Goal: Task Accomplishment & Management: Manage account settings

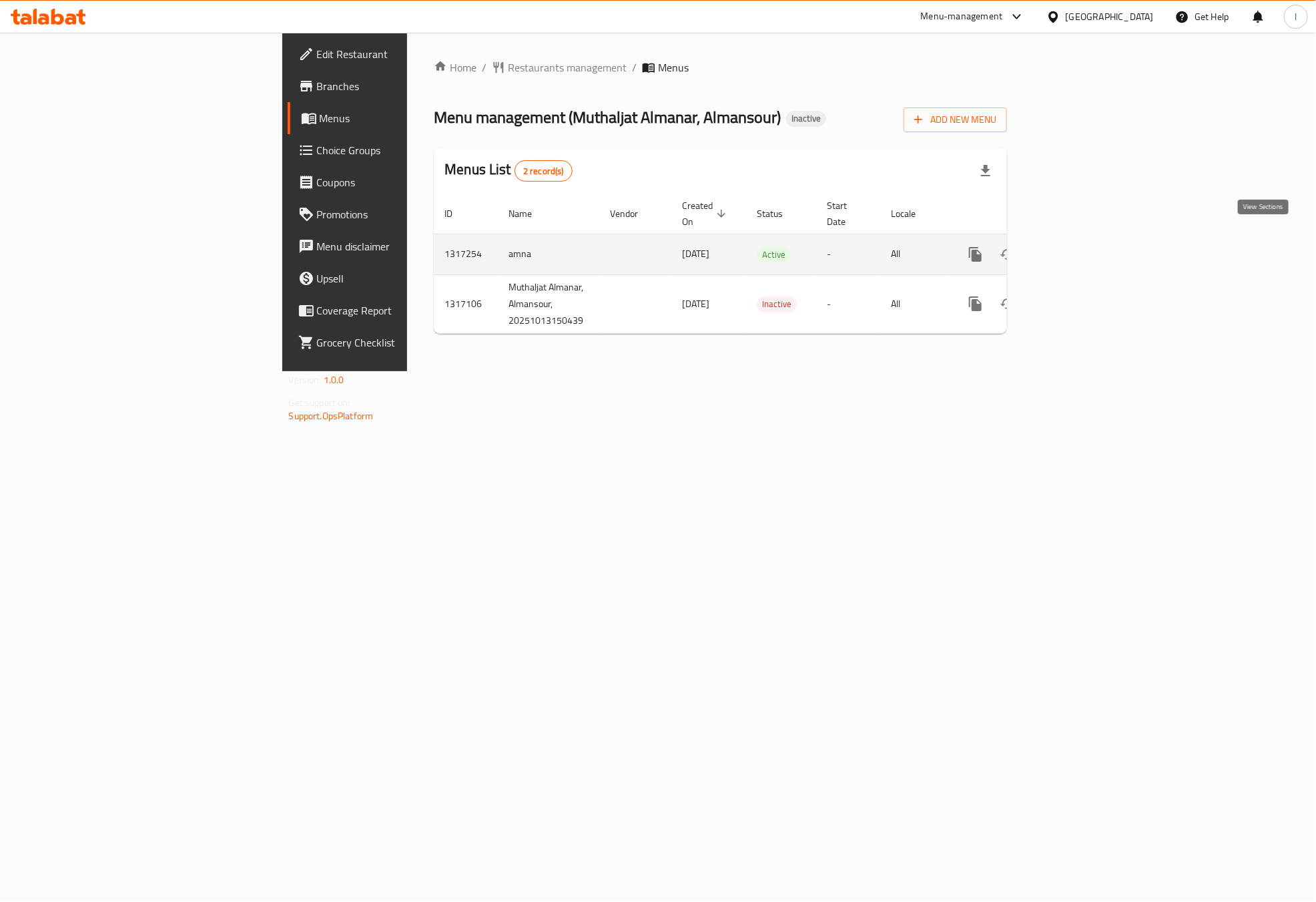
click at [1088, 250] on link "enhanced table" at bounding box center [1071, 254] width 32 height 32
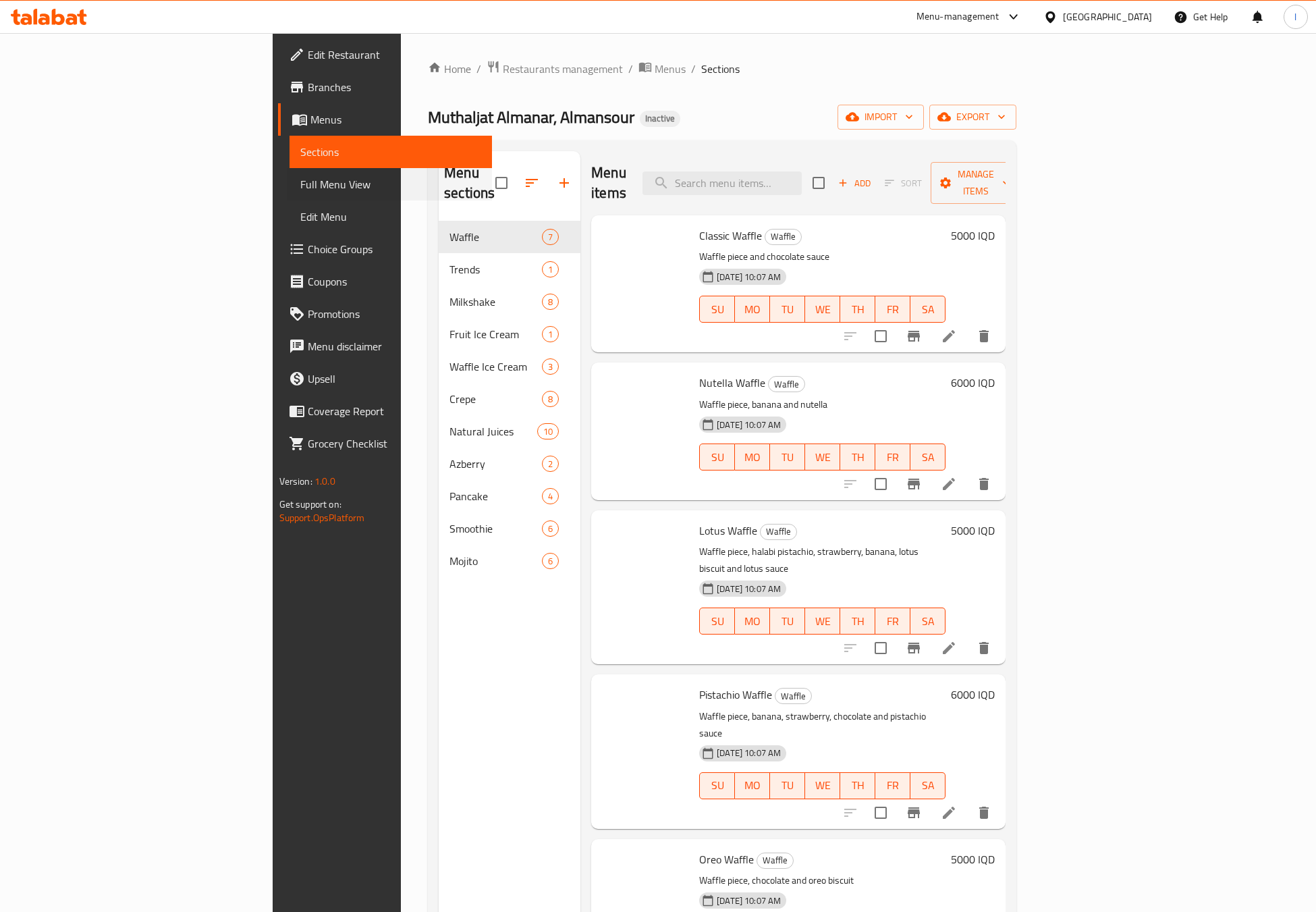
click at [274, 185] on div "Full Menu View" at bounding box center [383, 184] width 219 height 32
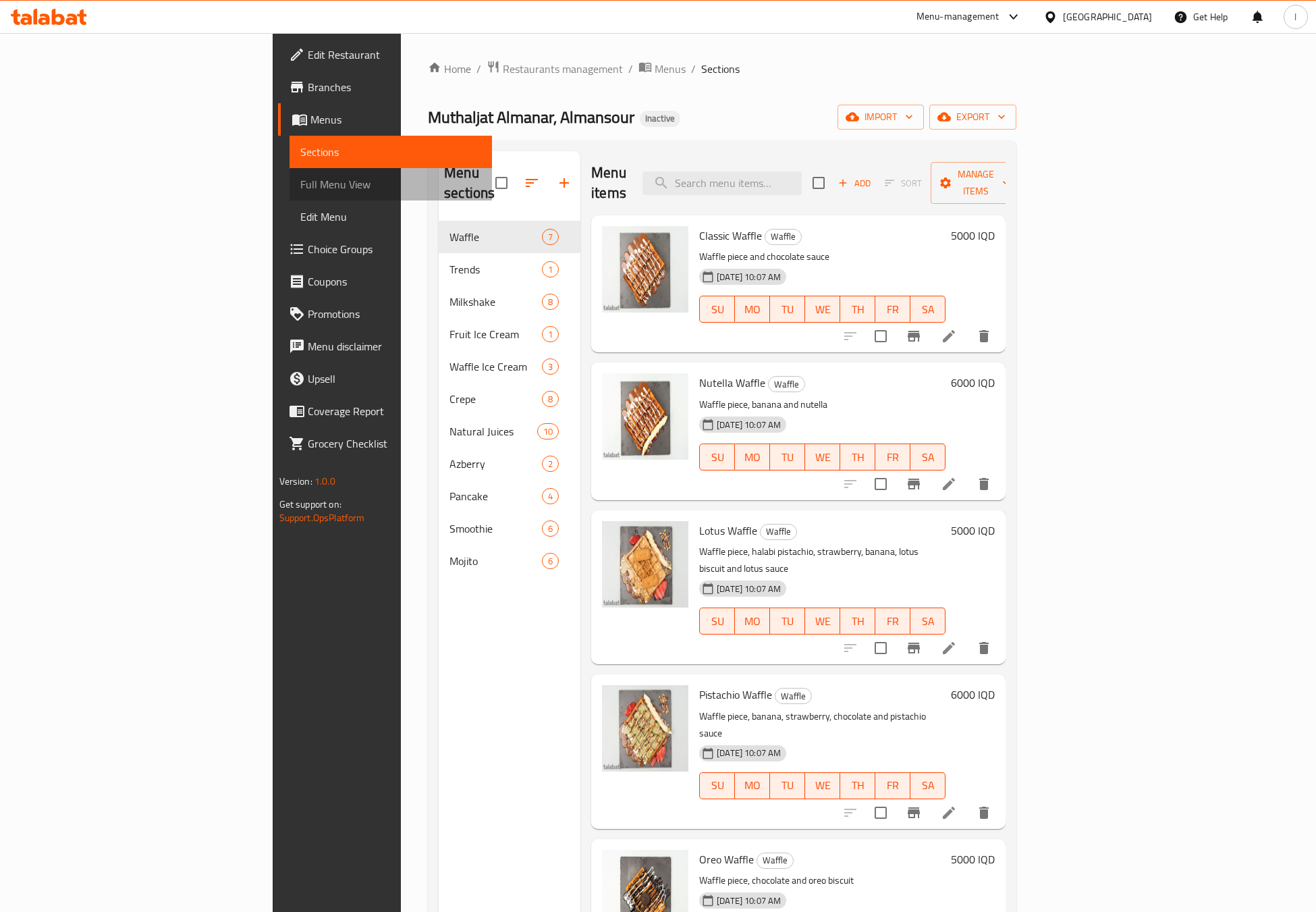
click at [290, 172] on link "Full Menu View" at bounding box center [391, 184] width 203 height 32
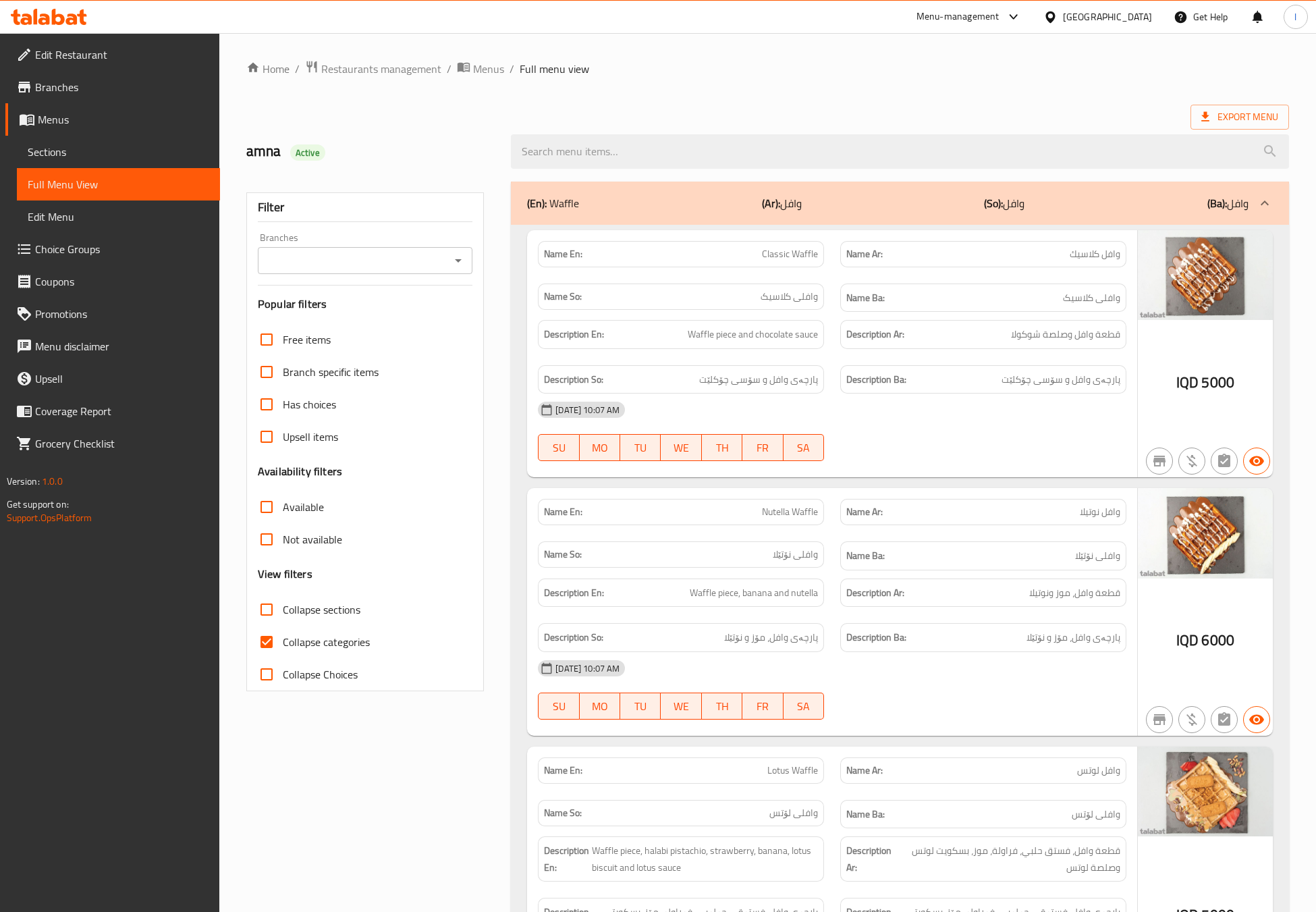
click at [338, 292] on div "Filter Branches Branches Popular filters Free items Branch specific items Has c…" at bounding box center [365, 441] width 237 height 499
click at [336, 262] on input "Branches" at bounding box center [353, 261] width 184 height 19
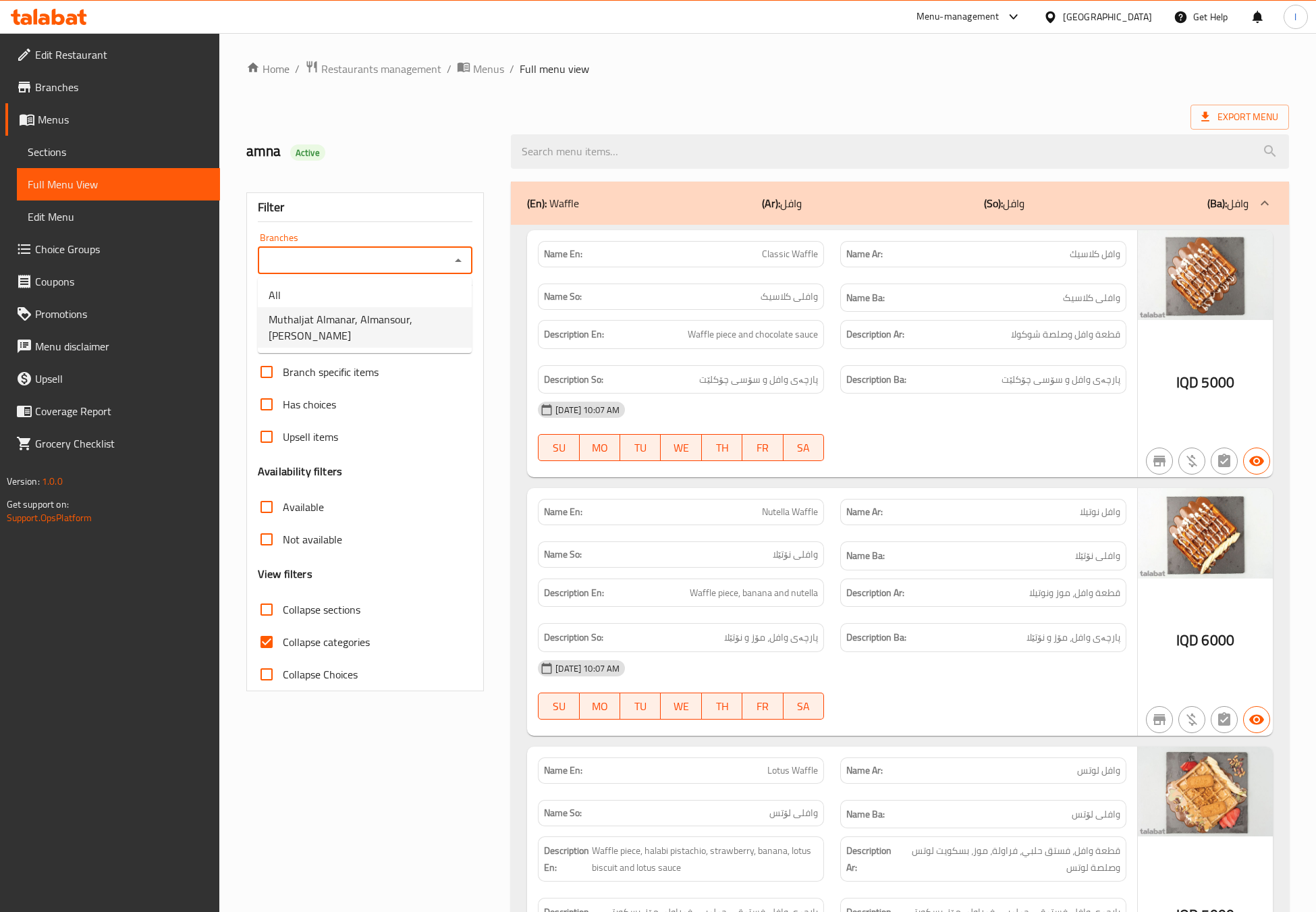
click at [307, 314] on span "Muthaljat Almanar, Almansour, Al Mansur" at bounding box center [365, 327] width 192 height 32
type input "Muthaljat Almanar, Almansour, Al Mansur"
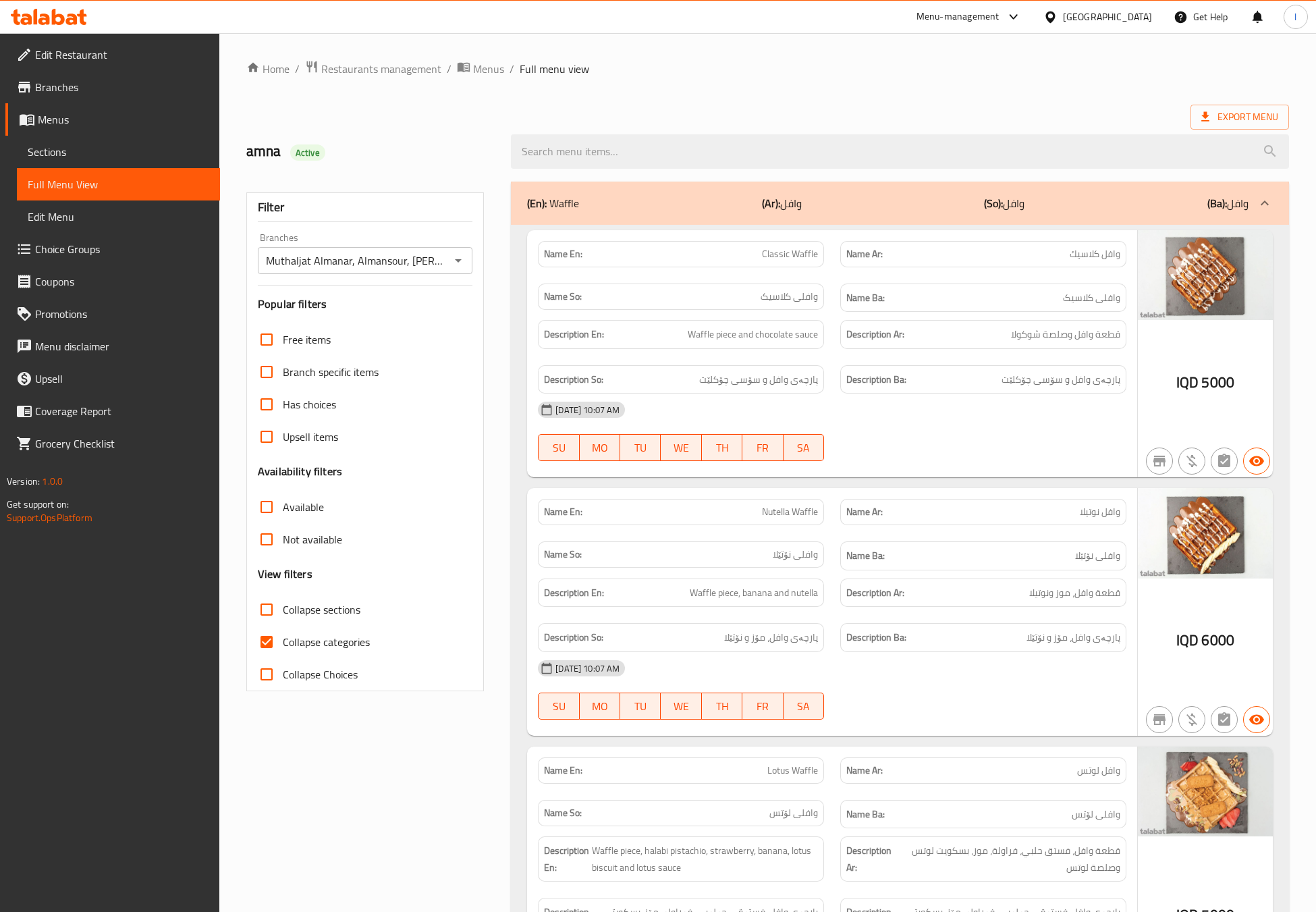
drag, startPoint x: 294, startPoint y: 635, endPoint x: 302, endPoint y: 618, distance: 18.8
click at [294, 634] on span "Collapse categories" at bounding box center [327, 641] width 87 height 16
click at [283, 634] on input "Collapse categories" at bounding box center [267, 641] width 32 height 32
checkbox input "false"
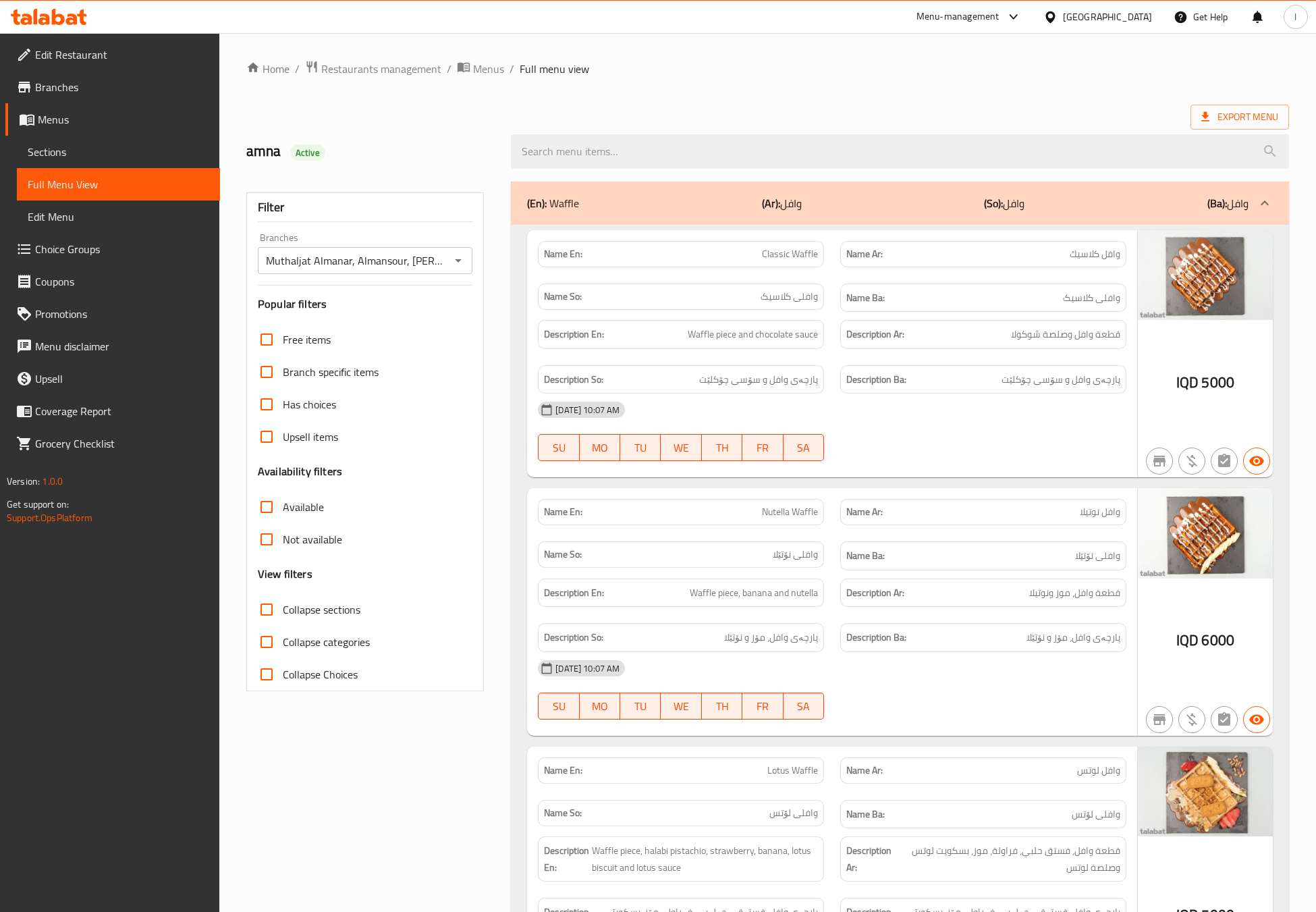
click at [304, 611] on span "Collapse sections" at bounding box center [322, 609] width 77 height 16
click at [283, 611] on input "Collapse sections" at bounding box center [267, 609] width 32 height 32
checkbox input "true"
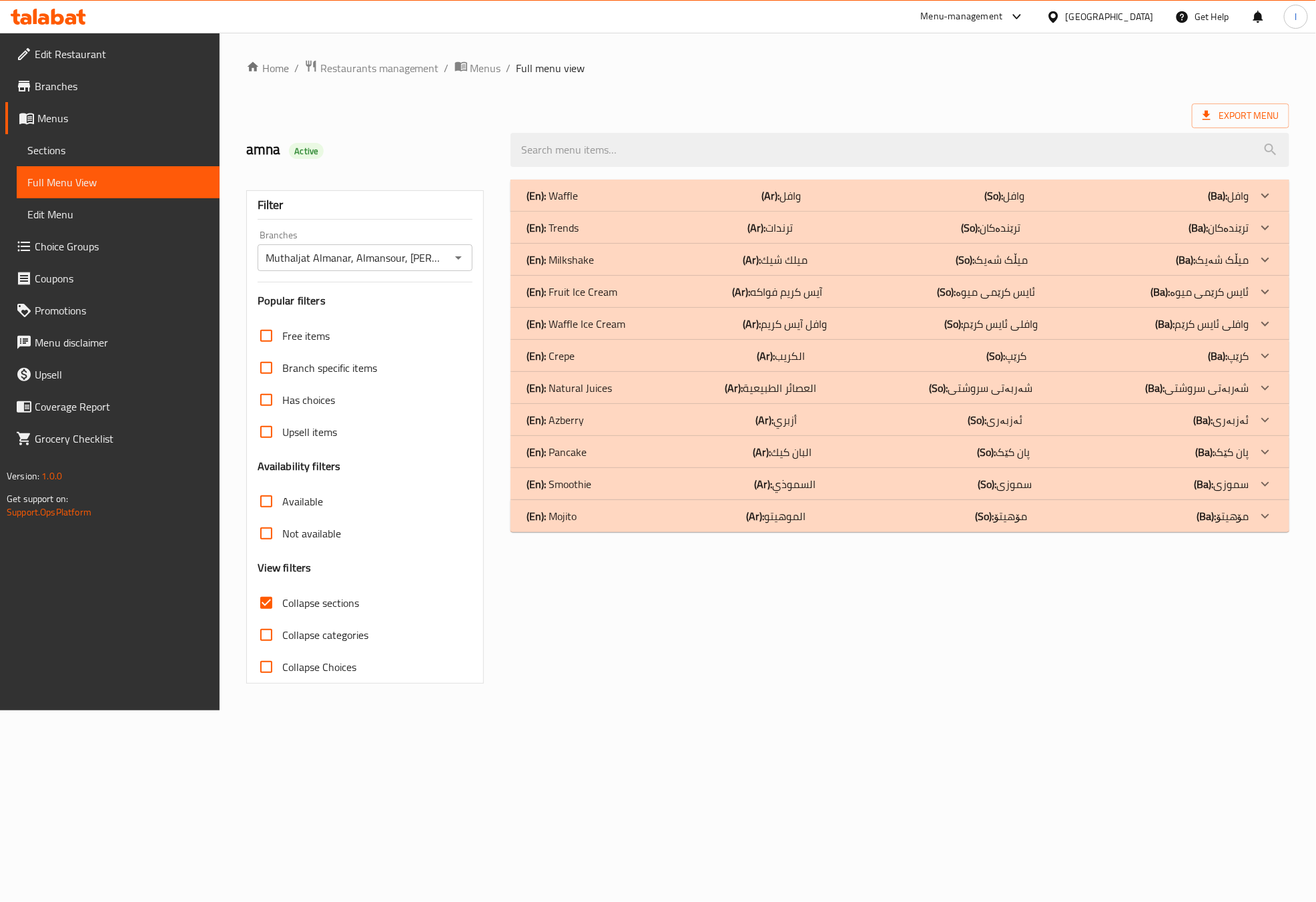
click at [591, 447] on div "(En): Pancake (Ar): البان كيك (So): پان کێک (Ba): پان کێک" at bounding box center [887, 451] width 722 height 16
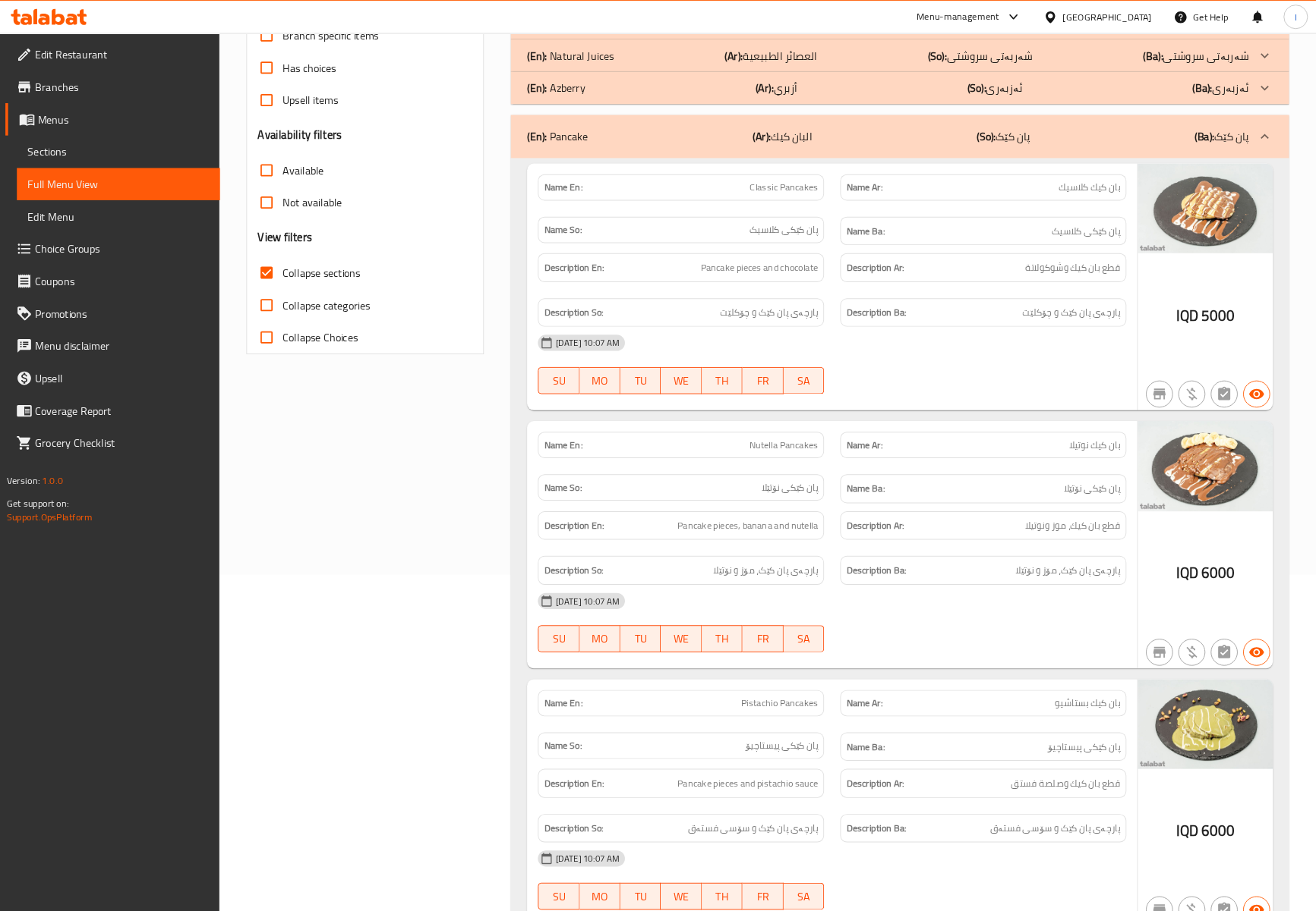
scroll to position [379, 0]
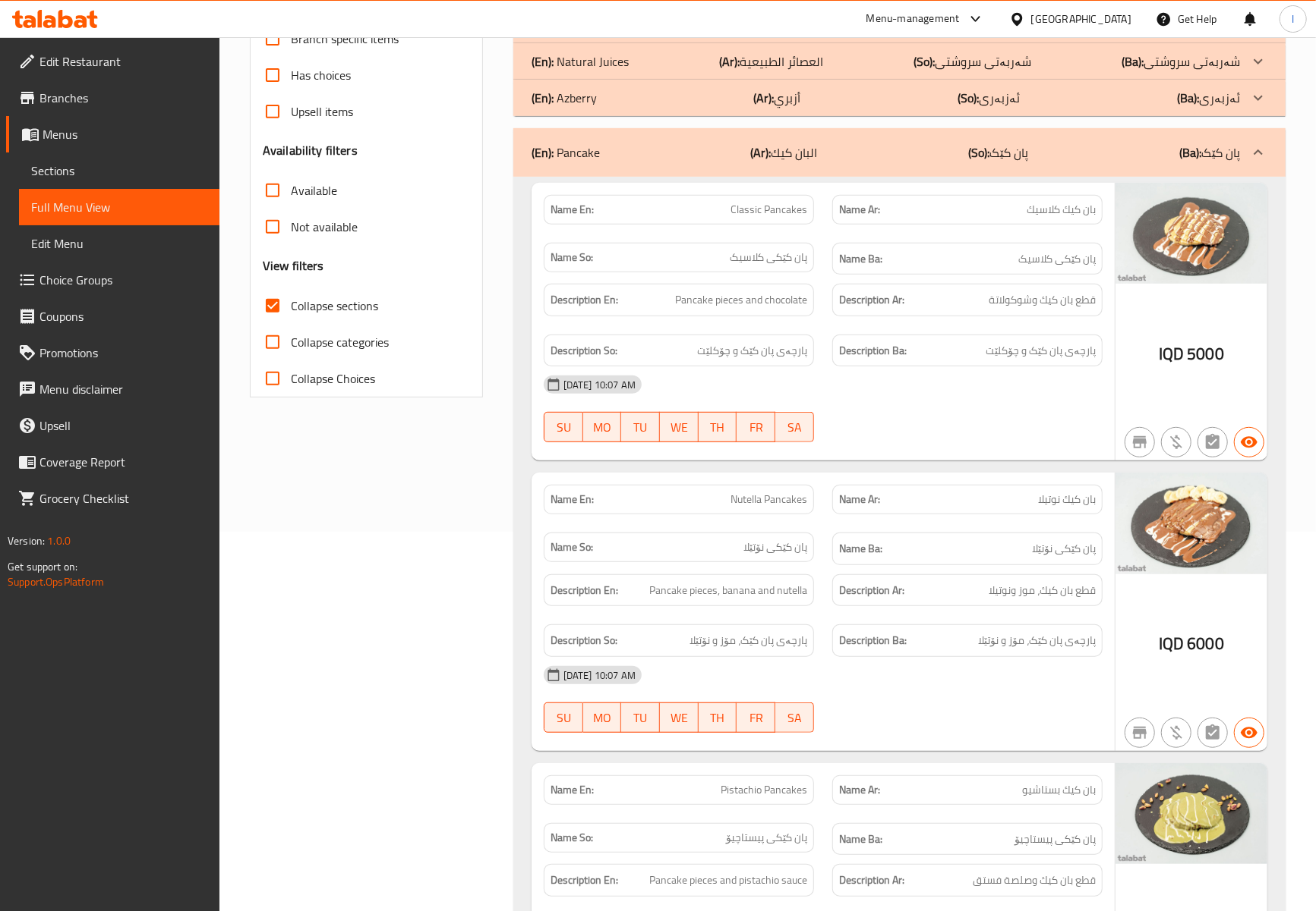
click at [421, 623] on div "Filter Branches Muthaljat Almanar, Almansour, Al Mansur Branches Popular filter…" at bounding box center [372, 645] width 263 height 1660
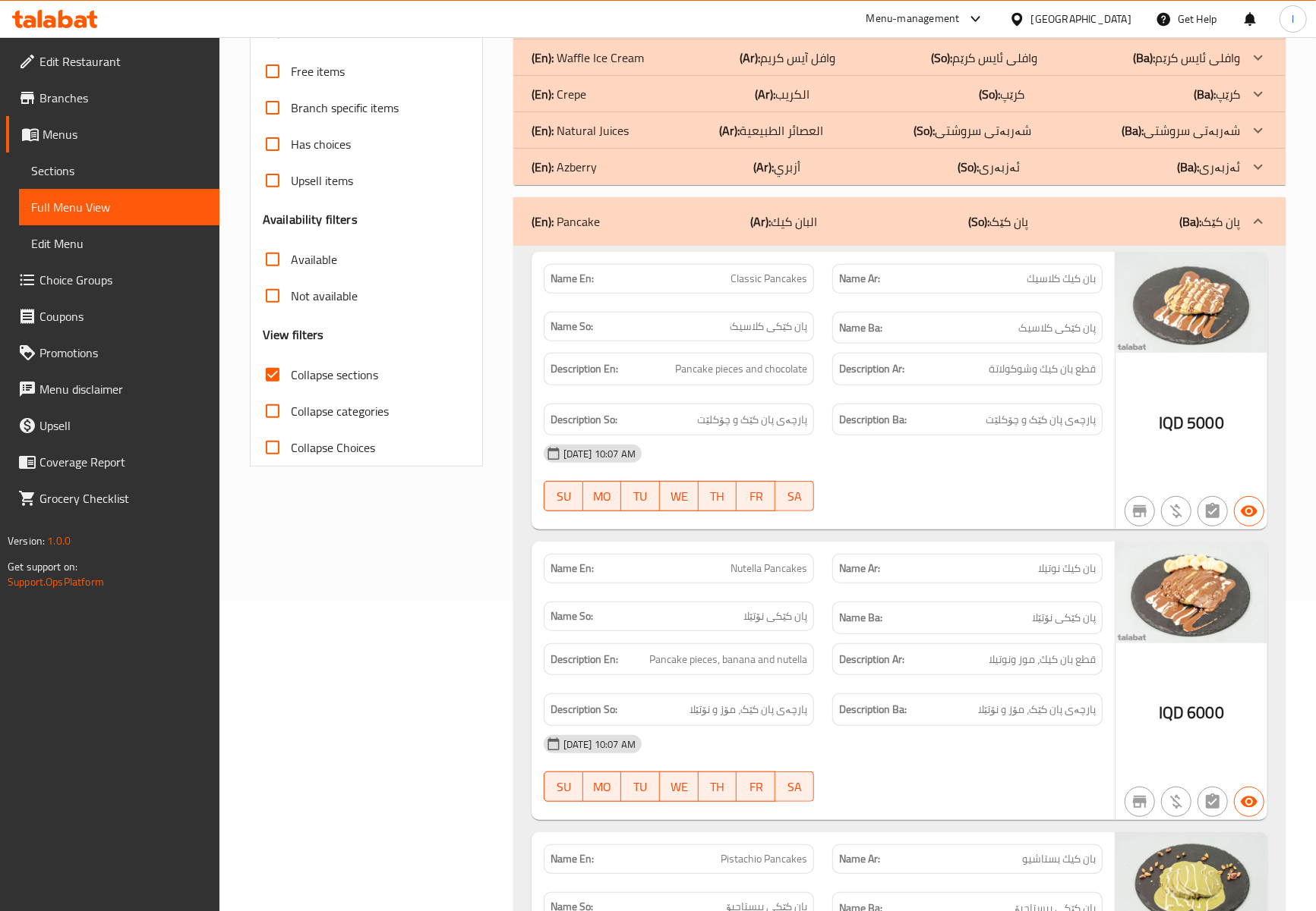
scroll to position [299, 0]
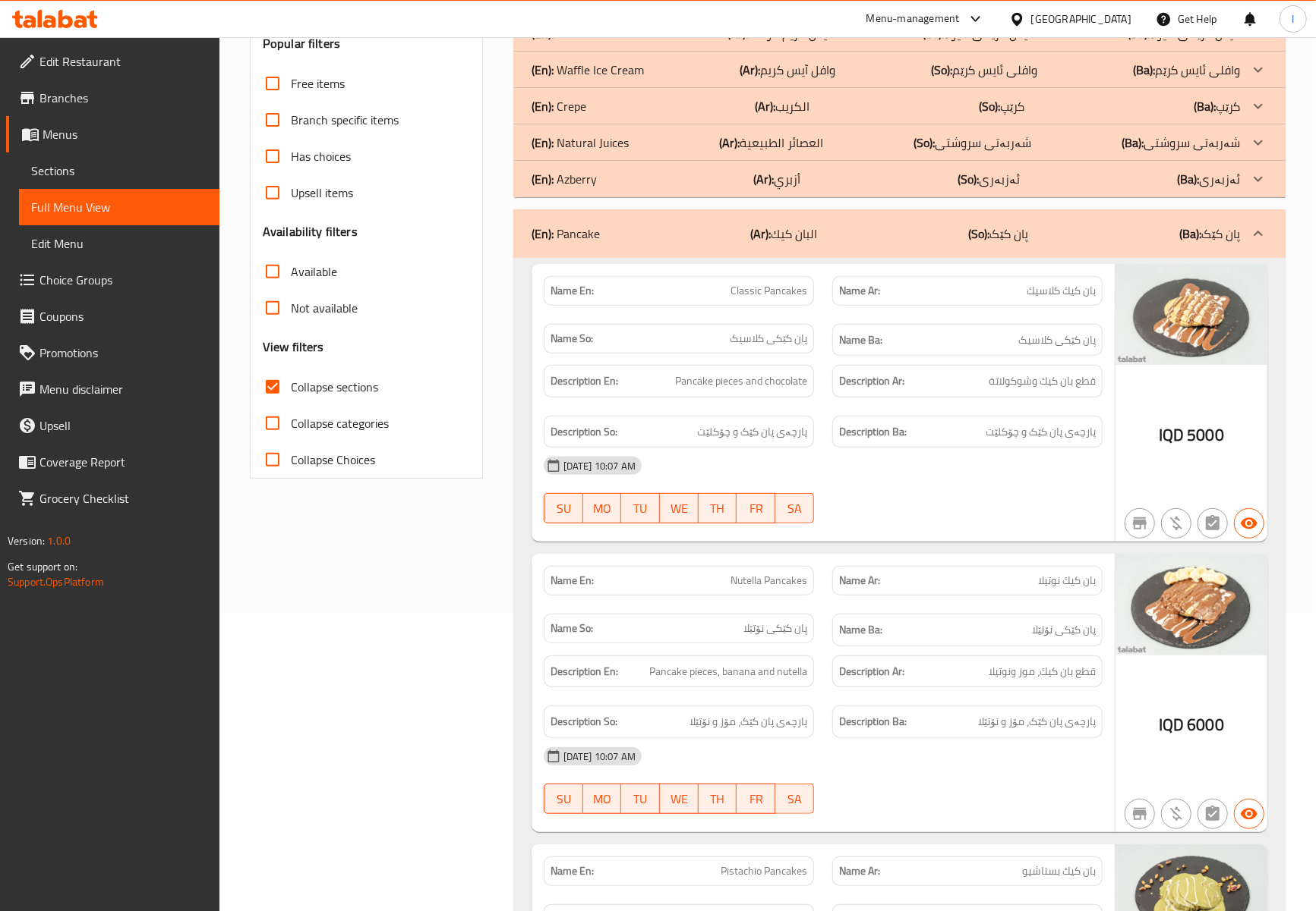
click at [528, 584] on div "Name En: Classic Pancakes Name Ar: بان كيك كلاسيك Name So: پان کێکى كلاسيک Name…" at bounding box center [899, 860] width 772 height 1204
click at [454, 575] on div "Filter Branches Muthaljat Almanar, Almansour, Al Mansur Branches Popular filter…" at bounding box center [372, 727] width 263 height 1660
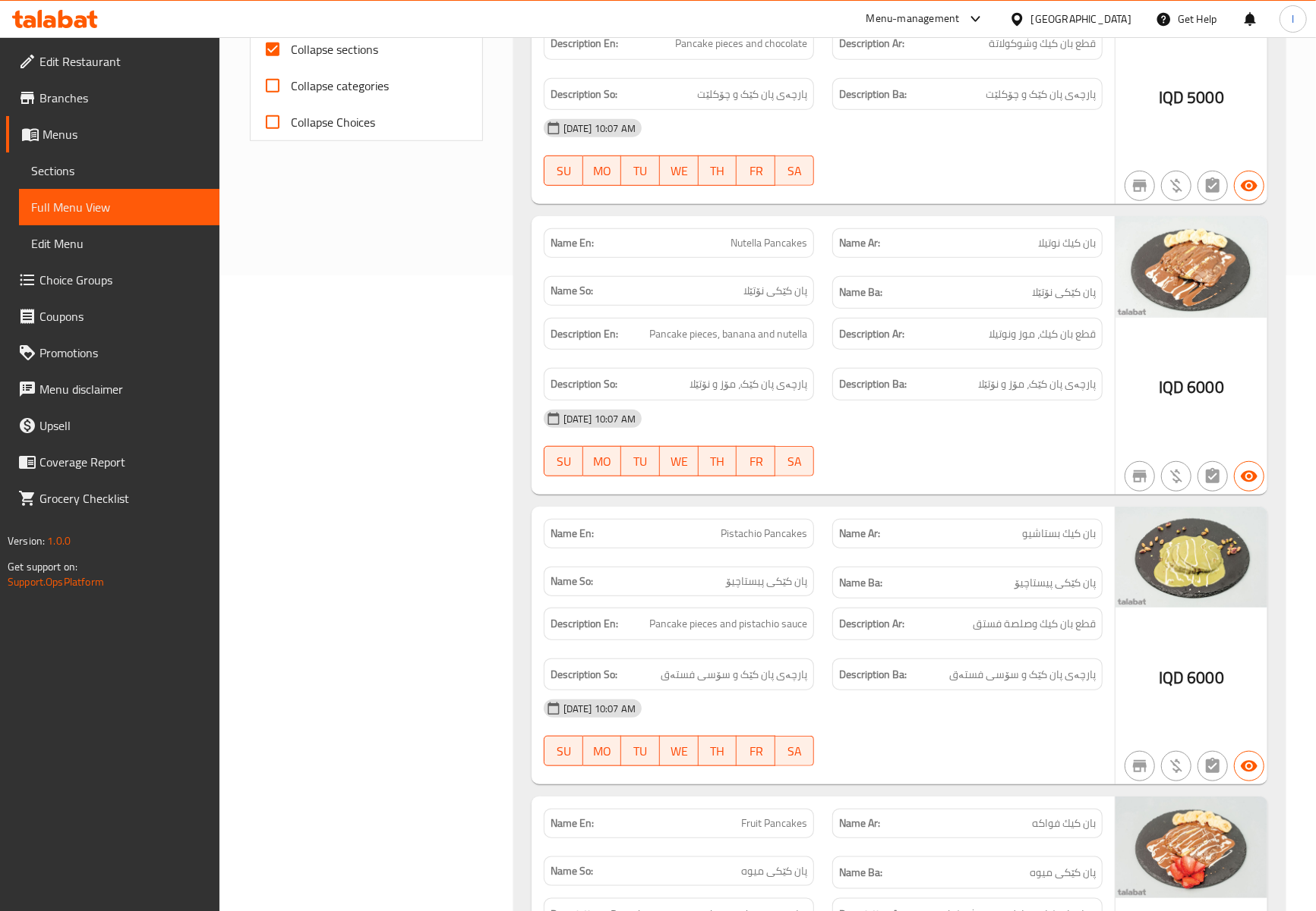
click at [480, 592] on div "Filter Branches Muthaljat Almanar, Almansour, Al Mansur Branches Popular filter…" at bounding box center [372, 389] width 263 height 1660
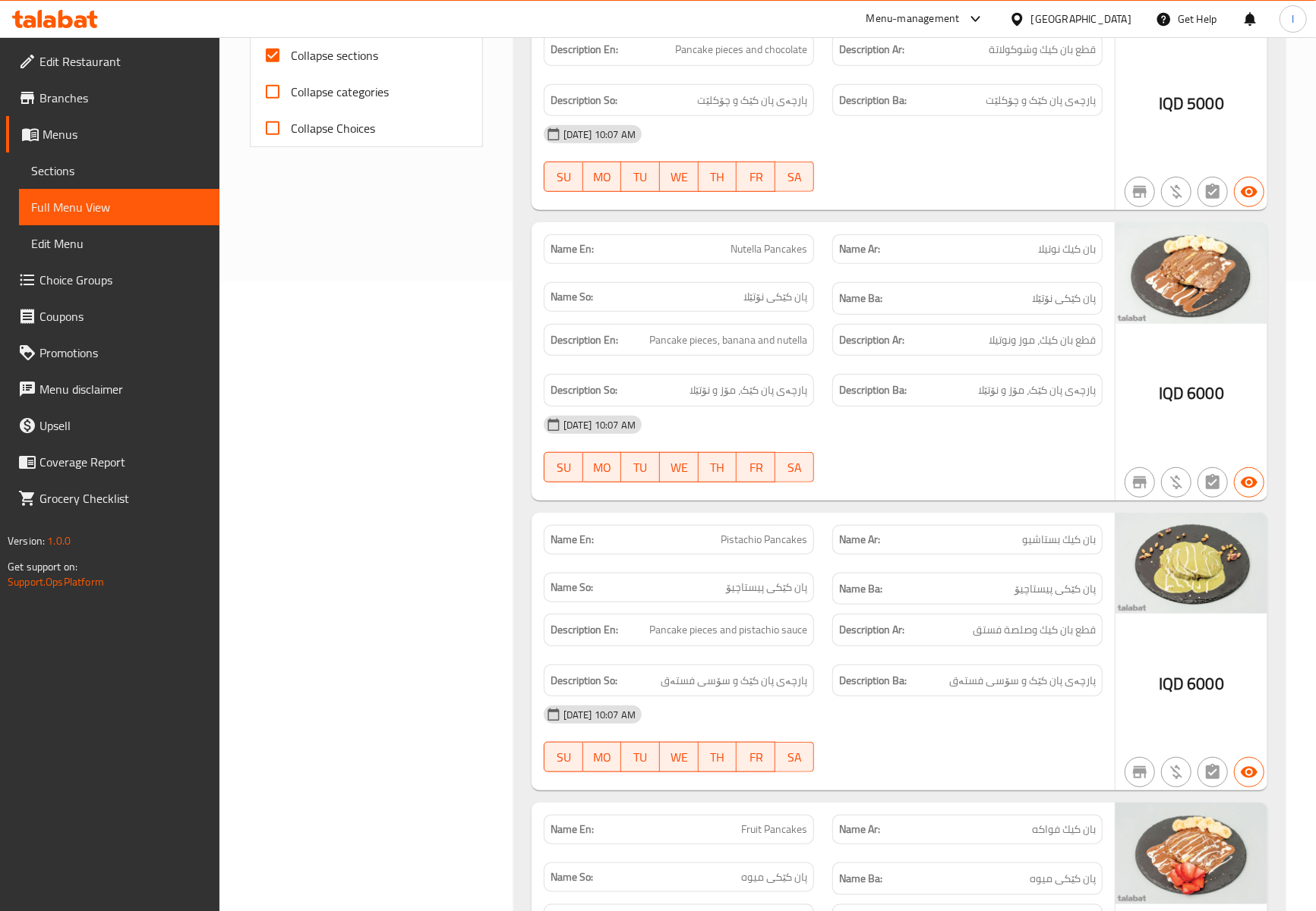
scroll to position [973, 0]
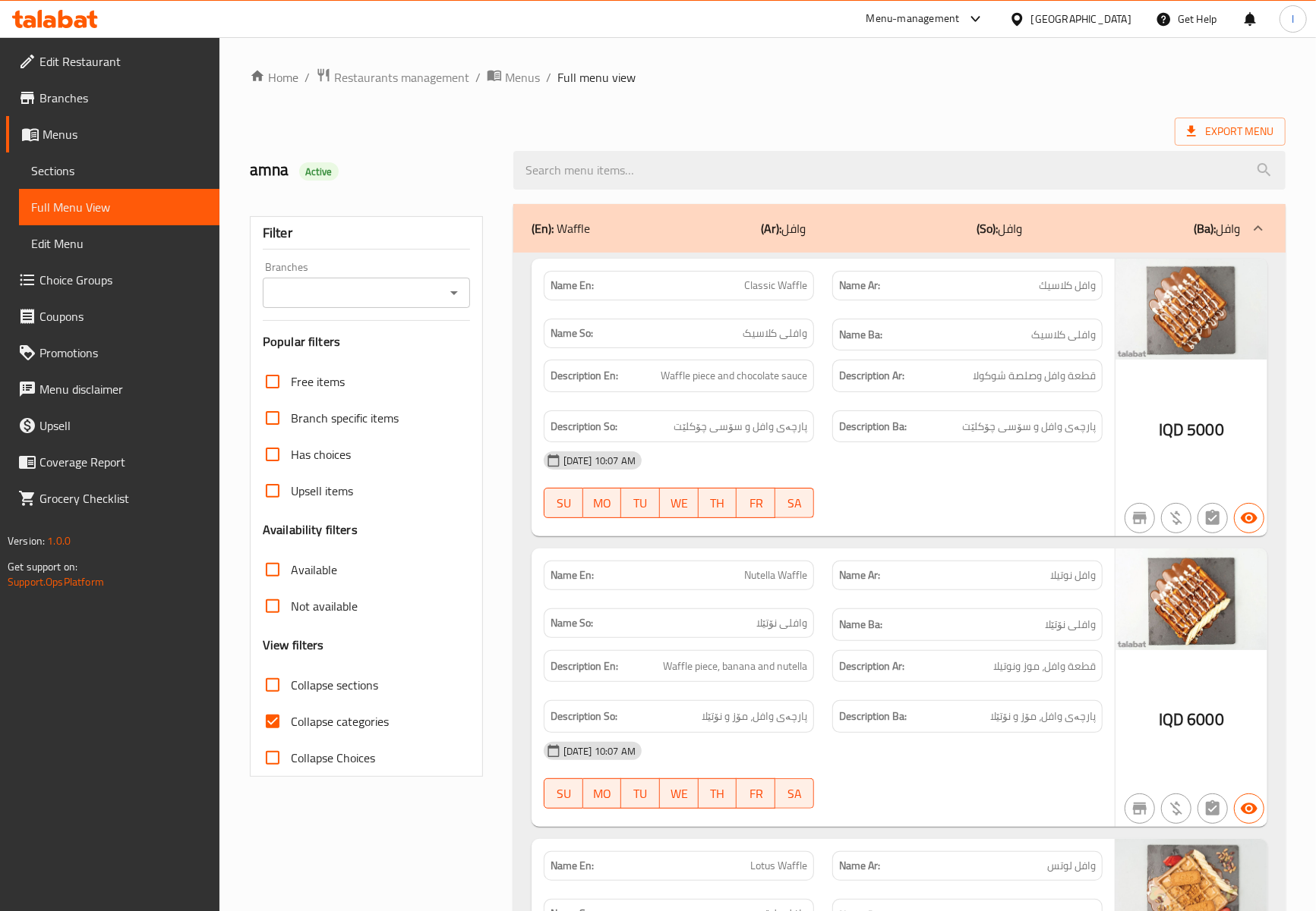
click at [95, 165] on span "Sections" at bounding box center [119, 170] width 176 height 18
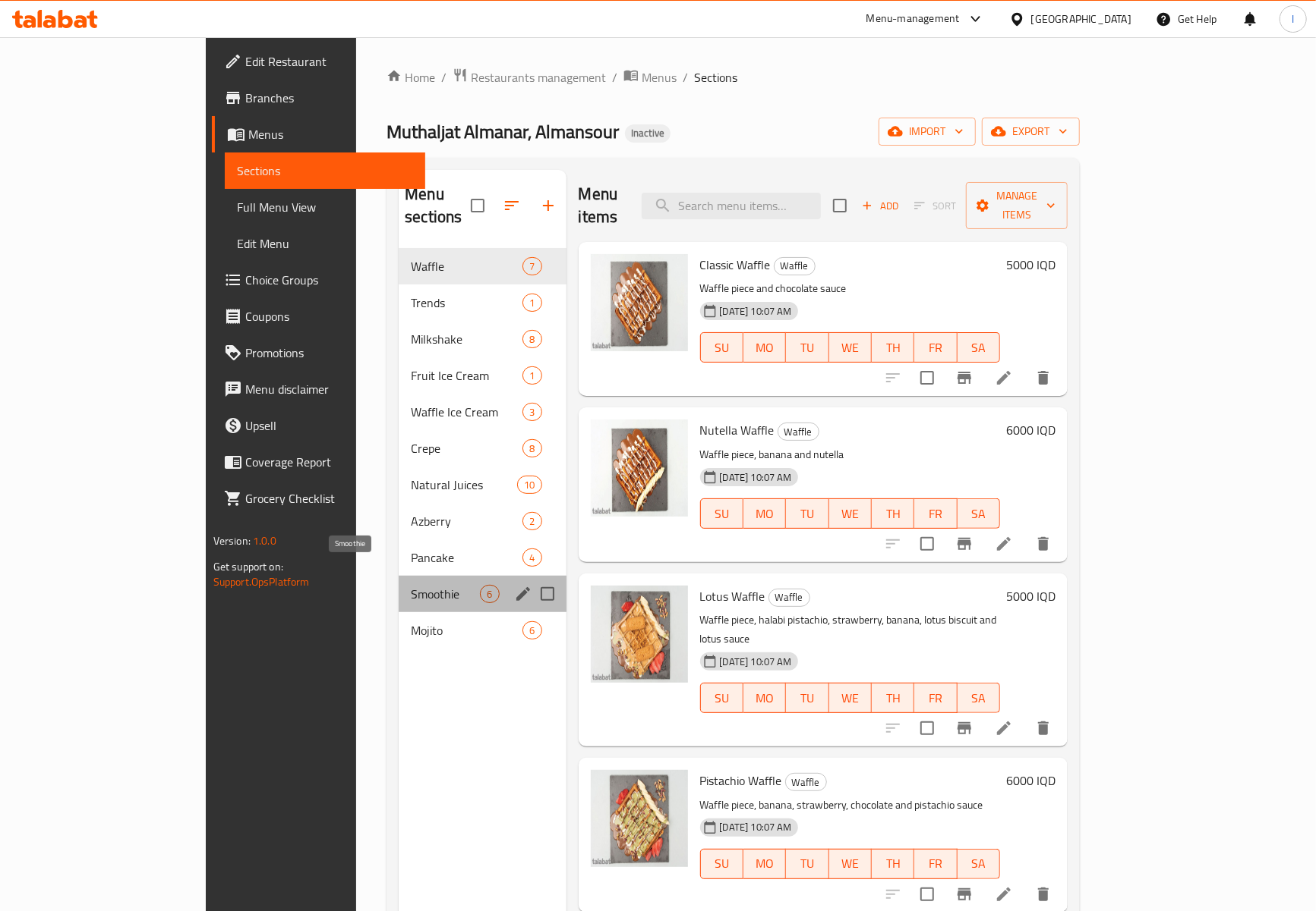
click at [410, 585] on span "Smoothie" at bounding box center [445, 594] width 69 height 18
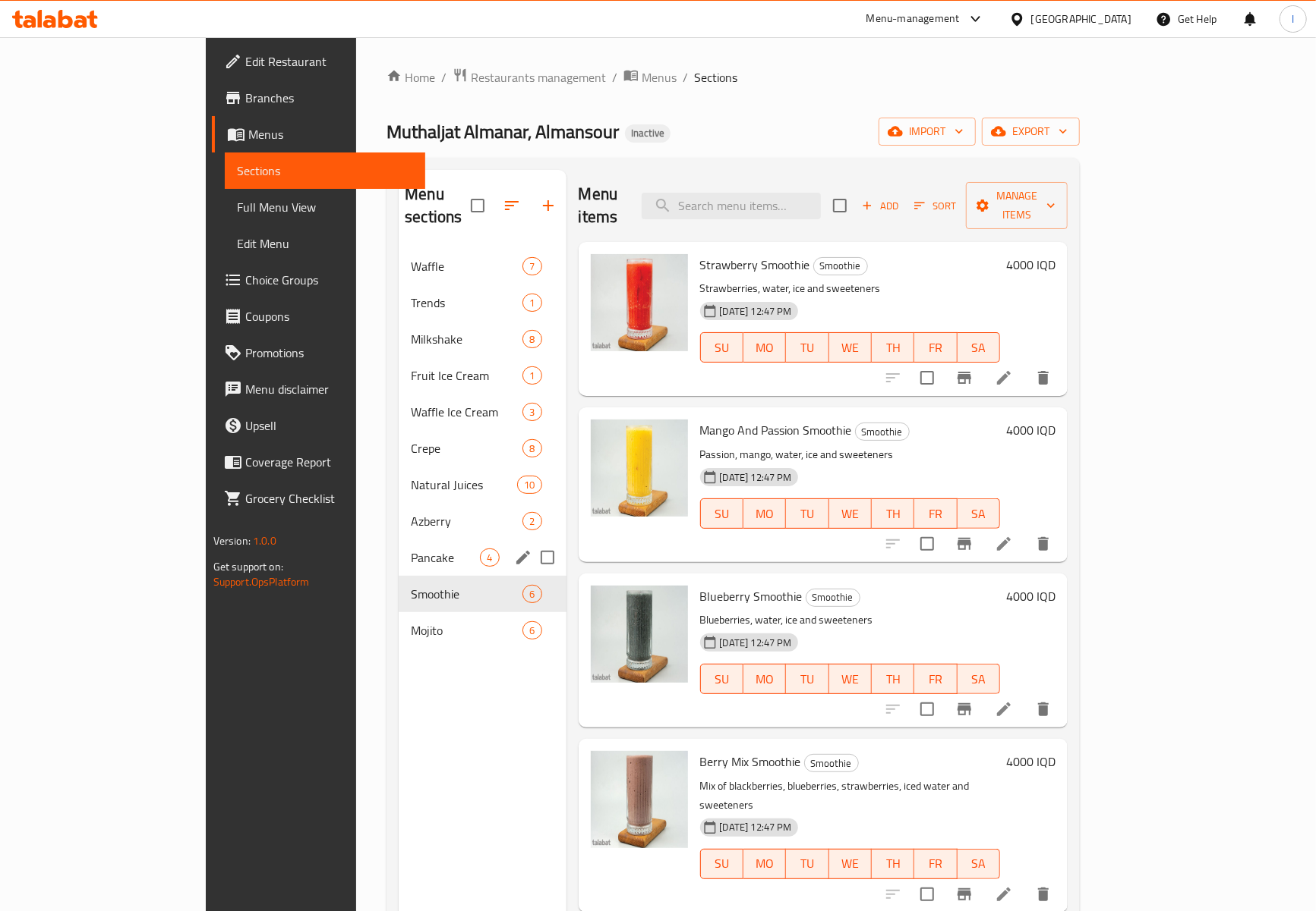
click at [399, 545] on div "Pancake 4" at bounding box center [482, 557] width 167 height 37
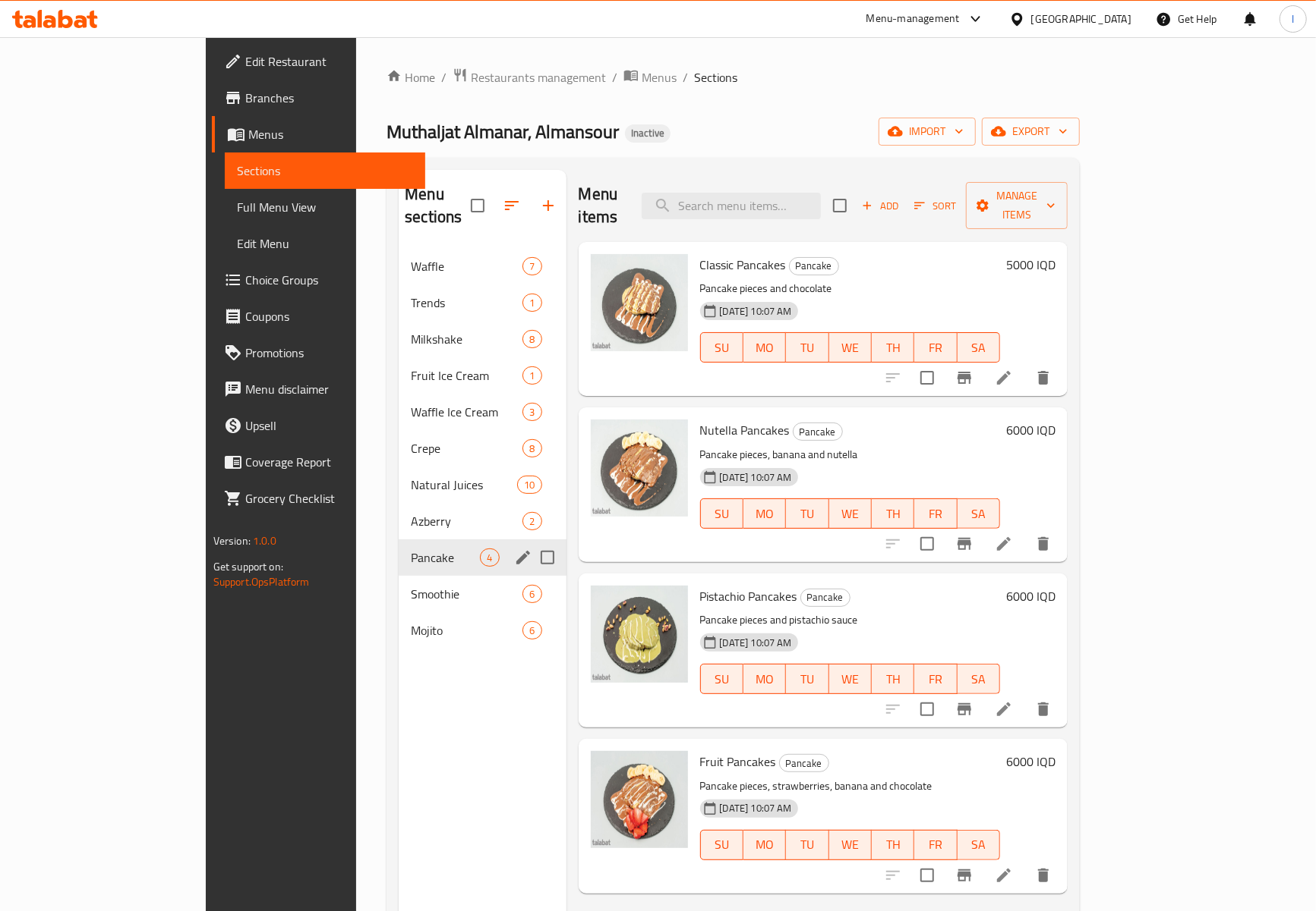
click at [399, 545] on div "Pancake 4" at bounding box center [482, 557] width 167 height 37
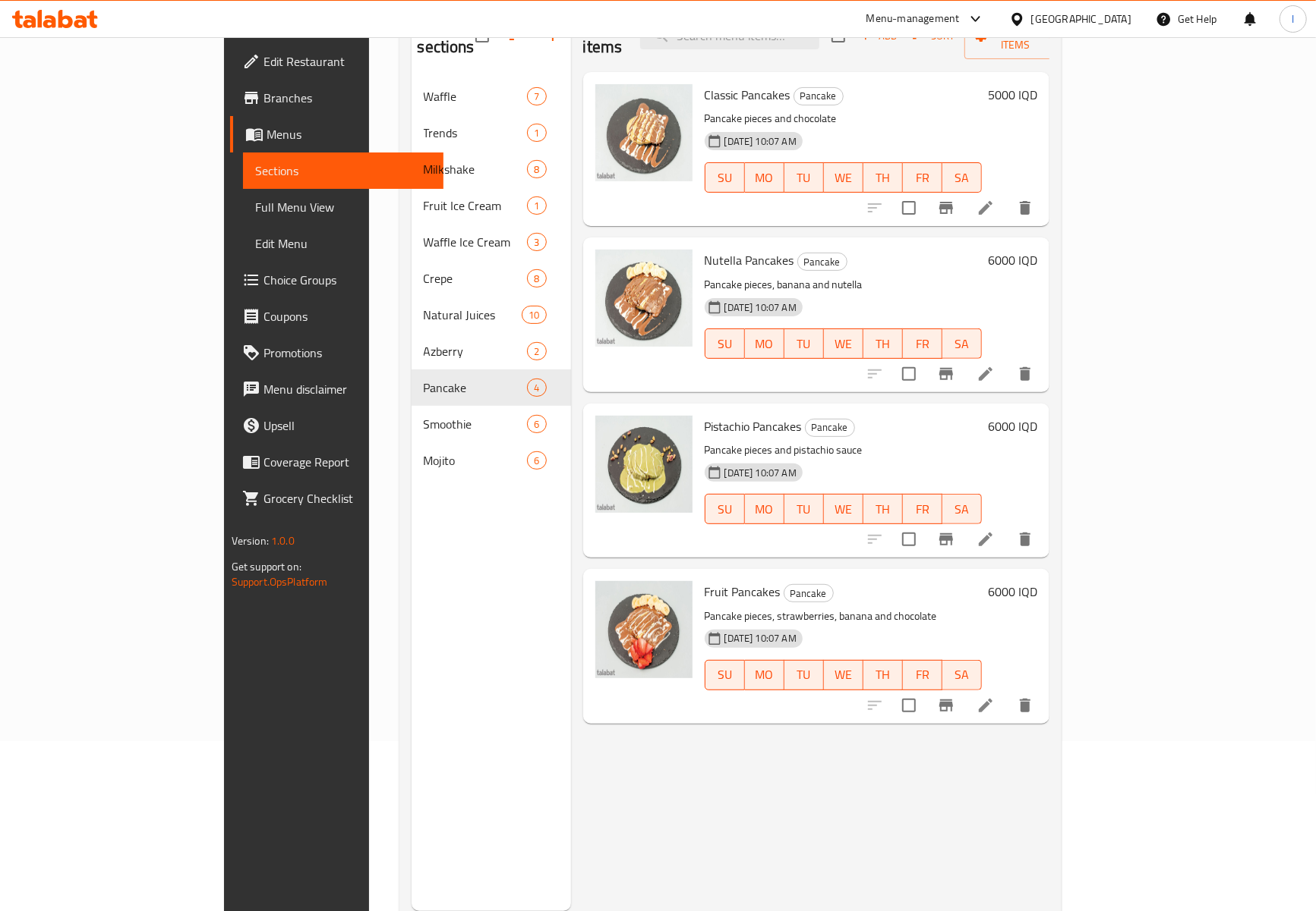
scroll to position [213, 0]
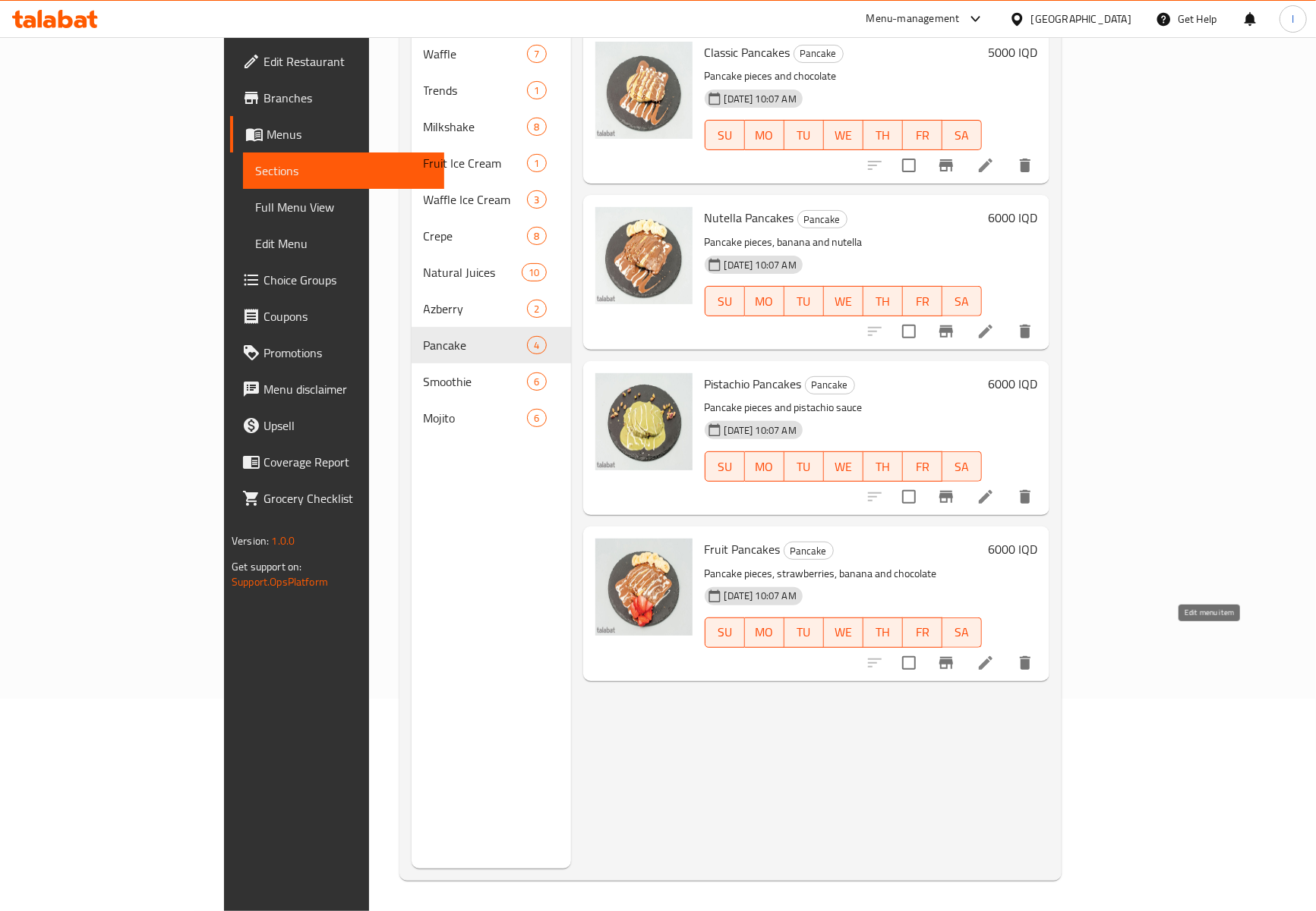
click at [1007, 650] on li at bounding box center [984, 663] width 42 height 27
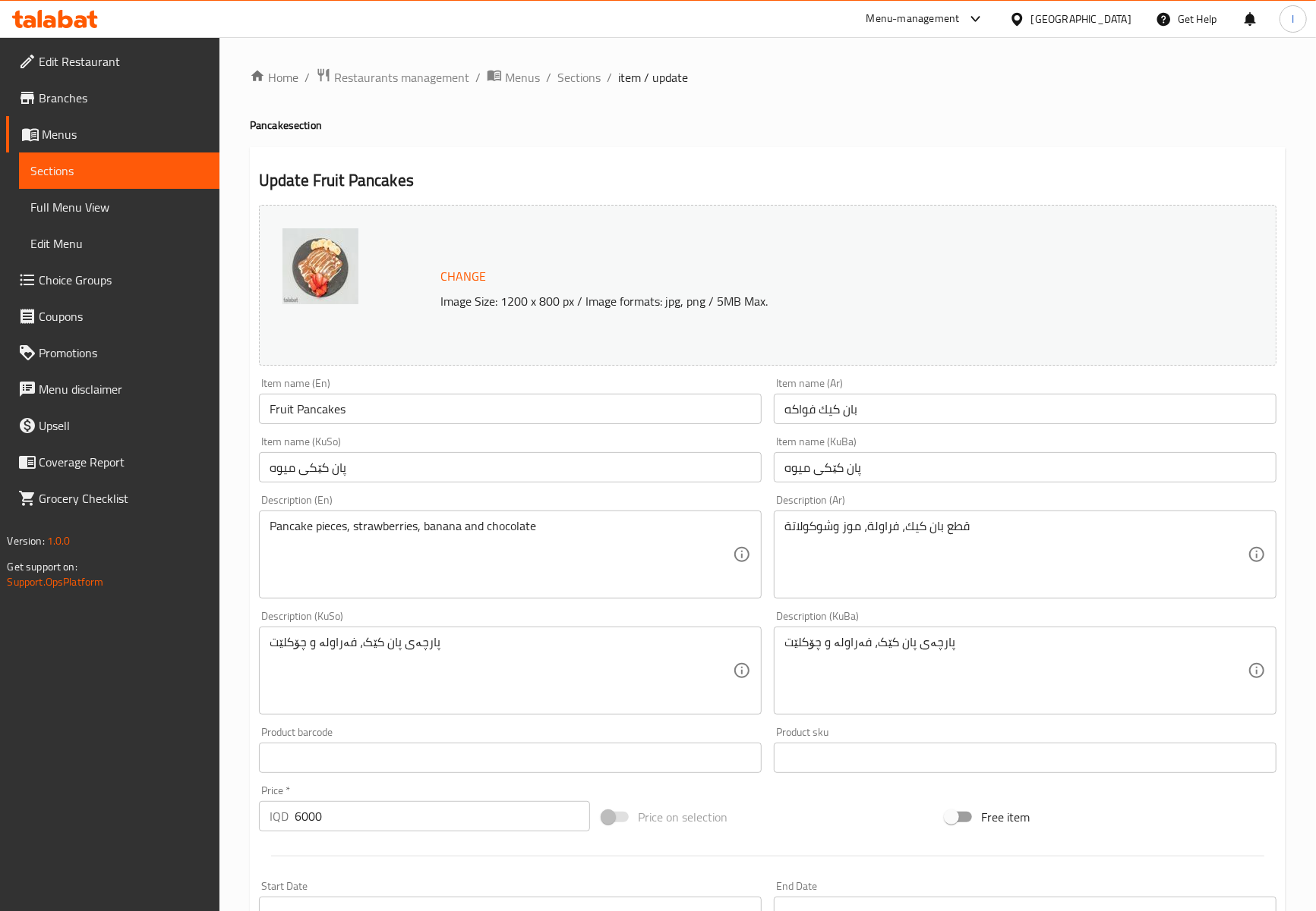
click at [381, 663] on div "Home / Restaurants management / Menus / Sections / item / update Pancake sectio…" at bounding box center [768, 653] width 1036 height 1171
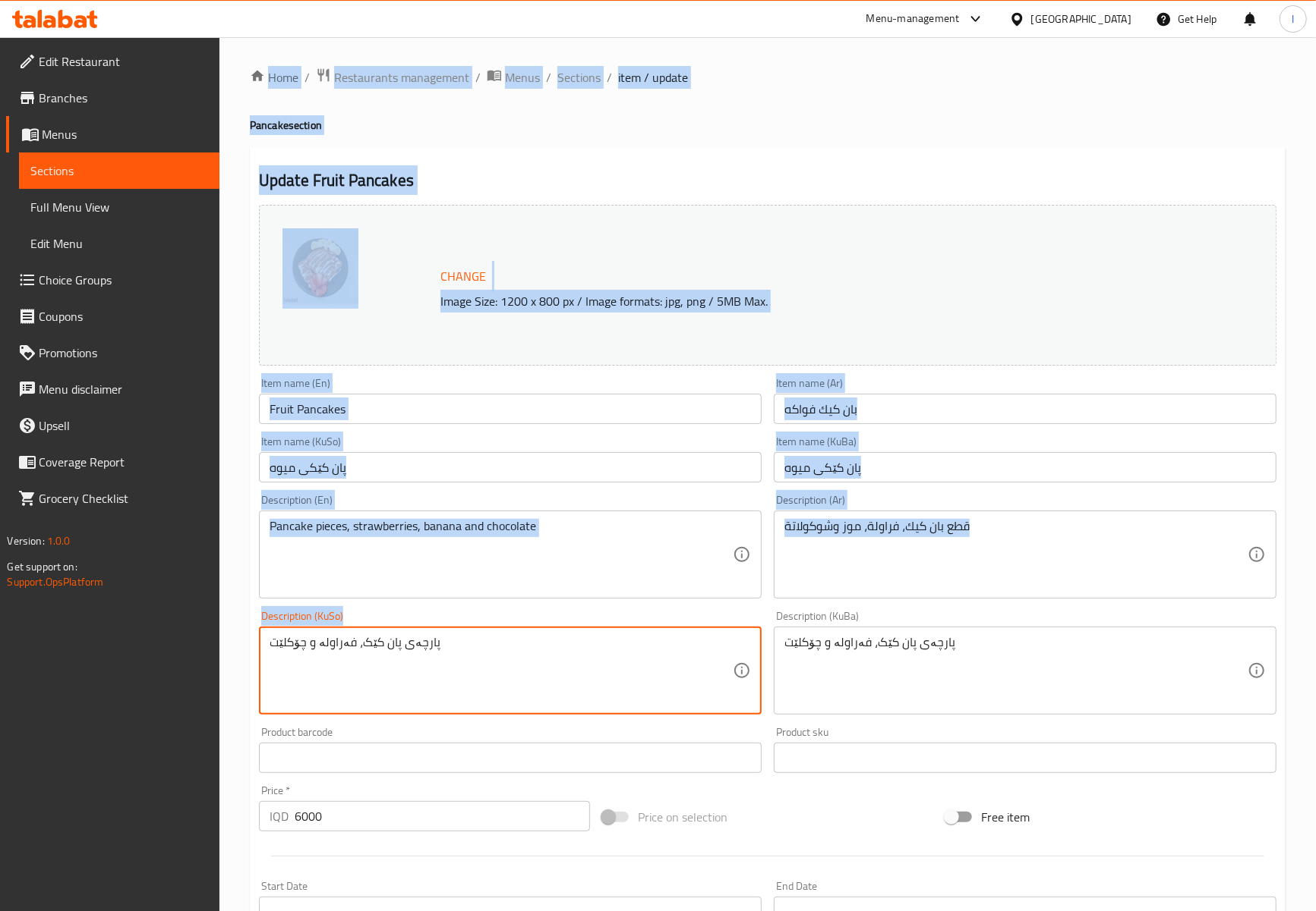
click at [381, 663] on textarea "پارچەی پان کێک، فەراولە و چۆکلێت" at bounding box center [501, 670] width 463 height 72
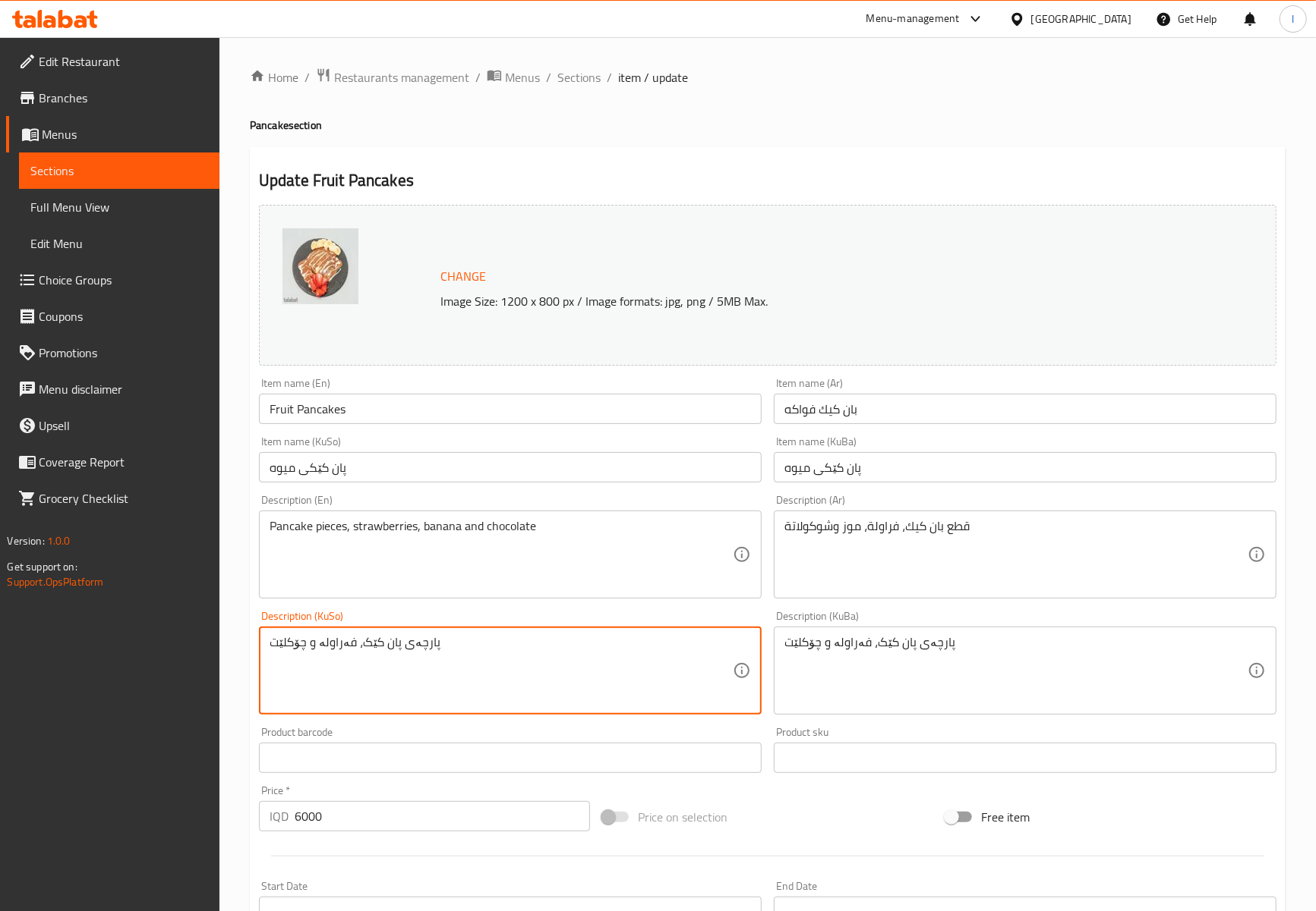
click at [381, 663] on textarea "پارچەی پان کێک، فەراولە و چۆکلێت" at bounding box center [501, 670] width 463 height 72
click at [367, 667] on textarea "پارچەی پان کێک، فەراولە و چۆکلێت" at bounding box center [501, 670] width 463 height 72
click at [662, 689] on textarea "پارچەی پان کێک، فەراولە مۆز و چۆکلێت" at bounding box center [501, 670] width 463 height 72
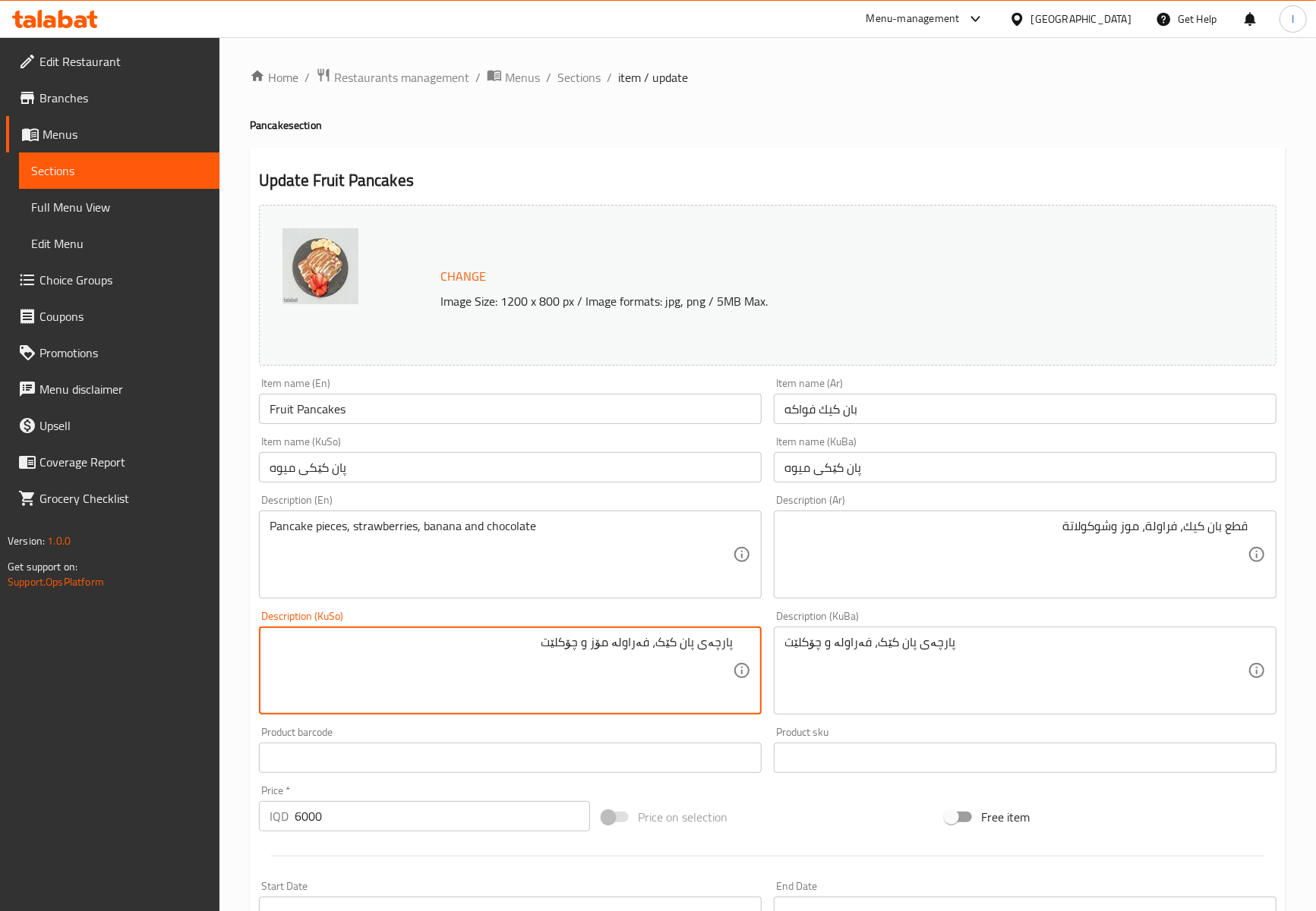
click at [662, 689] on textarea "پارچەی پان کێک، فەراولە مۆز و چۆکلێت" at bounding box center [501, 670] width 463 height 72
type textarea "پارچەی پان کێک، فەراولە مۆز و چۆکلێت"
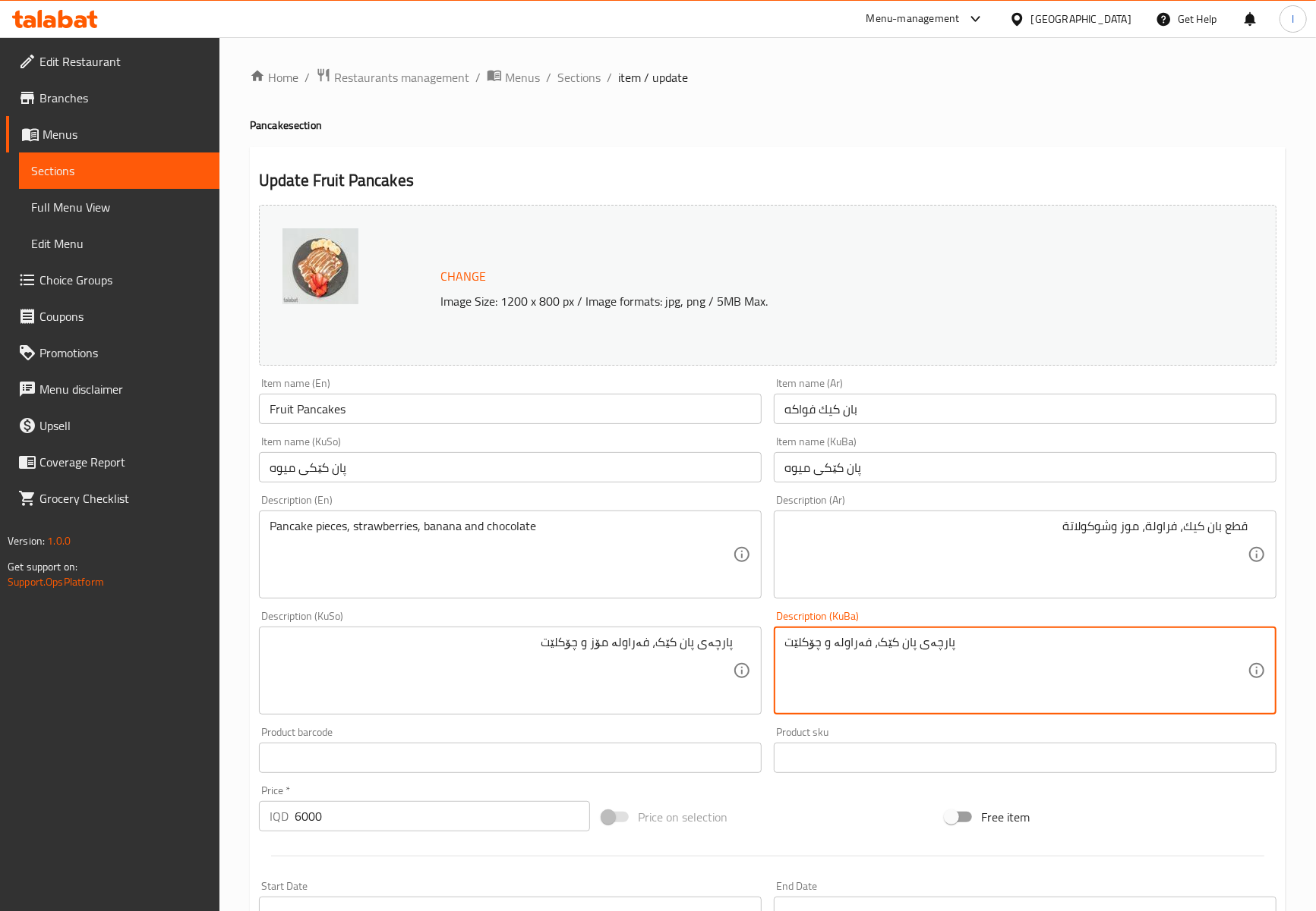
click at [831, 668] on textarea "پارچەی پان کێک، فەراولە و چۆکلێت" at bounding box center [1015, 670] width 463 height 72
paste textarea "ۆز"
type textarea "پارچەی پان کێک، فەراولە مۆز و چۆکلێت"
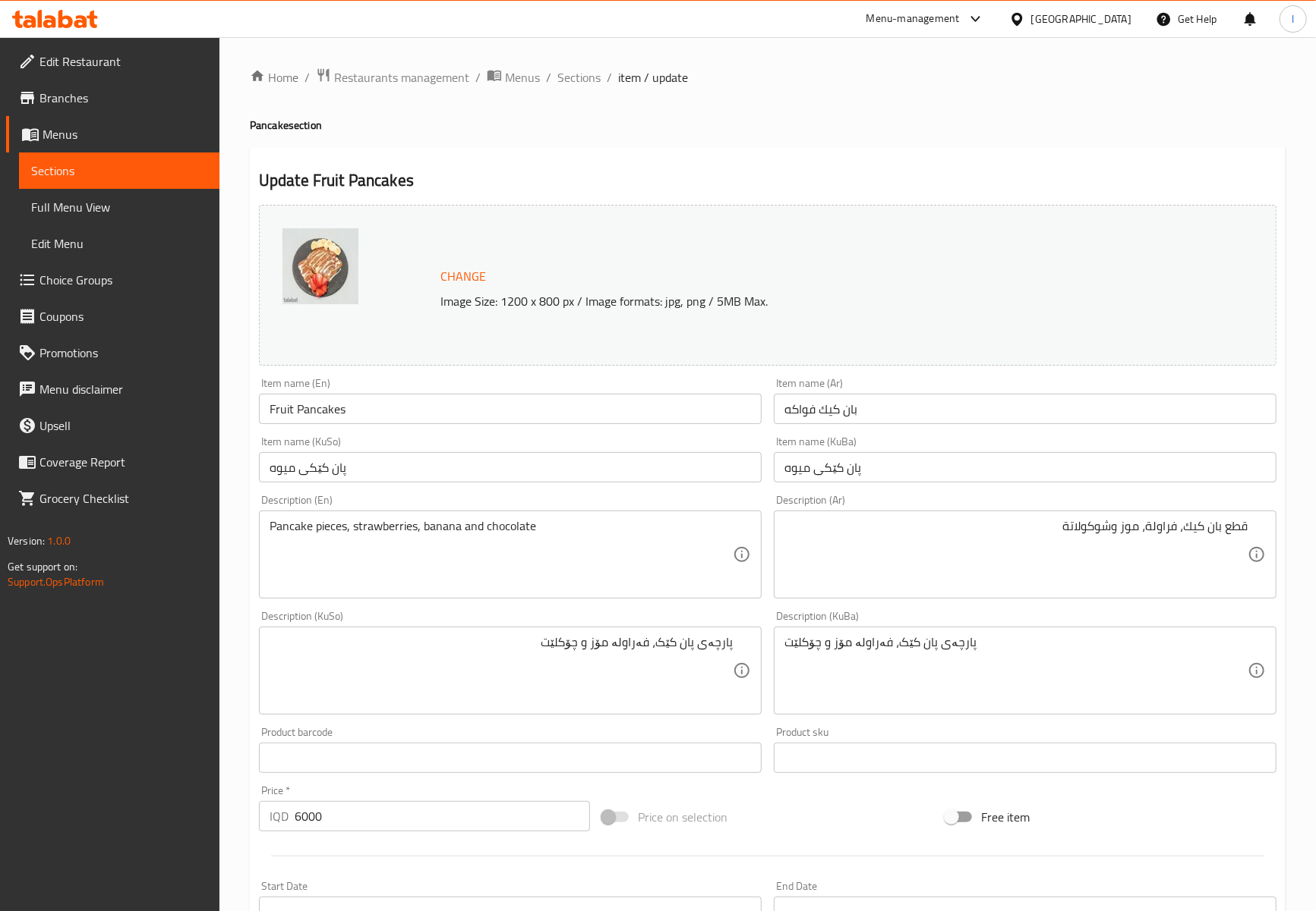
click at [410, 614] on div "Description (KuSo) پارچەی پان کێک، فەراولە مۆز و چۆکلێت Description (KuSo)" at bounding box center [510, 662] width 503 height 104
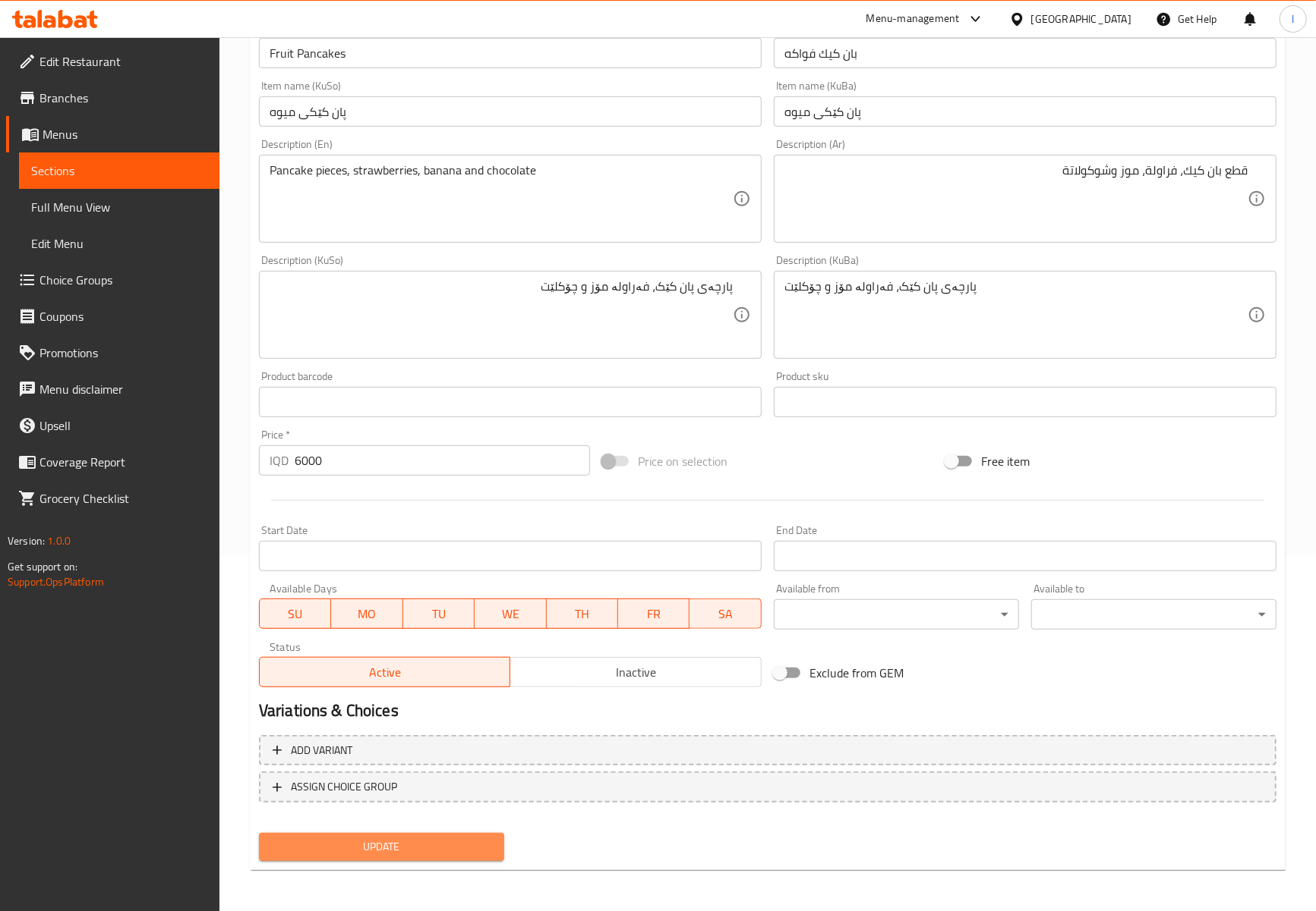
click at [415, 845] on span "Update" at bounding box center [381, 847] width 221 height 19
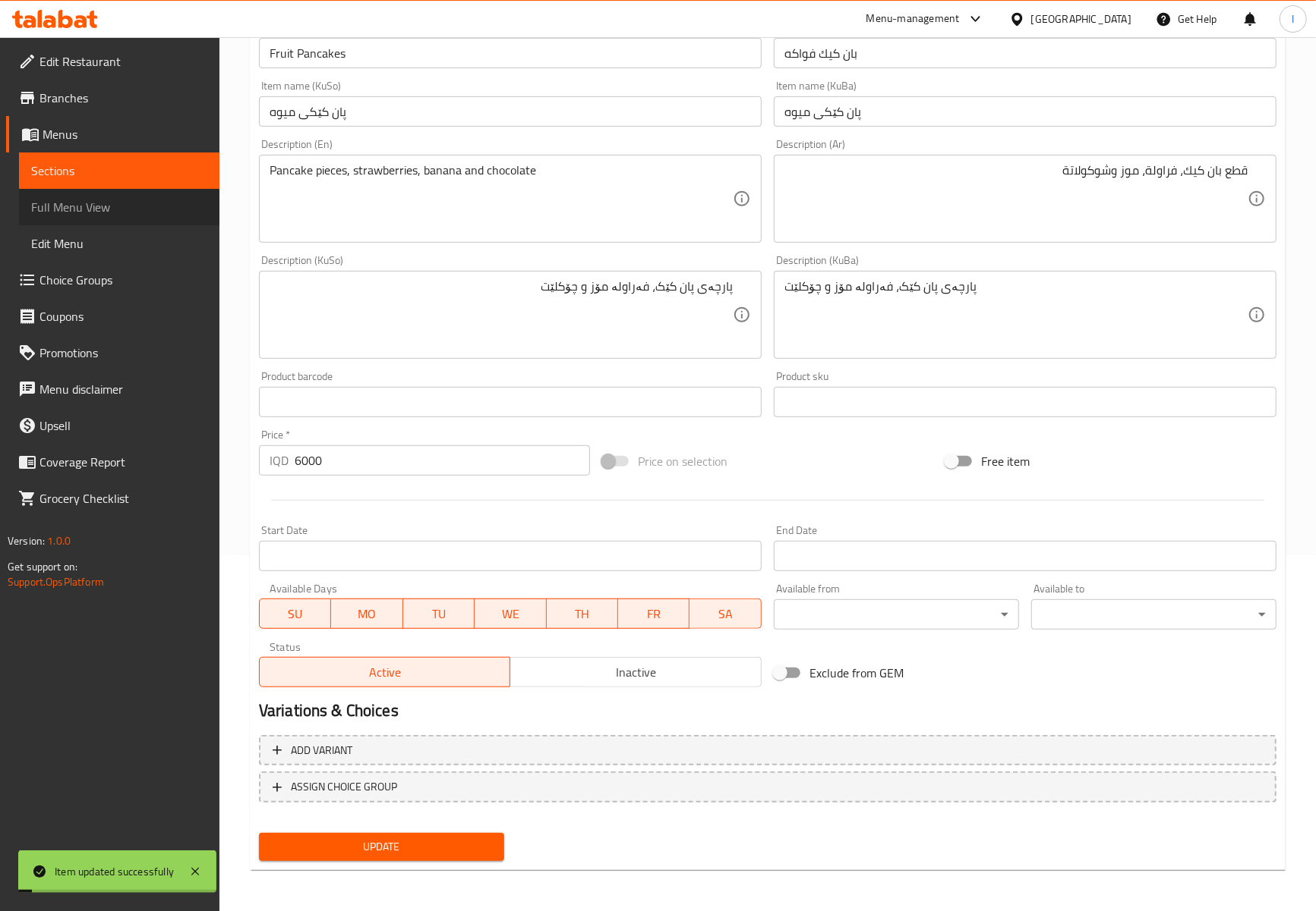
click at [95, 215] on span "Full Menu View" at bounding box center [119, 207] width 176 height 18
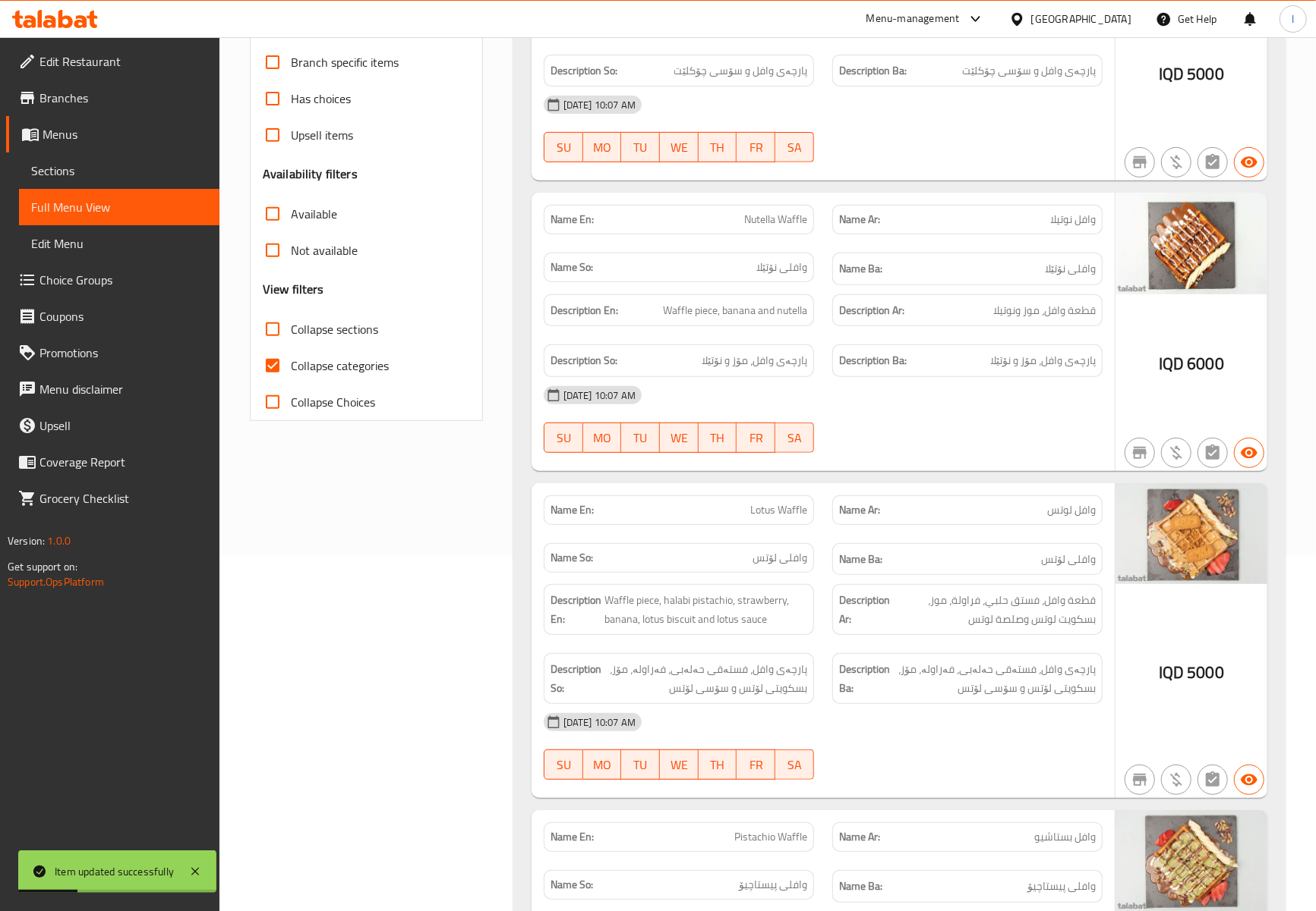
scroll to position [19, 0]
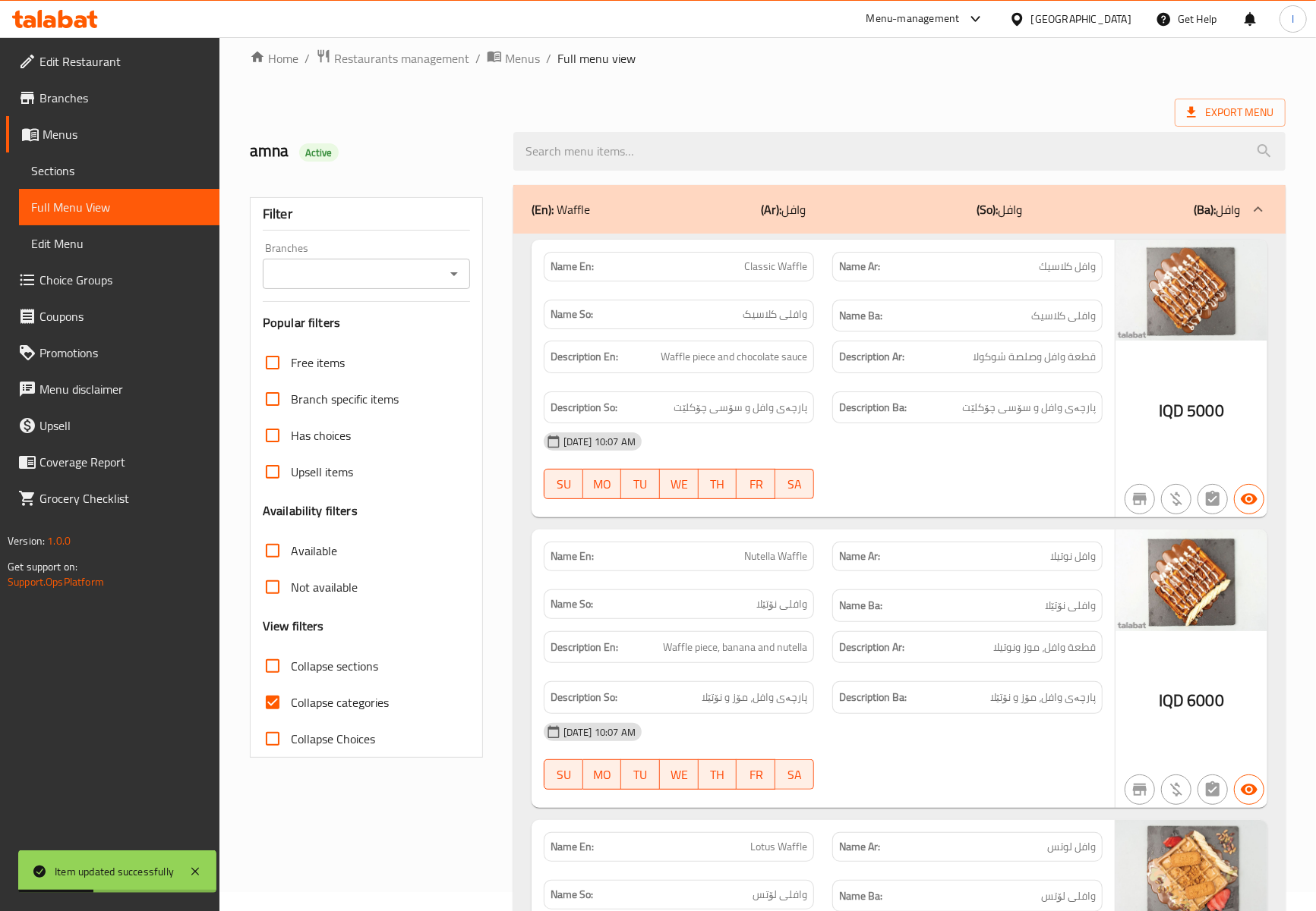
click at [426, 242] on div "Branches Branches" at bounding box center [365, 265] width 207 height 46
click at [420, 271] on input "Branches" at bounding box center [353, 273] width 173 height 22
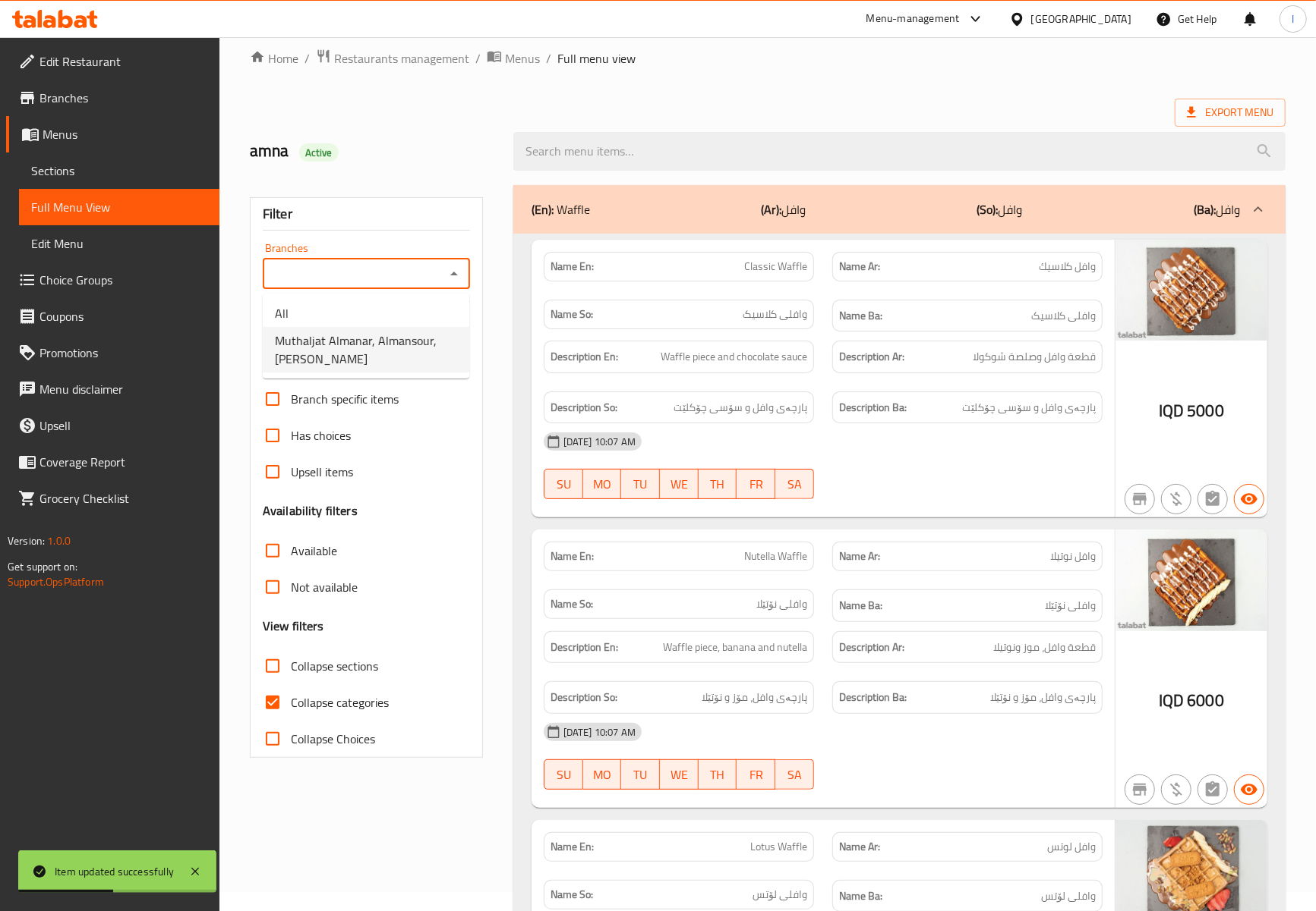
click at [420, 350] on span "Muthaljat Almanar, Almansour, Al Mansur" at bounding box center [365, 349] width 183 height 37
type input "Muthaljat Almanar, Almansour, Al Mansur"
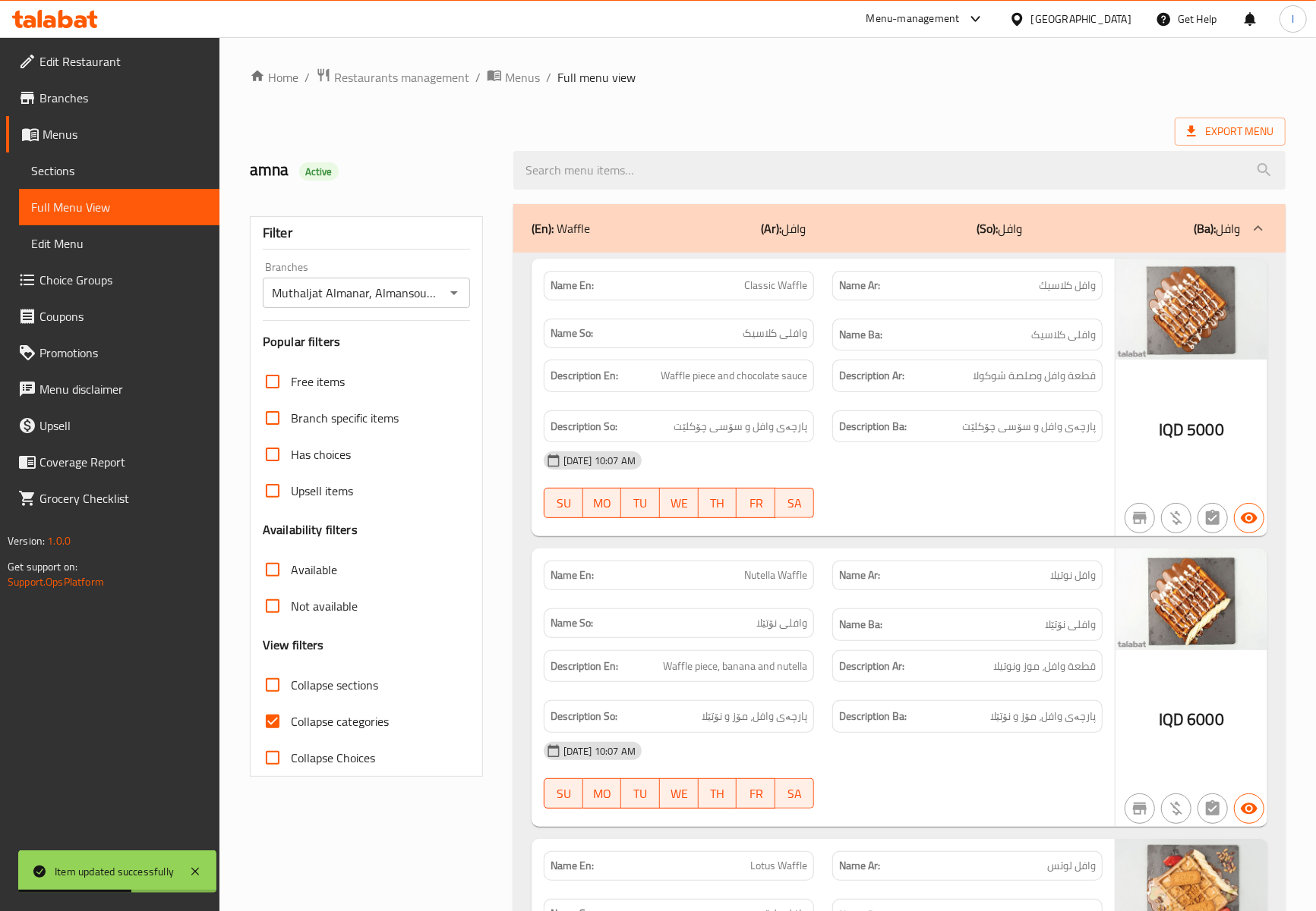
click at [294, 721] on span "Collapse categories" at bounding box center [339, 721] width 98 height 18
click at [290, 721] on input "Collapse categories" at bounding box center [273, 721] width 37 height 37
checkbox input "false"
click at [368, 672] on label "Collapse sections" at bounding box center [317, 684] width 124 height 37
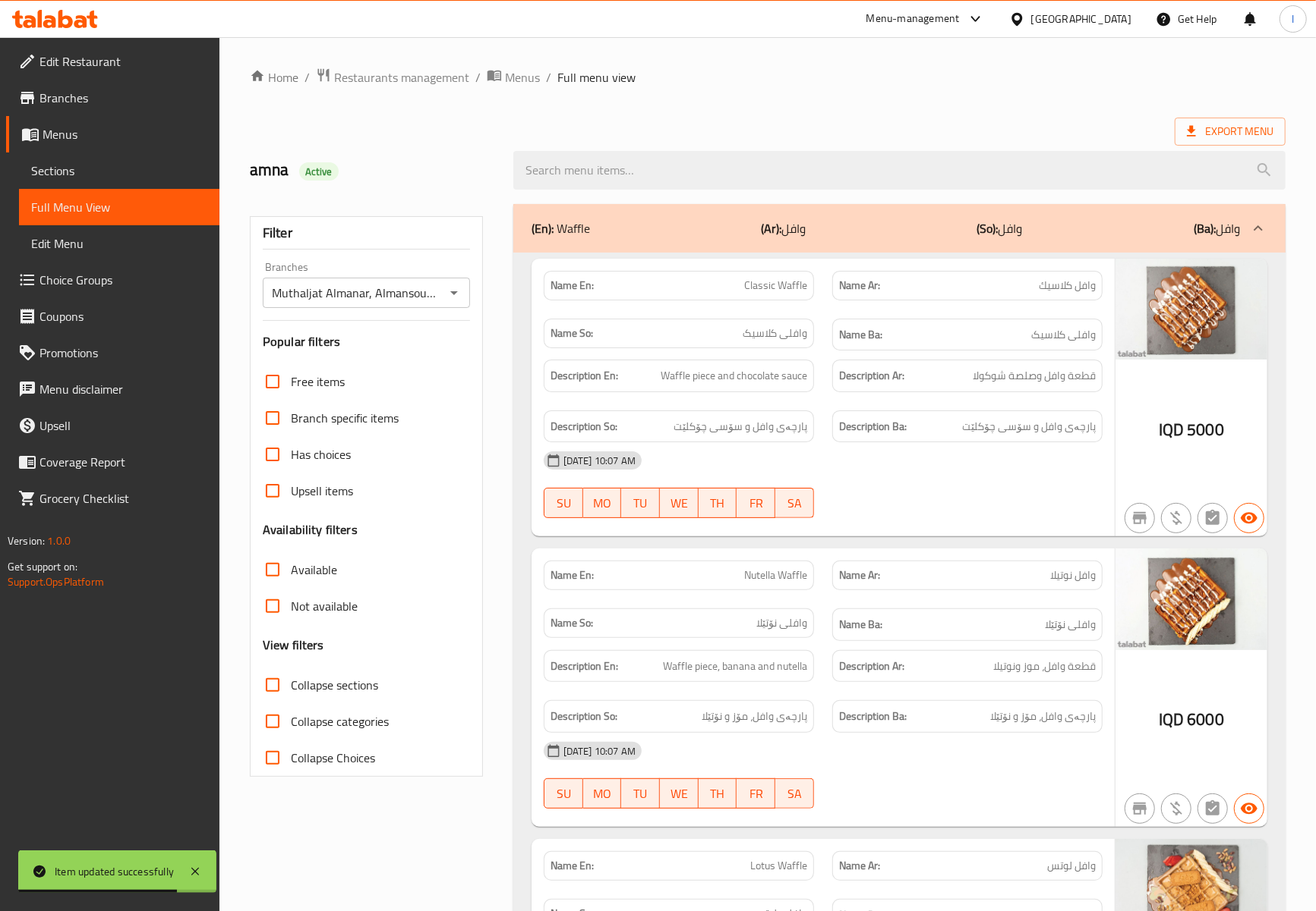
click at [290, 672] on input "Collapse sections" at bounding box center [273, 684] width 37 height 37
checkbox input "true"
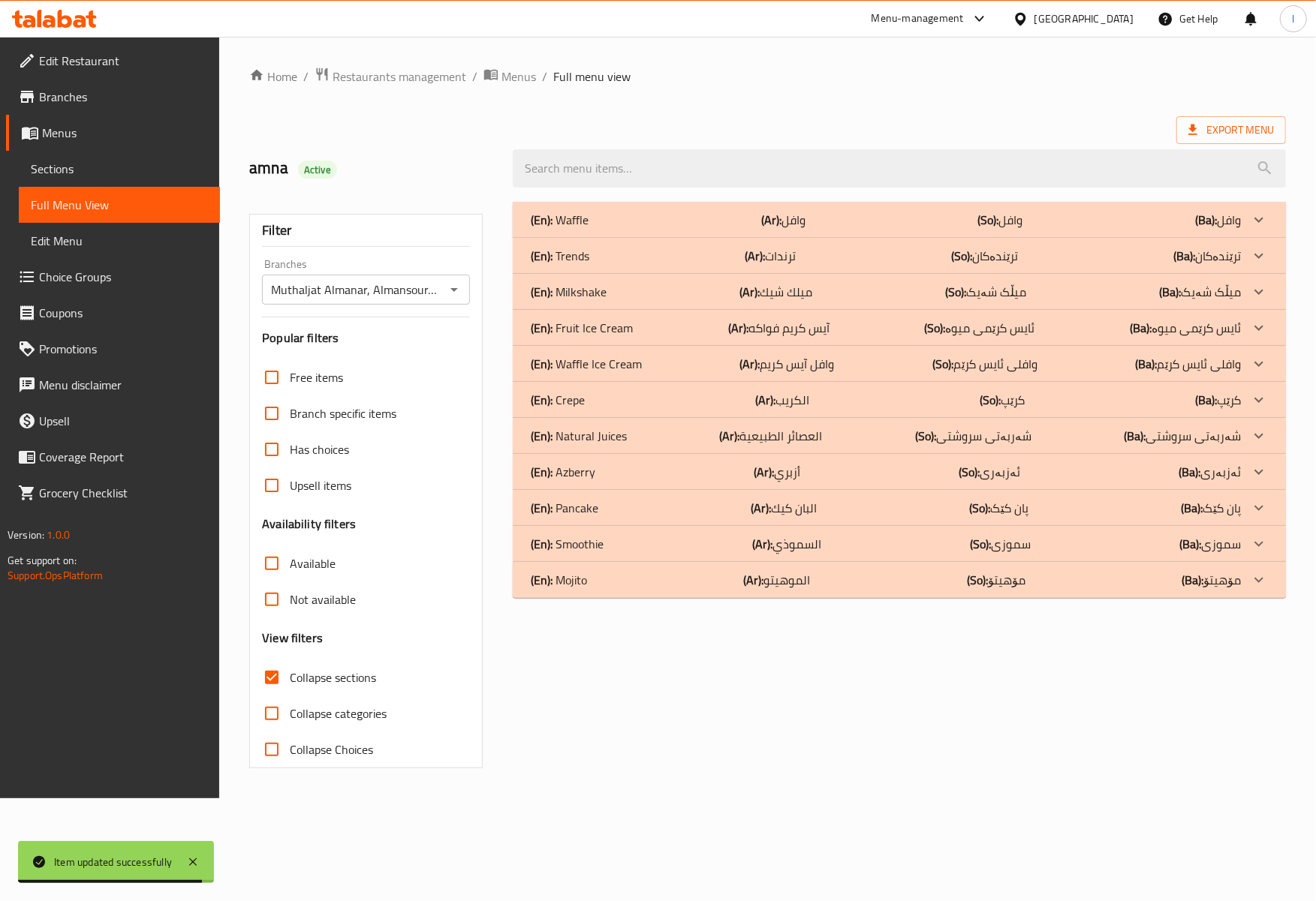
click at [764, 589] on p "(Ar): الموهيتو" at bounding box center [777, 580] width 67 height 18
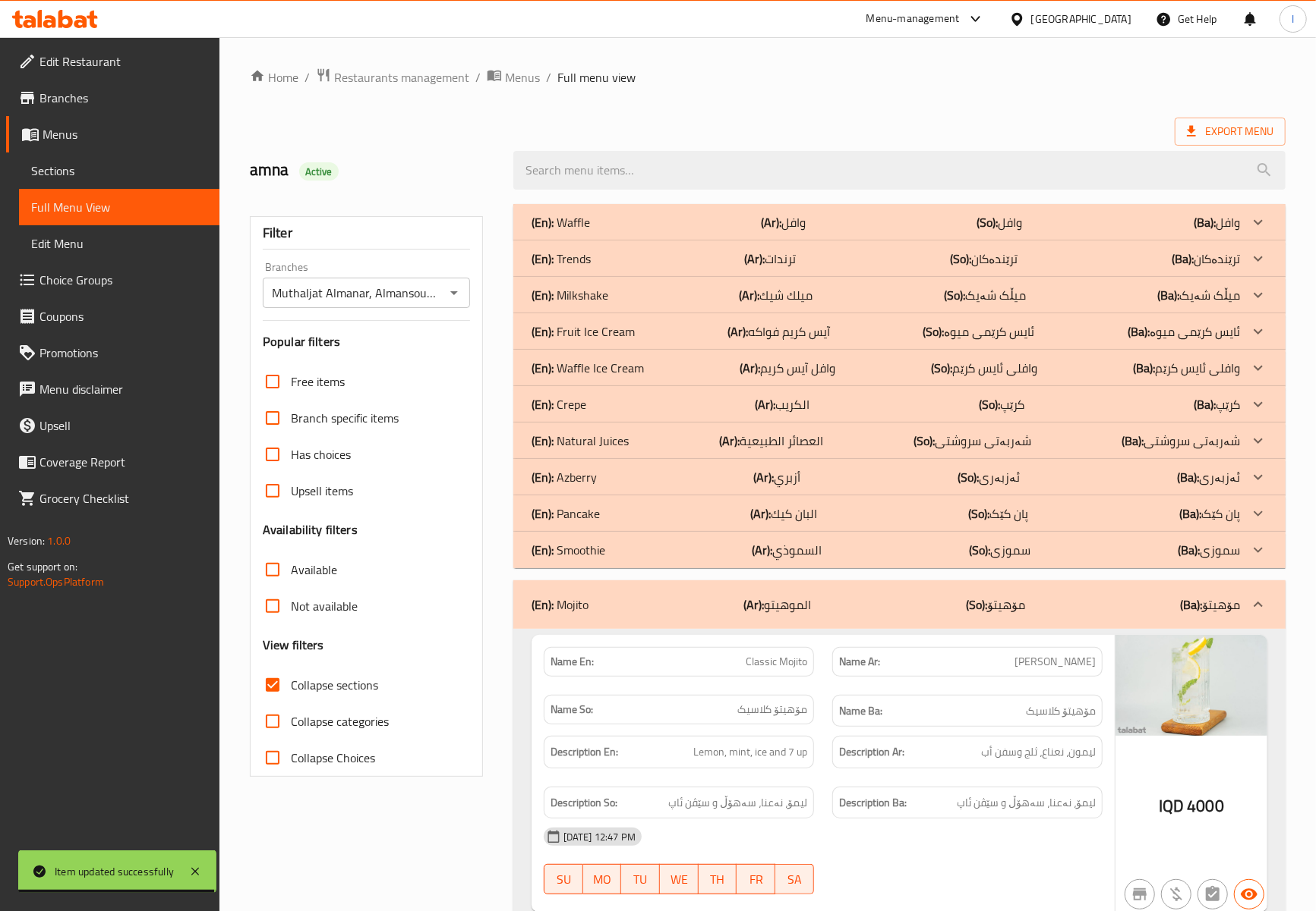
click at [773, 598] on p "(Ar): الموهيتو" at bounding box center [776, 604] width 67 height 18
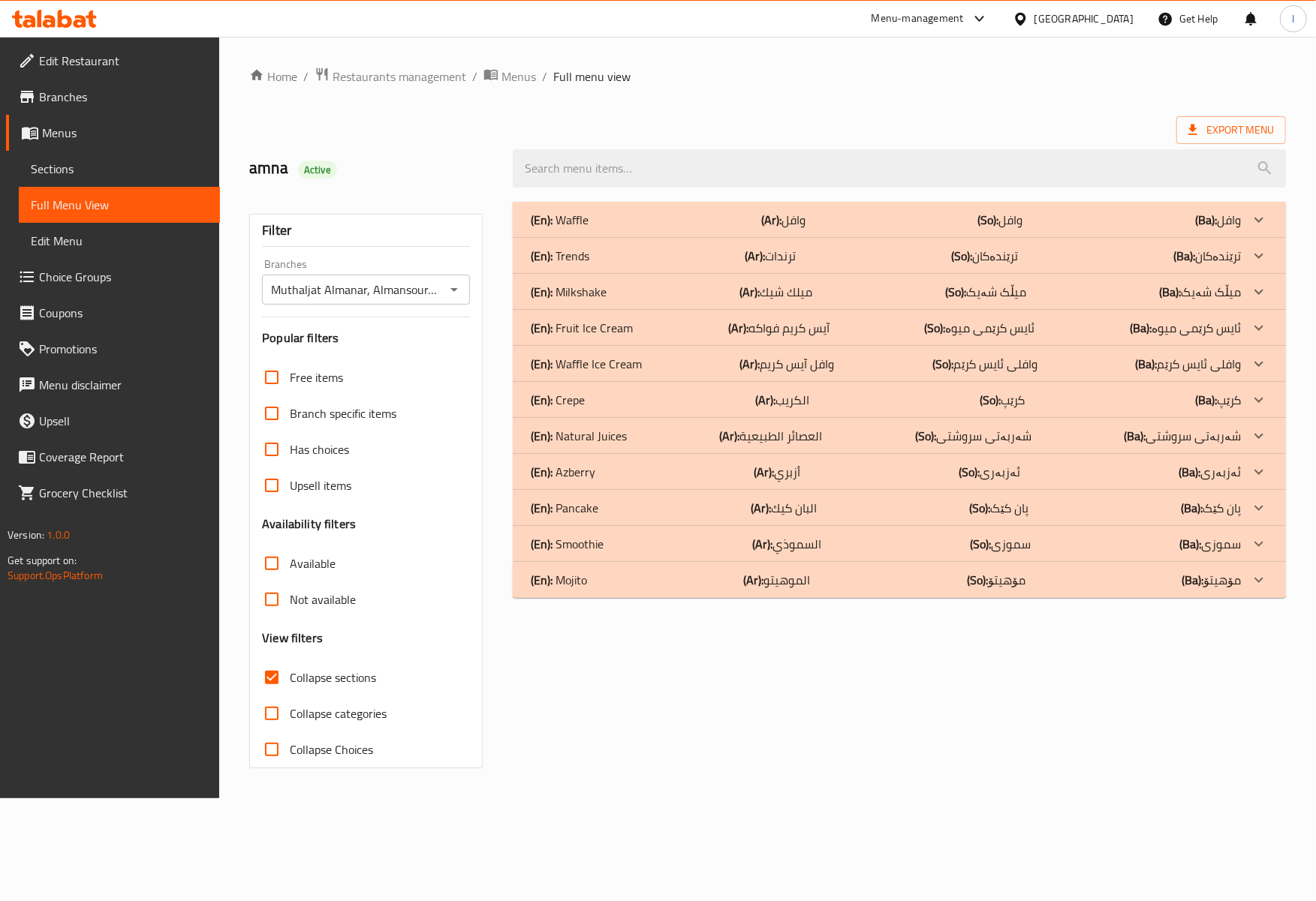
click at [806, 505] on p "(Ar): البان كيك" at bounding box center [783, 507] width 66 height 18
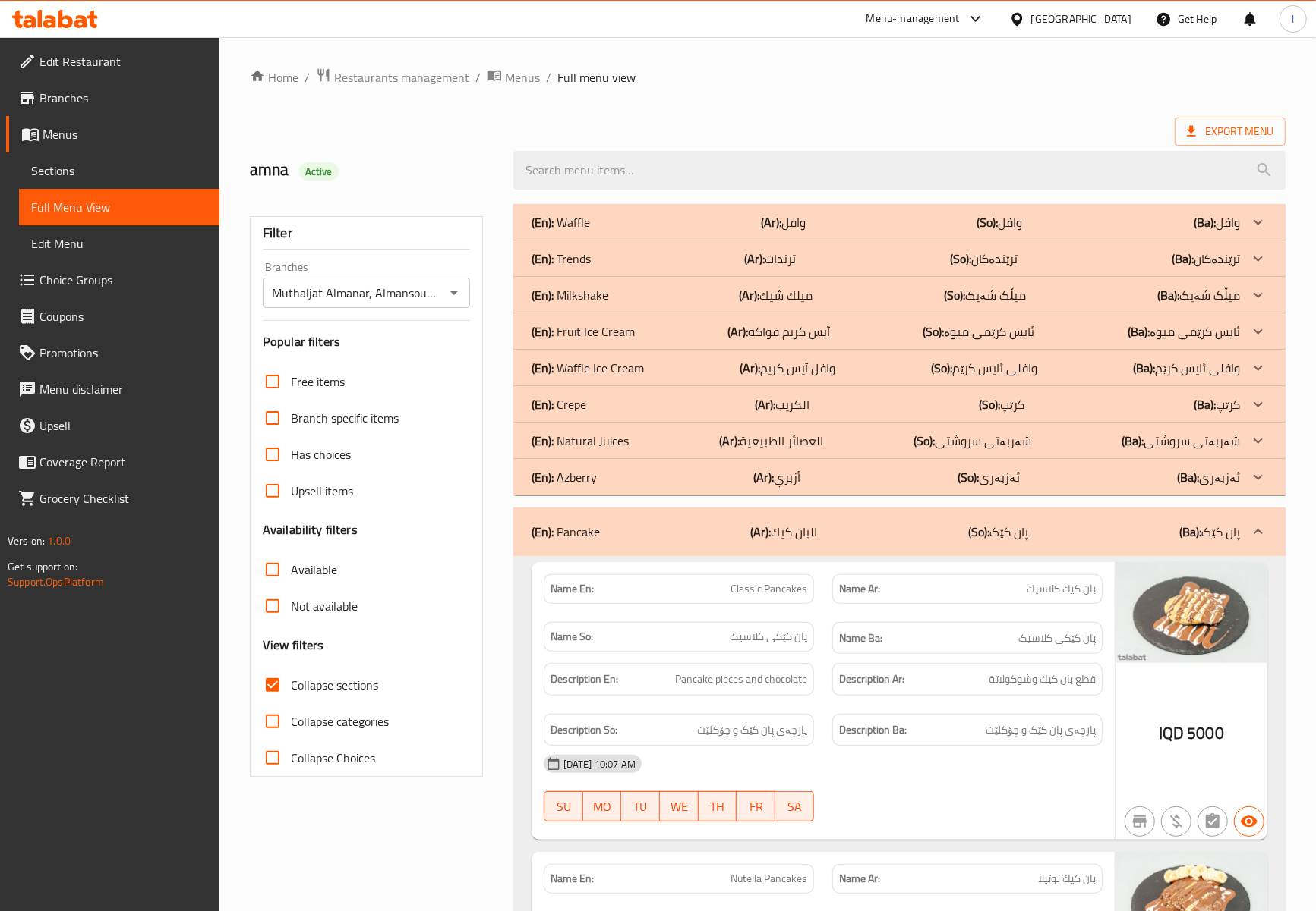
scroll to position [337, 0]
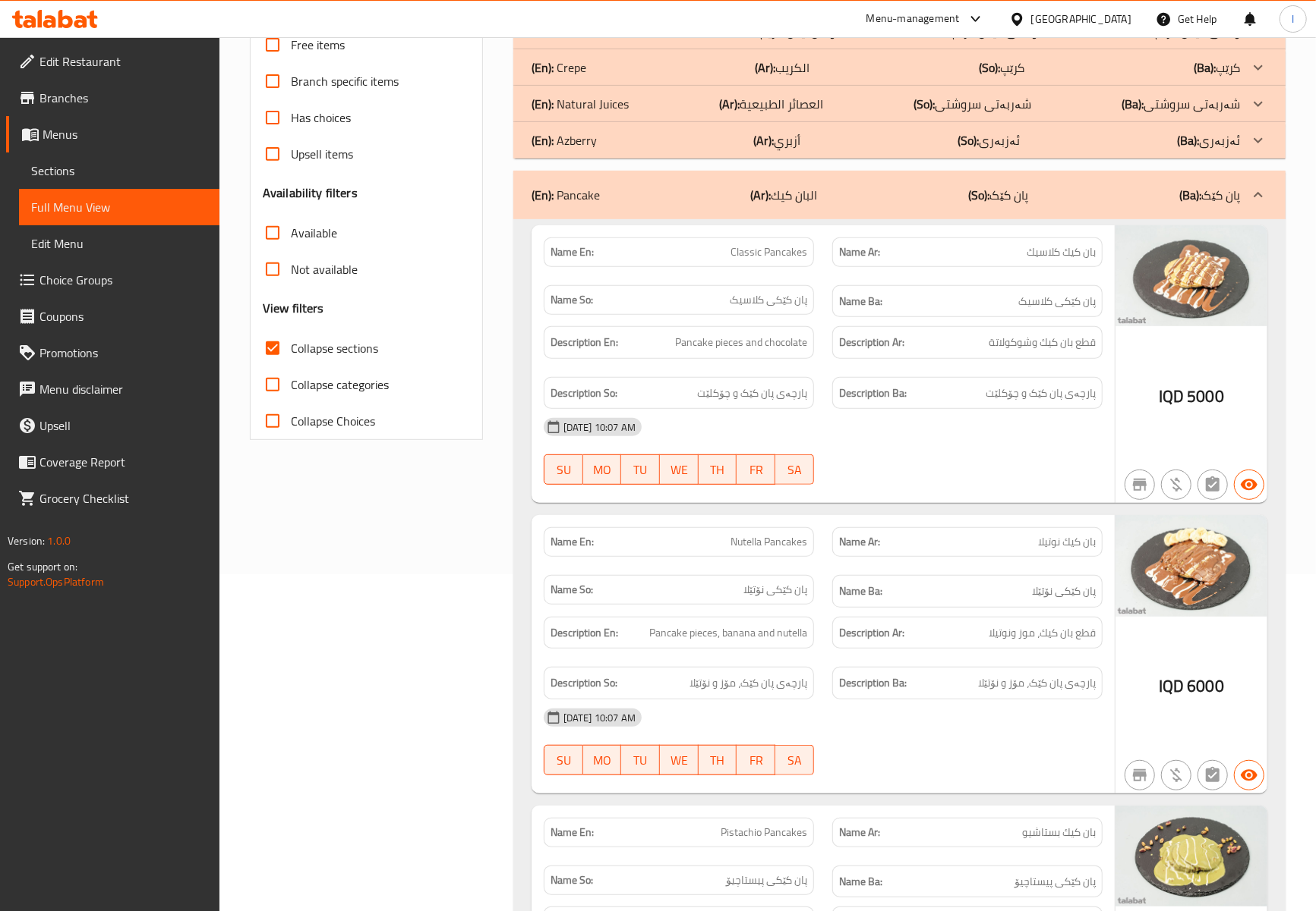
click at [392, 513] on div "Filter Branches Muthaljat Almanar, Almansour, Al Mansur Branches Popular filter…" at bounding box center [372, 687] width 263 height 1660
click at [436, 578] on div "Filter Branches Muthaljat Almanar, Almansour, Al Mansur Branches Popular filter…" at bounding box center [372, 687] width 263 height 1660
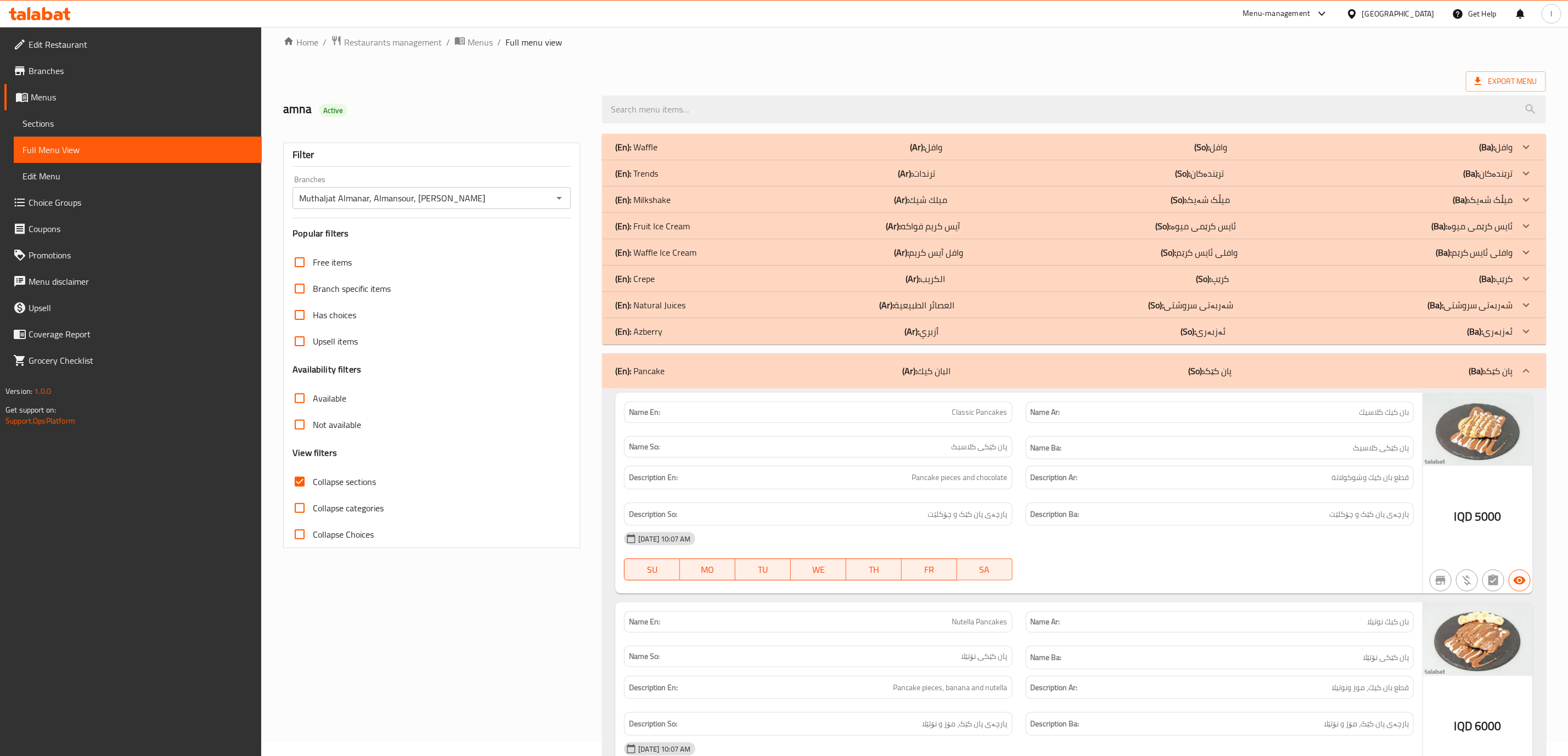
scroll to position [0, 0]
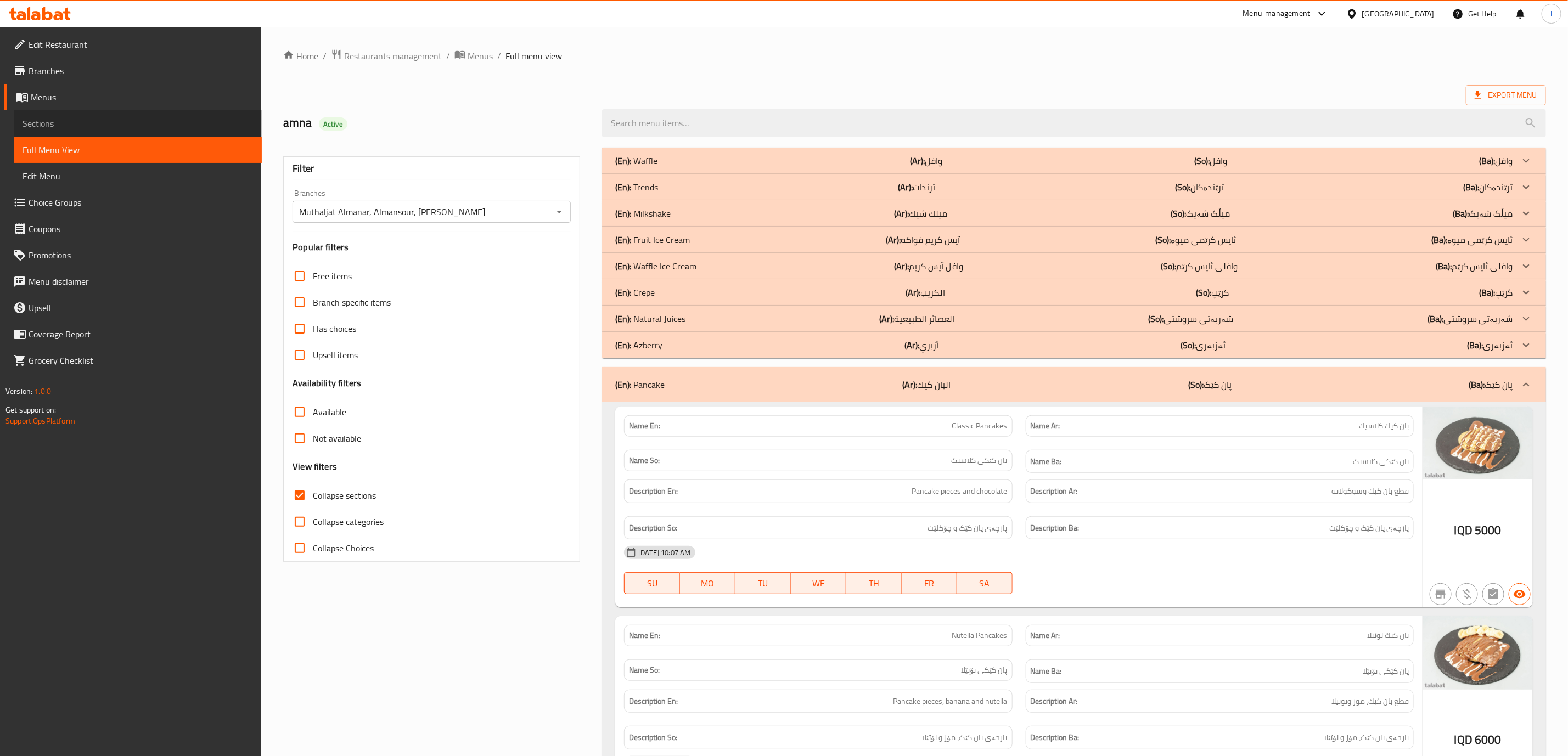
click at [83, 114] on link "Sections" at bounding box center [137, 123] width 248 height 26
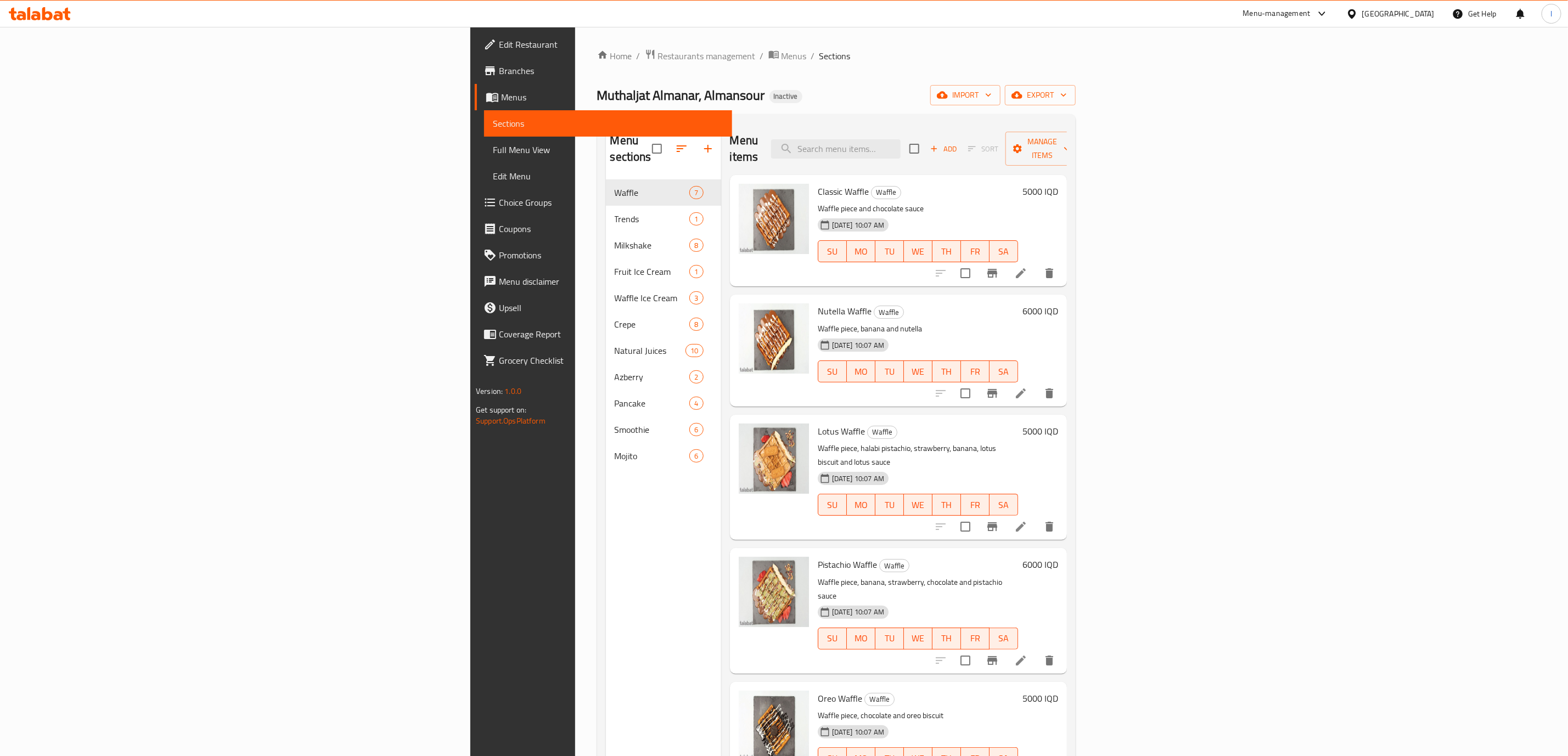
click at [961, 133] on div "Menu items Add Sort Manage items" at bounding box center [898, 149] width 337 height 52
click at [675, 142] on icon "button" at bounding box center [681, 148] width 13 height 13
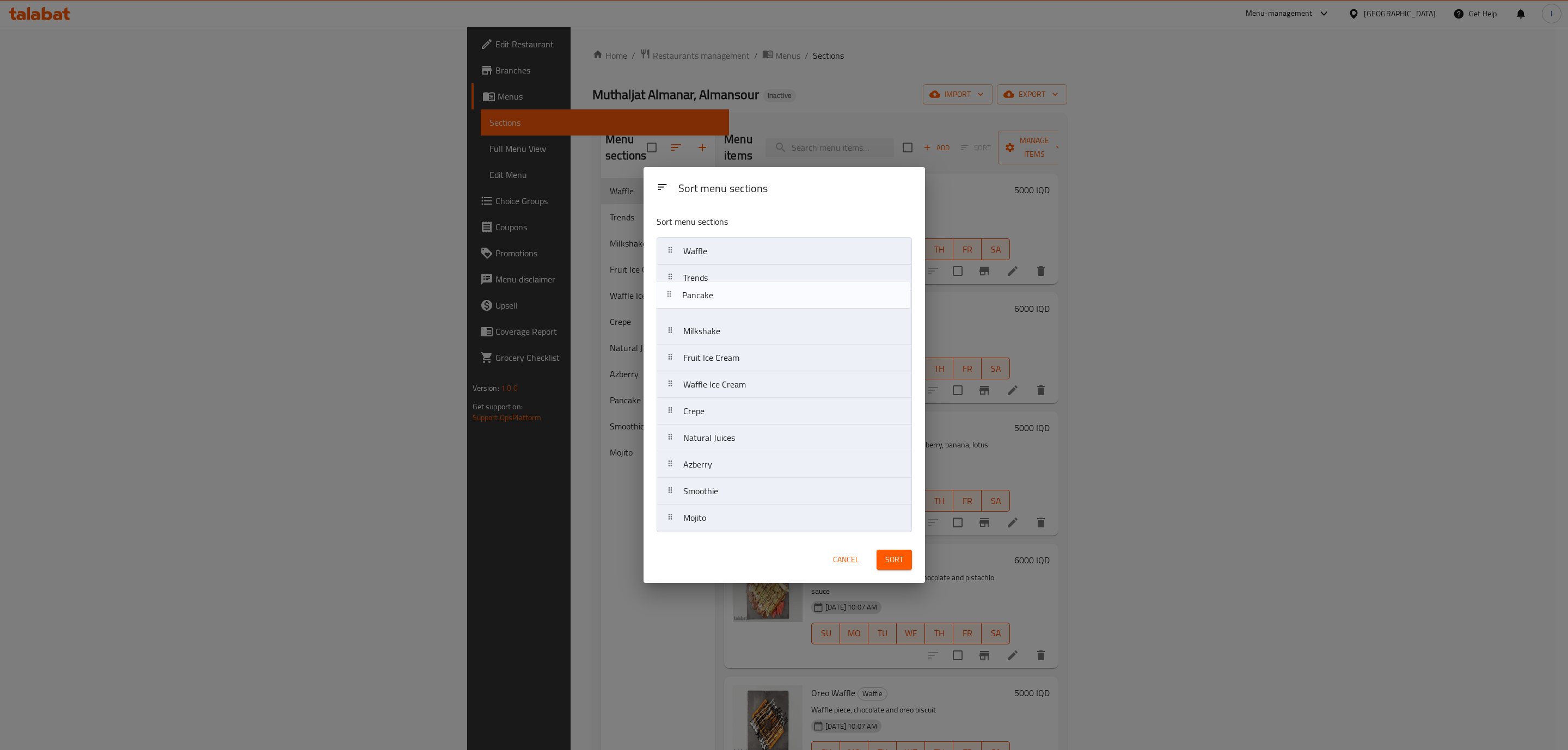
drag, startPoint x: 711, startPoint y: 474, endPoint x: 711, endPoint y: 294, distance: 180.0
click at [711, 294] on nav "Waffle Trends Milkshake Fruit Ice Cream Waffle Ice Cream Crepe Natural Juices A…" at bounding box center [784, 384] width 255 height 294
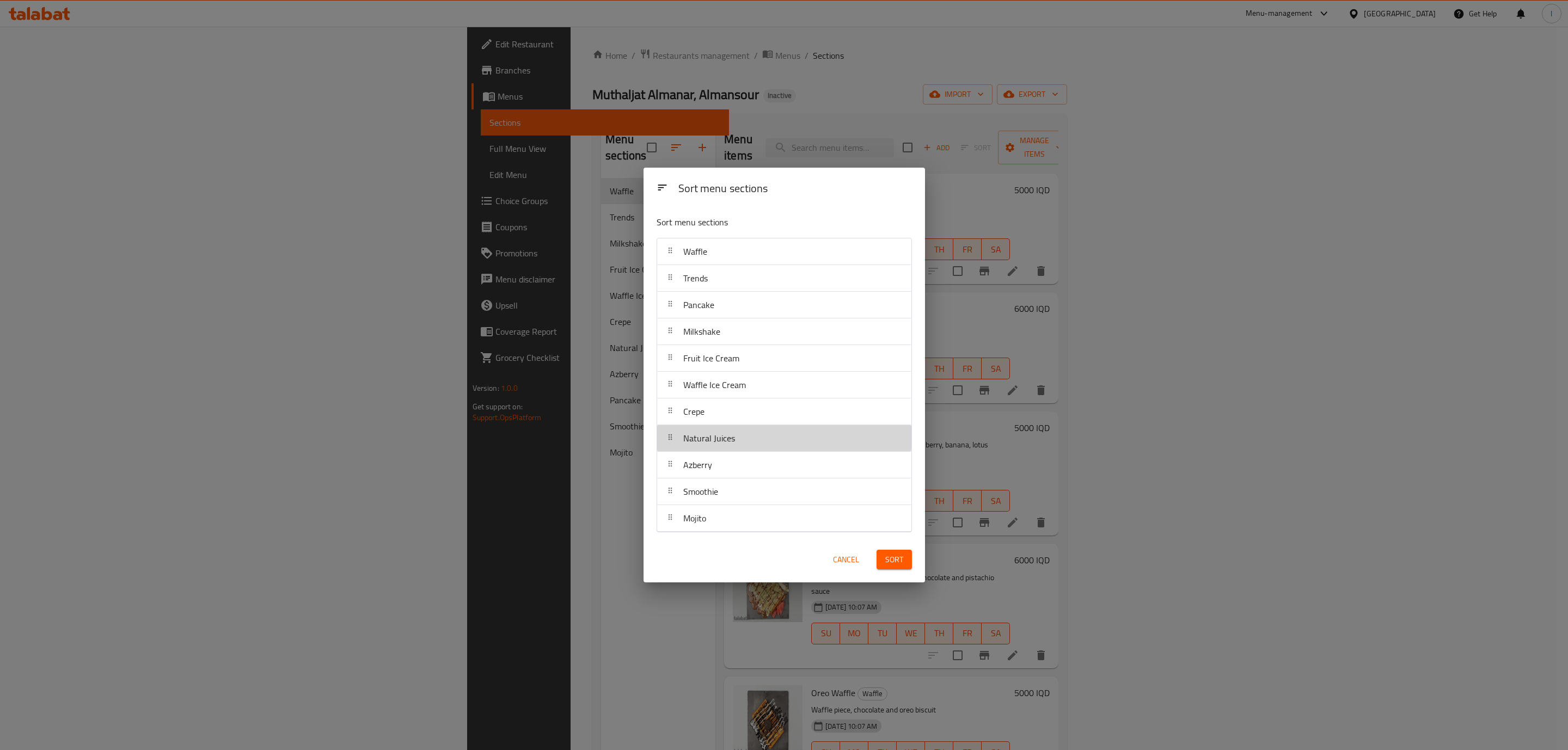
click at [724, 428] on div "Natural Juices" at bounding box center [709, 438] width 60 height 26
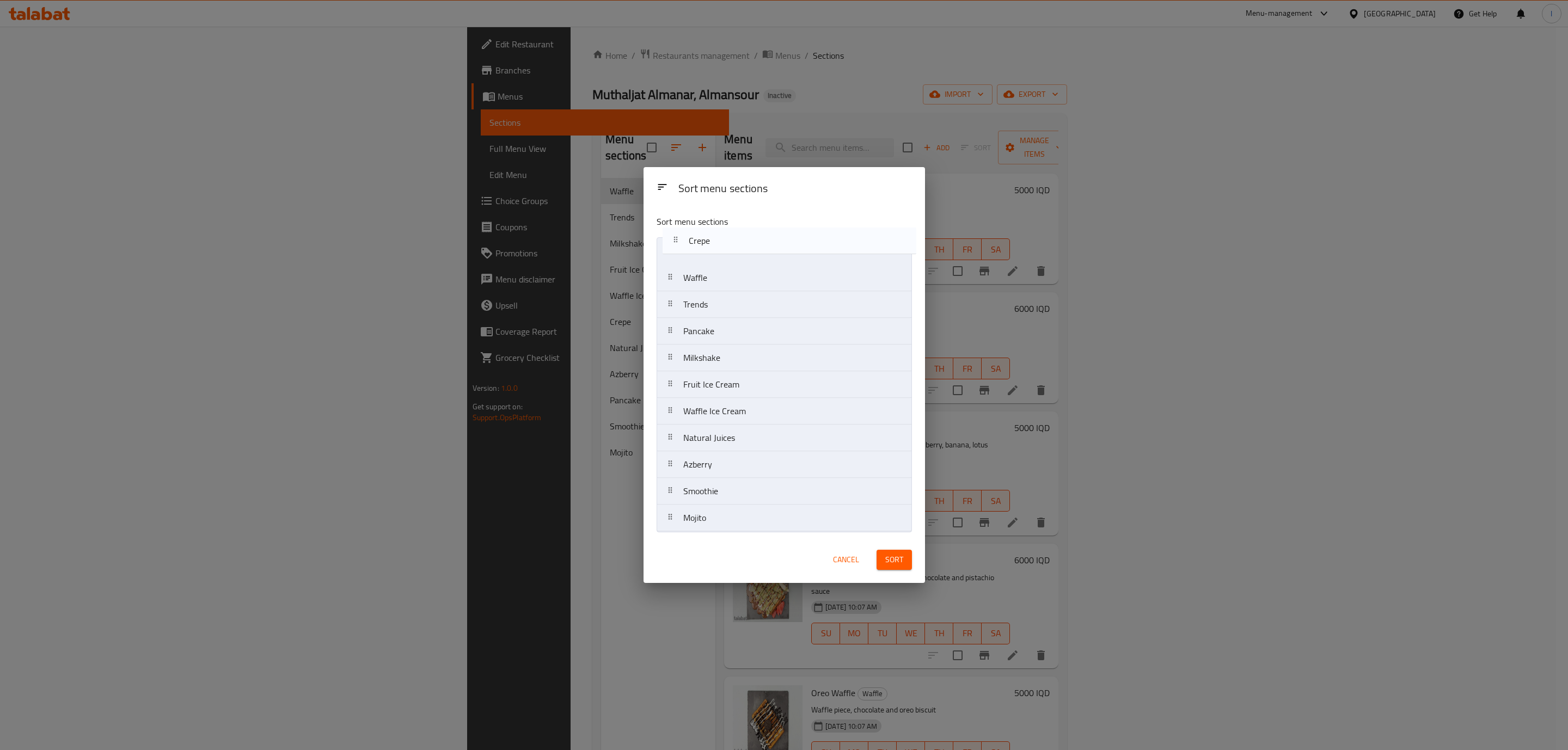
drag, startPoint x: 724, startPoint y: 421, endPoint x: 729, endPoint y: 247, distance: 174.1
click at [729, 247] on nav "Waffle Trends Pancake Milkshake Fruit Ice Cream Waffle Ice Cream Crepe Natural …" at bounding box center [784, 384] width 255 height 294
drag, startPoint x: 731, startPoint y: 338, endPoint x: 729, endPoint y: 303, distance: 35.1
click at [729, 303] on nav "Crepe Waffle Trends Pancake Milkshake Fruit Ice Cream Waffle Ice Cream Natural …" at bounding box center [784, 384] width 255 height 294
drag, startPoint x: 747, startPoint y: 390, endPoint x: 745, endPoint y: 355, distance: 35.1
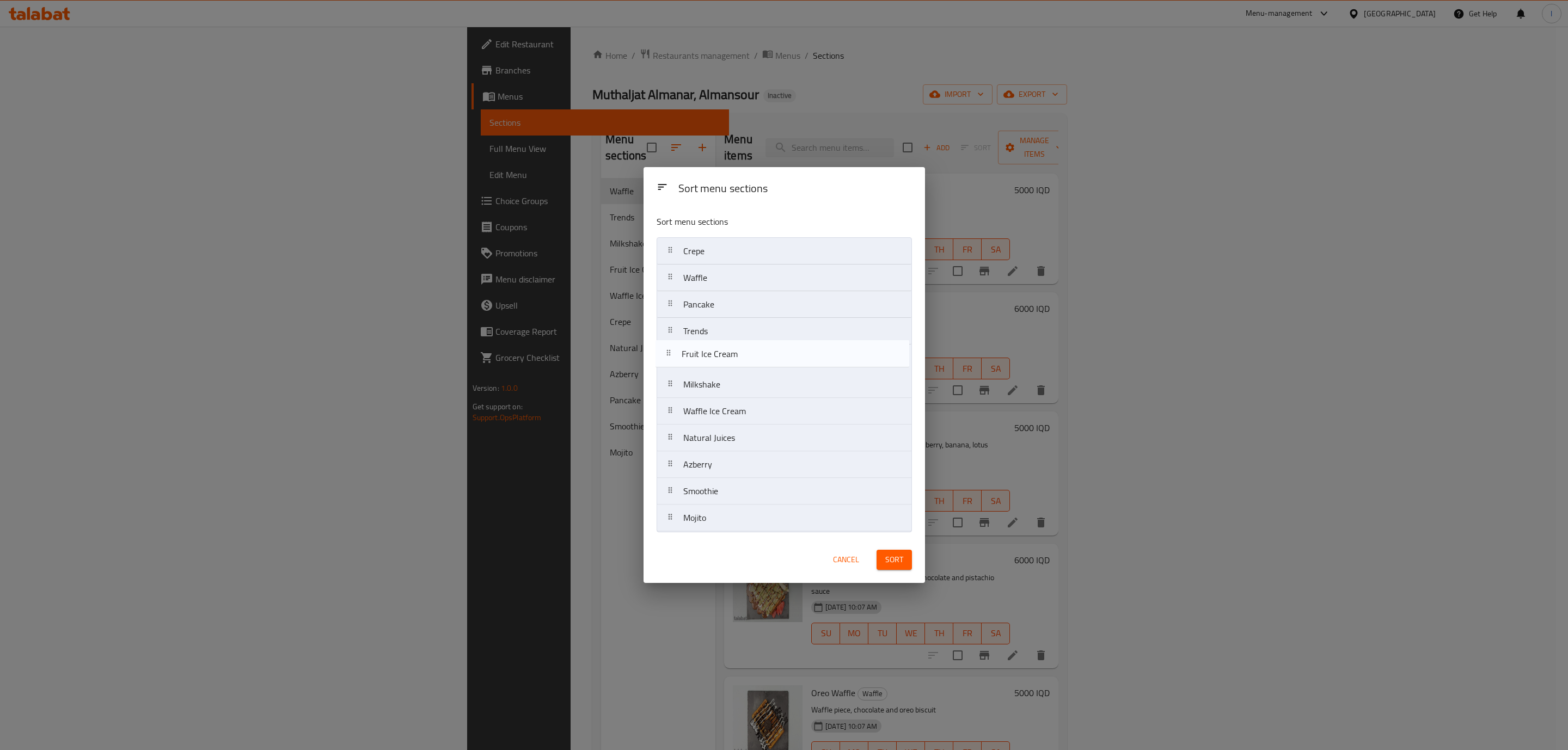
click at [745, 355] on nav "Crepe Waffle Pancake Trends Milkshake Fruit Ice Cream Waffle Ice Cream Natural …" at bounding box center [784, 384] width 255 height 294
click at [756, 379] on nav "Crepe Waffle Pancake Trends Fruit Ice Cream Milkshake Waffle Ice Cream Natural …" at bounding box center [784, 384] width 255 height 294
click at [750, 346] on nav "Crepe Waffle Pancake Trends Fruit Ice Cream Waffle Ice Cream Milkshake Natural …" at bounding box center [784, 384] width 255 height 294
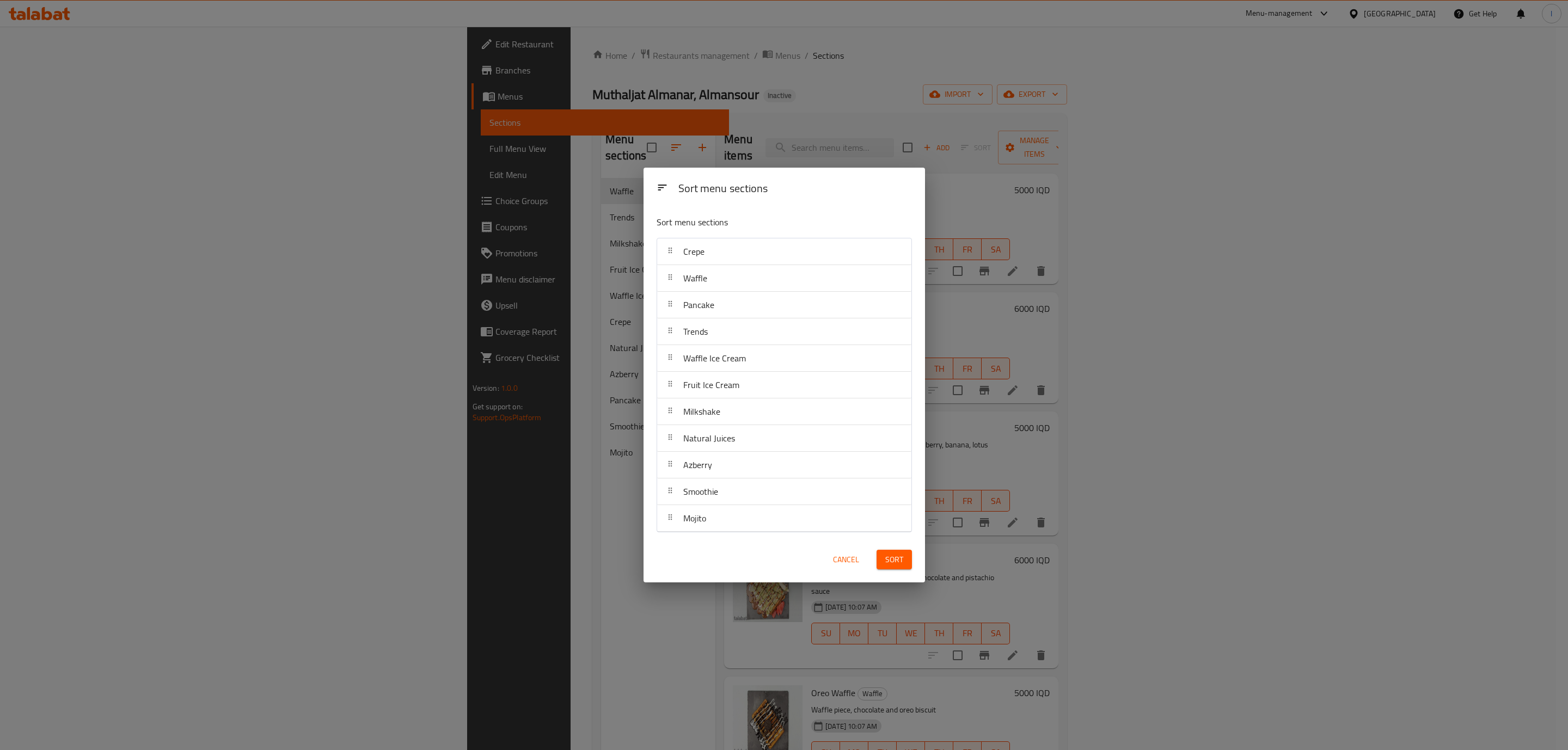
click at [894, 561] on span "Sort" at bounding box center [894, 559] width 18 height 13
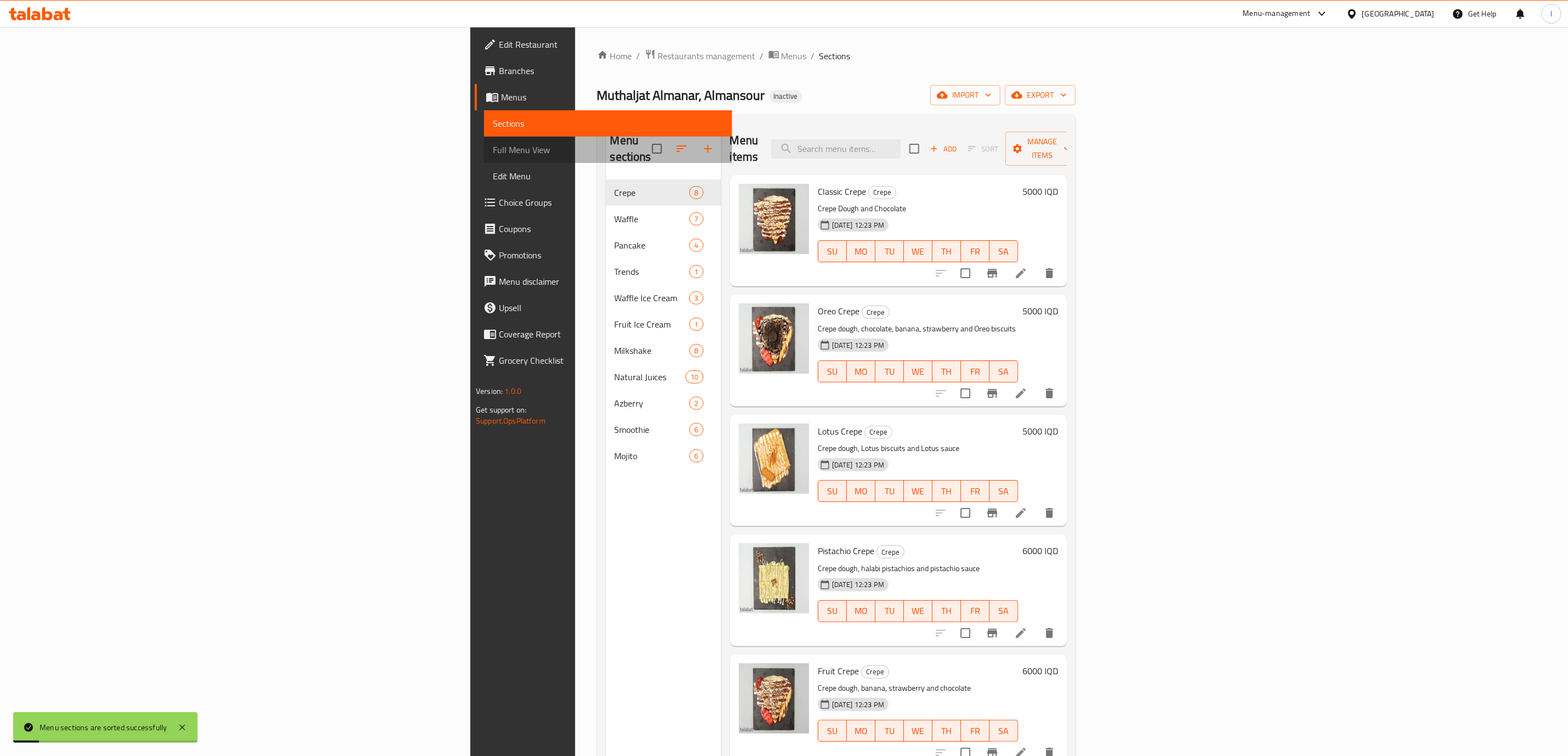
click at [493, 149] on span "Full Menu View" at bounding box center [608, 150] width 230 height 13
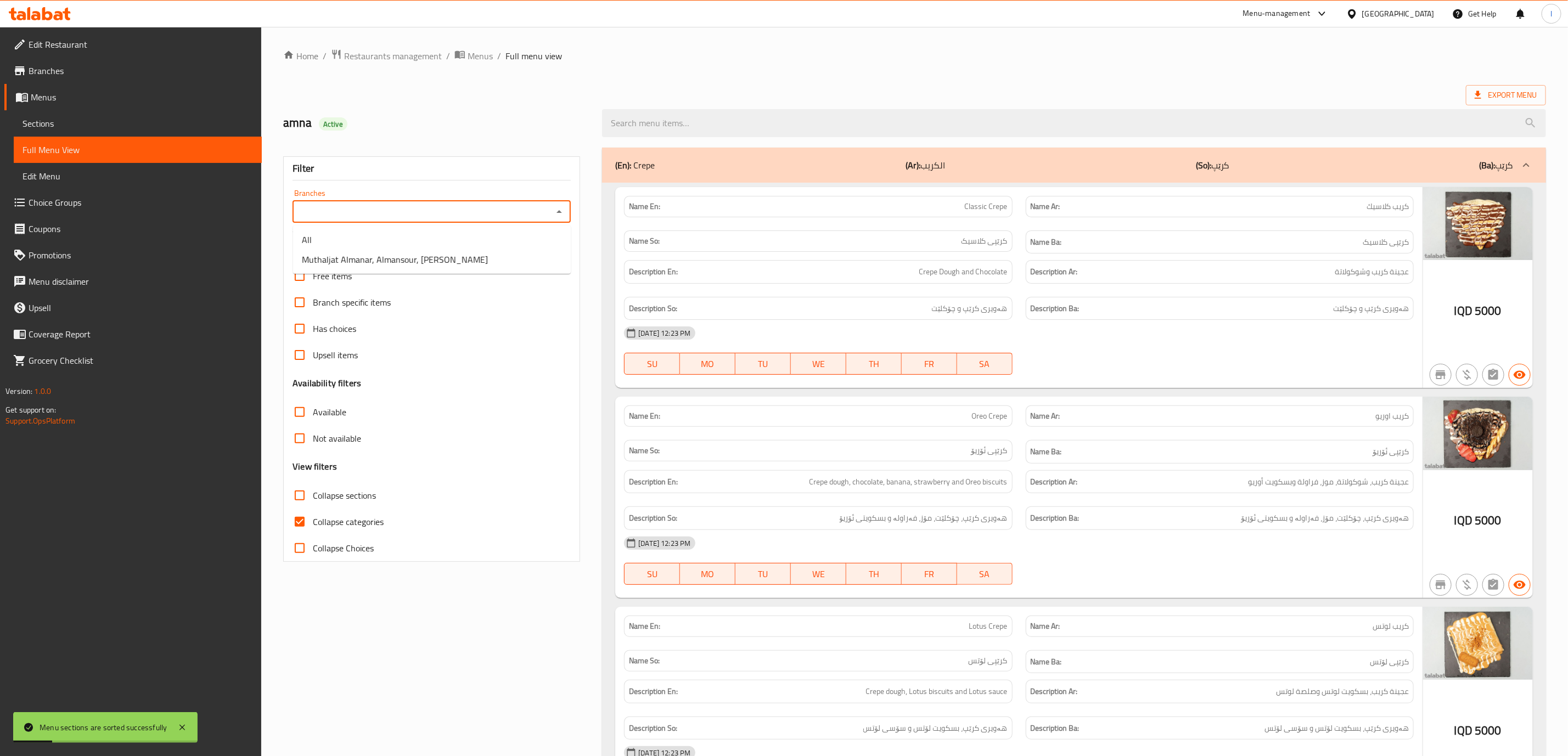
click at [524, 217] on input "Branches" at bounding box center [422, 212] width 253 height 16
click at [433, 264] on span "Muthaljat Almanar, Almansour, Al Mansur" at bounding box center [395, 259] width 186 height 13
type input "Muthaljat Almanar, Almansour, Al Mansur"
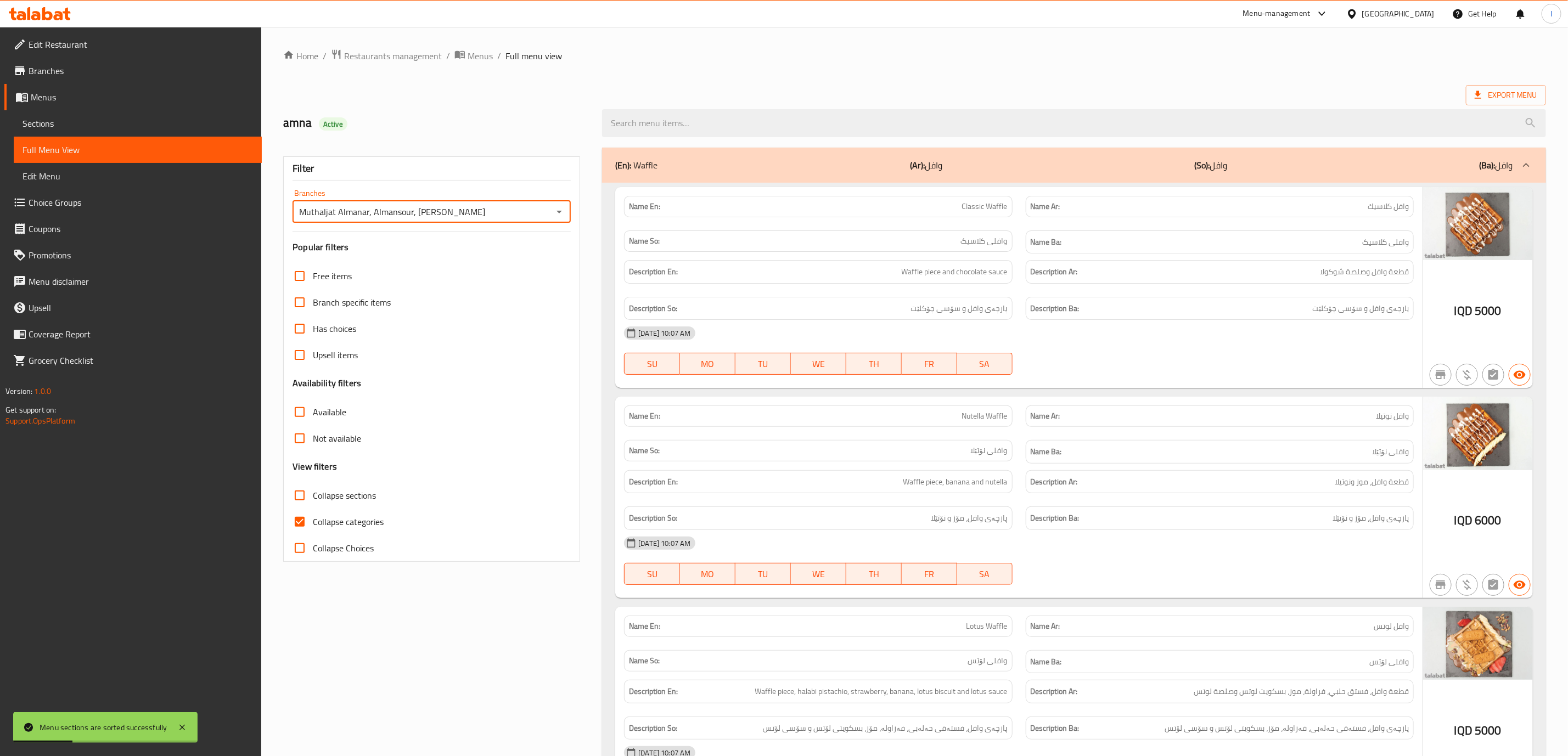
click at [334, 523] on span "Collapse categories" at bounding box center [348, 521] width 71 height 13
click at [313, 523] on input "Collapse categories" at bounding box center [299, 521] width 26 height 26
checkbox input "false"
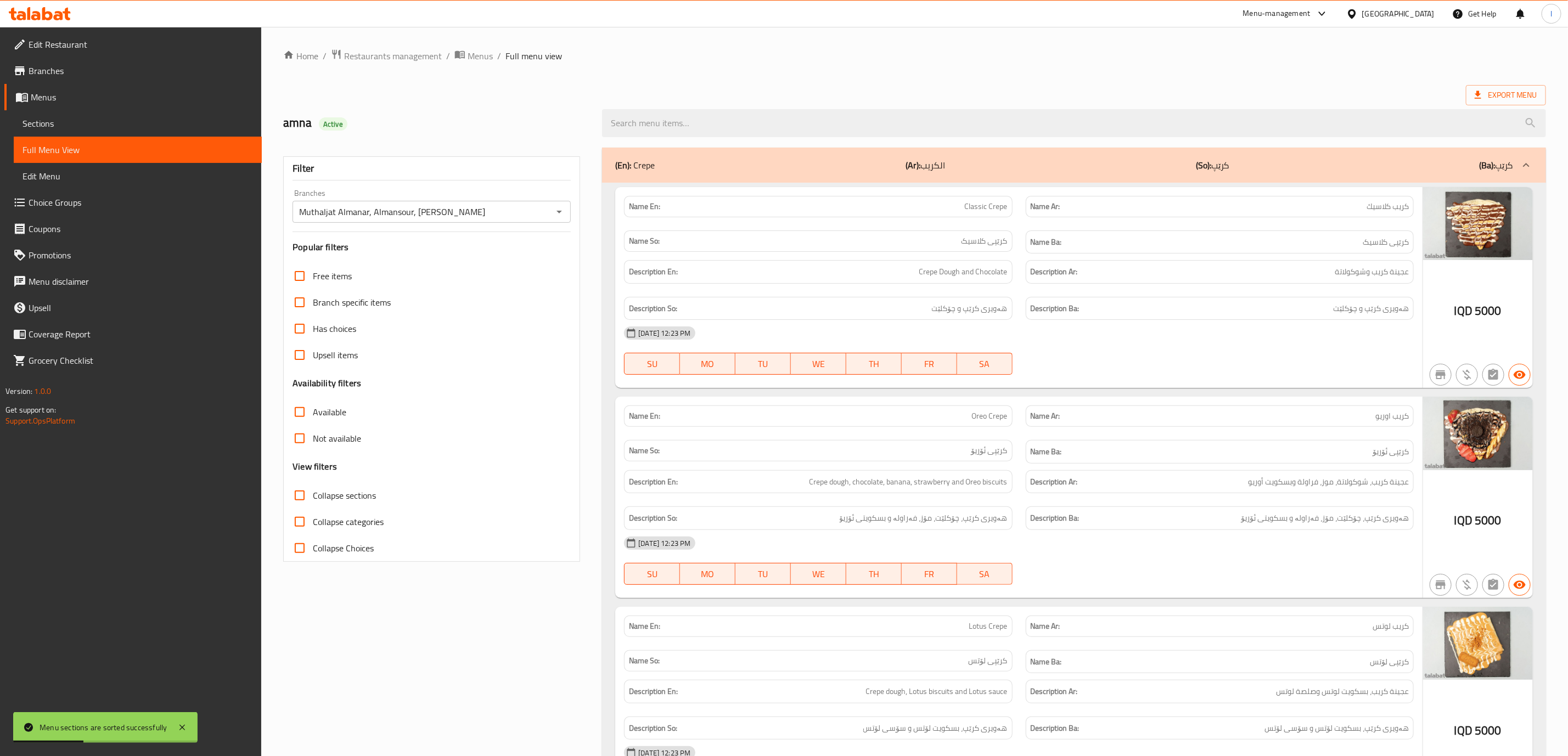
click at [337, 489] on span "Collapse sections" at bounding box center [344, 495] width 63 height 13
click at [313, 489] on input "Collapse sections" at bounding box center [299, 495] width 26 height 26
checkbox input "true"
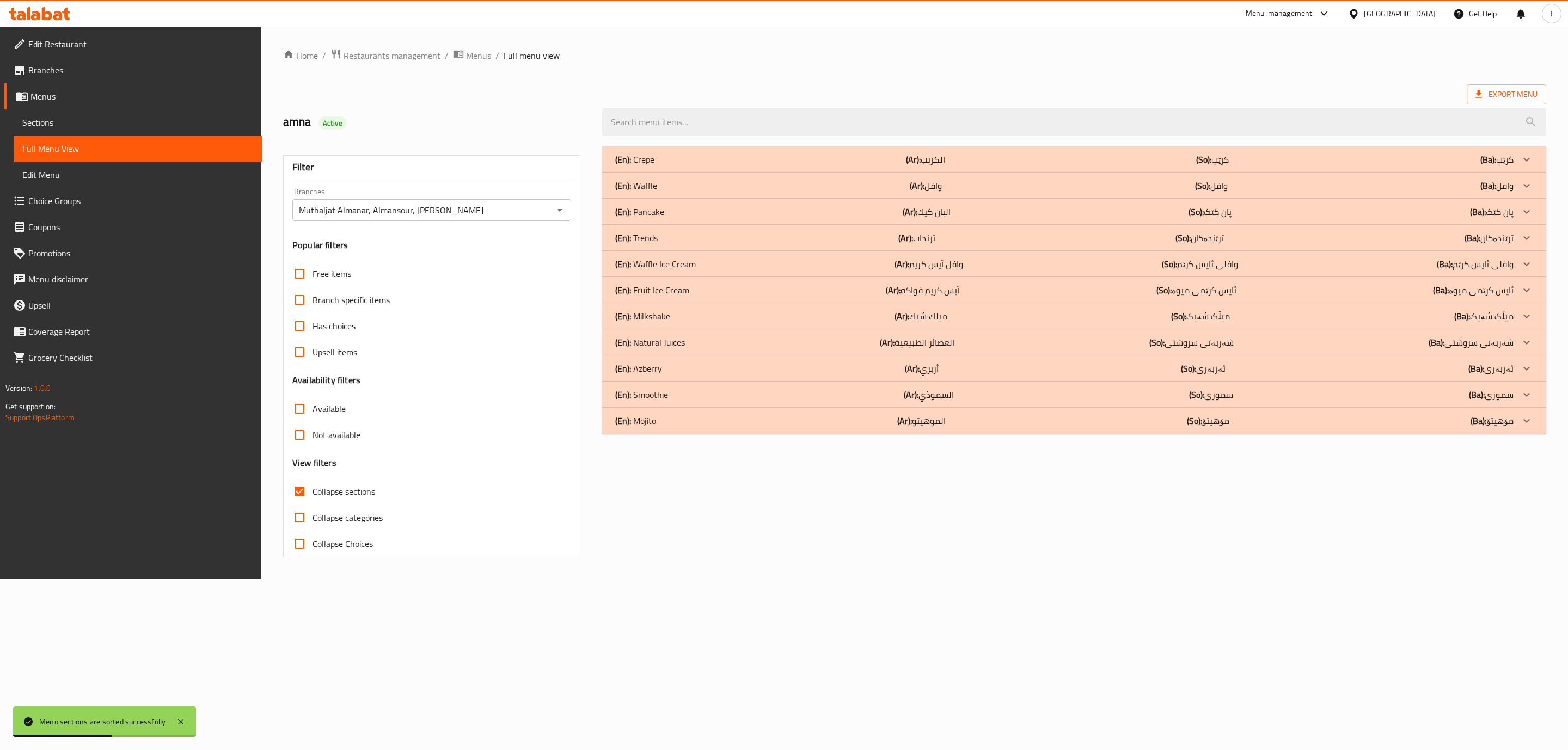
click at [703, 211] on div "(En): Pancake (Ar): البان كيك (So): پان کێک (Ba): پان کێک" at bounding box center [1064, 212] width 898 height 13
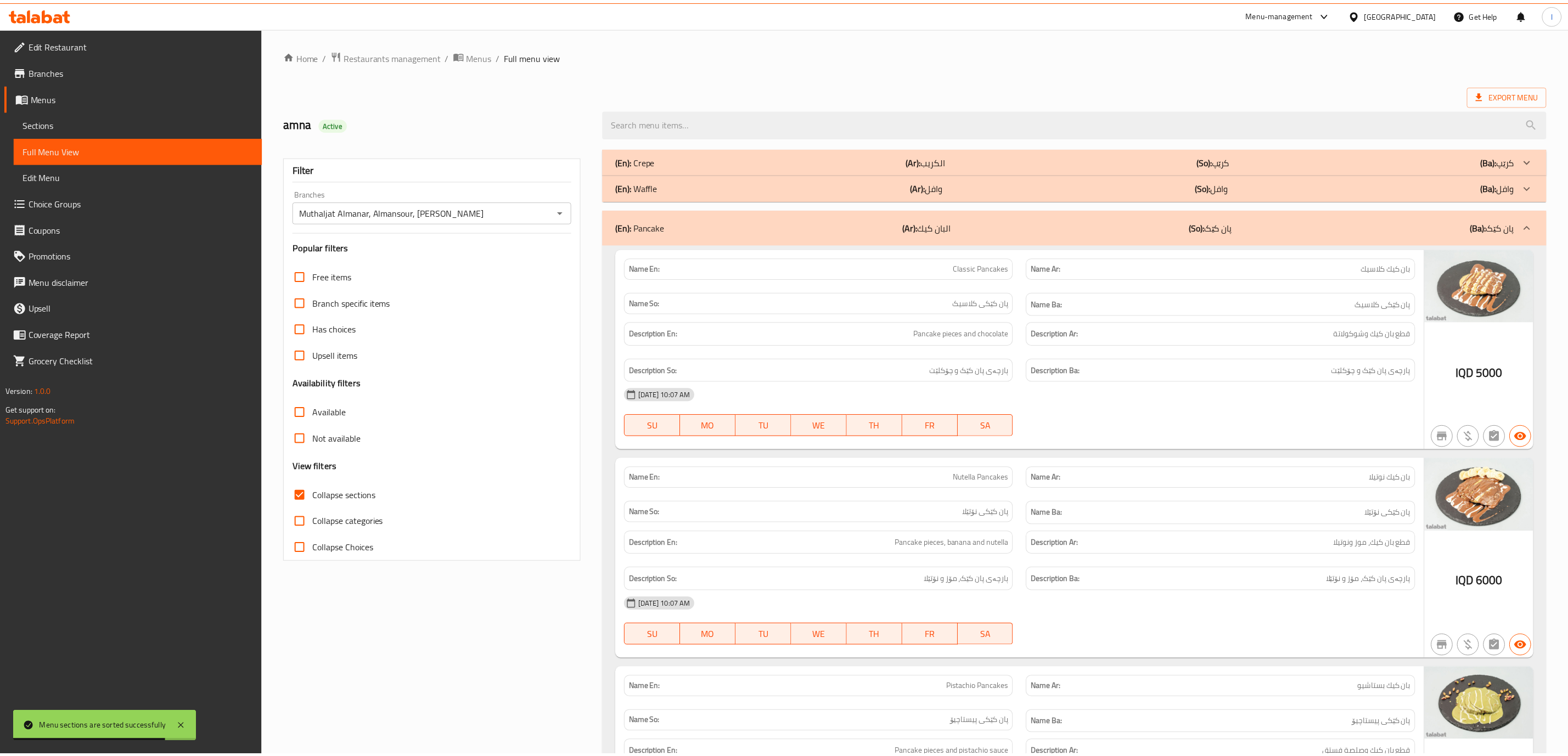
scroll to position [595, 0]
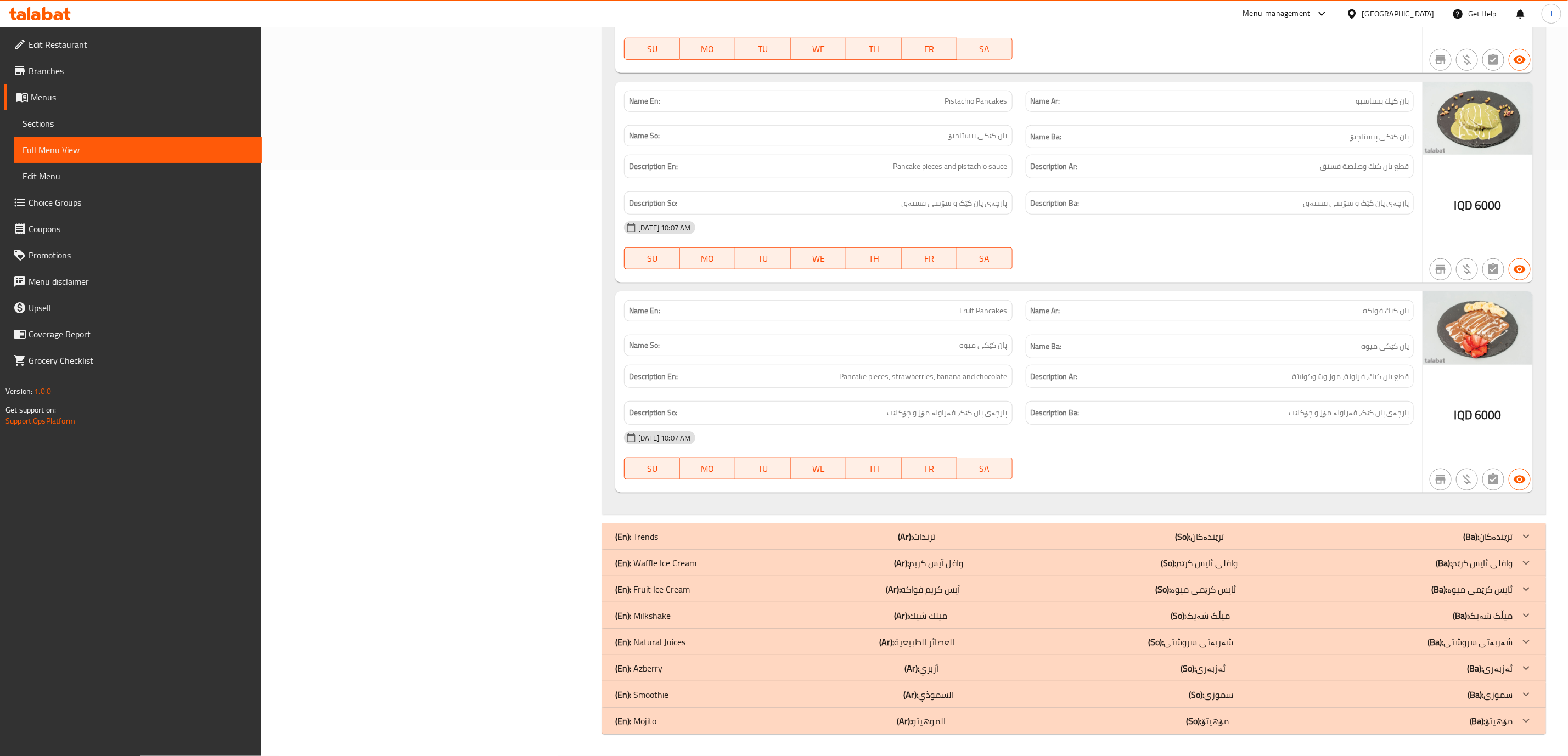
click at [74, 120] on span "Sections" at bounding box center [137, 123] width 230 height 13
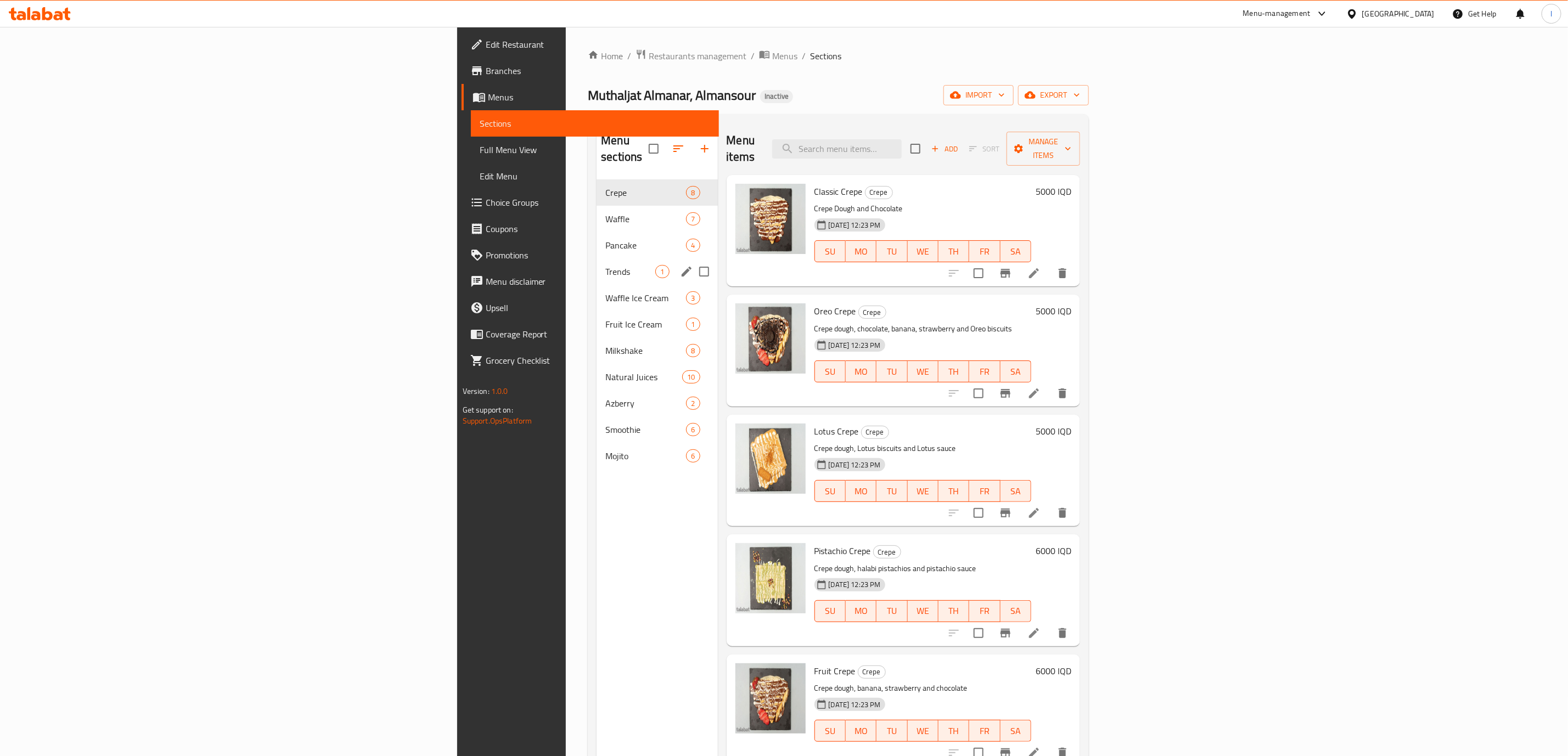
click at [596, 259] on div "Trends 1" at bounding box center [657, 271] width 121 height 26
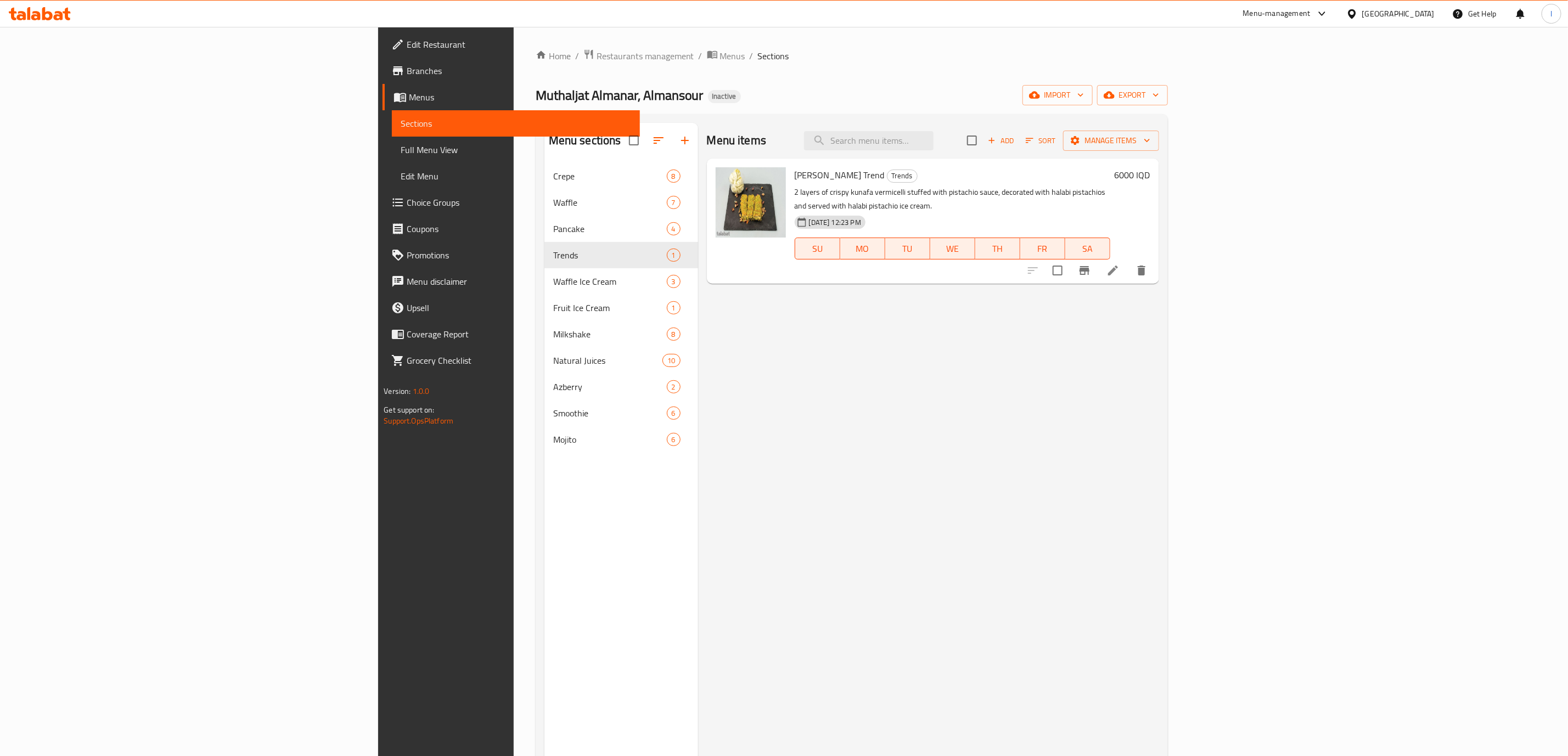
click at [383, 35] on link "Edit Restaurant" at bounding box center [511, 44] width 257 height 26
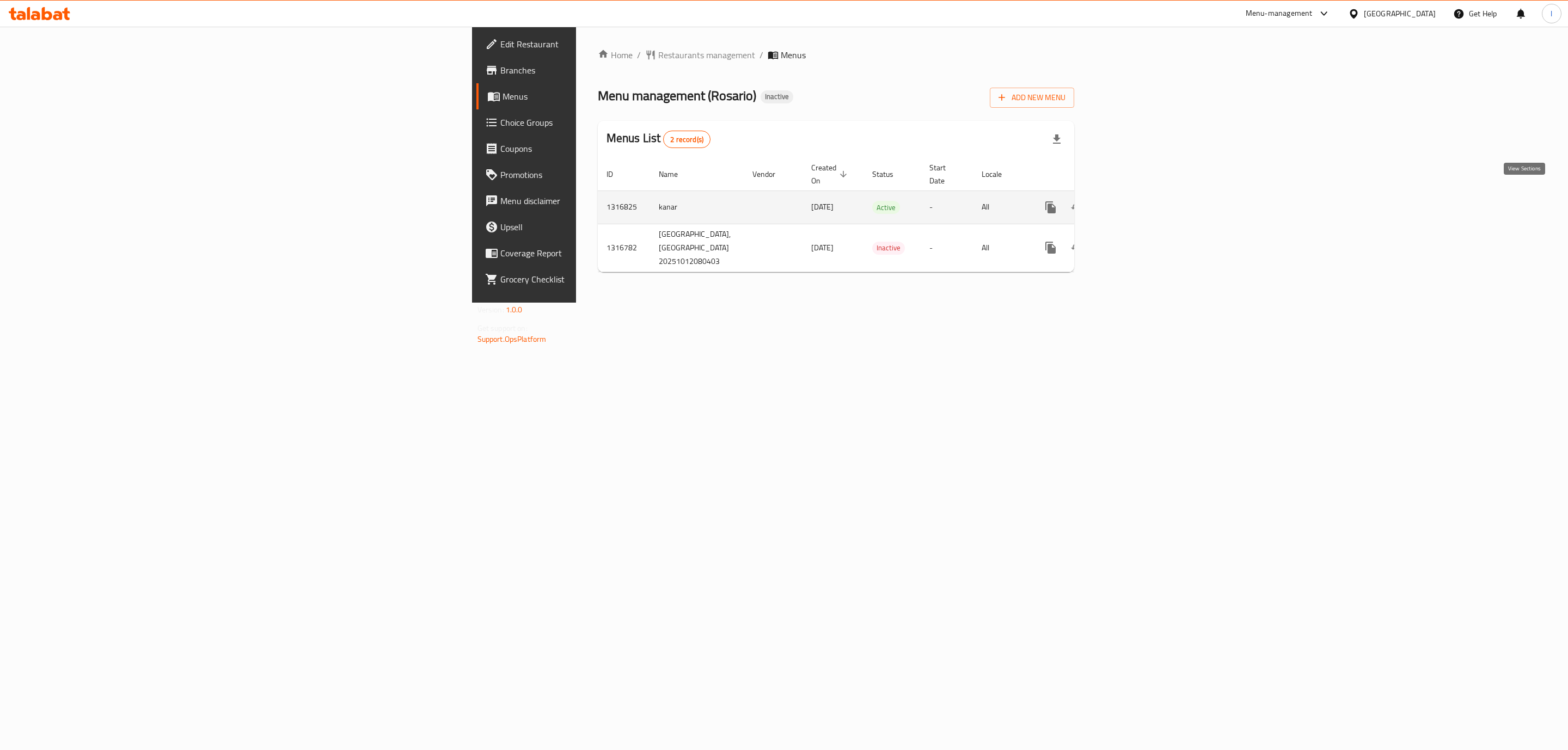
click at [1136, 201] on icon "enhanced table" at bounding box center [1129, 207] width 13 height 13
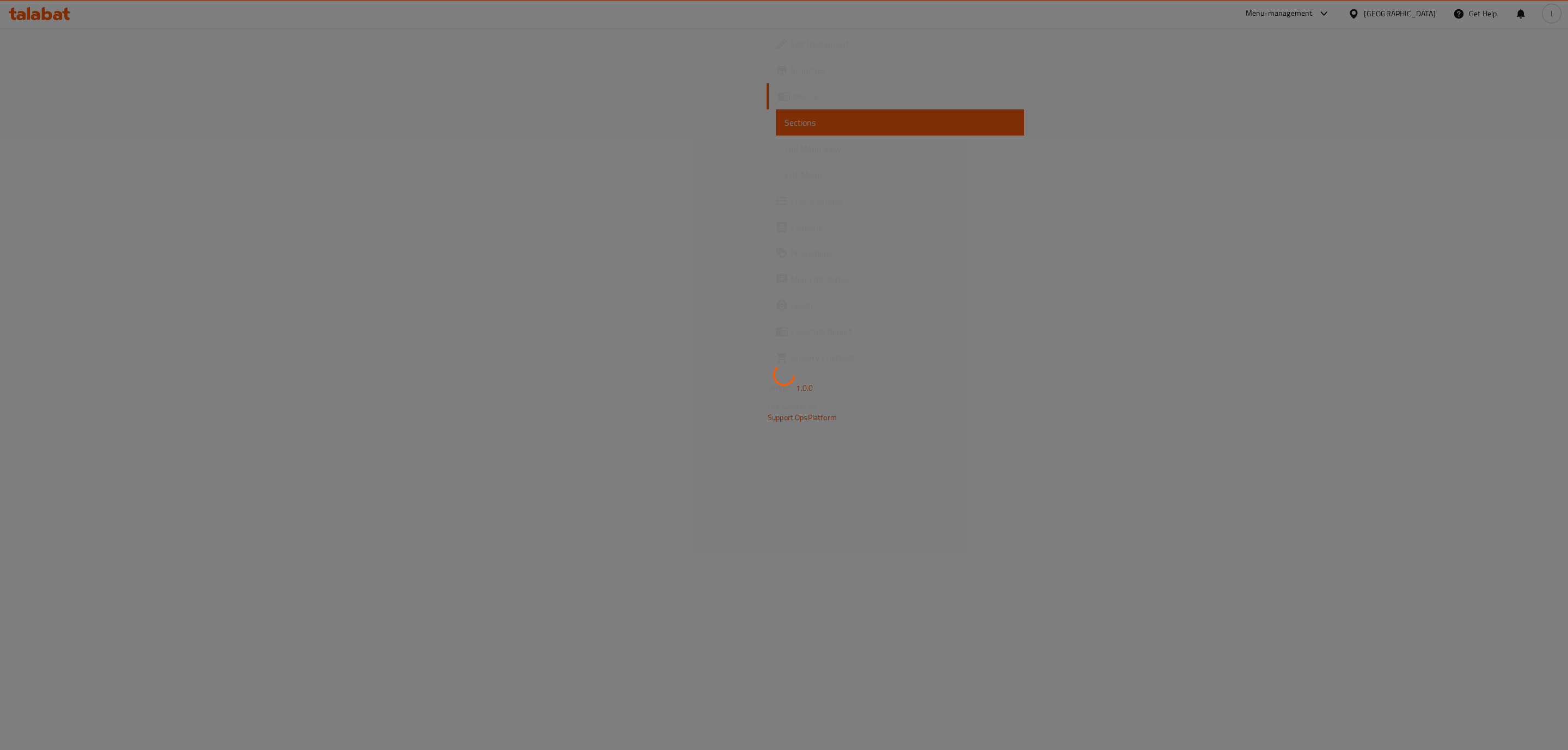
click at [27, 146] on div at bounding box center [784, 375] width 1568 height 750
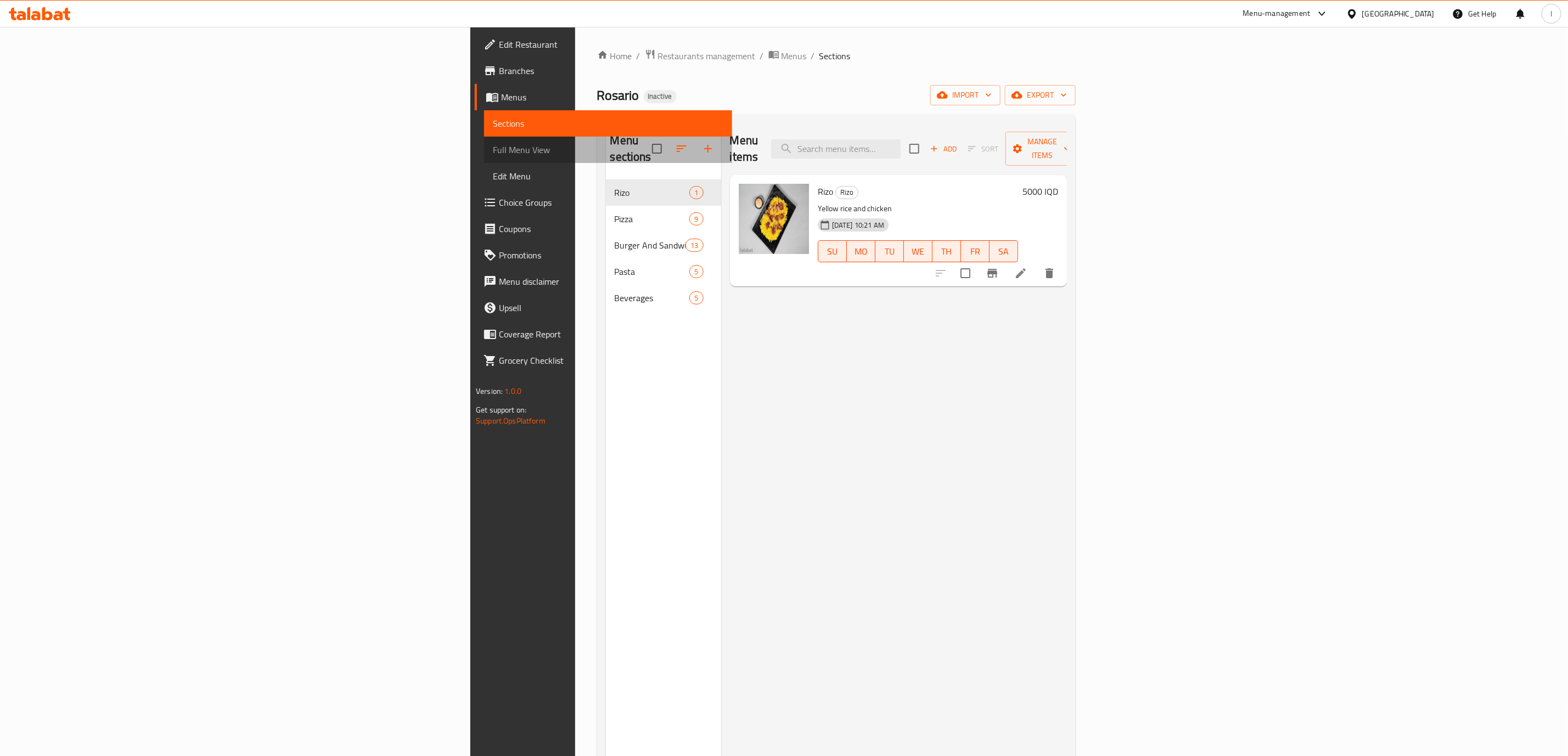
click at [484, 158] on link "Full Menu View" at bounding box center [608, 150] width 248 height 26
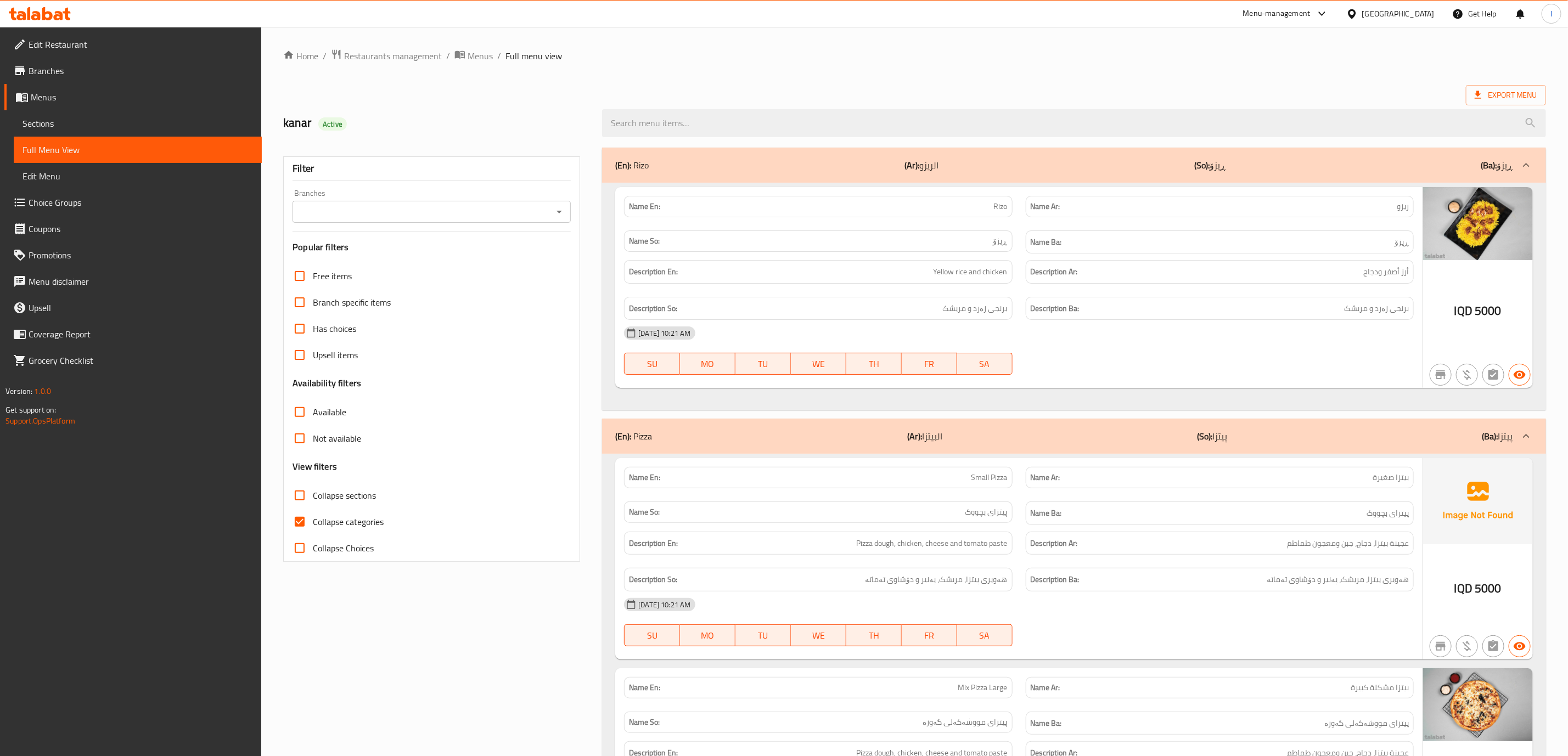
click at [466, 203] on div "Branches" at bounding box center [431, 212] width 278 height 22
click at [363, 510] on label "Collapse categories" at bounding box center [334, 521] width 97 height 26
click at [313, 510] on input "Collapse categories" at bounding box center [299, 521] width 26 height 26
checkbox input "false"
click at [347, 491] on span "Collapse sections" at bounding box center [344, 495] width 63 height 13
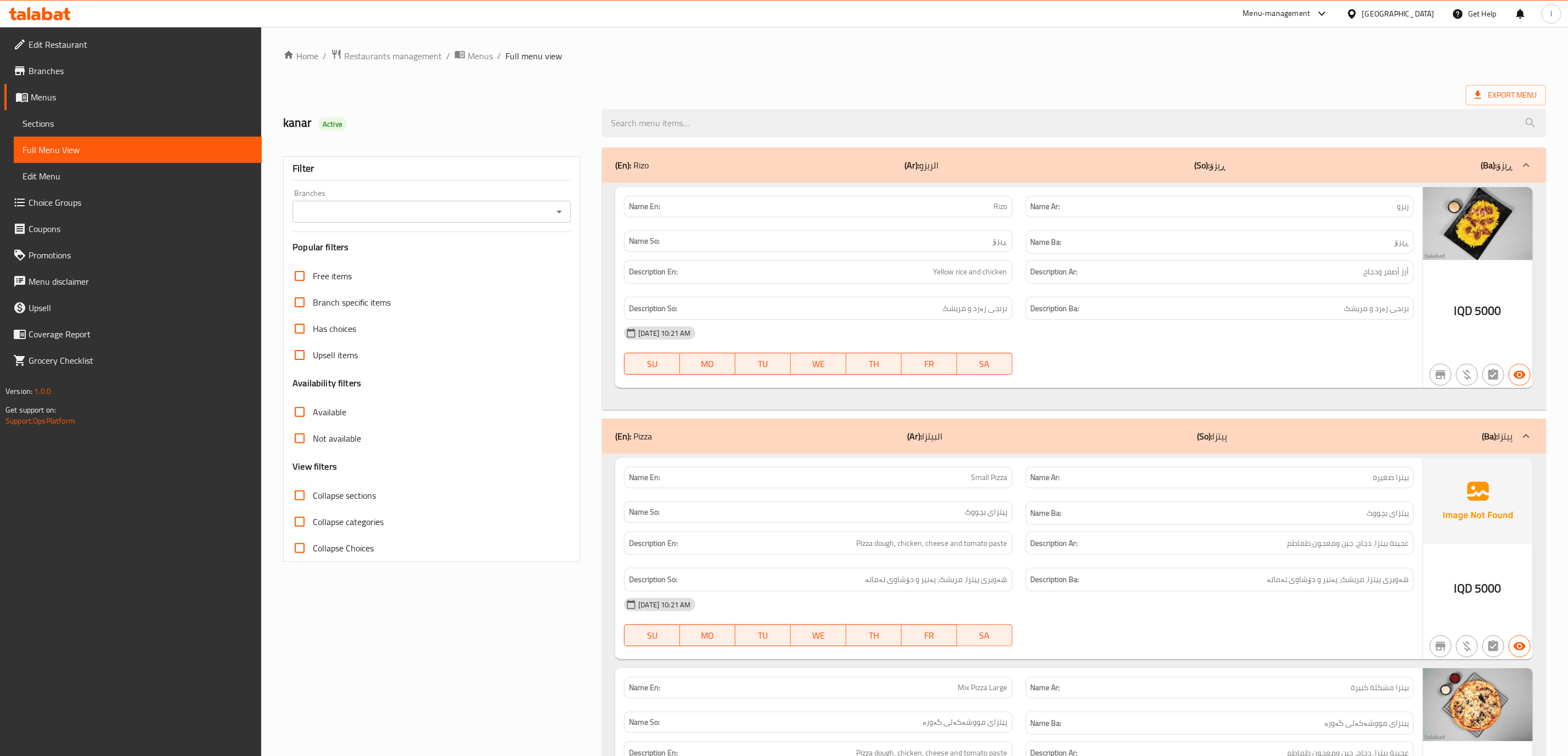
click at [313, 491] on input "Collapse sections" at bounding box center [299, 495] width 26 height 26
checkbox input "true"
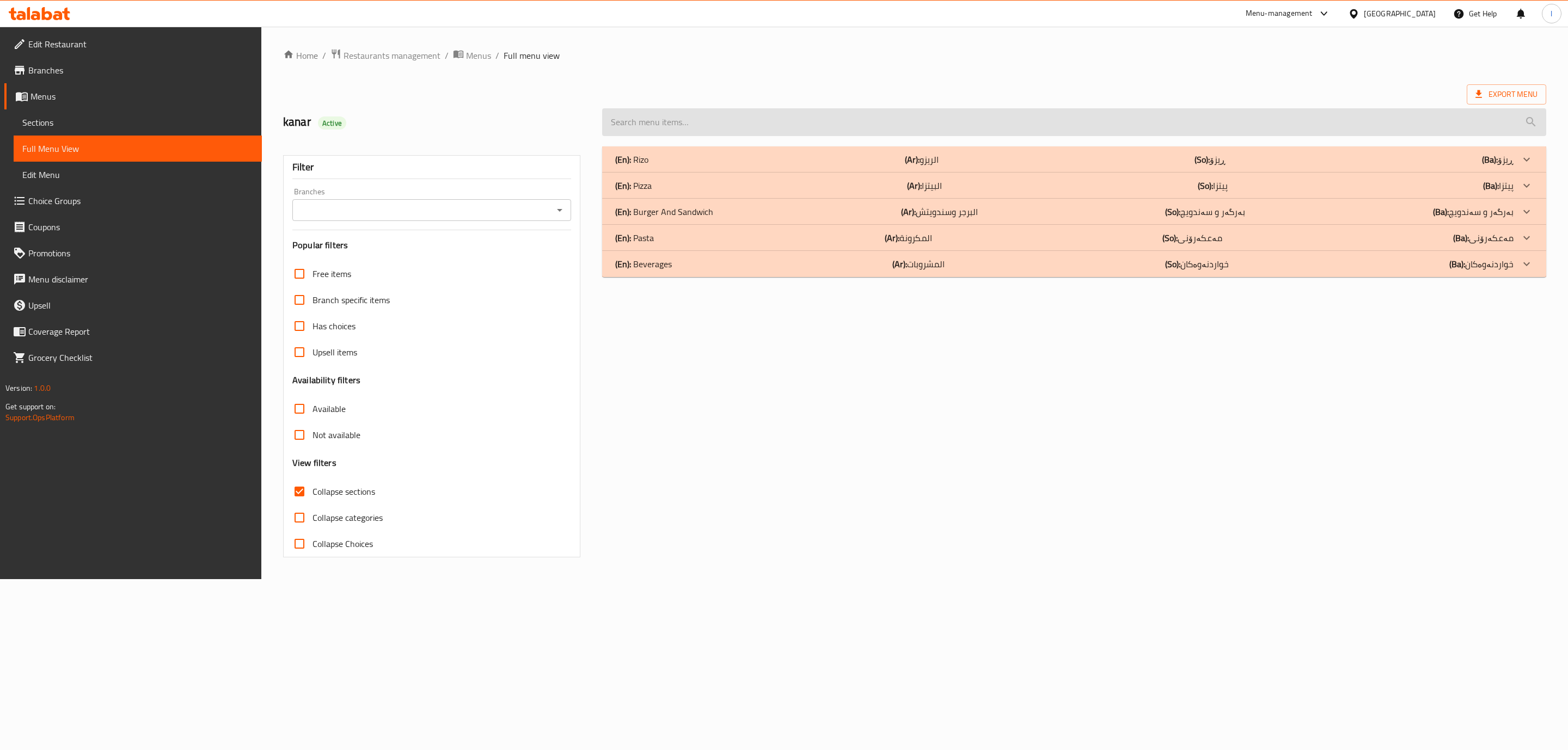
click at [784, 119] on input "search" at bounding box center [1074, 122] width 944 height 28
paste input "(meat large pizza"
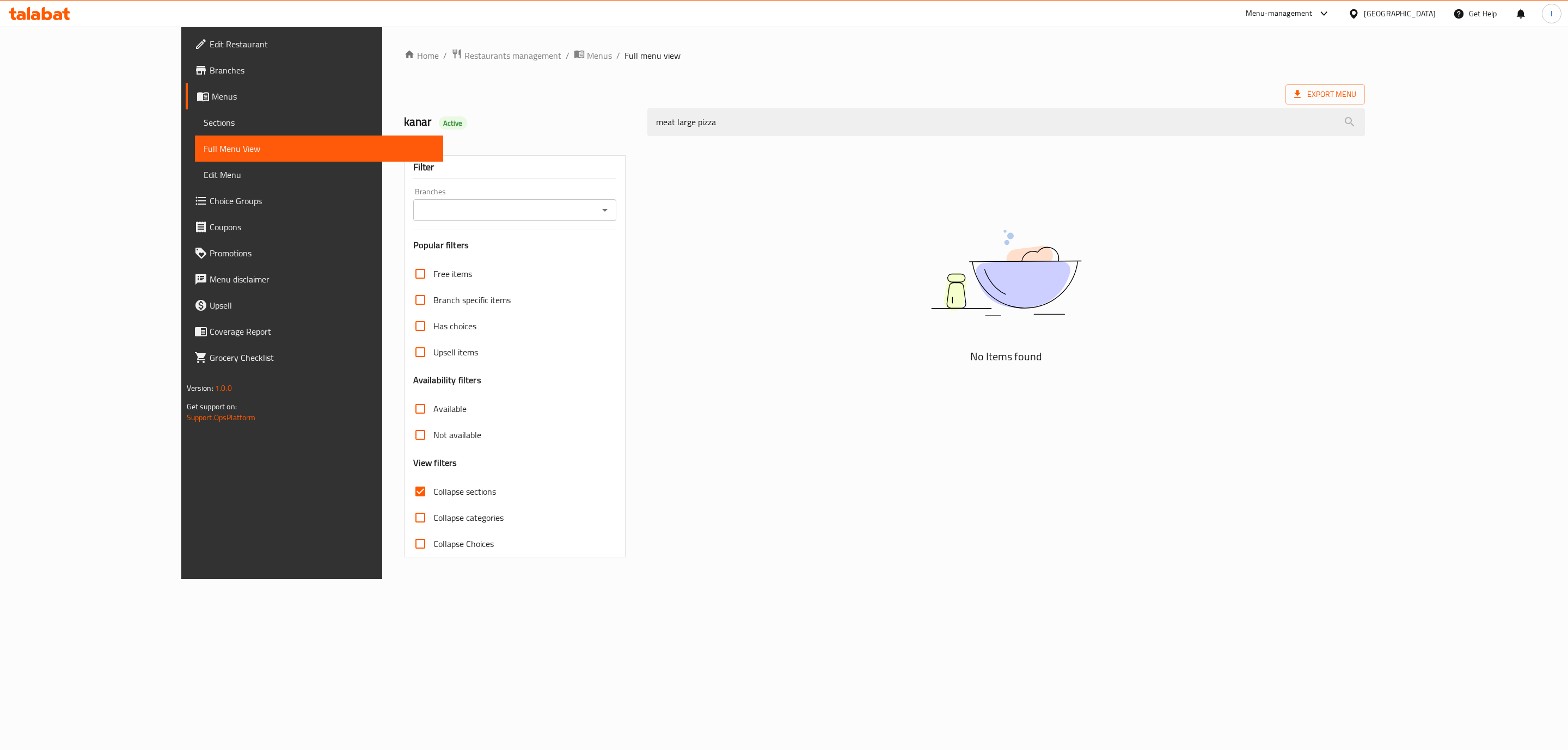
drag, startPoint x: 616, startPoint y: 128, endPoint x: 590, endPoint y: 134, distance: 26.7
click at [590, 134] on div "kanar Active meat large pizza" at bounding box center [885, 122] width 975 height 48
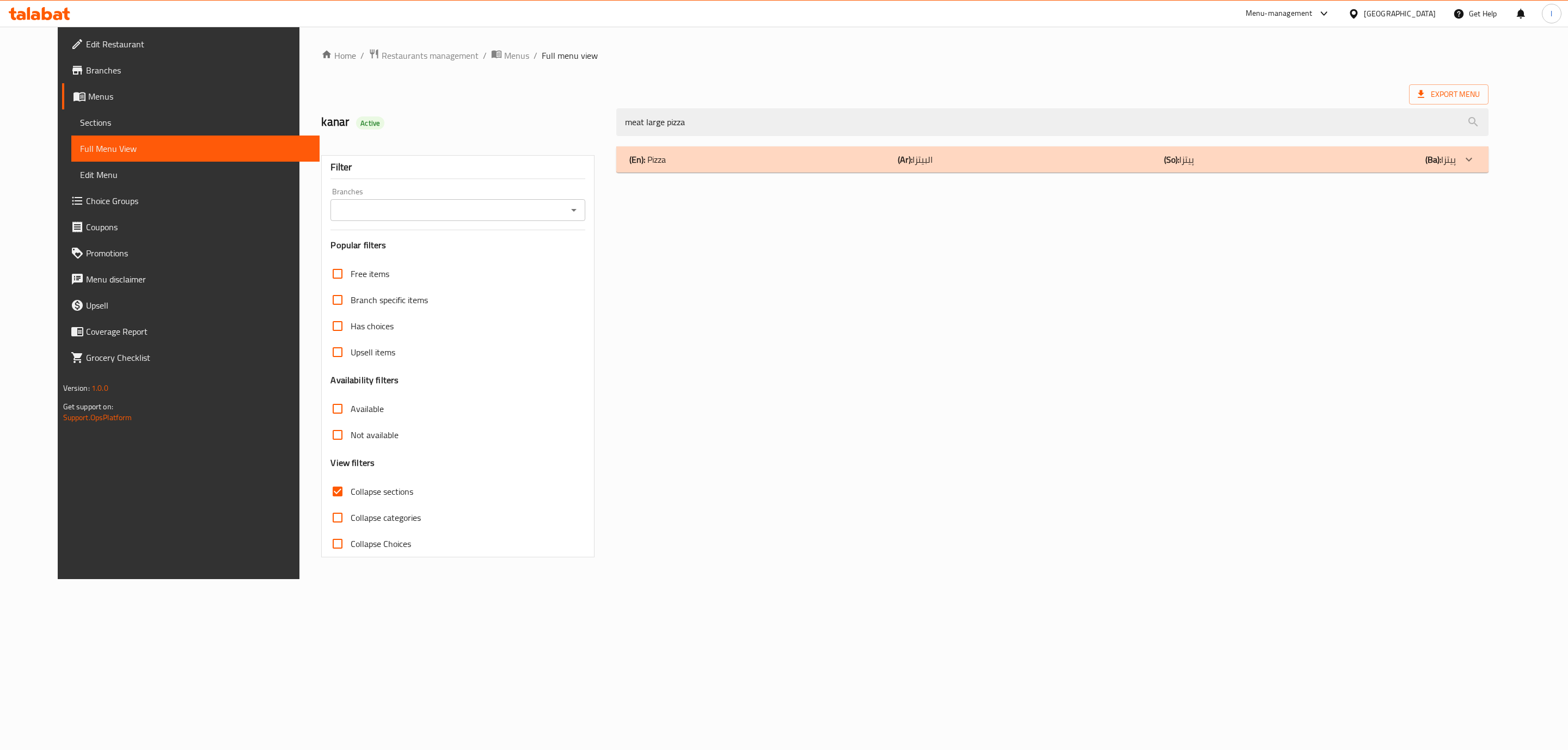
click at [719, 151] on div "(En): Pizza (Ar): البيتزا (So): پیتزا (Ba): پیتزا" at bounding box center [1052, 159] width 872 height 26
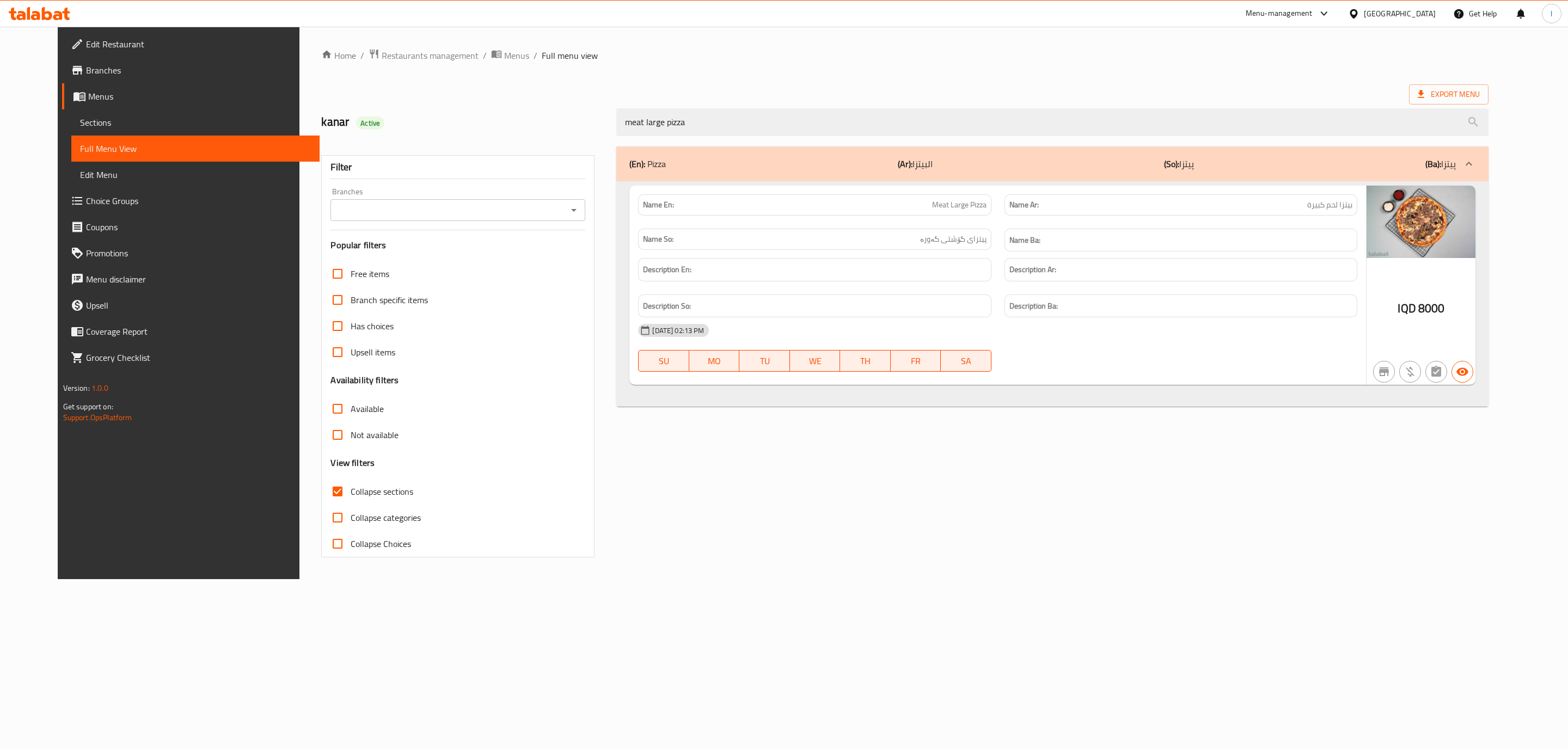
click at [1317, 274] on h6 "Description Ar:" at bounding box center [1181, 269] width 343 height 13
click at [885, 109] on input "meat large pizza" at bounding box center [1052, 122] width 872 height 28
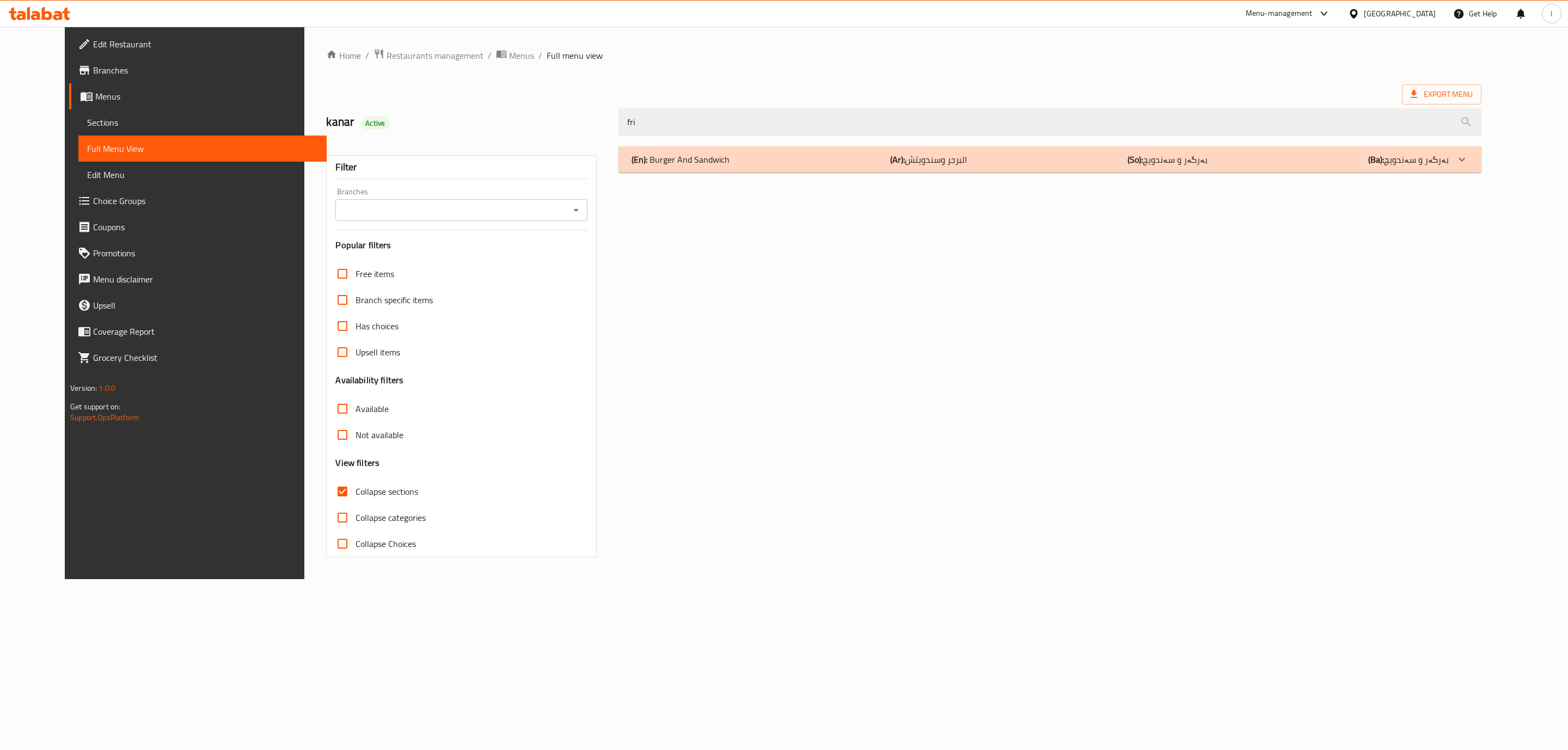
click at [800, 171] on div "(En): Burger And Sandwich (Ar): البرجر وسندويتش (So): بەرگەر و سەندویچ (Ba): بە…" at bounding box center [1050, 159] width 863 height 26
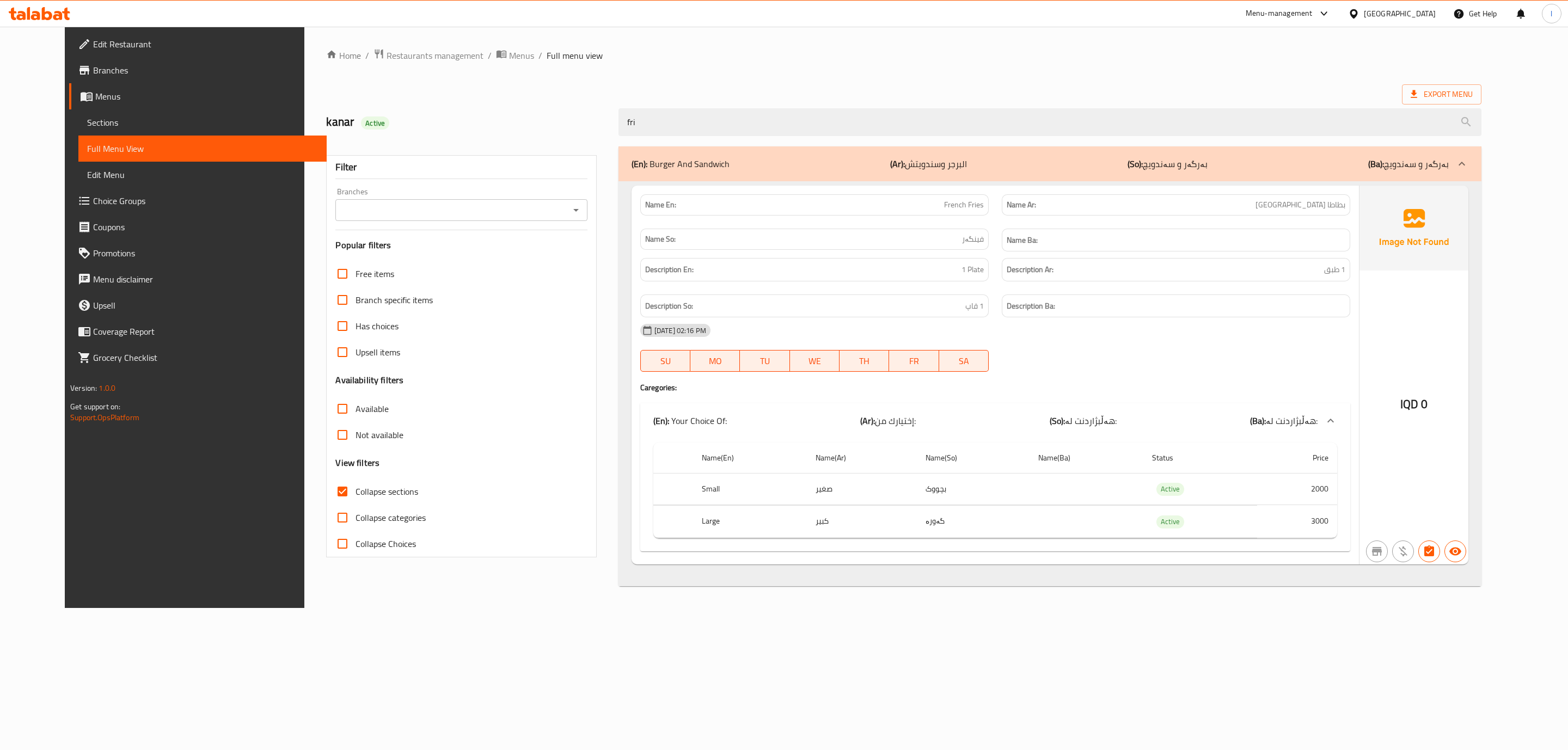
click at [1242, 348] on div "14-10-2025 02:16 PM SU MO TU WE TH FR SA" at bounding box center [995, 348] width 723 height 61
click at [933, 131] on input "fri" at bounding box center [1050, 122] width 863 height 28
paste input "Chicken Roll"
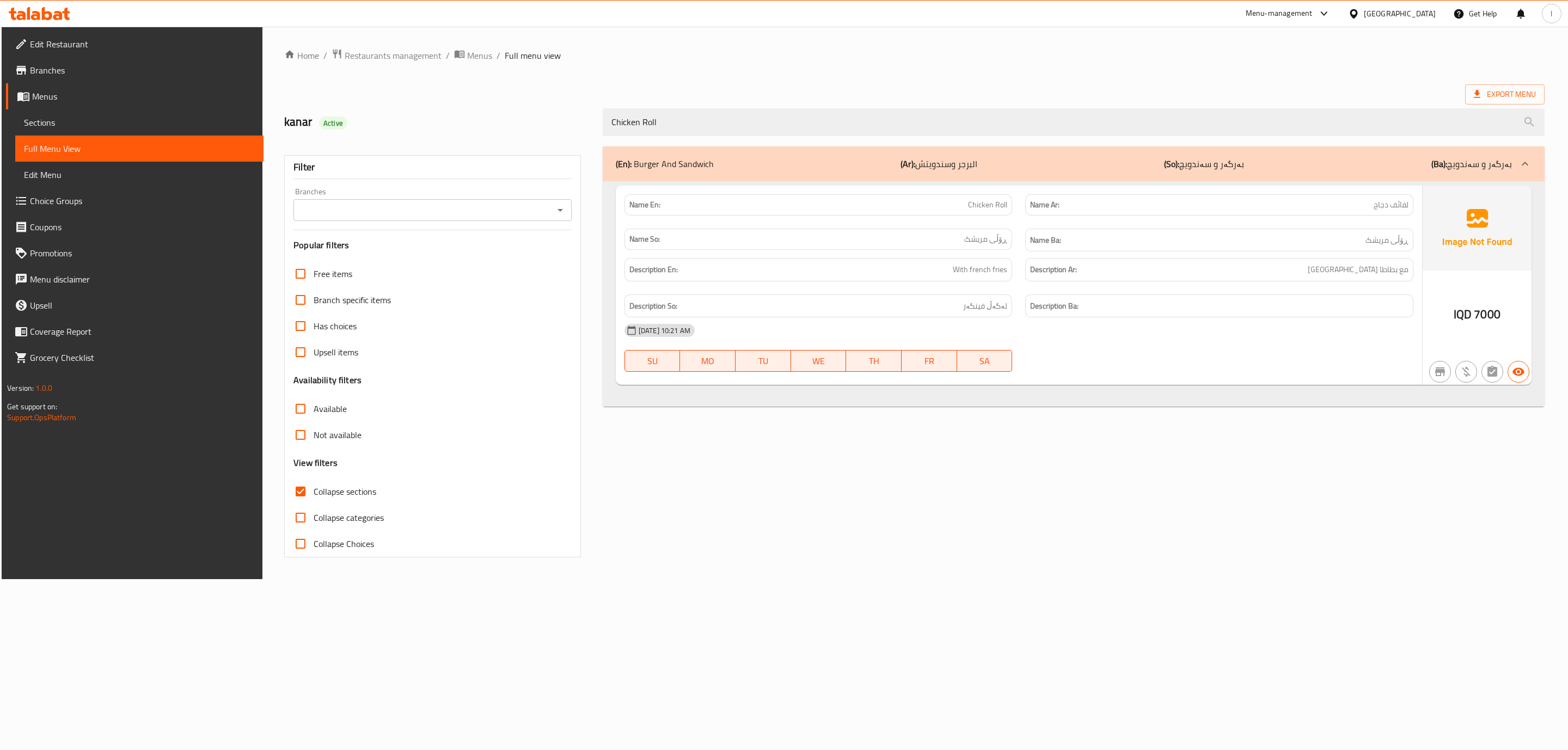
type input "Chicken Roll"
click at [533, 199] on div "Branches" at bounding box center [433, 210] width 278 height 21
click at [482, 208] on input "Branches" at bounding box center [424, 210] width 254 height 15
click at [456, 257] on li "[GEOGRAPHIC_DATA], [GEOGRAPHIC_DATA]" at bounding box center [431, 257] width 278 height 19
type input "[GEOGRAPHIC_DATA], [GEOGRAPHIC_DATA]"
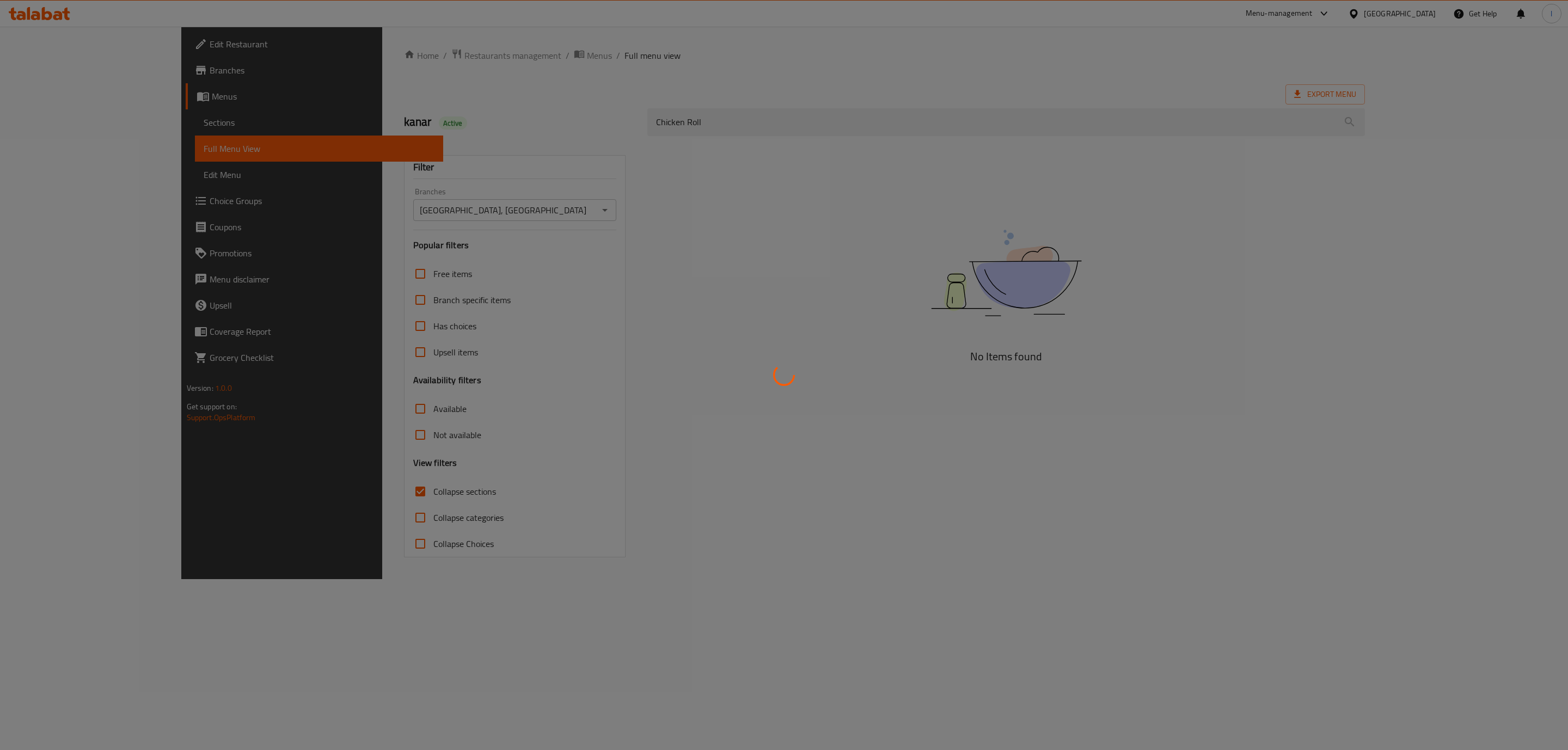
click at [332, 490] on div at bounding box center [784, 375] width 1568 height 750
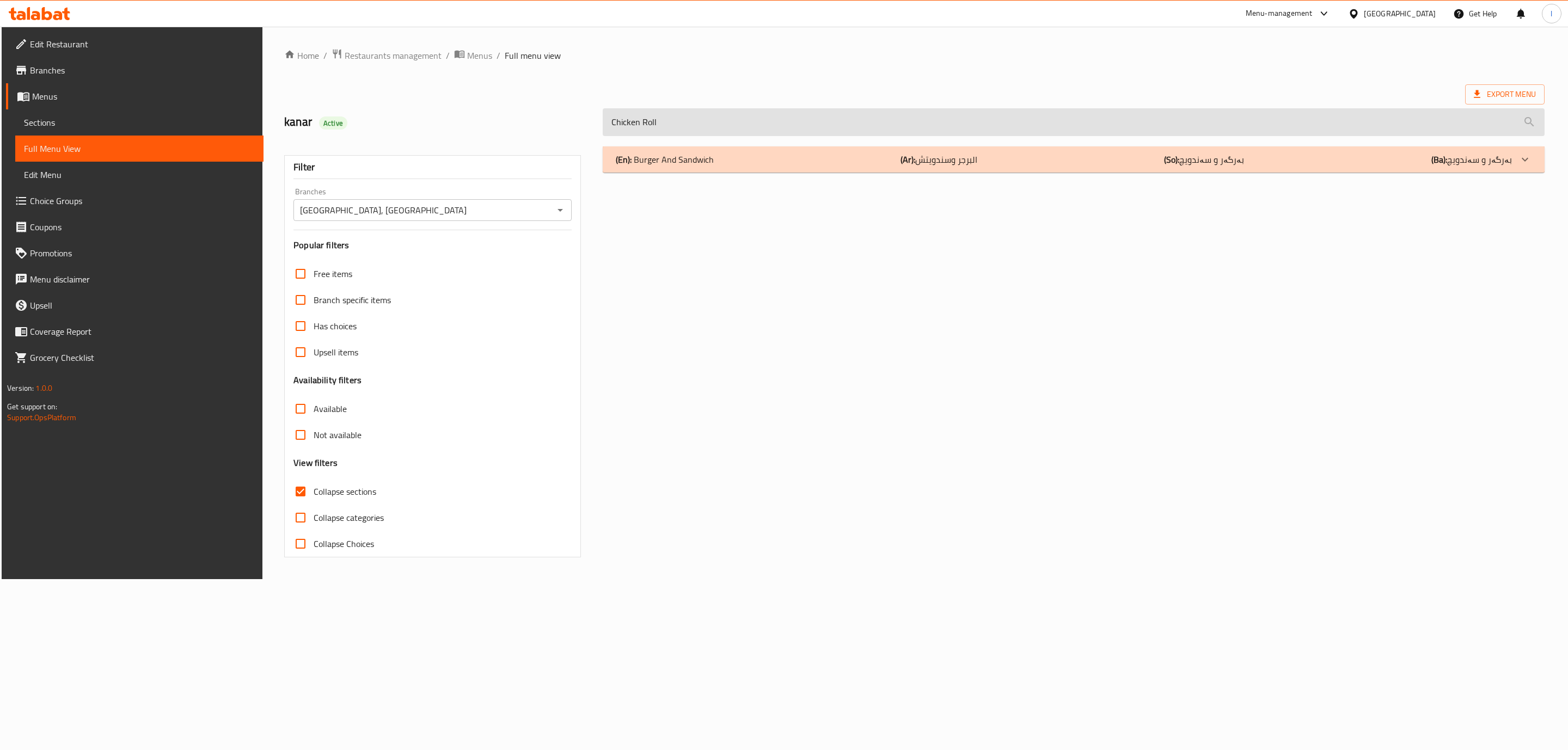
click at [811, 111] on input "Chicken Roll" at bounding box center [1074, 122] width 942 height 28
type input "Chicken Roll"
click at [1174, 163] on b "(So):" at bounding box center [1172, 159] width 15 height 16
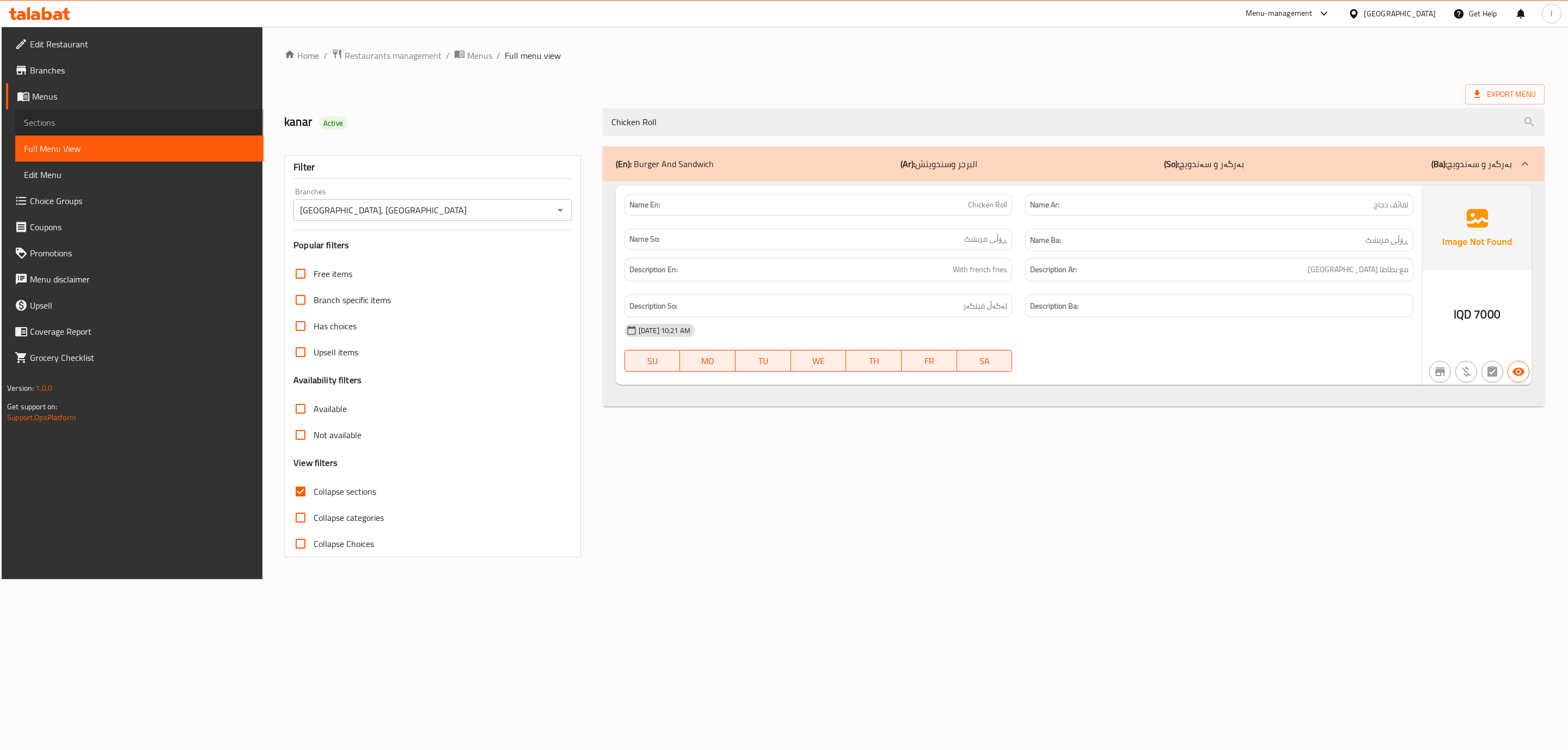
click at [54, 119] on span "Sections" at bounding box center [140, 122] width 231 height 13
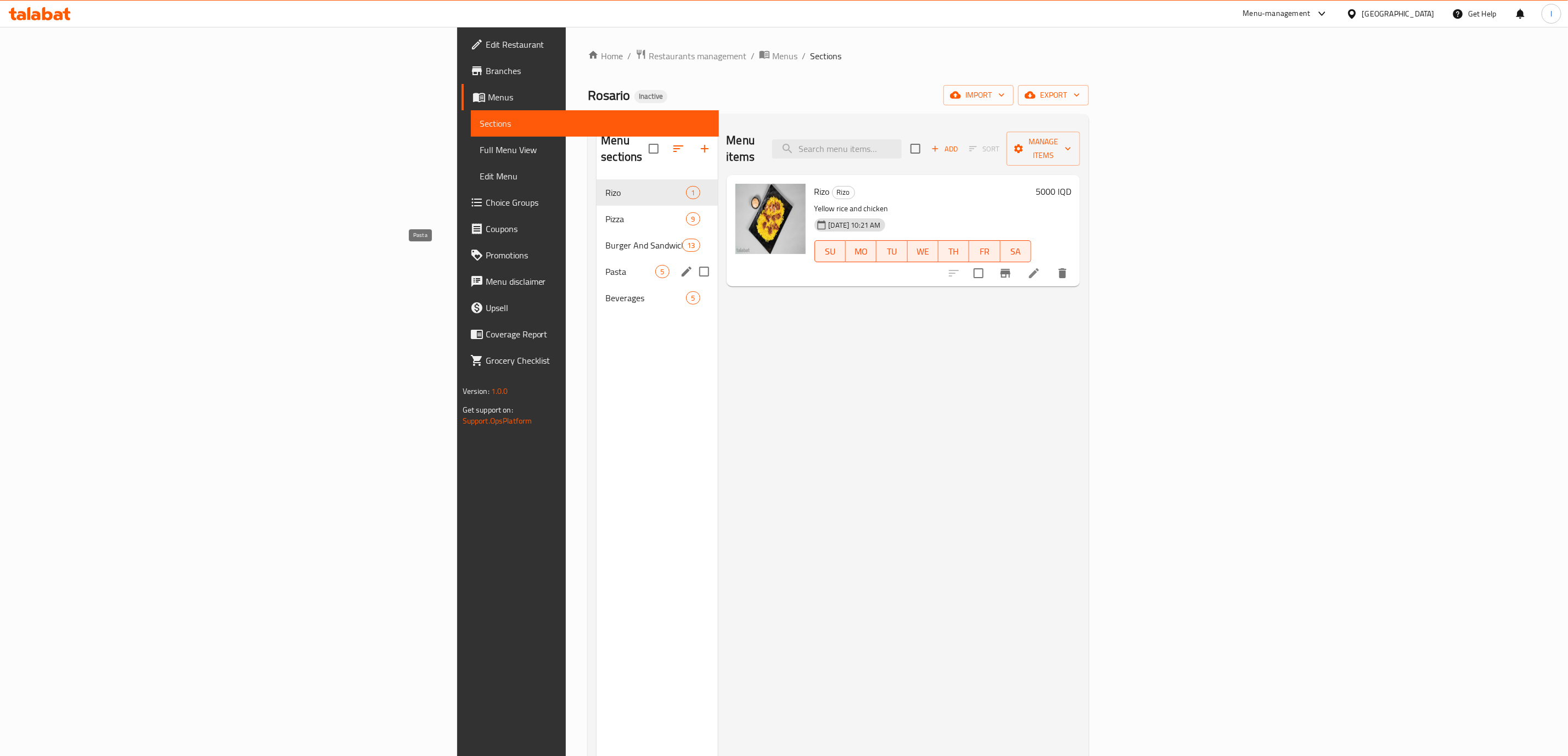
click at [605, 265] on span "Pasta" at bounding box center [630, 271] width 50 height 13
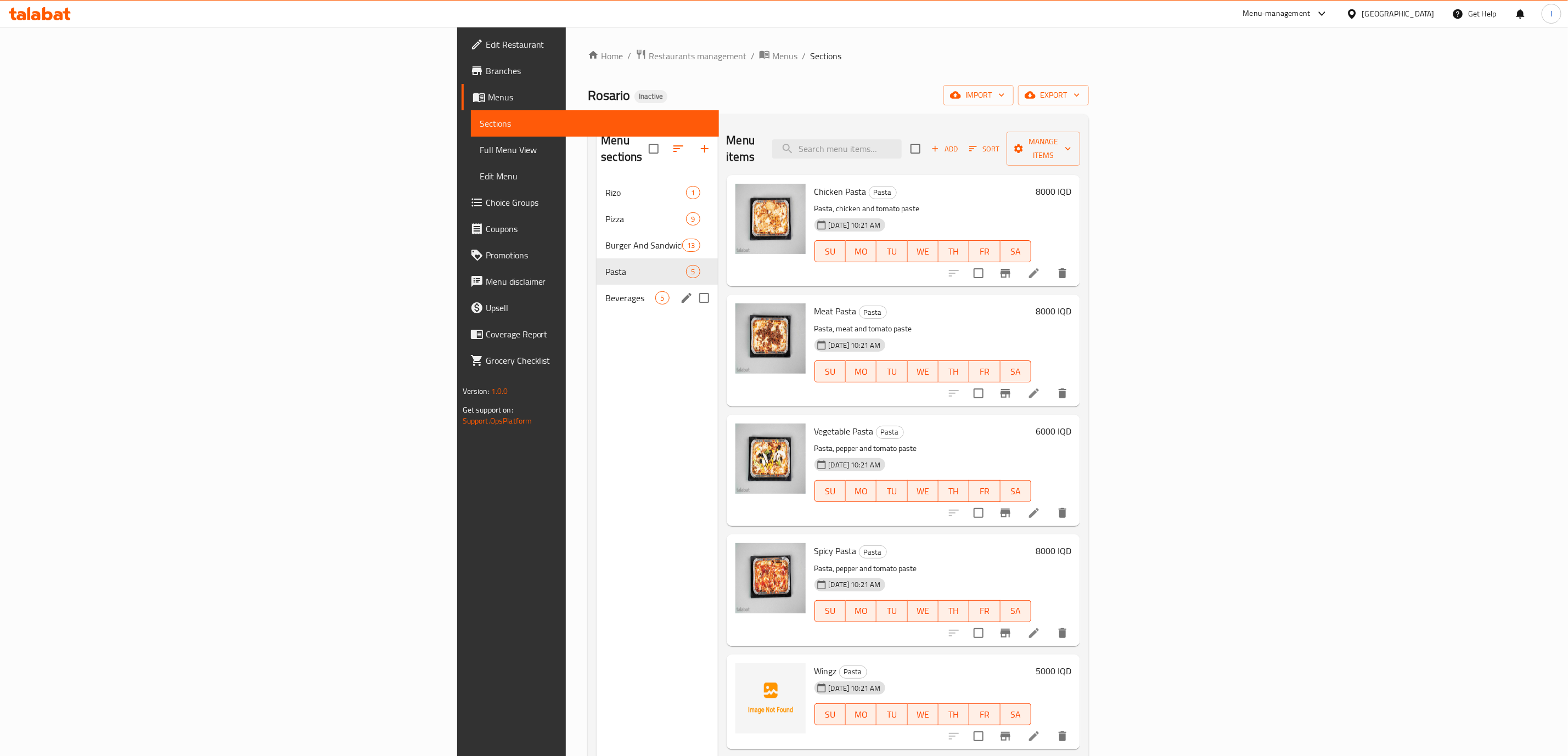
click at [596, 285] on div "Beverages 5" at bounding box center [657, 298] width 121 height 26
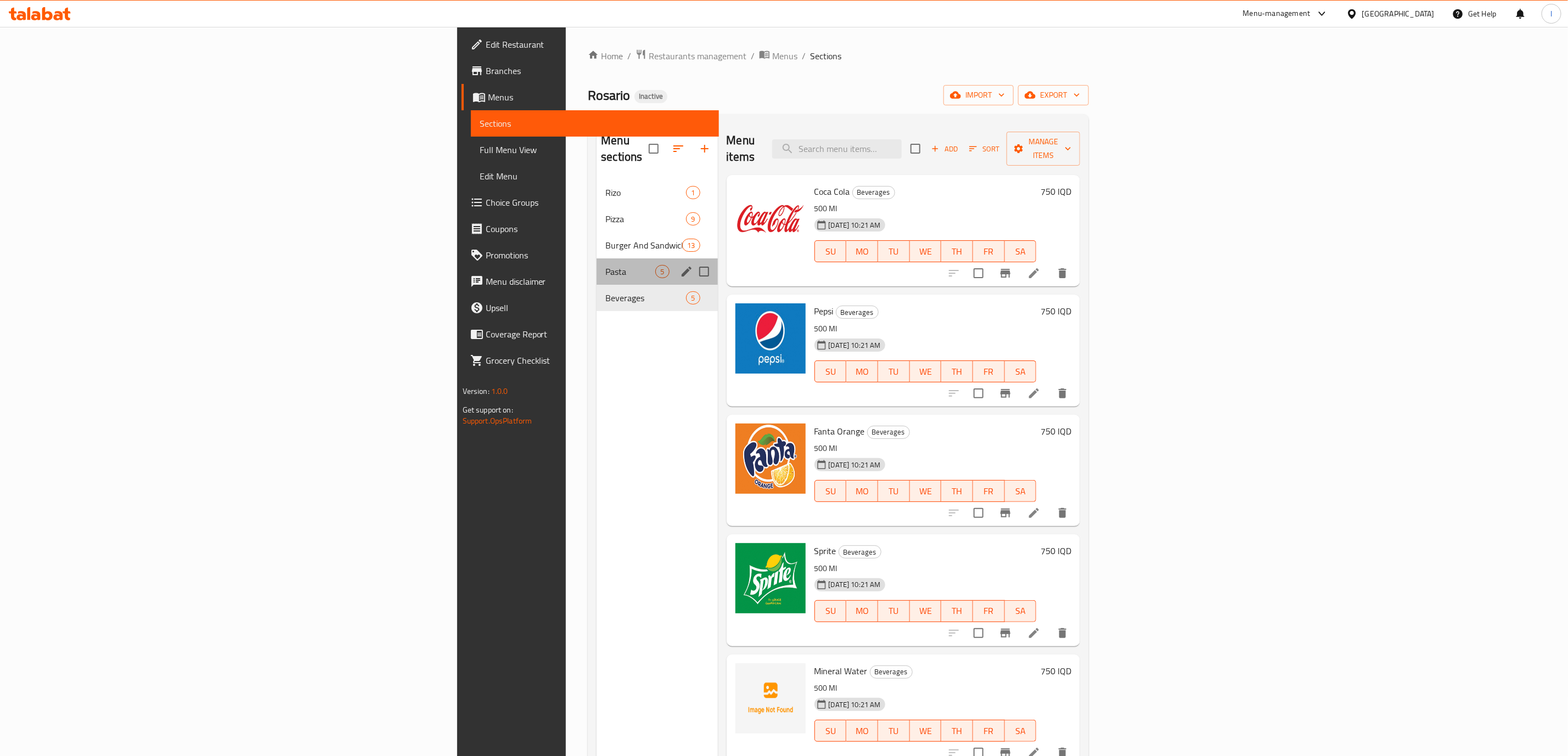
click at [596, 259] on div "Pasta 5" at bounding box center [657, 271] width 121 height 26
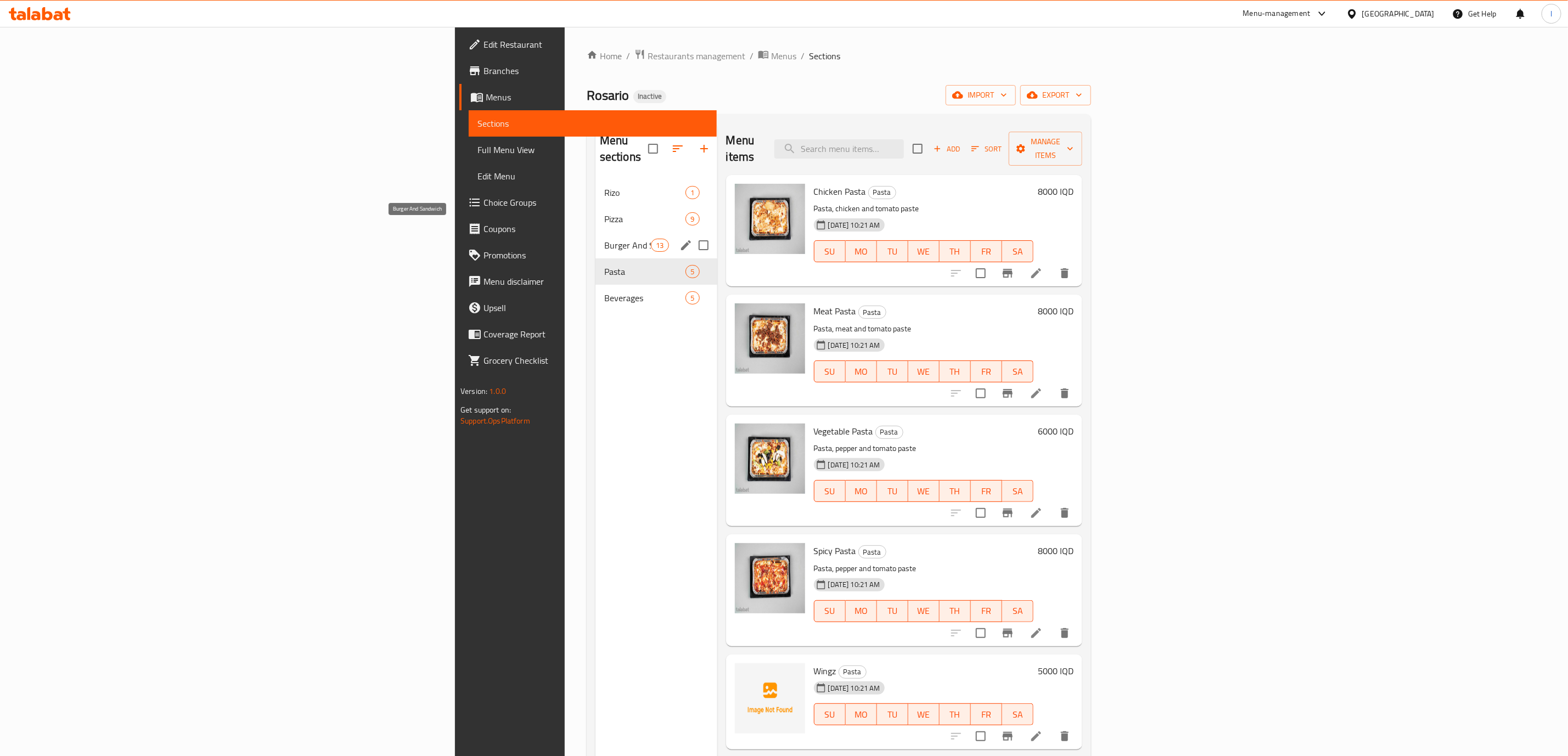
click at [604, 239] on span "Burger And Sandwich" at bounding box center [627, 245] width 47 height 13
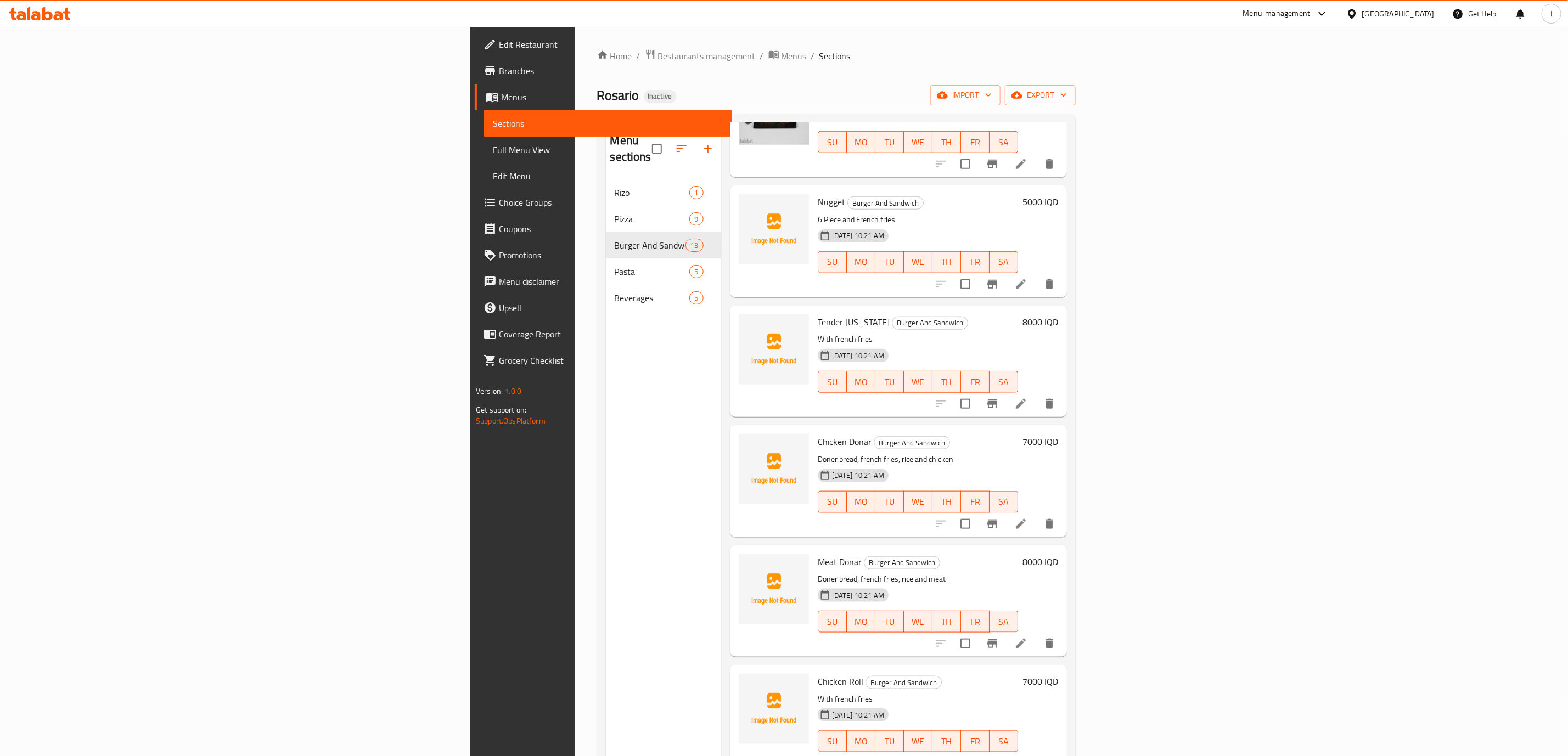
scroll to position [154, 0]
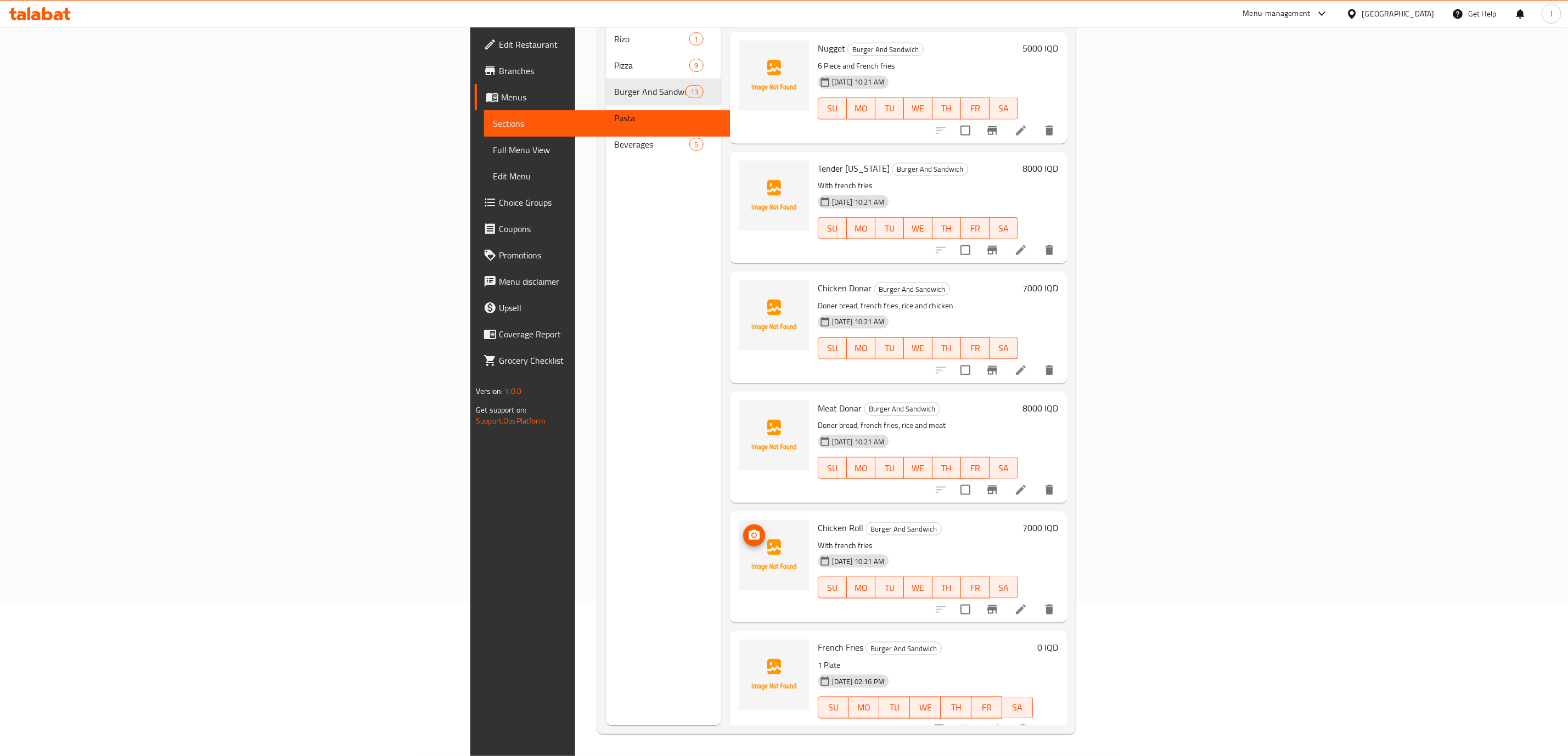
click at [743, 529] on span "upload picture" at bounding box center [754, 535] width 22 height 13
click at [749, 530] on icon "upload picture" at bounding box center [754, 535] width 11 height 10
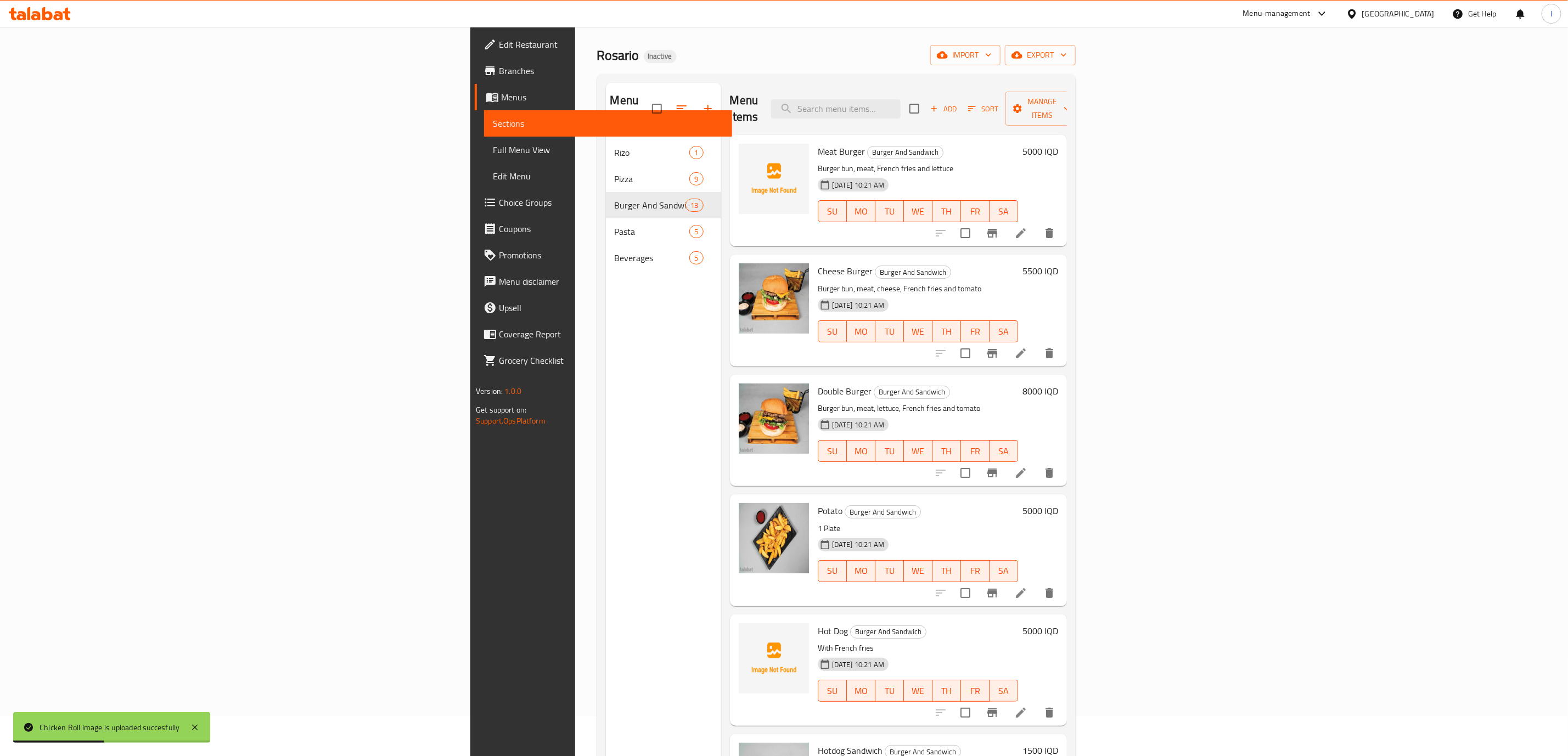
scroll to position [0, 0]
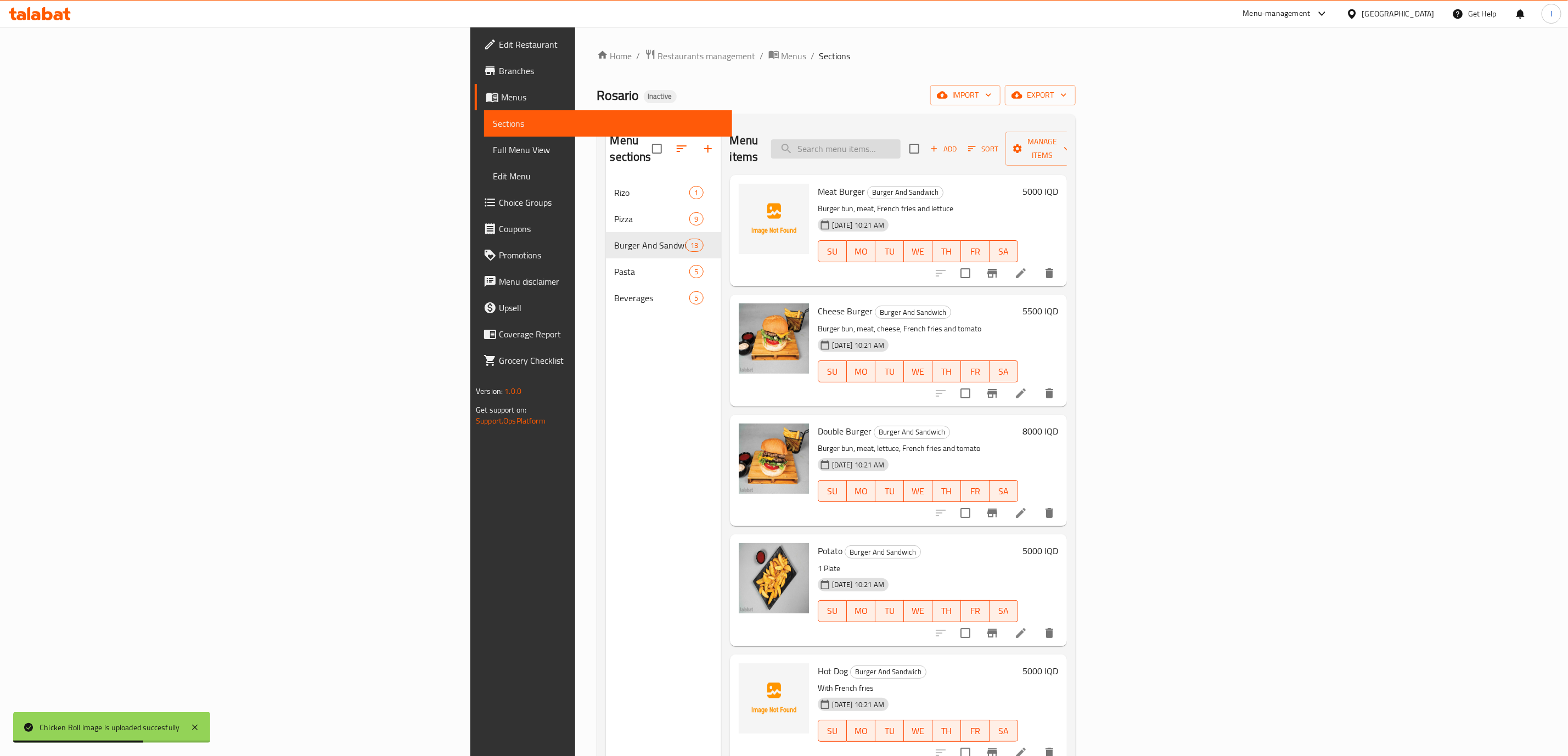
click at [900, 150] on input "search" at bounding box center [835, 149] width 129 height 19
paste input "nugget"
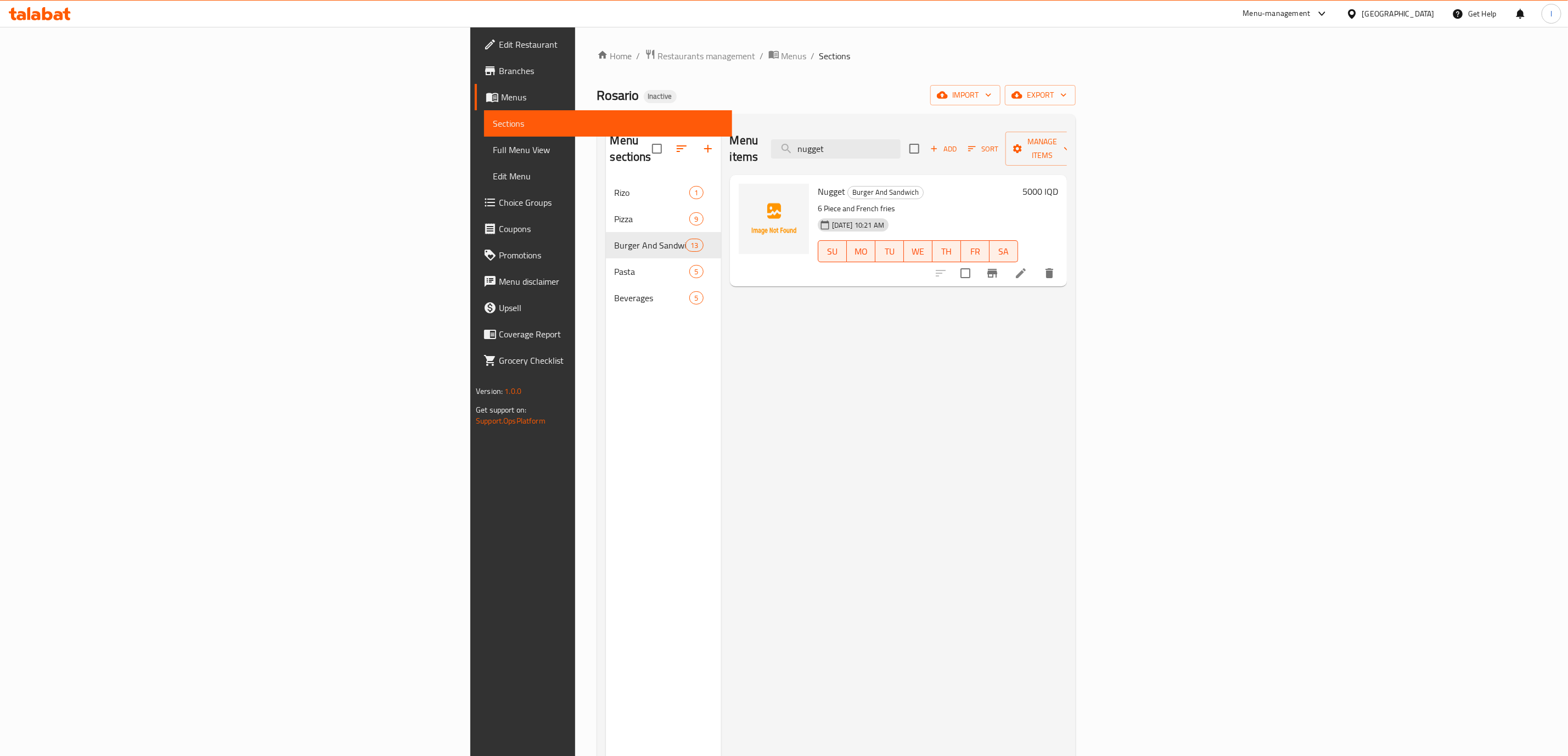
type input "nugget"
click at [1036, 265] on li at bounding box center [1020, 273] width 30 height 20
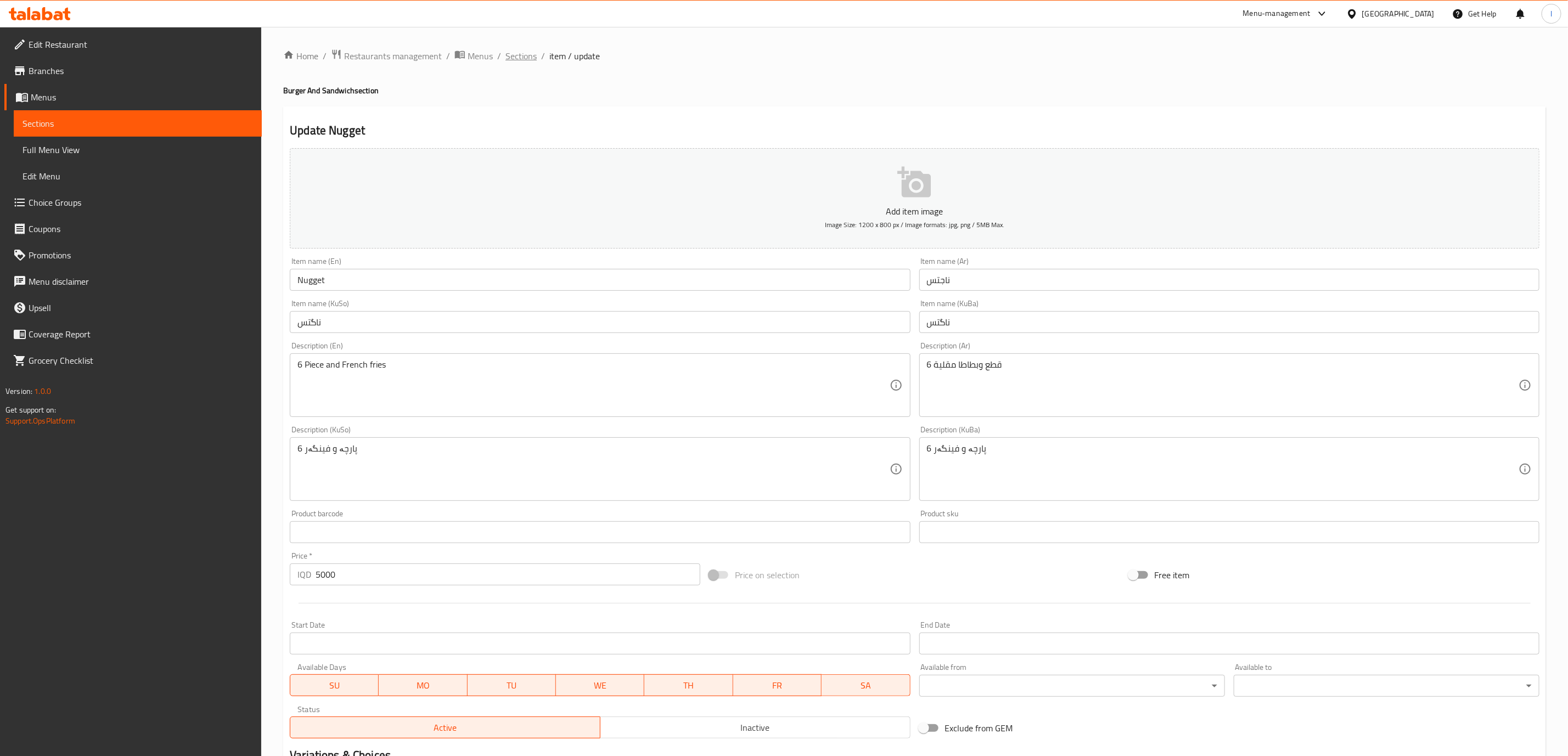
click at [519, 61] on span "Sections" at bounding box center [521, 55] width 31 height 13
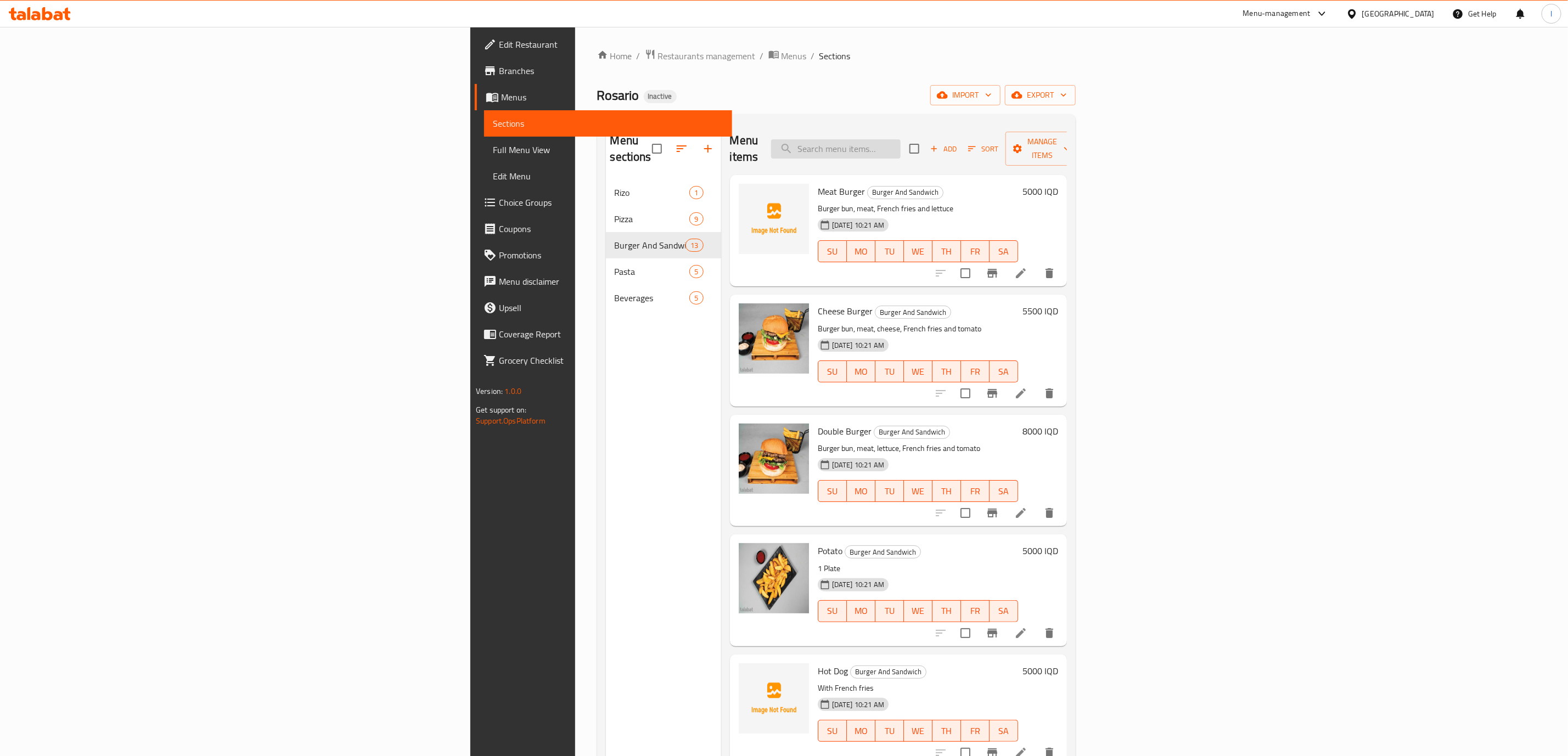
click at [900, 139] on input "search" at bounding box center [835, 149] width 129 height 19
paste input "nugget"
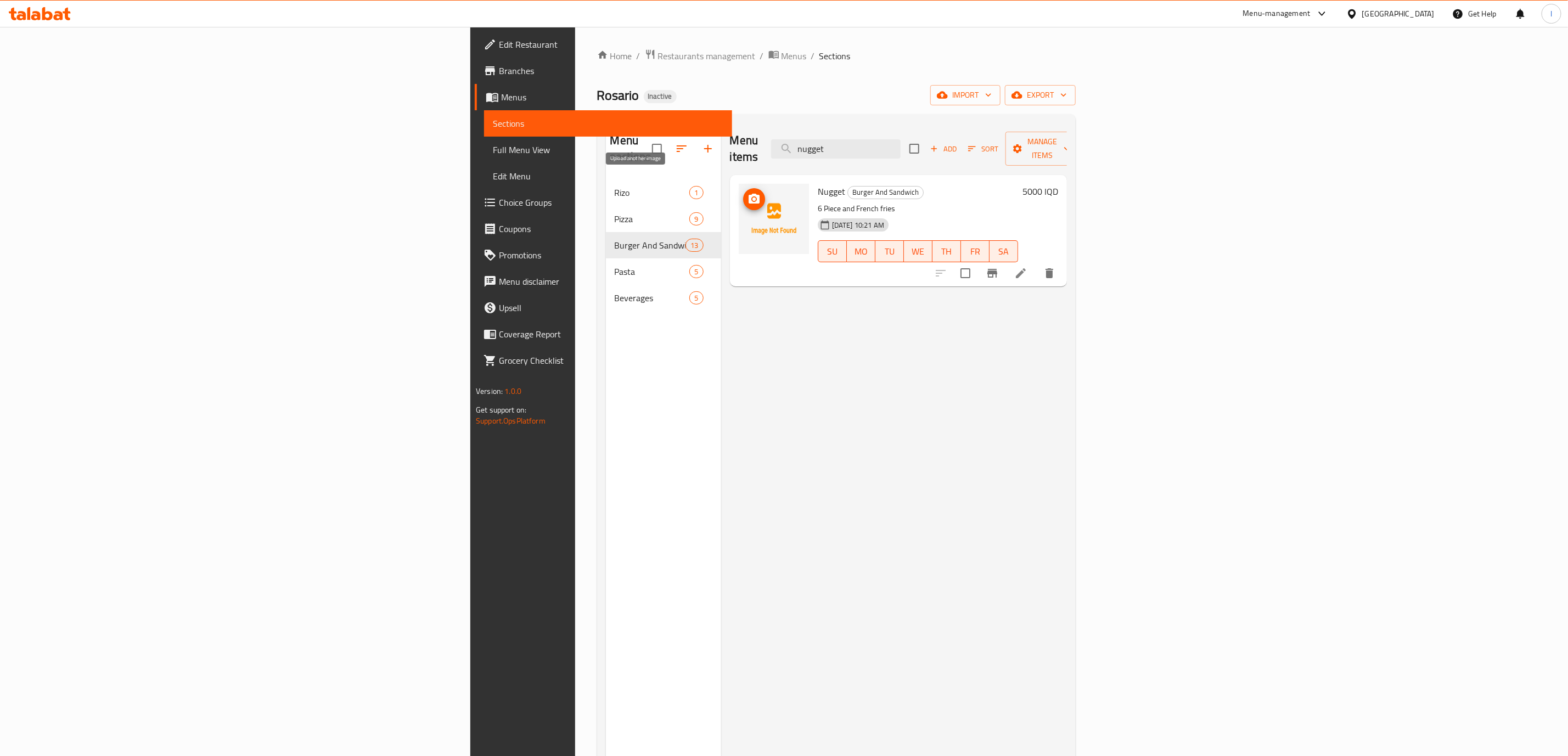
click at [743, 192] on span "upload picture" at bounding box center [754, 198] width 22 height 13
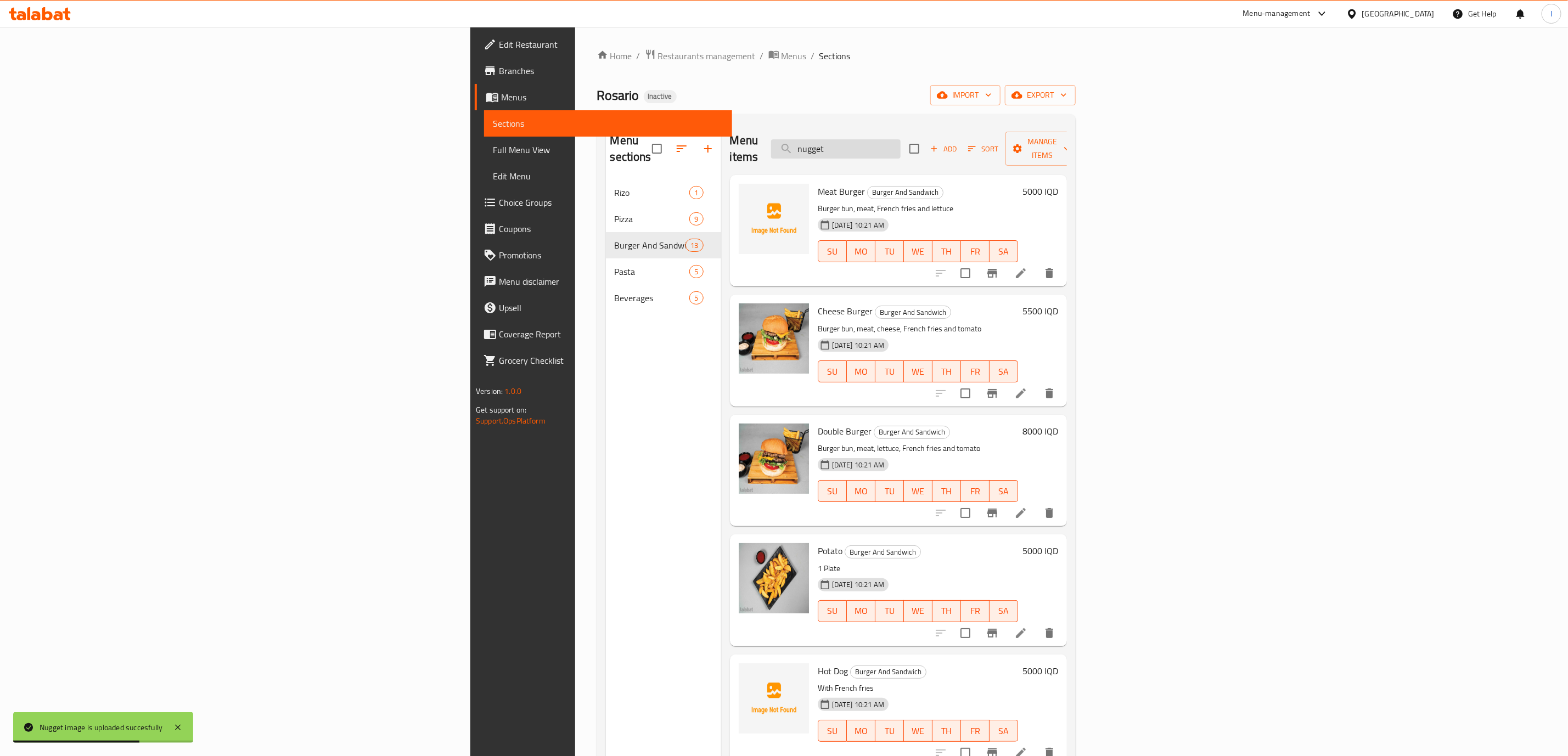
click at [900, 150] on input "nugget" at bounding box center [835, 149] width 129 height 19
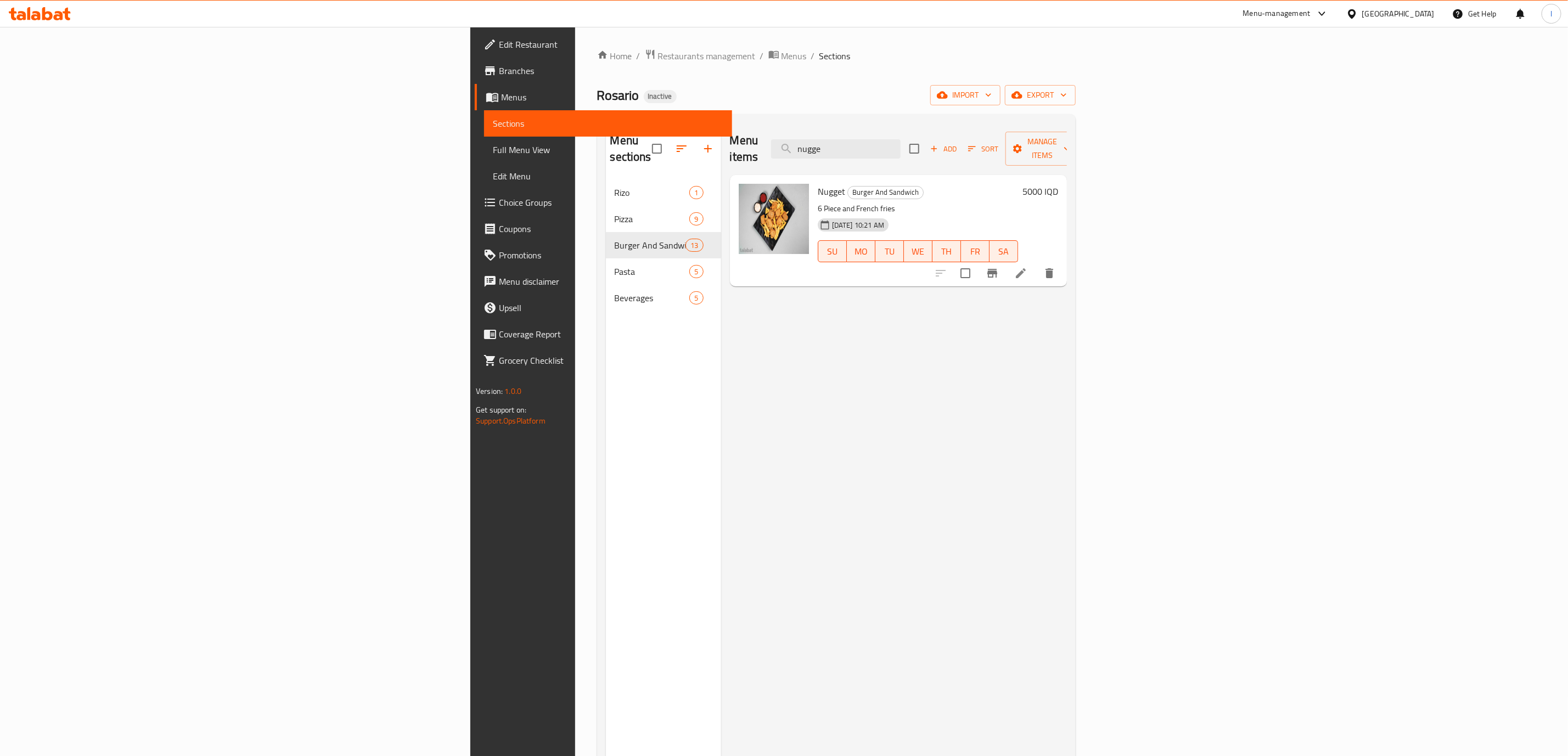
type input "nugge"
click at [908, 202] on p "6 Piece and French fries" at bounding box center [918, 208] width 200 height 14
click at [1036, 264] on li at bounding box center [1020, 273] width 30 height 20
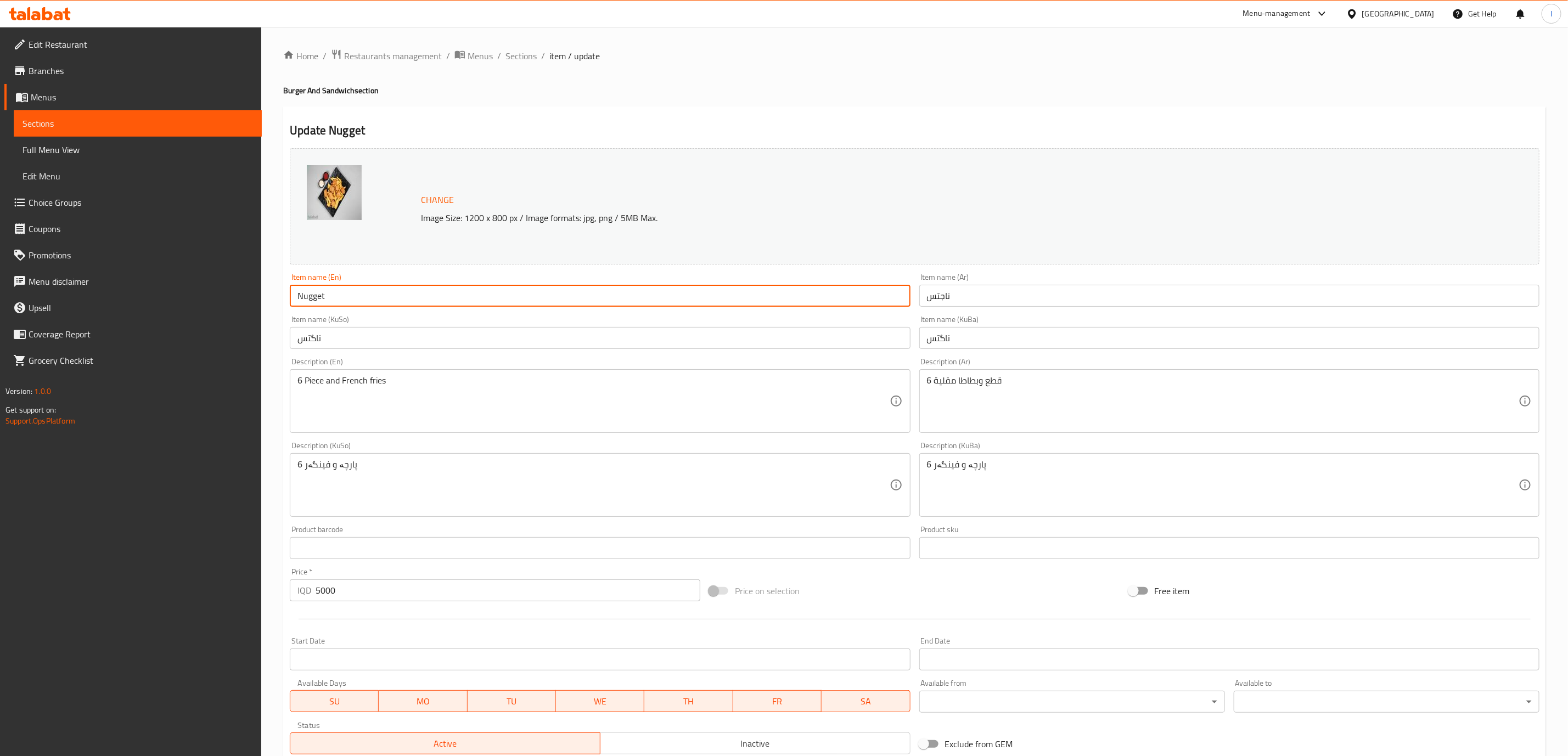
click at [818, 296] on input "Nugget" at bounding box center [600, 296] width 620 height 22
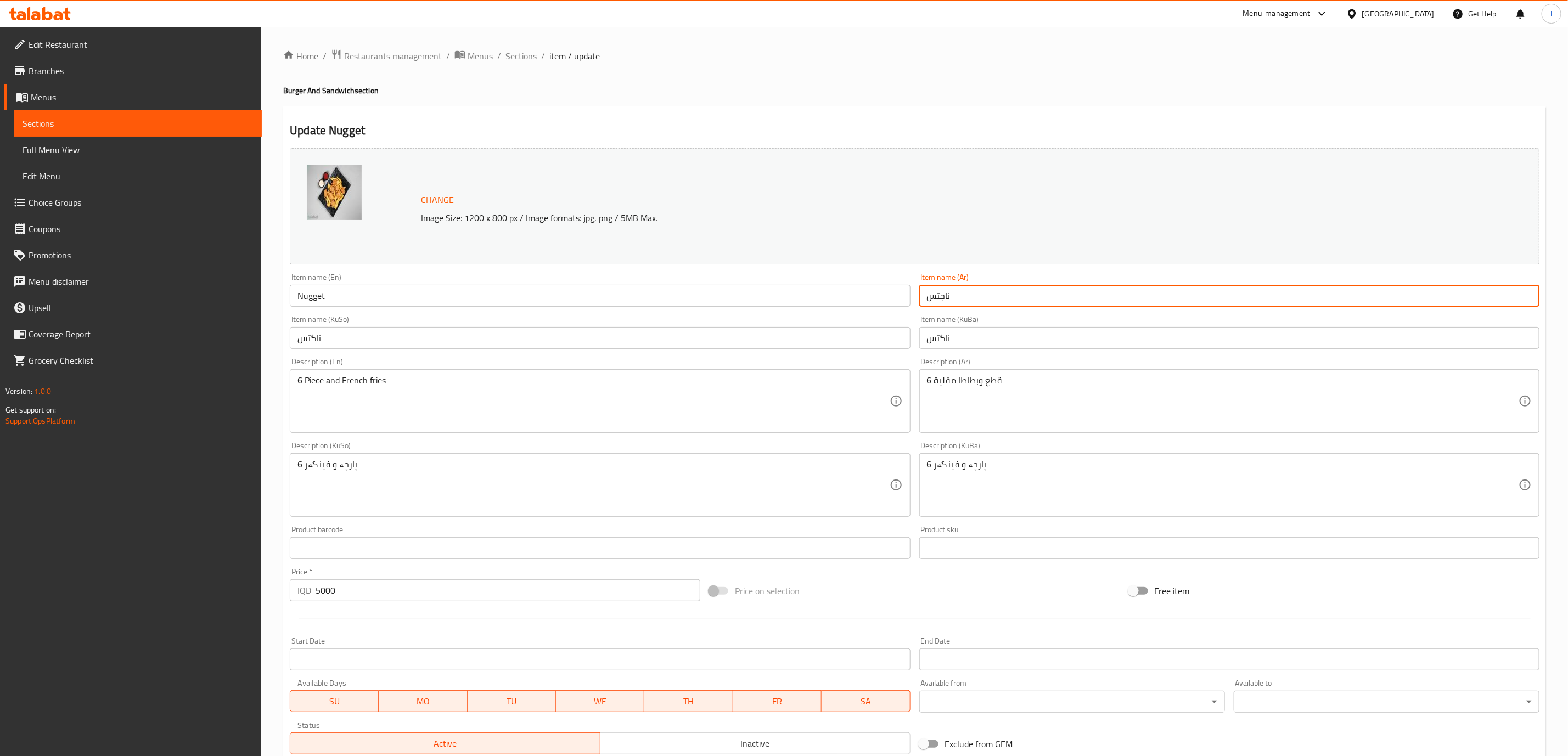
click at [1070, 294] on input "ناجتس" at bounding box center [1229, 296] width 620 height 22
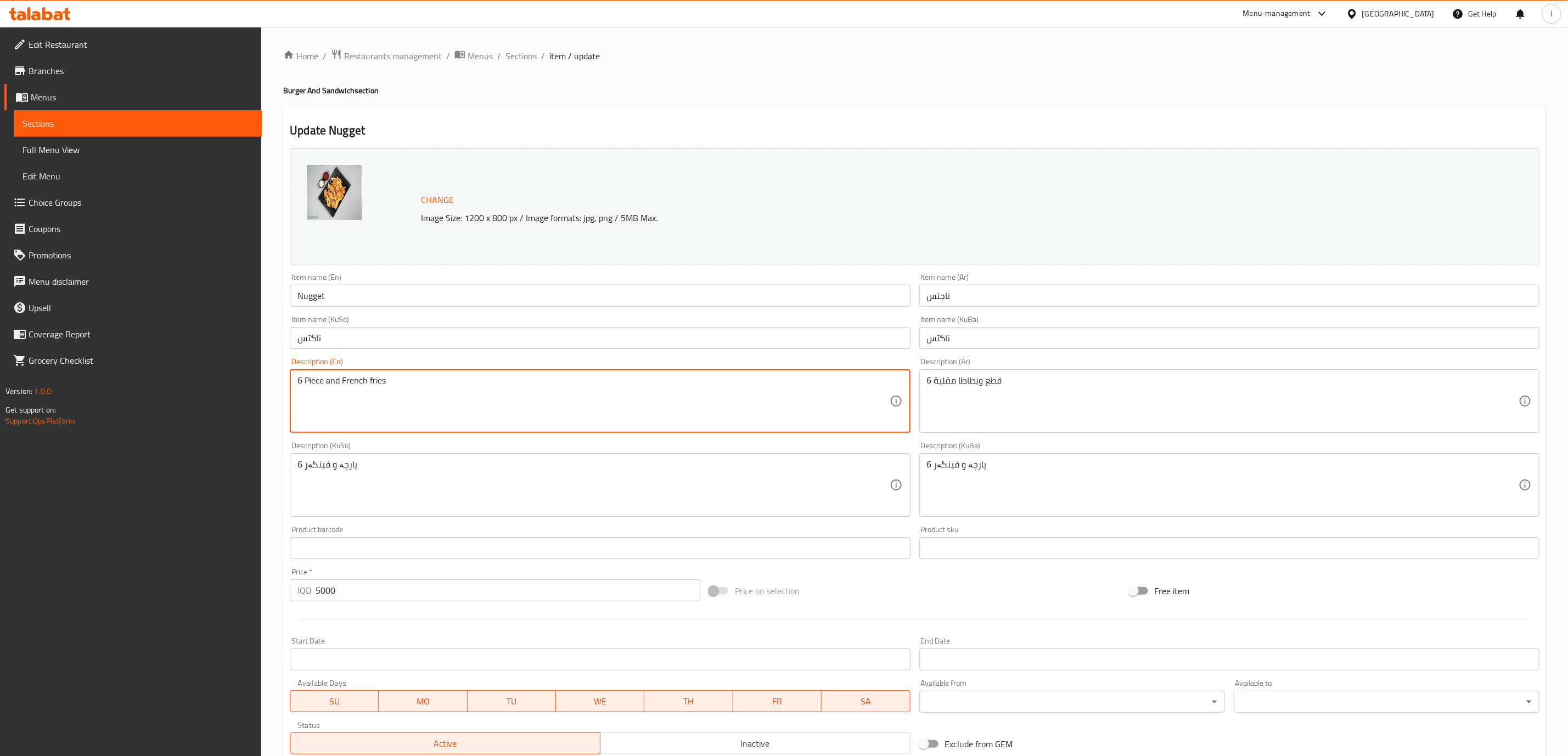
click at [813, 412] on textarea "6 Piece and French fries" at bounding box center [593, 401] width 592 height 52
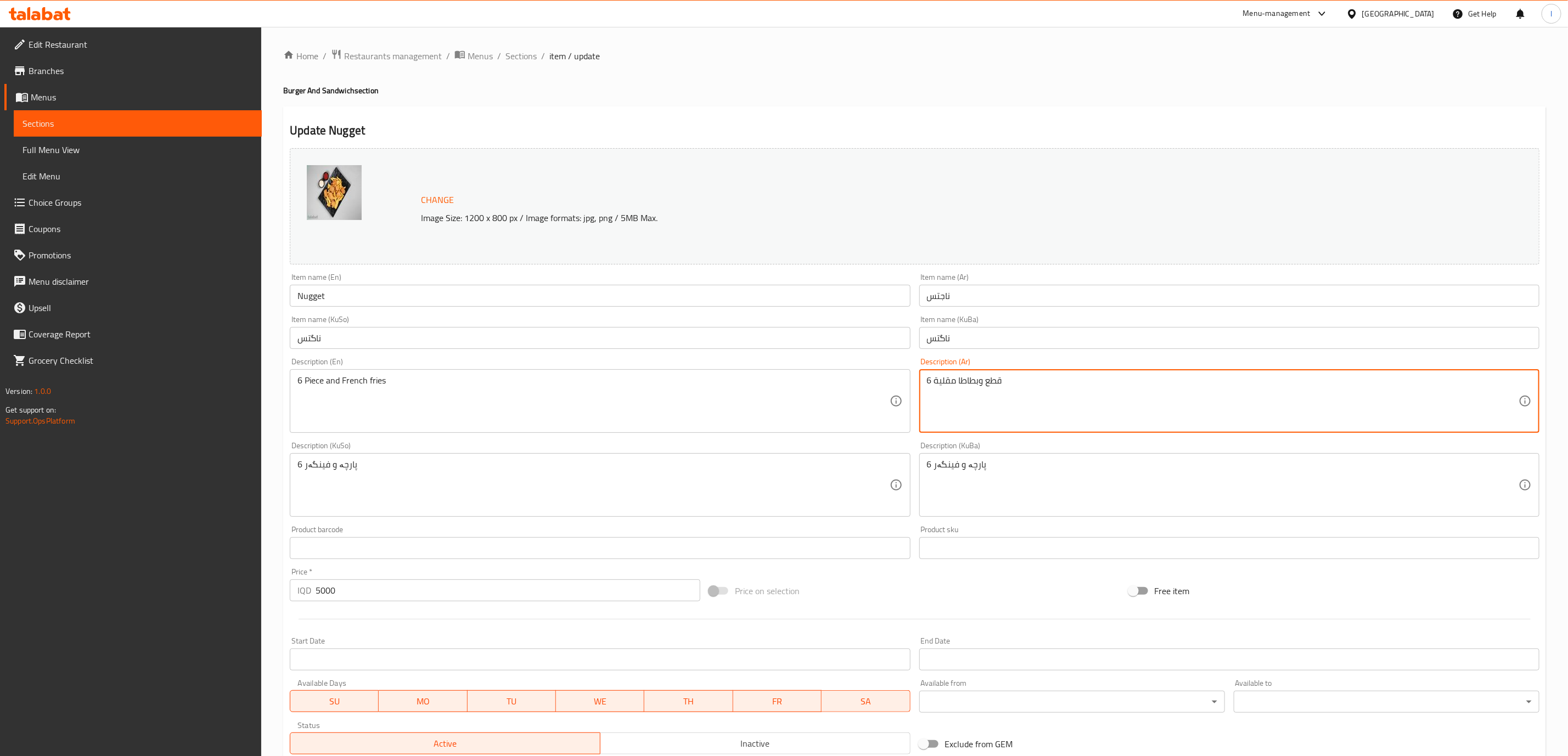
click at [1006, 405] on textarea "6 قطع وبطاطا مقلية" at bounding box center [1223, 401] width 592 height 52
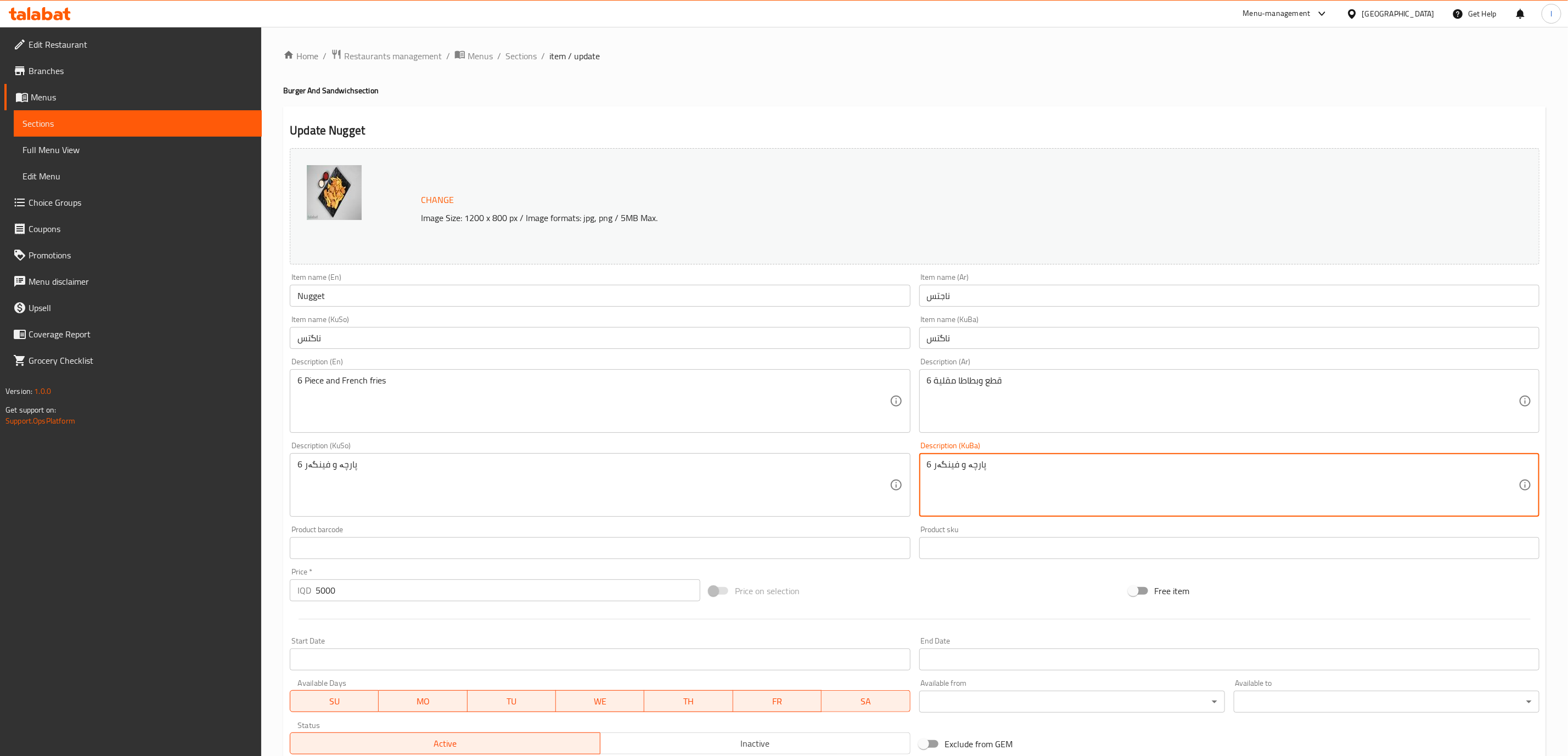
click at [1001, 482] on textarea "6 پارچە و فینگەر" at bounding box center [1223, 485] width 592 height 52
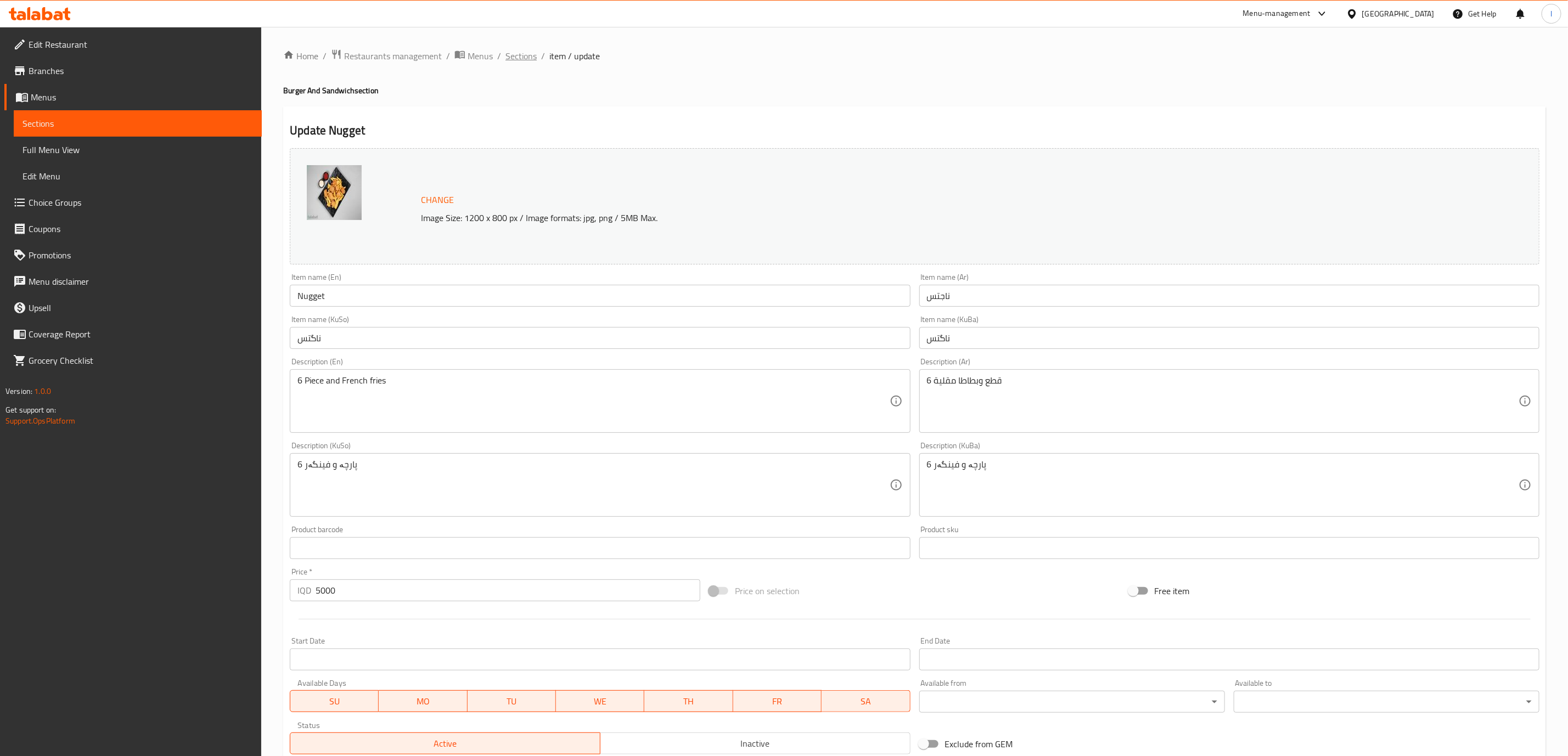
click at [532, 60] on span "Sections" at bounding box center [521, 55] width 31 height 13
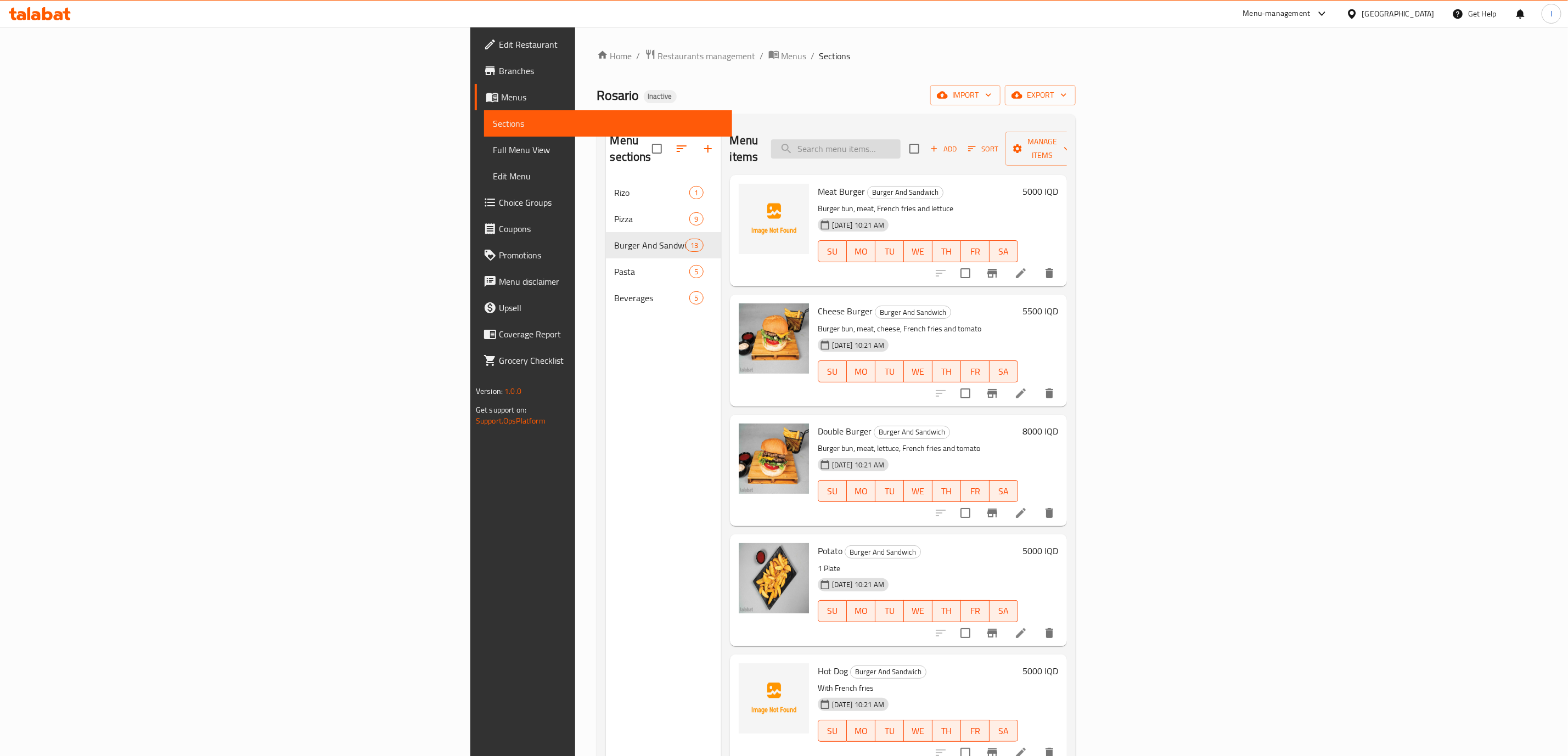
click at [900, 150] on input "search" at bounding box center [835, 149] width 129 height 19
click at [900, 150] on input "search" at bounding box center [835, 149] width 129 height 19
click at [958, 145] on span "Add" at bounding box center [943, 149] width 30 height 13
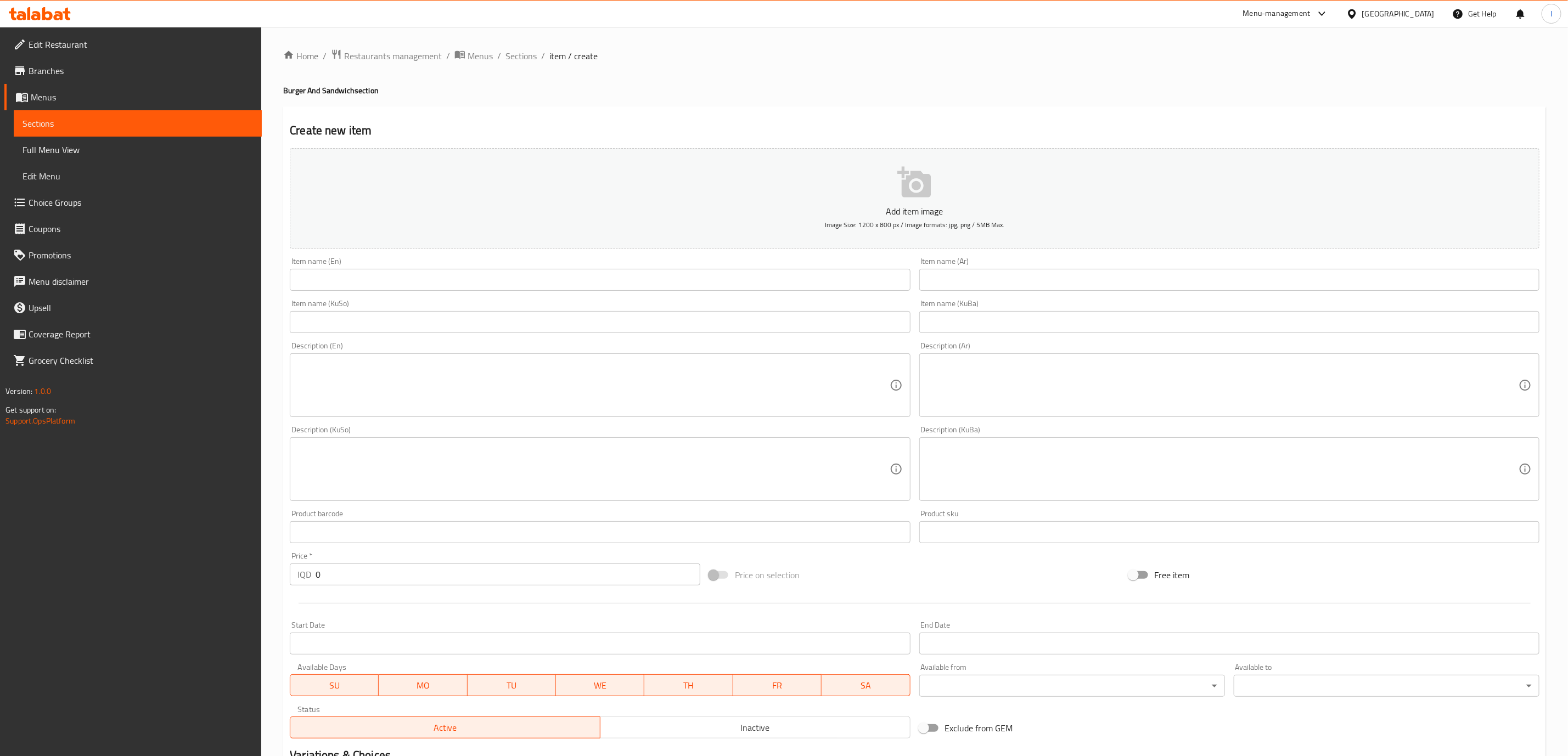
click at [754, 293] on div "Item name (En) Item name (En)" at bounding box center [599, 274] width 629 height 42
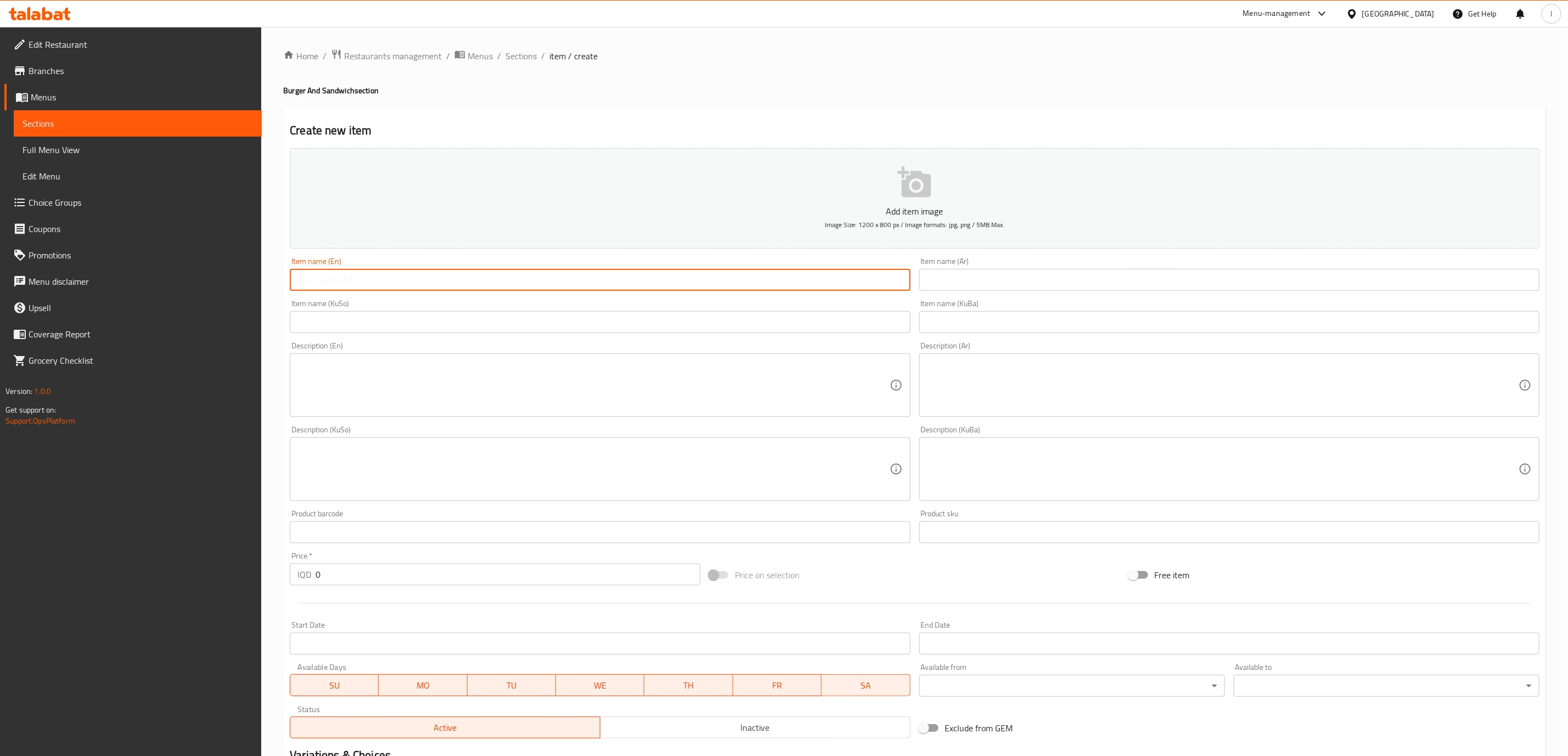
click at [759, 285] on input "text" at bounding box center [600, 280] width 620 height 22
paste input "Nugget"
type input "Nugget"
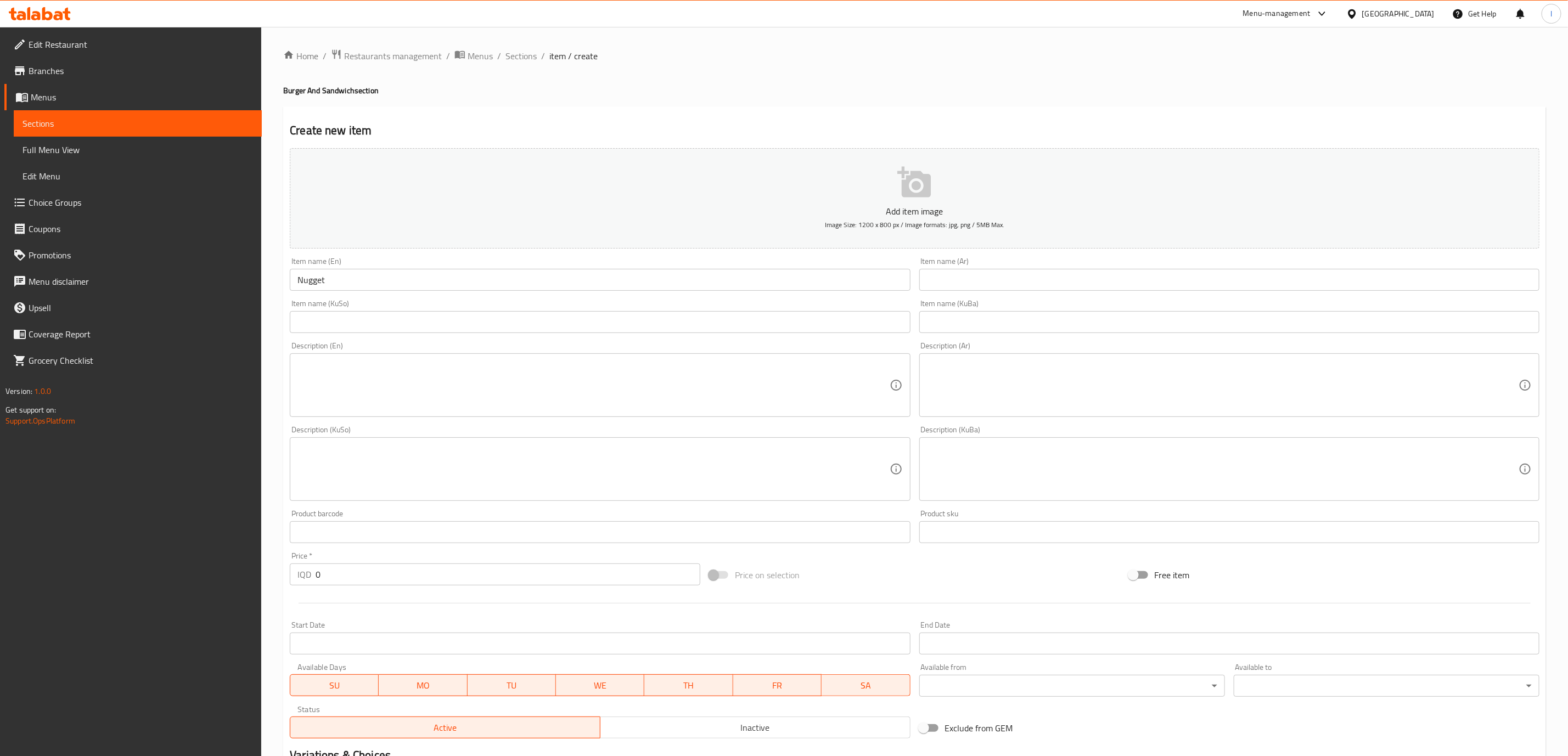
click at [1098, 267] on div "Item name (Ar) Item name (Ar)" at bounding box center [1229, 273] width 620 height 33
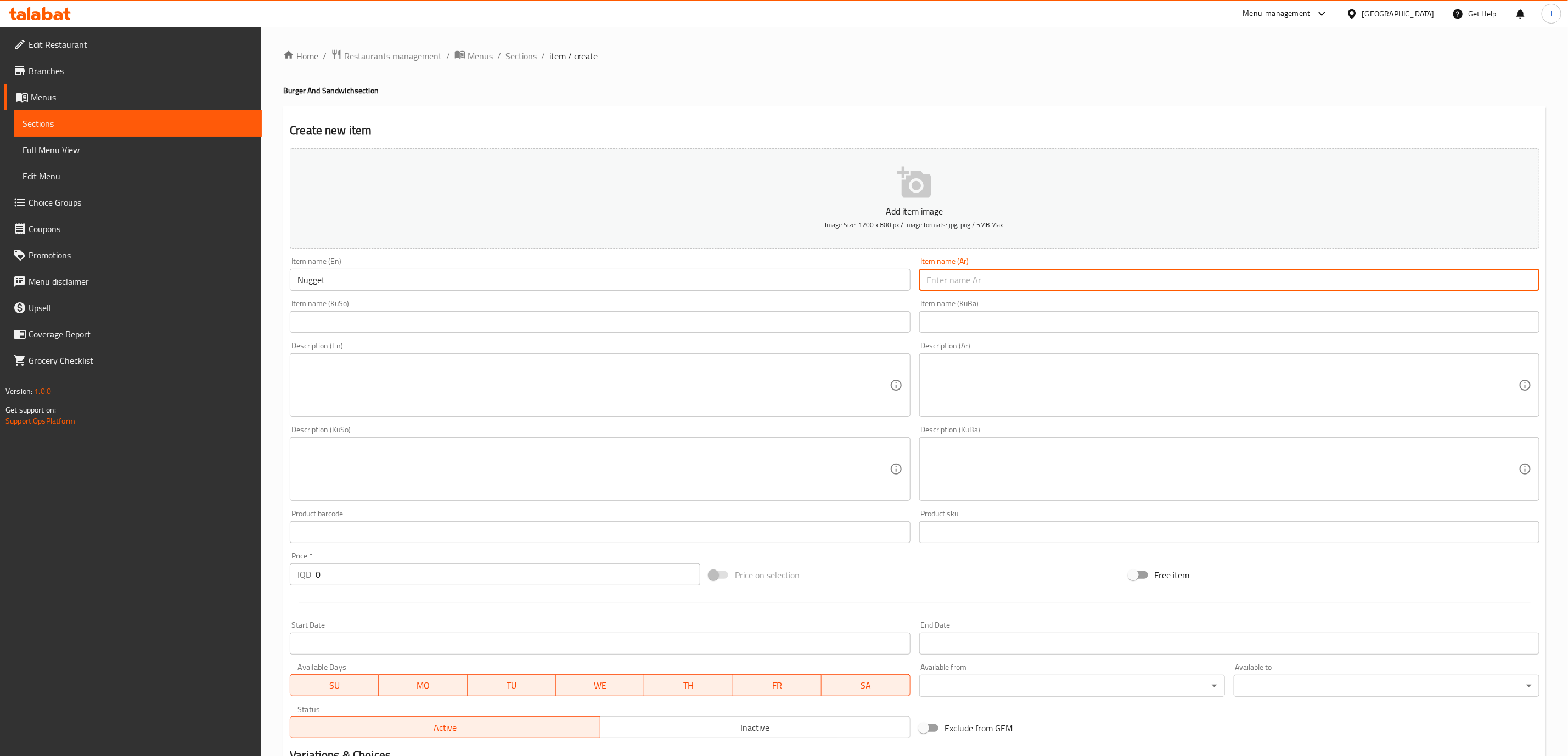
click at [1093, 280] on input "text" at bounding box center [1229, 280] width 620 height 22
paste input "ناجتس"
type input "ناجتس"
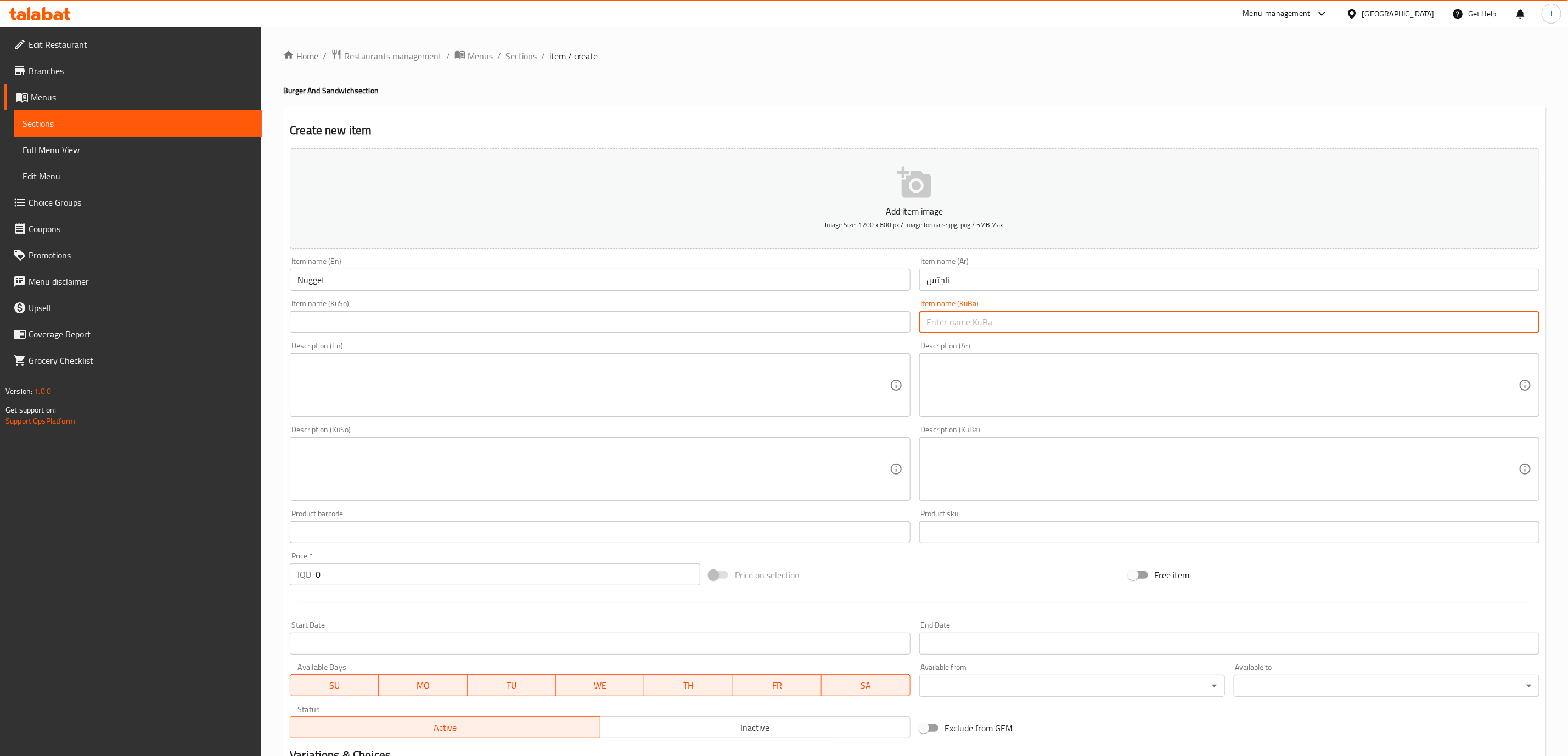
click at [949, 323] on input "text" at bounding box center [1229, 322] width 620 height 22
click at [980, 318] on input "text" at bounding box center [1229, 322] width 620 height 22
click at [978, 318] on input "text" at bounding box center [1229, 322] width 620 height 22
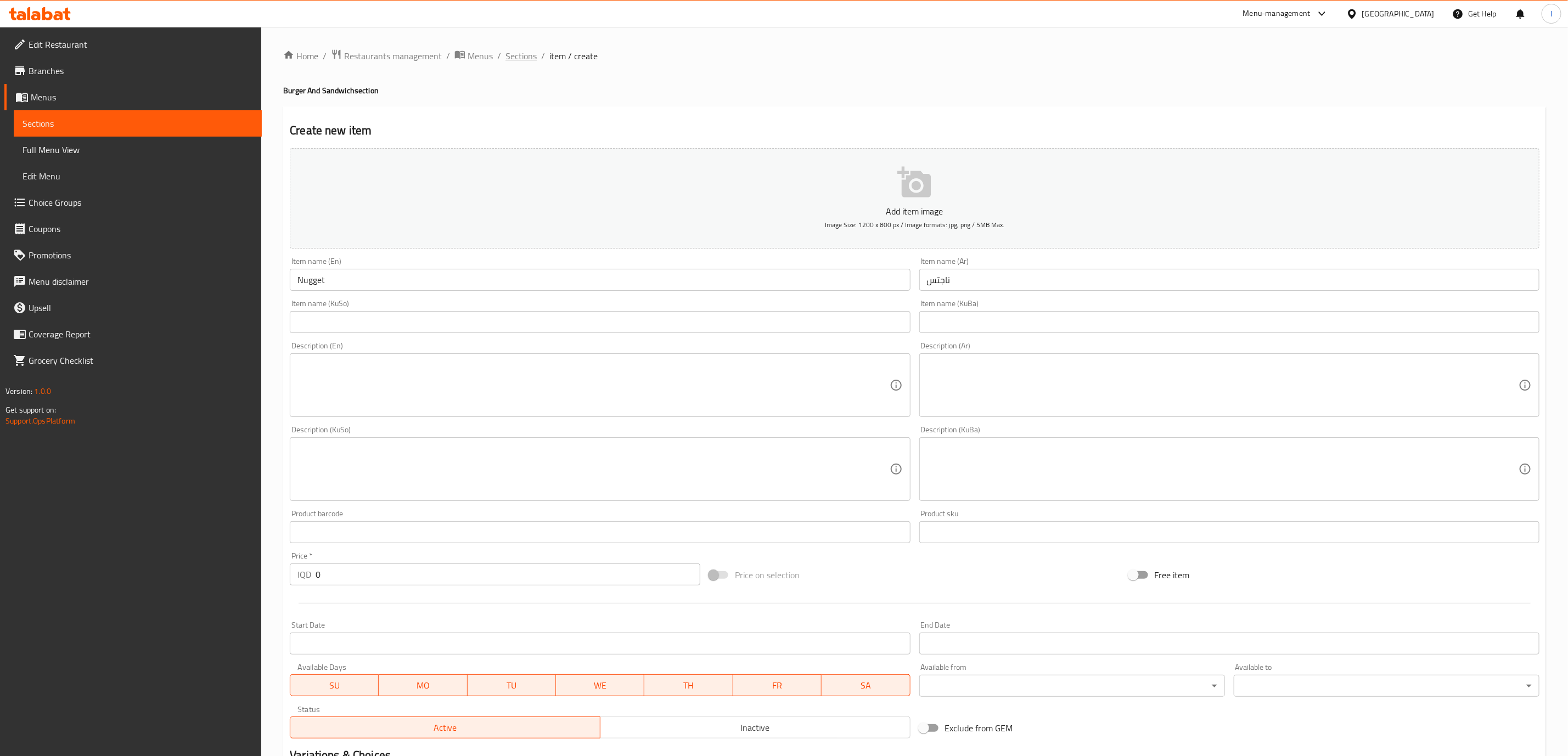
click at [507, 56] on span "Sections" at bounding box center [521, 55] width 31 height 13
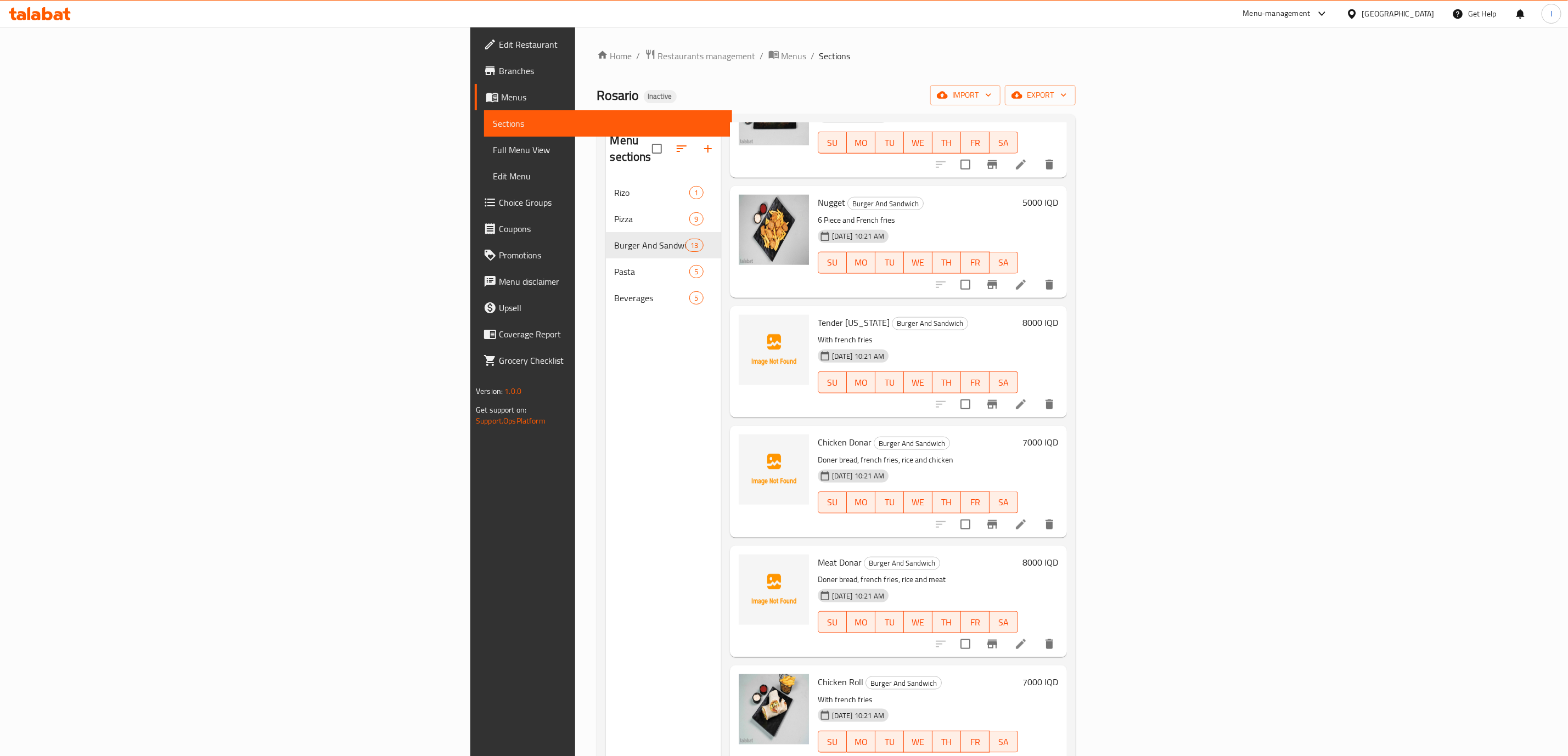
scroll to position [828, 0]
click at [1026, 280] on icon at bounding box center [1020, 284] width 10 height 10
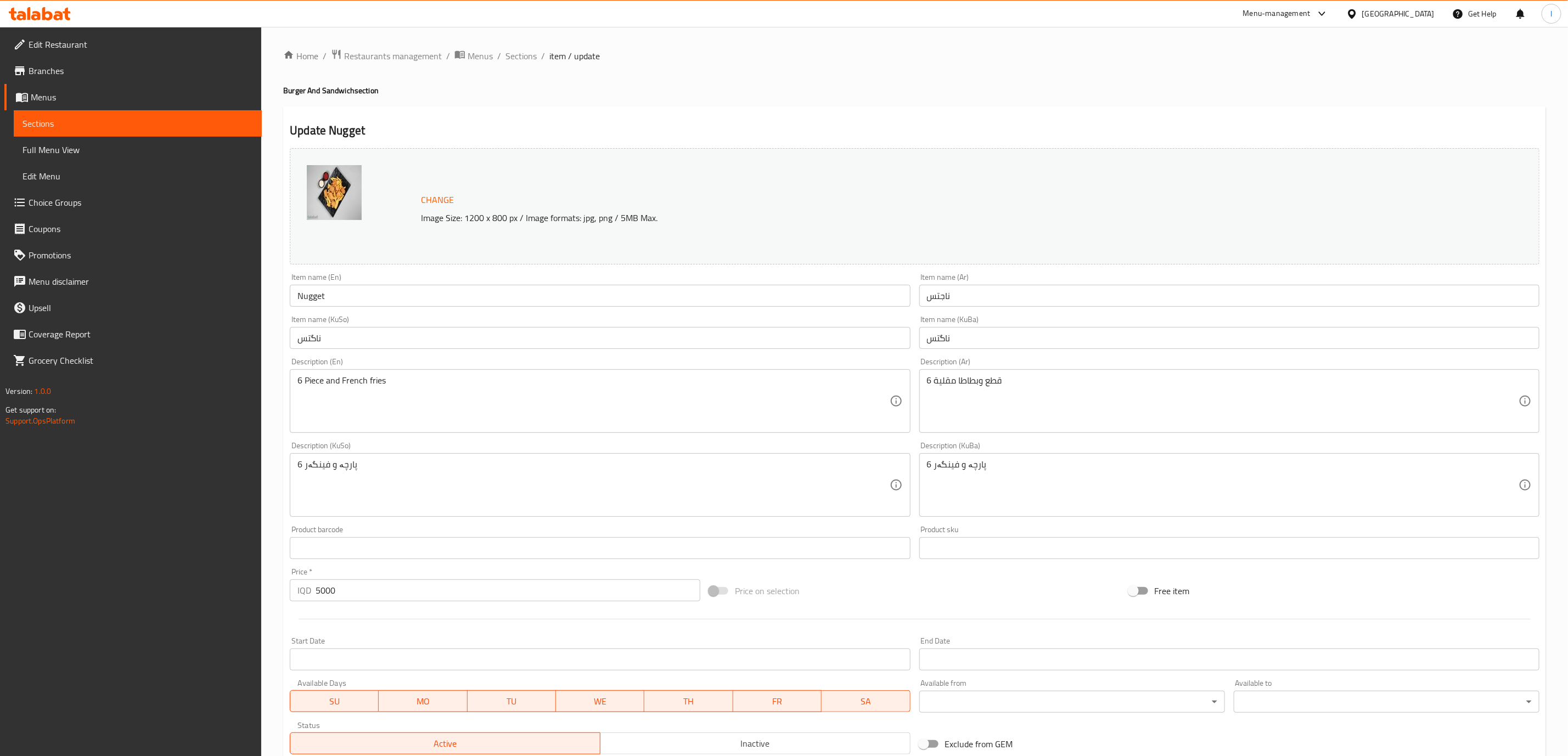
click at [976, 336] on input "ناگتس" at bounding box center [1229, 338] width 620 height 22
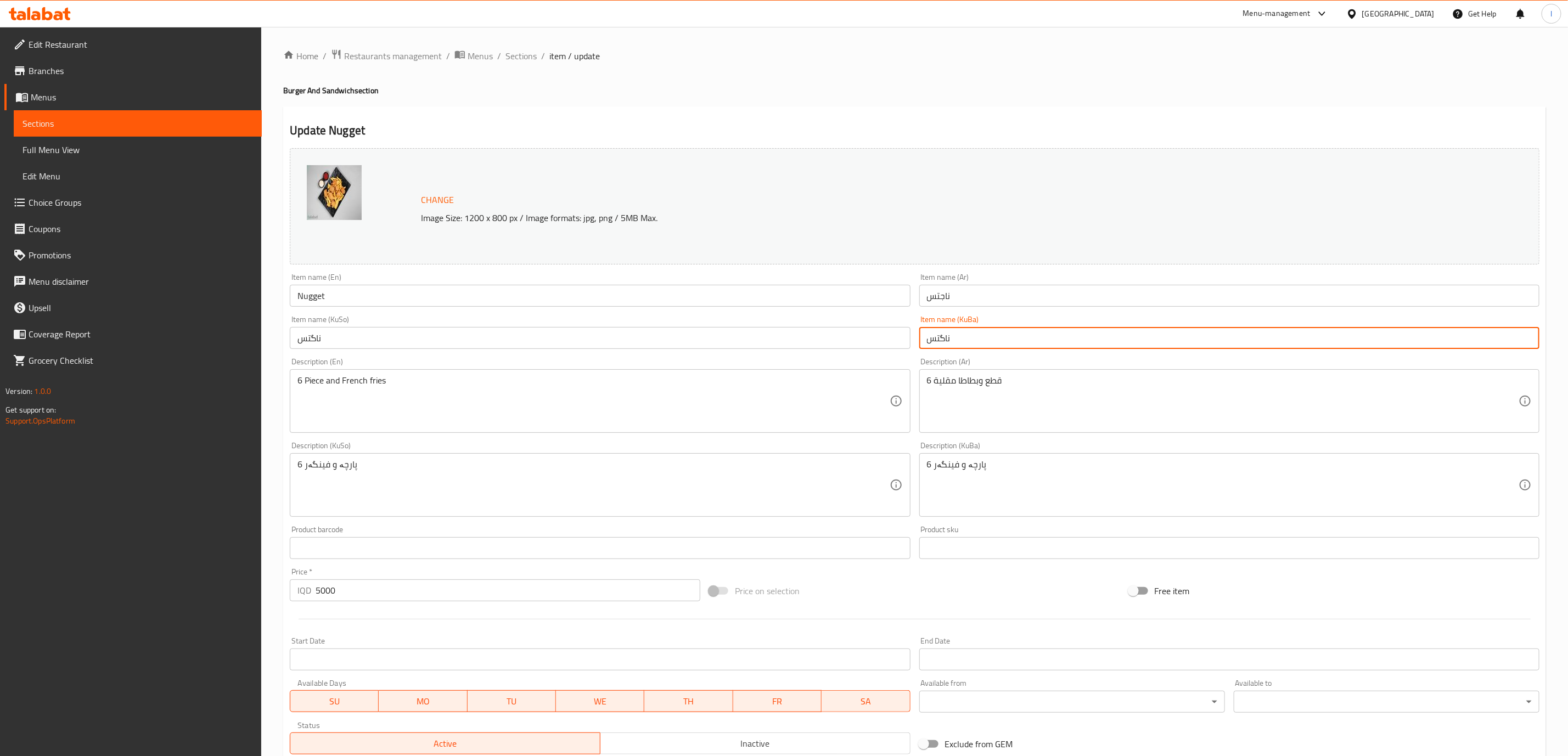
click at [976, 336] on input "ناگتس" at bounding box center [1229, 338] width 620 height 22
click at [345, 592] on input "5000" at bounding box center [508, 590] width 385 height 22
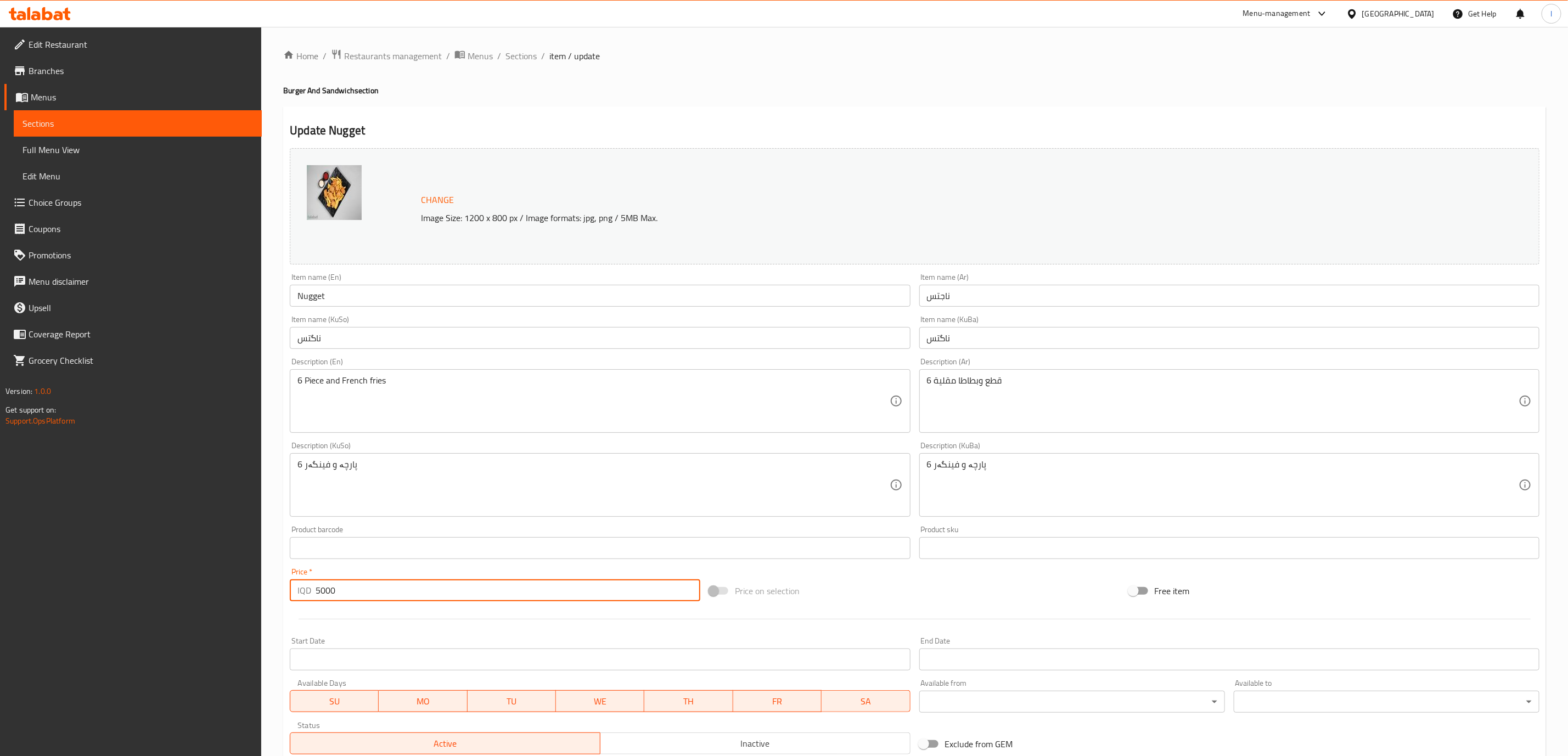
click at [345, 592] on input "5000" at bounding box center [508, 590] width 385 height 22
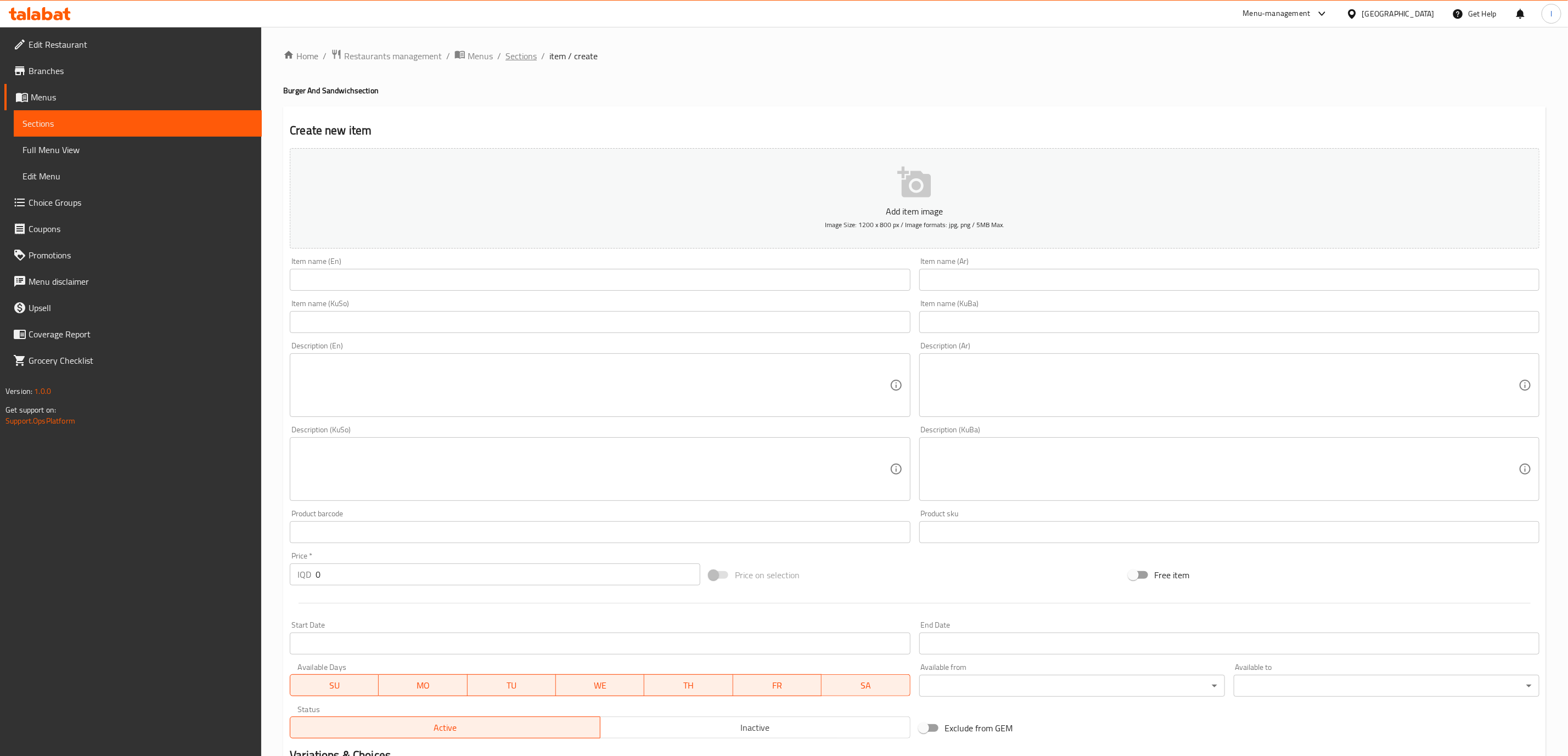
click at [519, 60] on span "Sections" at bounding box center [521, 55] width 31 height 13
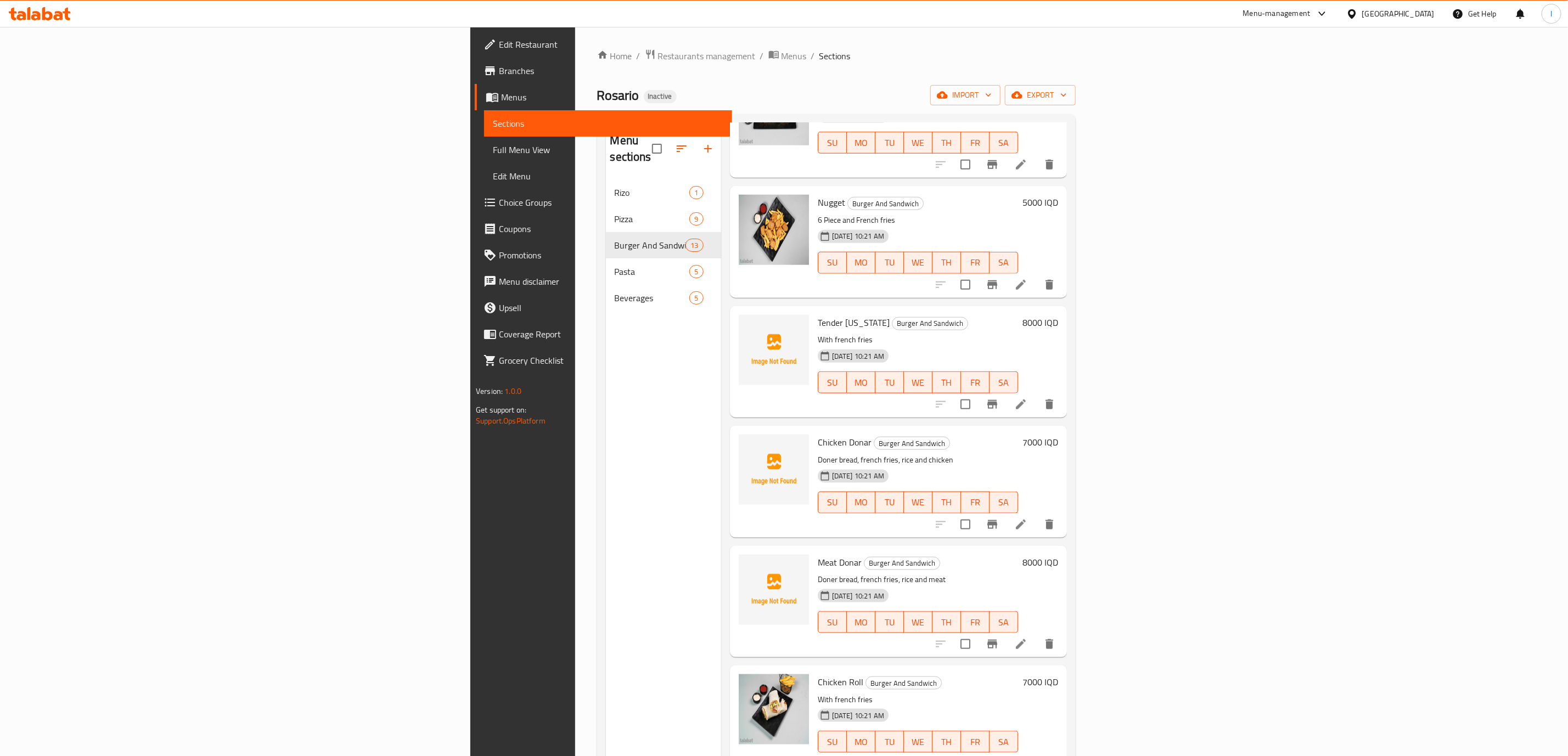
scroll to position [828, 0]
click at [1027, 277] on icon at bounding box center [1020, 284] width 13 height 13
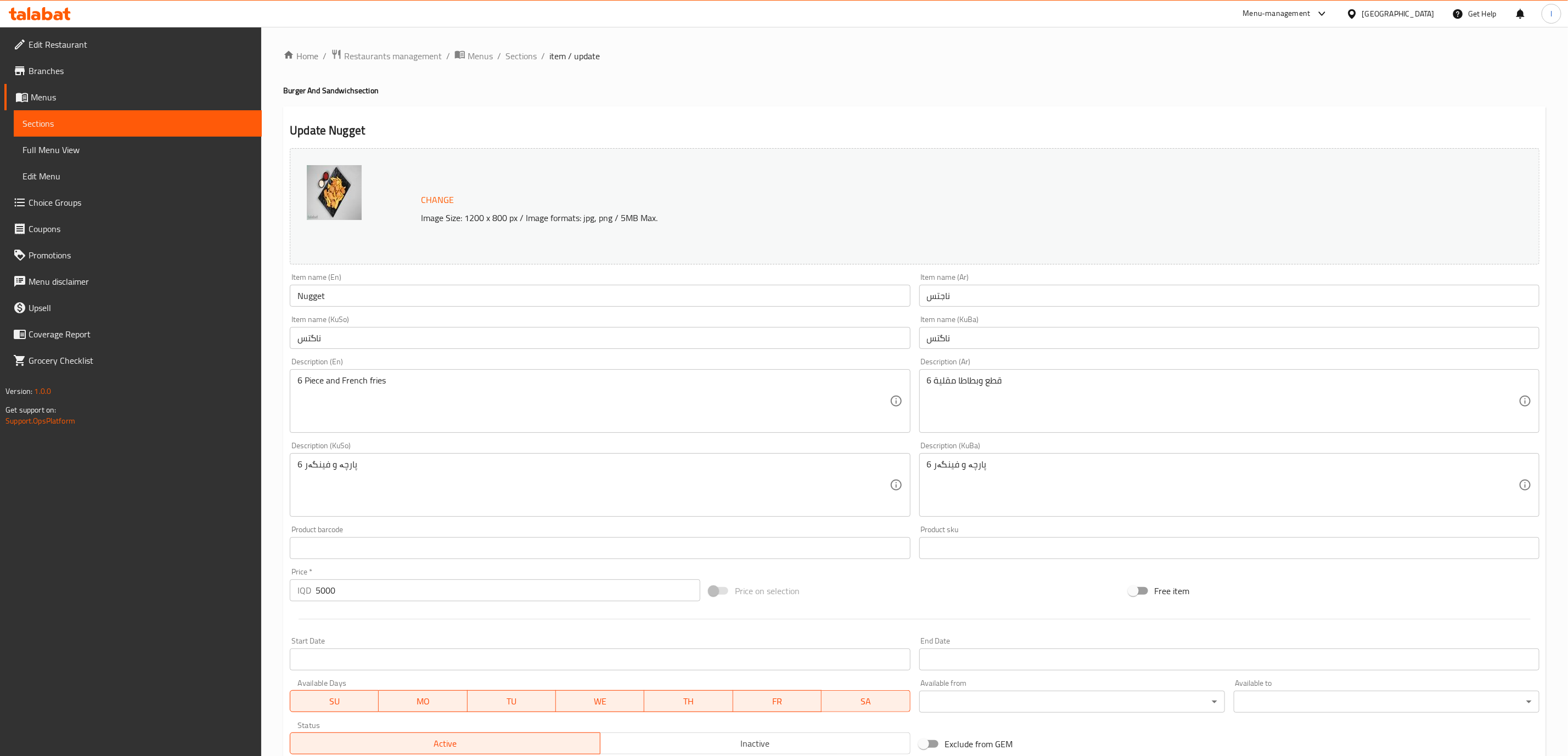
click at [969, 346] on input "ناگتس" at bounding box center [1229, 338] width 620 height 22
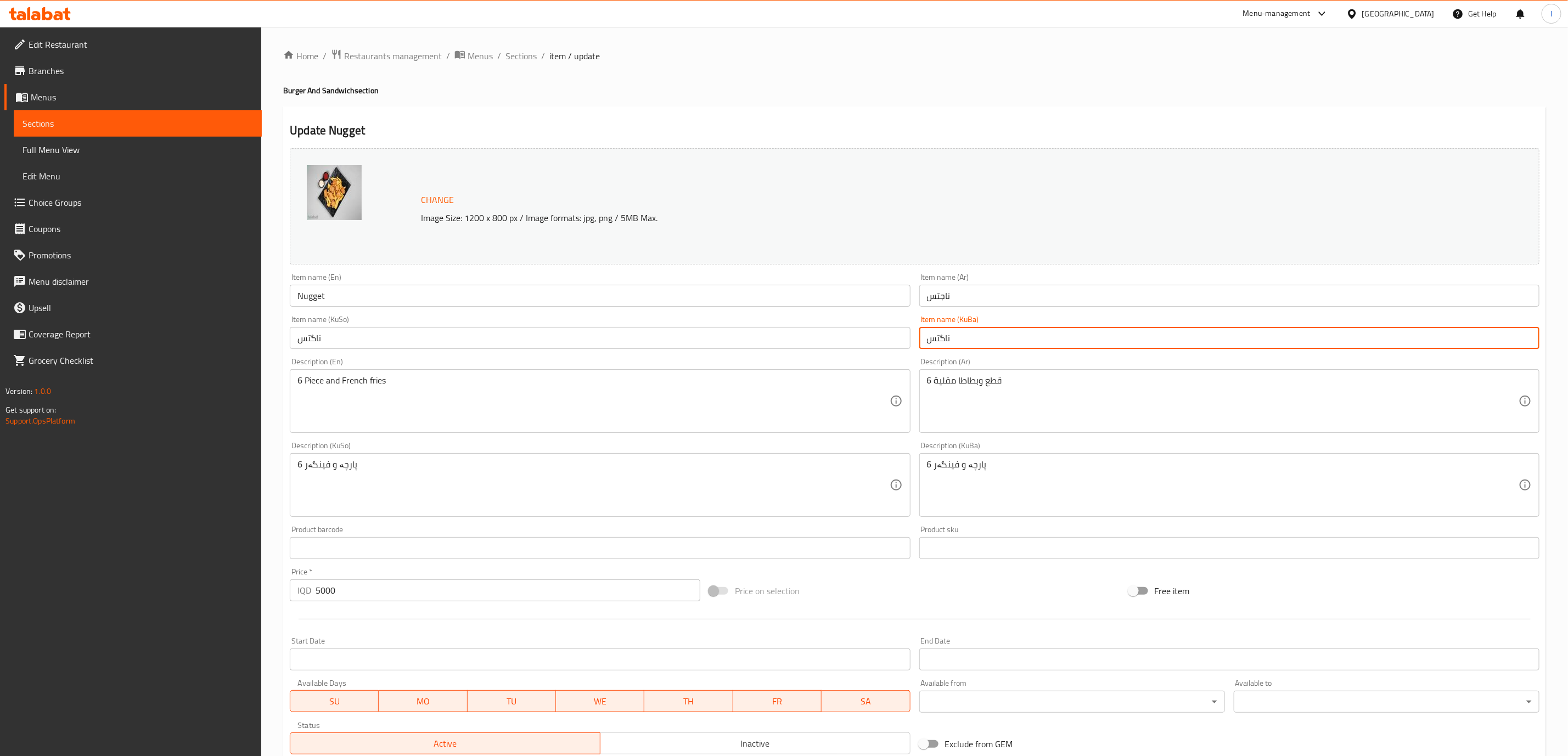
click at [969, 346] on input "ناگتس" at bounding box center [1229, 338] width 620 height 22
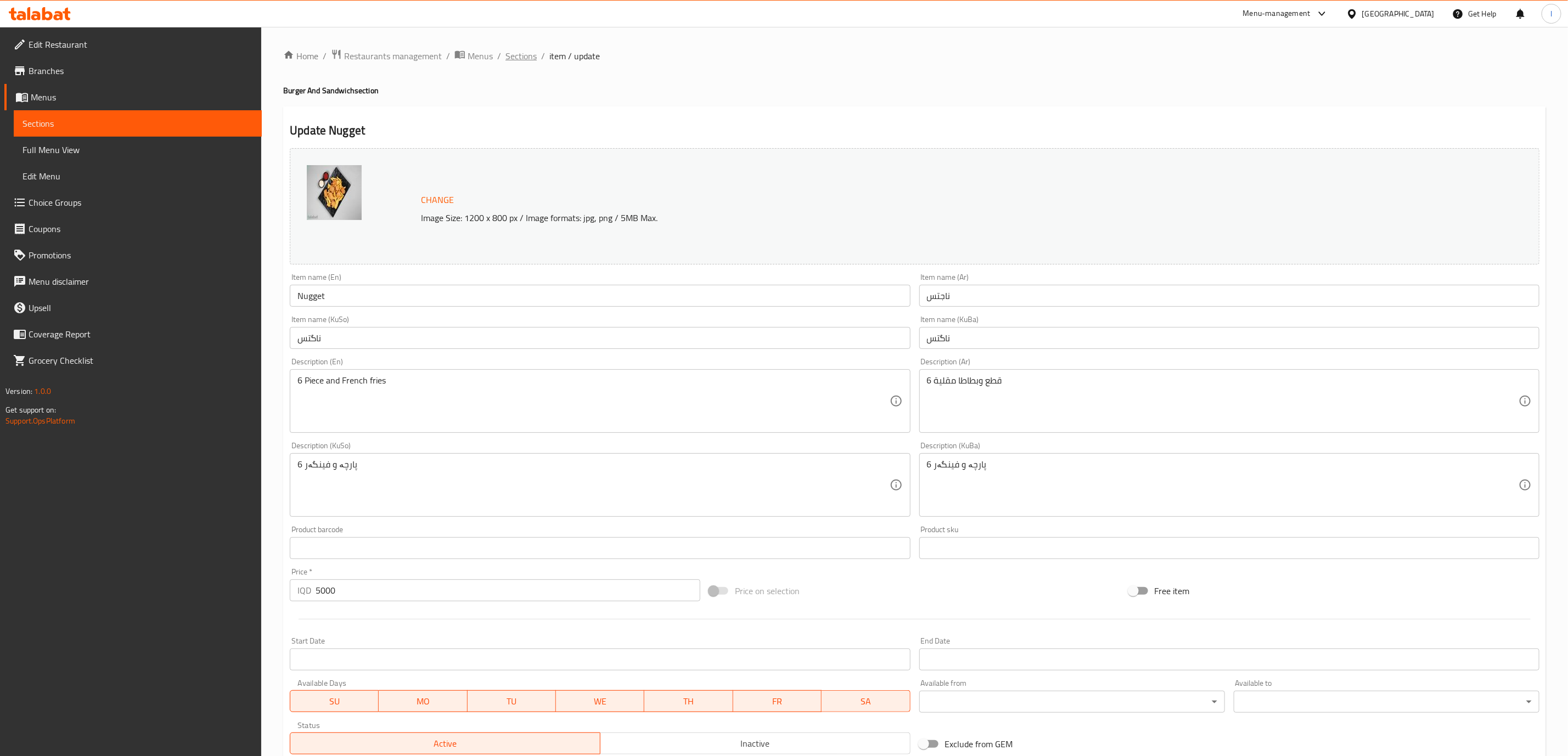
click at [513, 60] on span "Sections" at bounding box center [521, 55] width 31 height 13
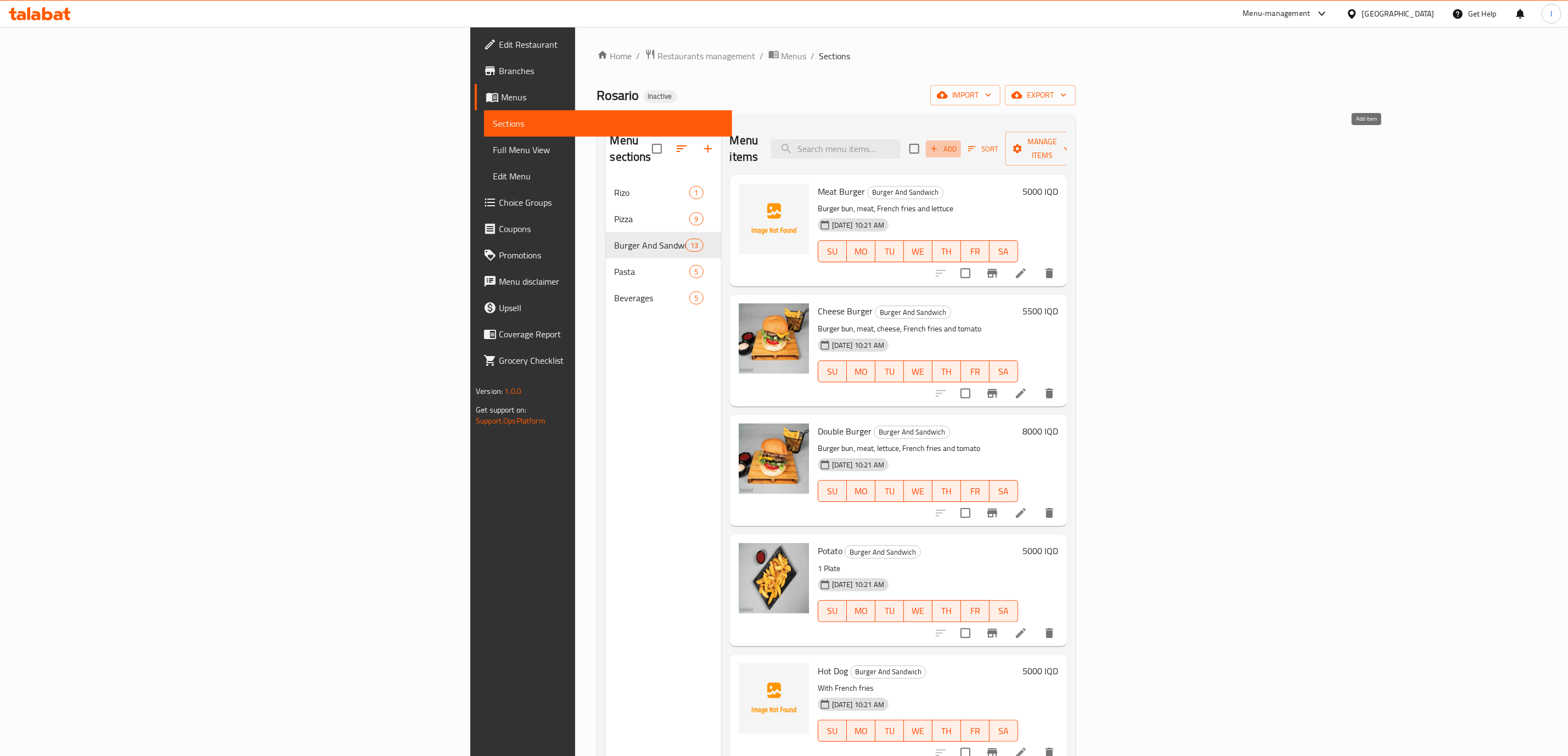
click at [961, 140] on button "Add" at bounding box center [943, 148] width 35 height 17
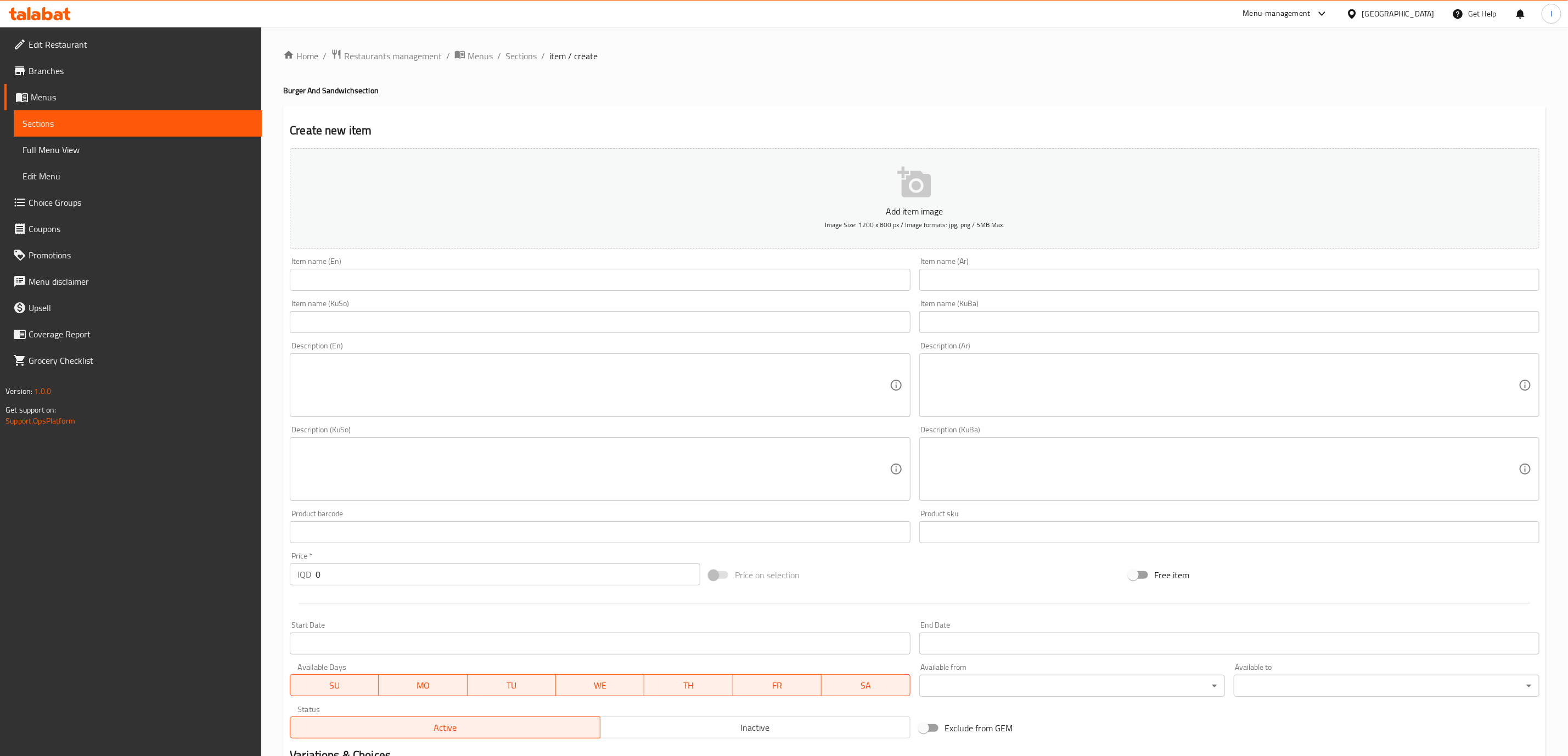
click at [552, 288] on input "text" at bounding box center [600, 280] width 620 height 22
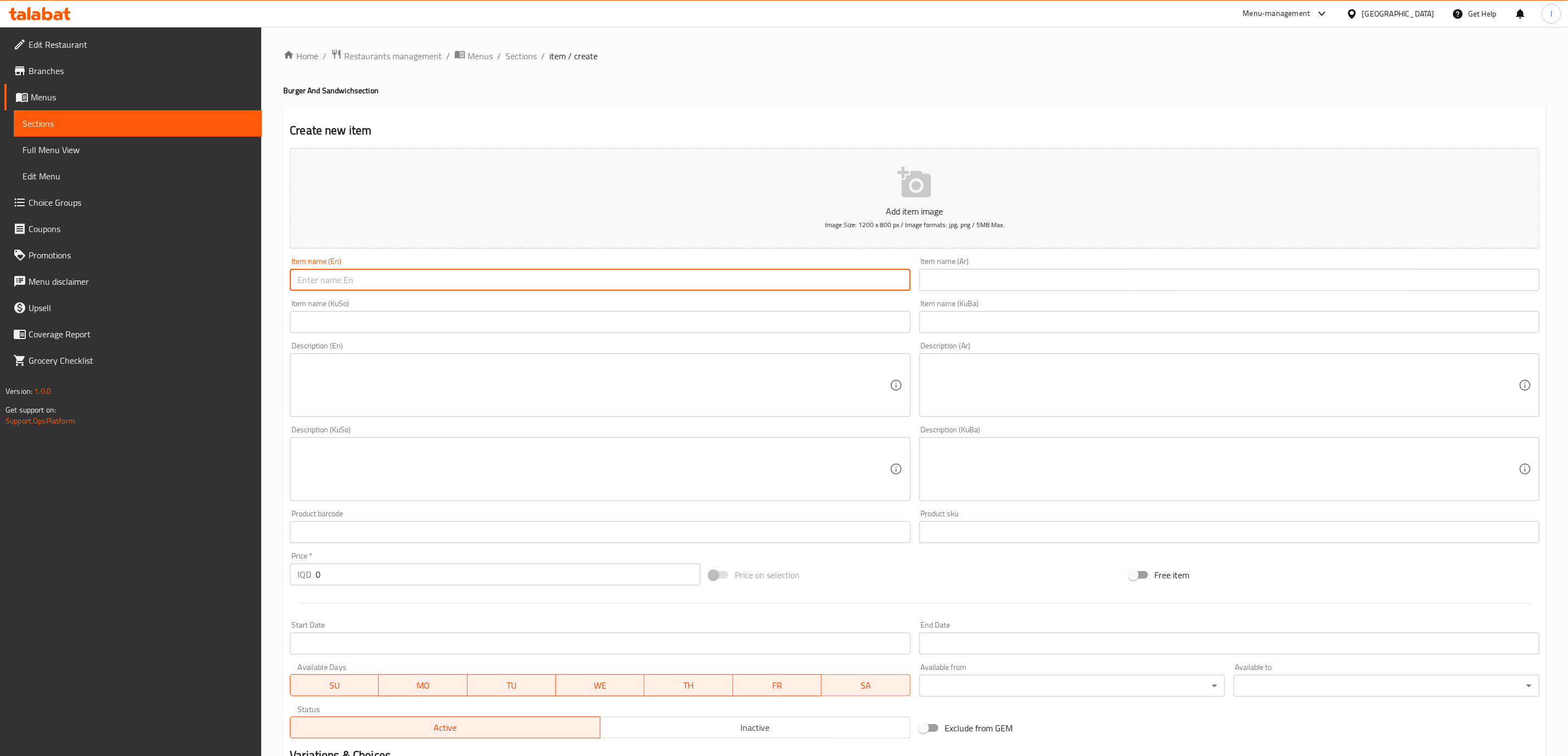
paste input "Nugget"
type input "Nugget"
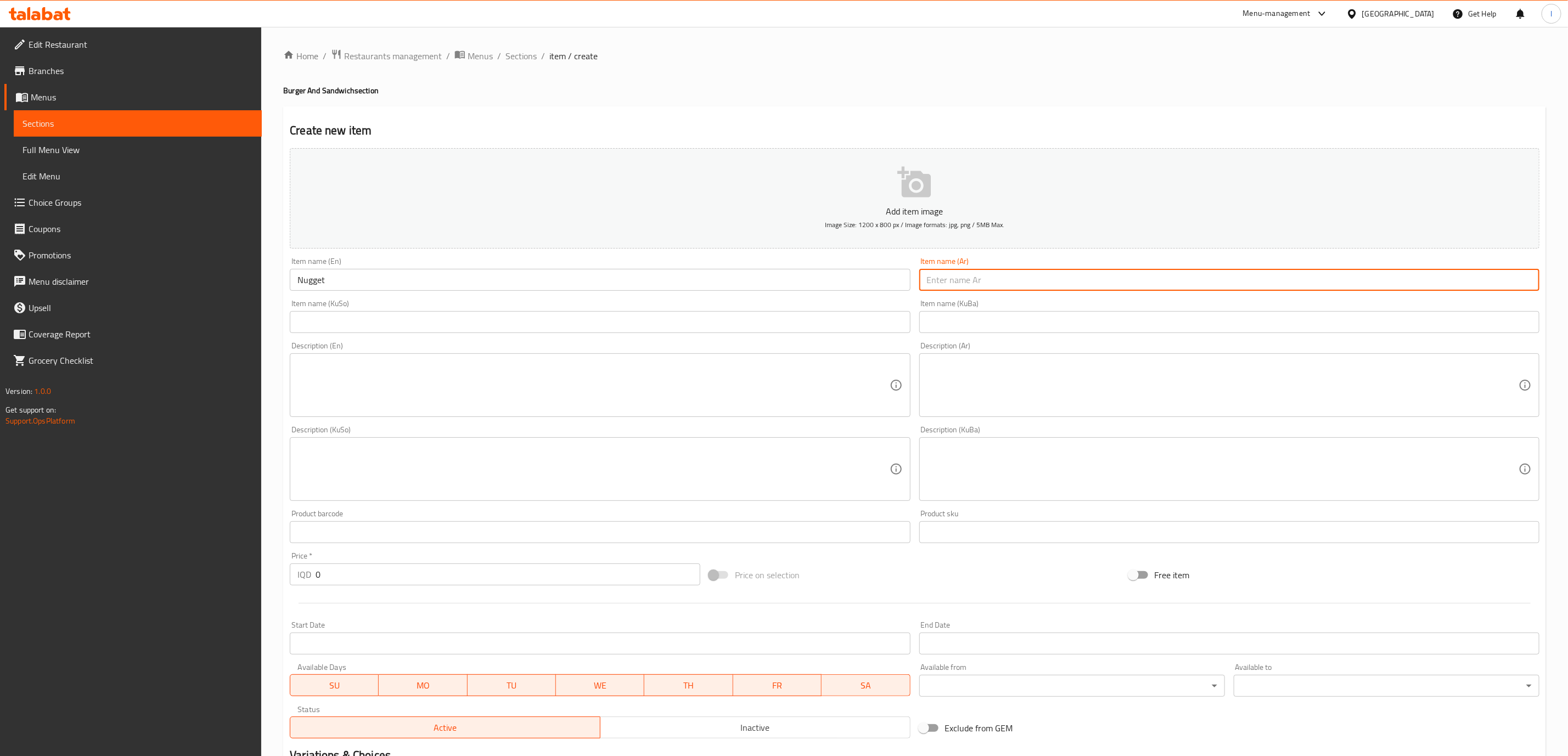
click at [951, 275] on input "text" at bounding box center [1229, 280] width 620 height 22
paste input "ناجتس"
type input "ناجتس"
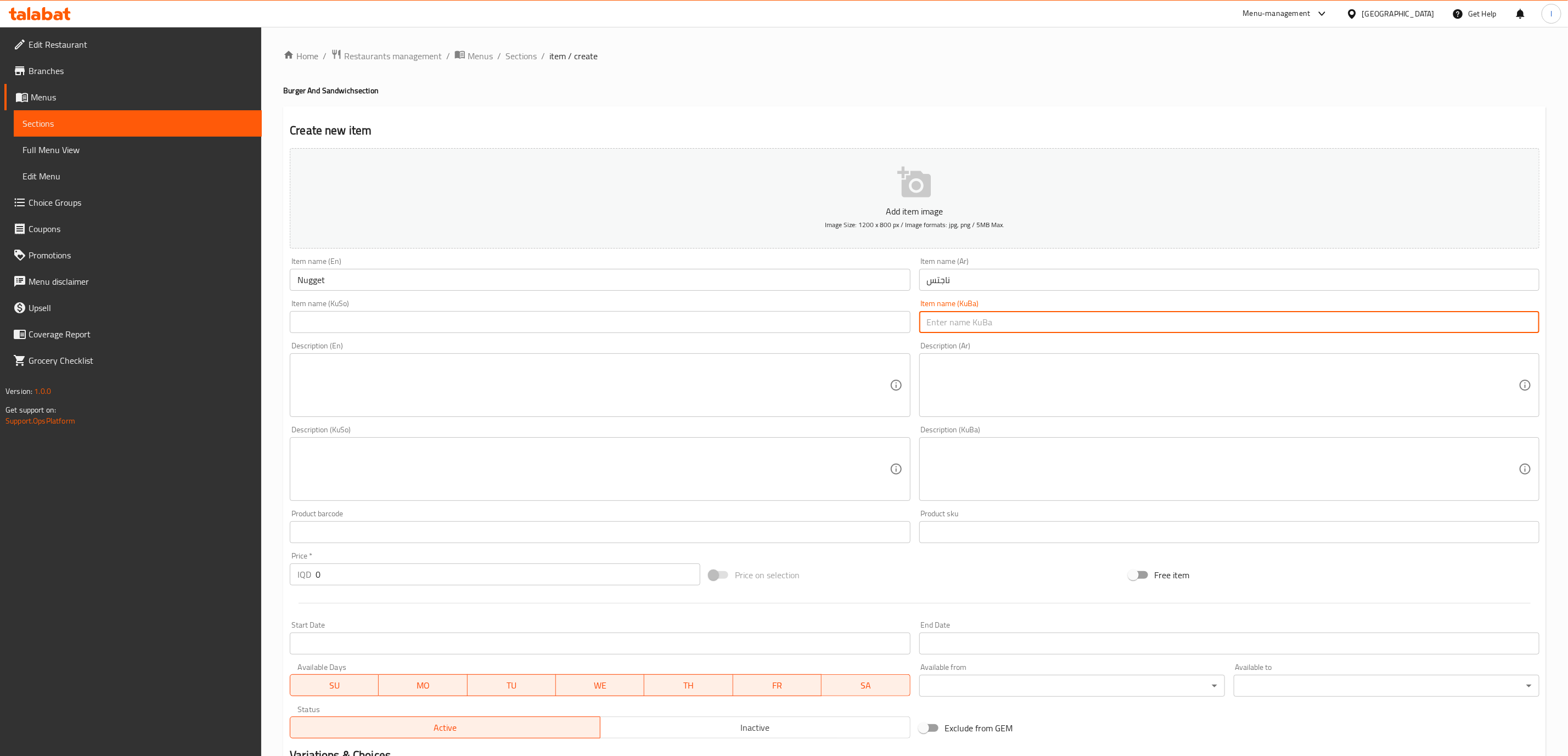
click at [949, 317] on input "text" at bounding box center [1229, 322] width 620 height 22
paste input "ناگتس"
type input "ناگتس"
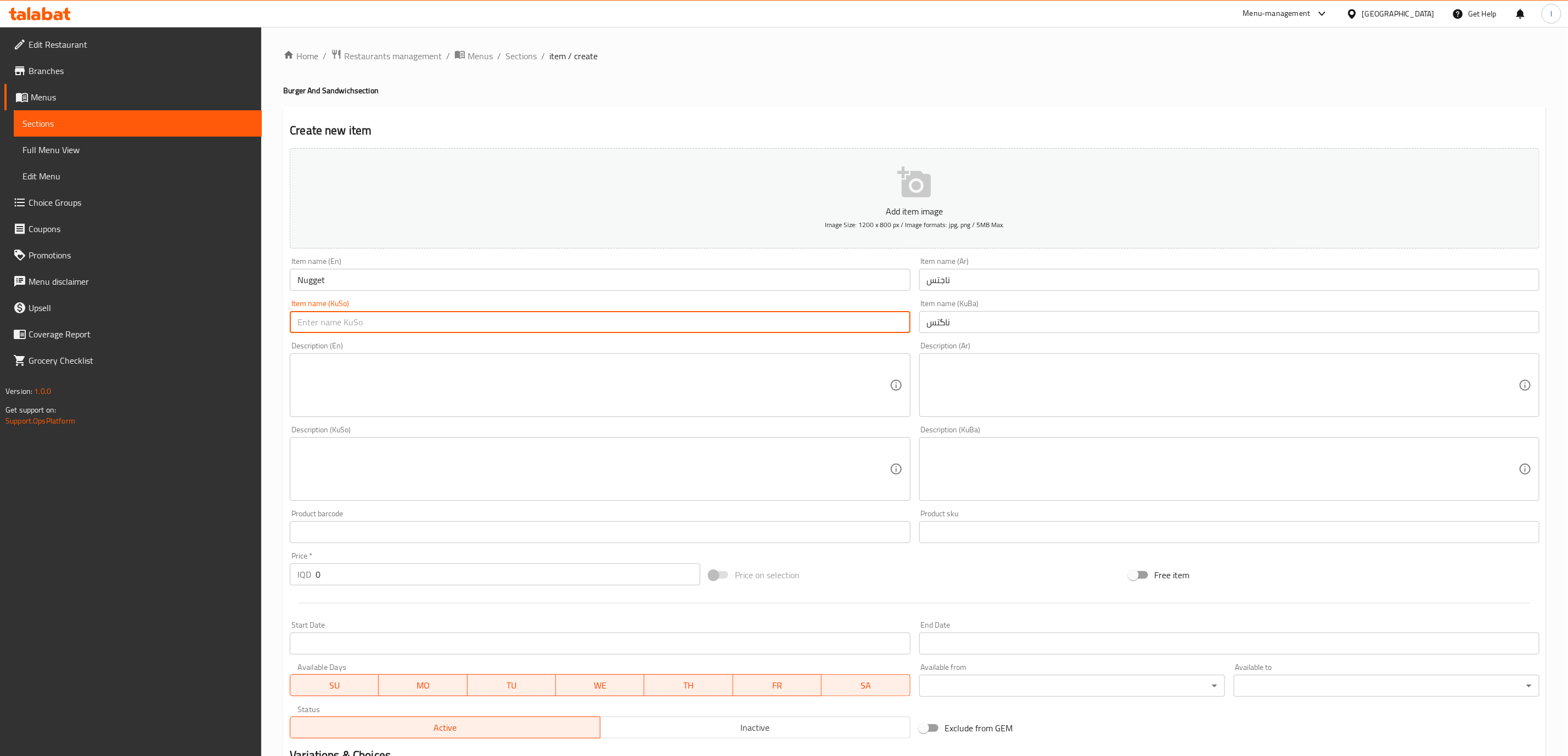
click at [888, 318] on input "text" at bounding box center [600, 322] width 620 height 22
paste input "ناگتس"
type input "ناگتس"
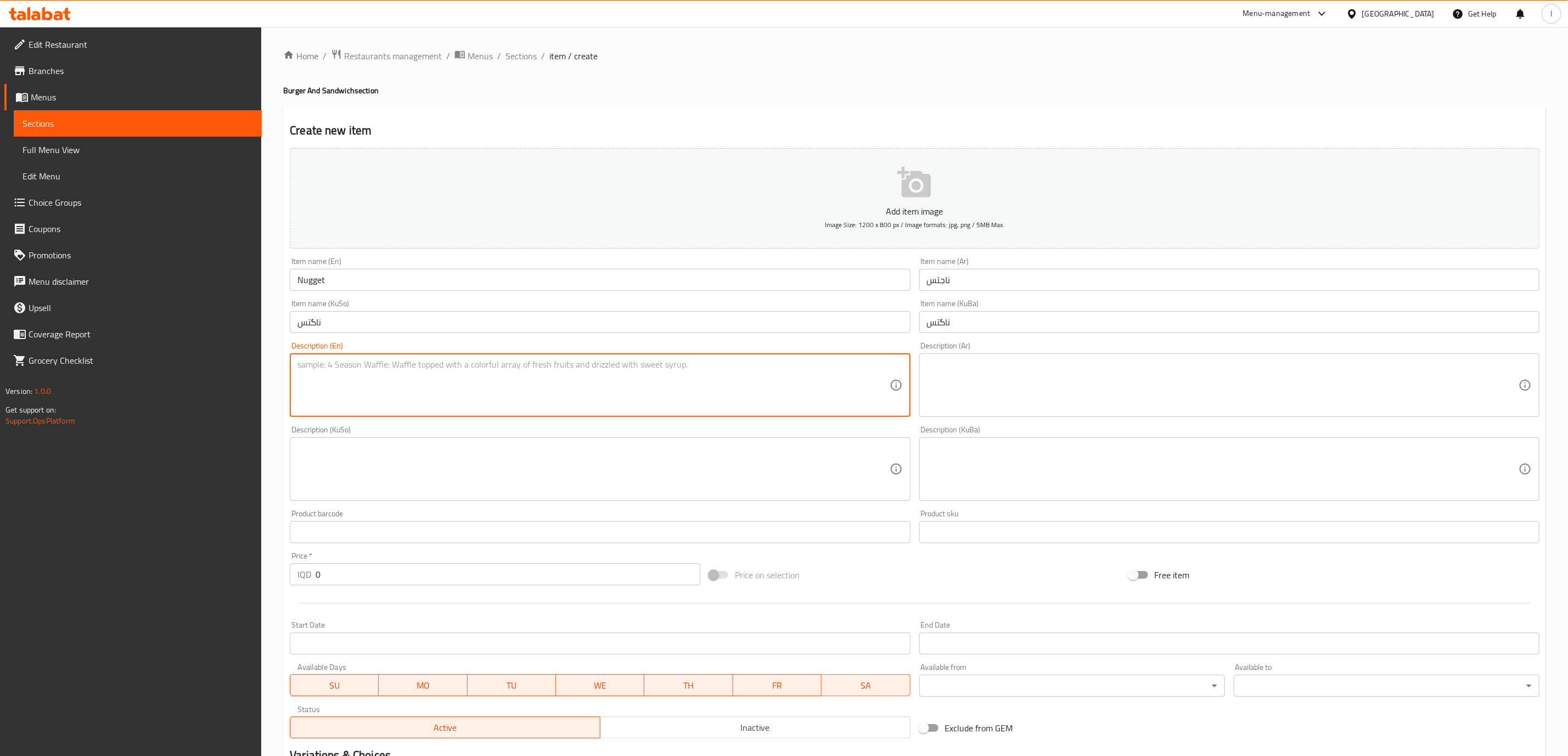
click at [378, 389] on textarea at bounding box center [593, 385] width 592 height 52
paste textarea "6 Piece and French fries"
type textarea "6 Piece and French fries"
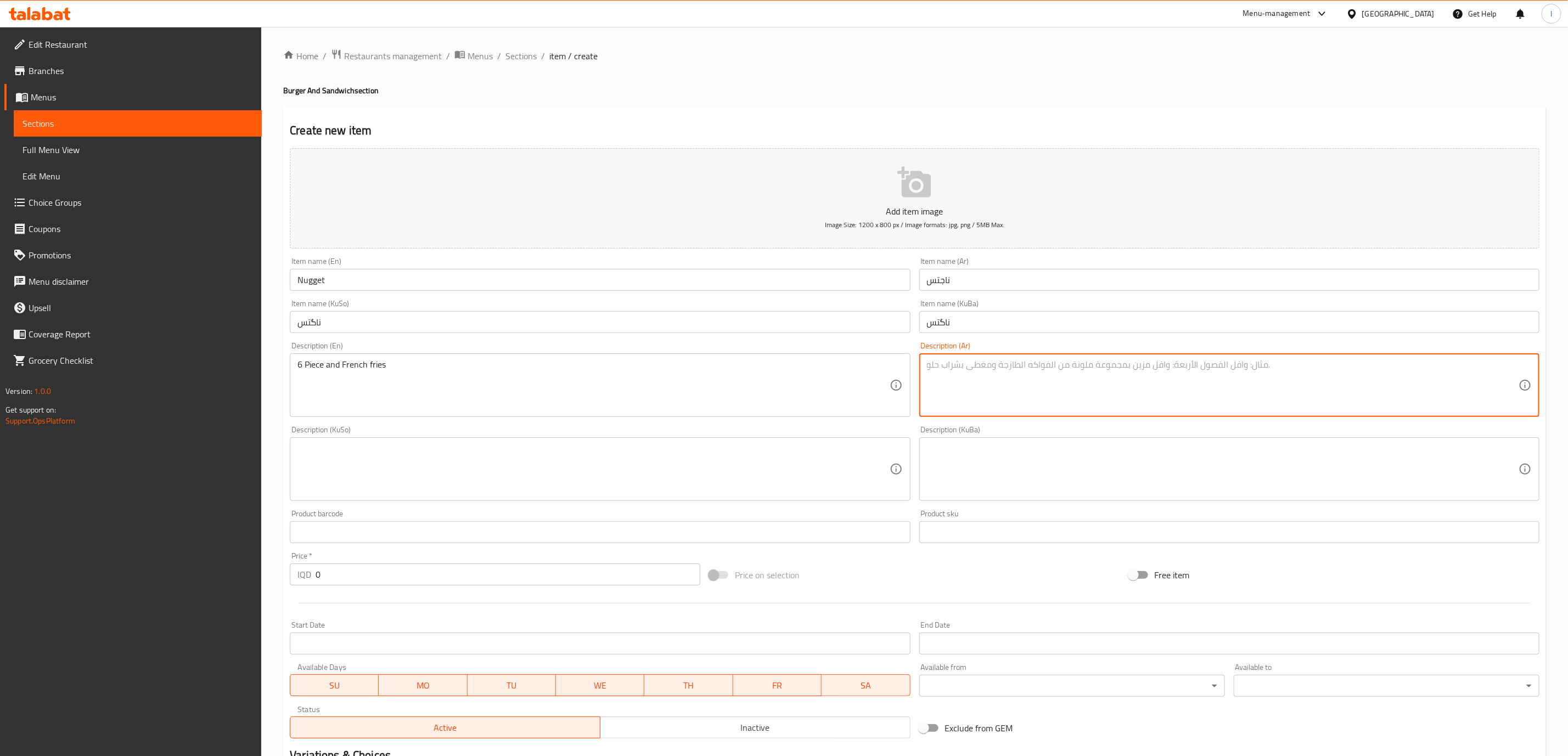
click at [1284, 388] on textarea at bounding box center [1223, 385] width 592 height 52
paste textarea "6 قطع وبطاطا مقلية"
type textarea "6 قطع وبطاطا مقلية"
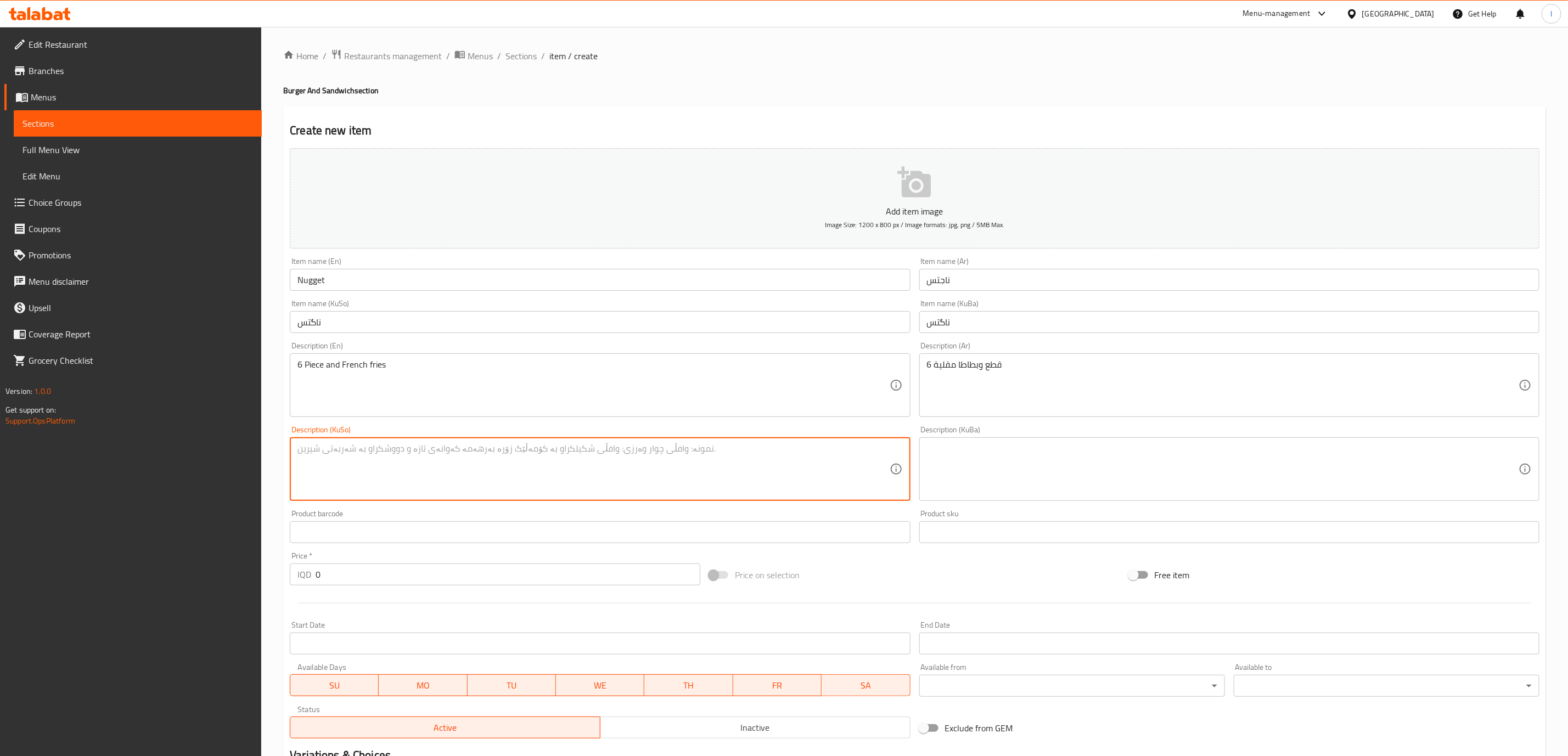
click at [794, 469] on textarea at bounding box center [593, 469] width 592 height 52
paste textarea "6 پارچە و فینگەر"
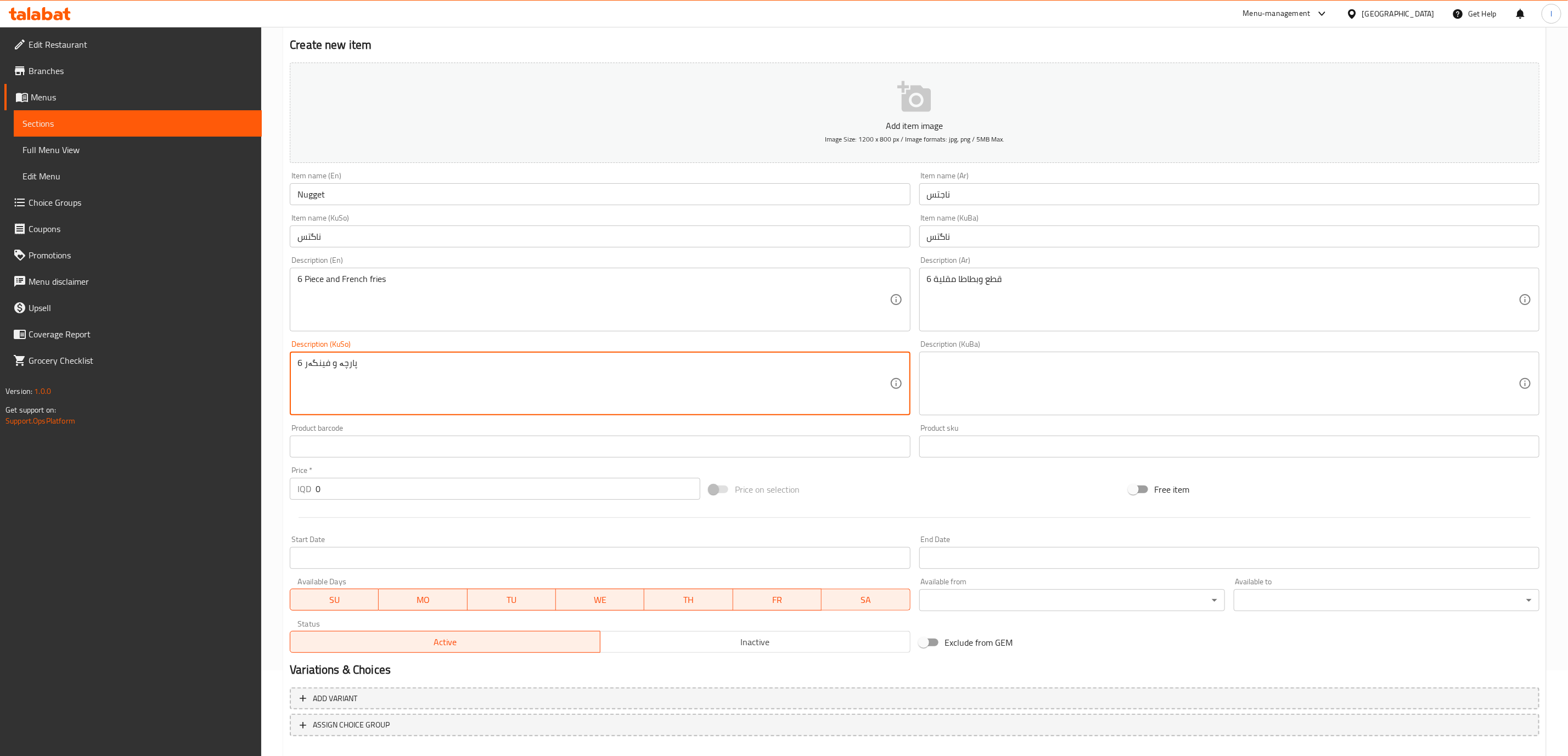
scroll to position [143, 0]
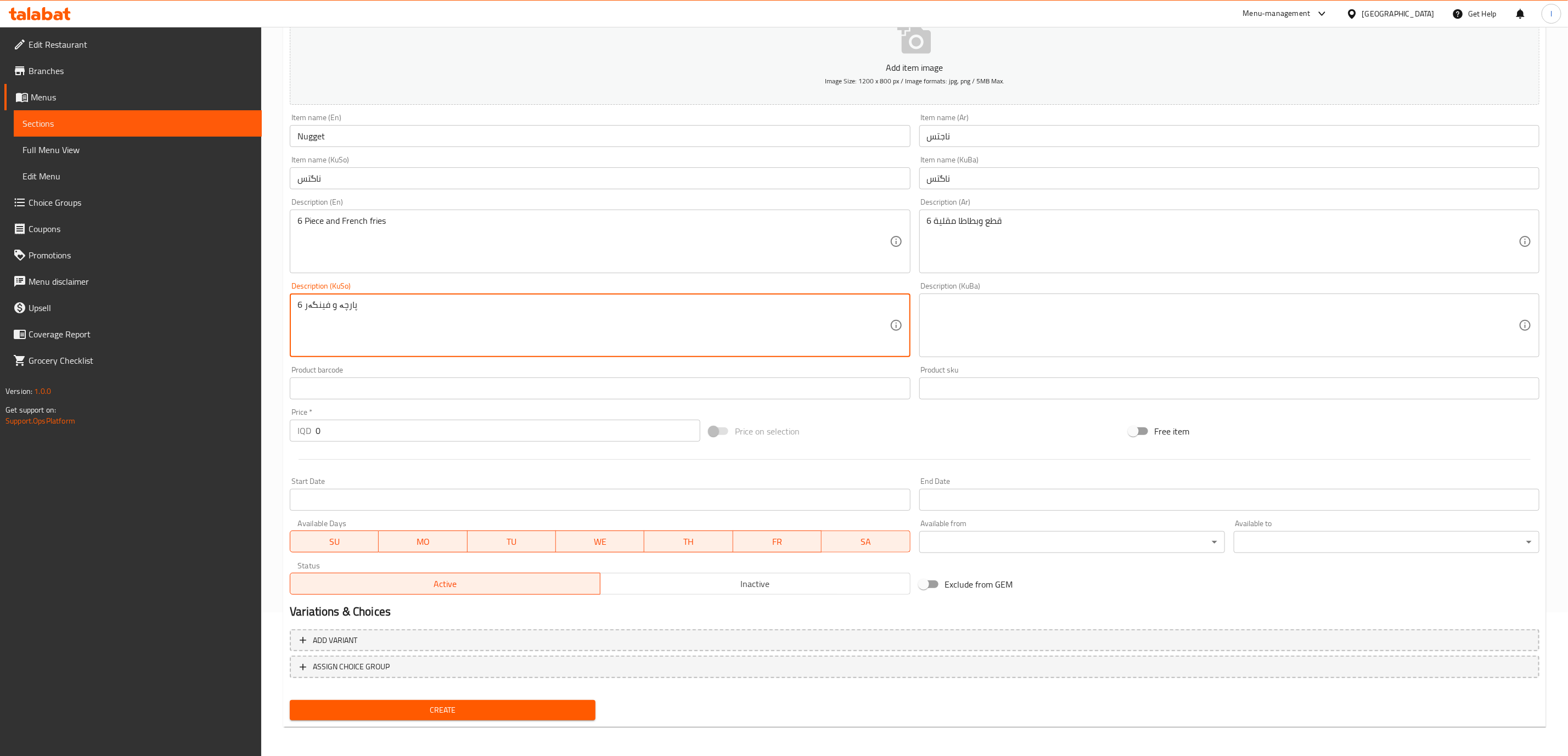
type textarea "6 پارچە و فینگەر"
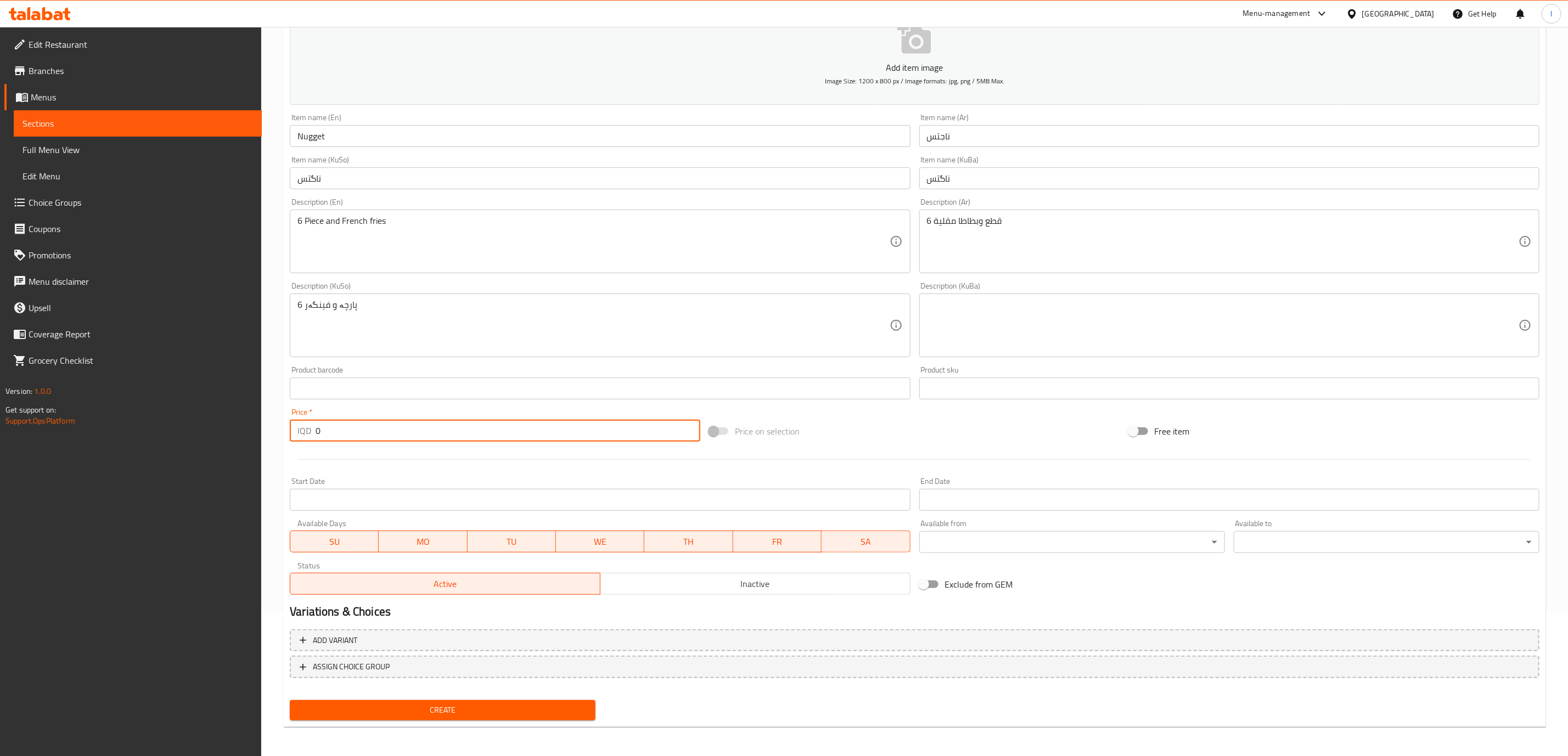
drag, startPoint x: 340, startPoint y: 435, endPoint x: 270, endPoint y: 437, distance: 70.0
click at [272, 437] on div "Home / Restaurants management / Menus / Sections / item / create Burger And San…" at bounding box center [915, 320] width 1307 height 874
paste input "500"
type input "5000"
click at [443, 700] on button "Create" at bounding box center [442, 710] width 305 height 20
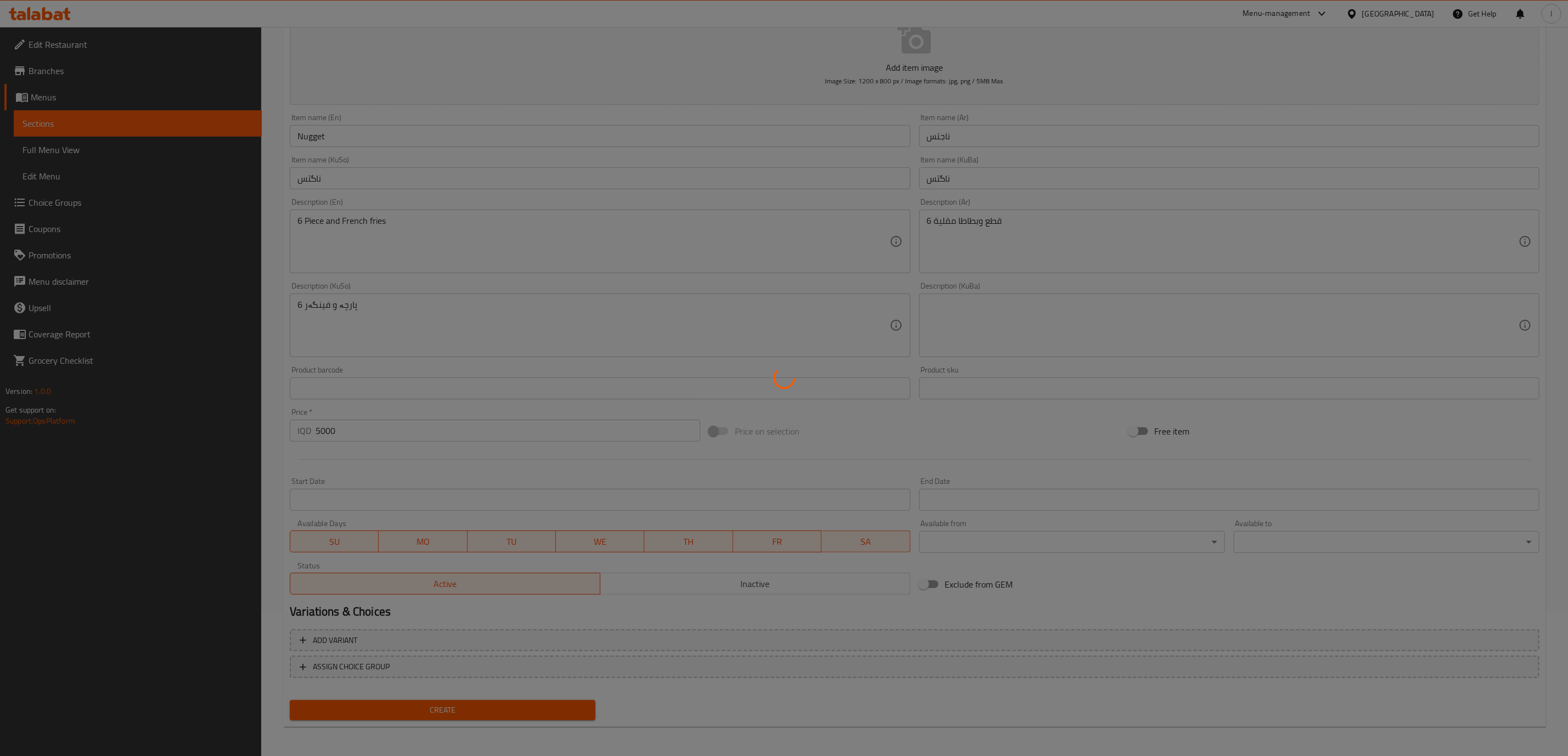
type input "0"
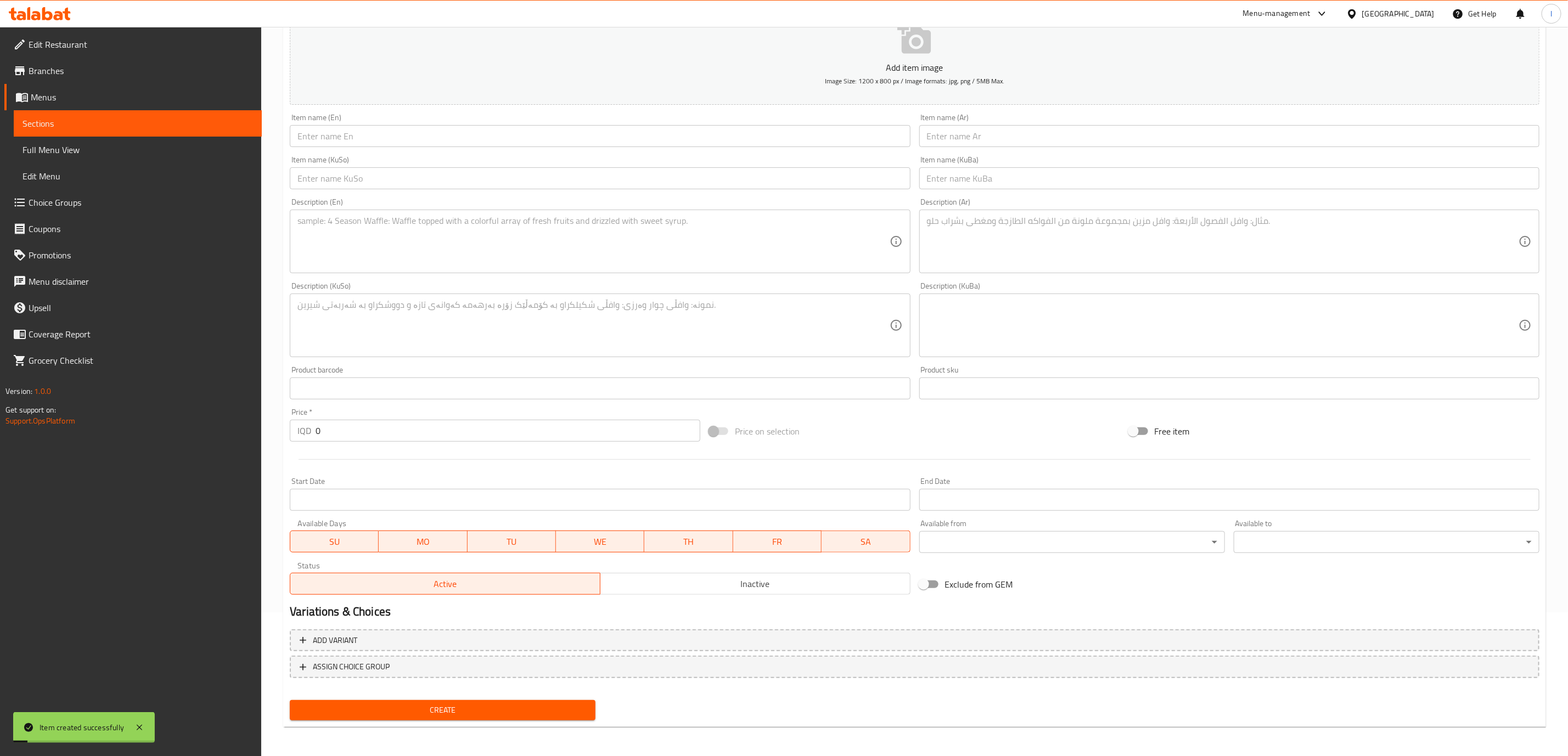
scroll to position [0, 0]
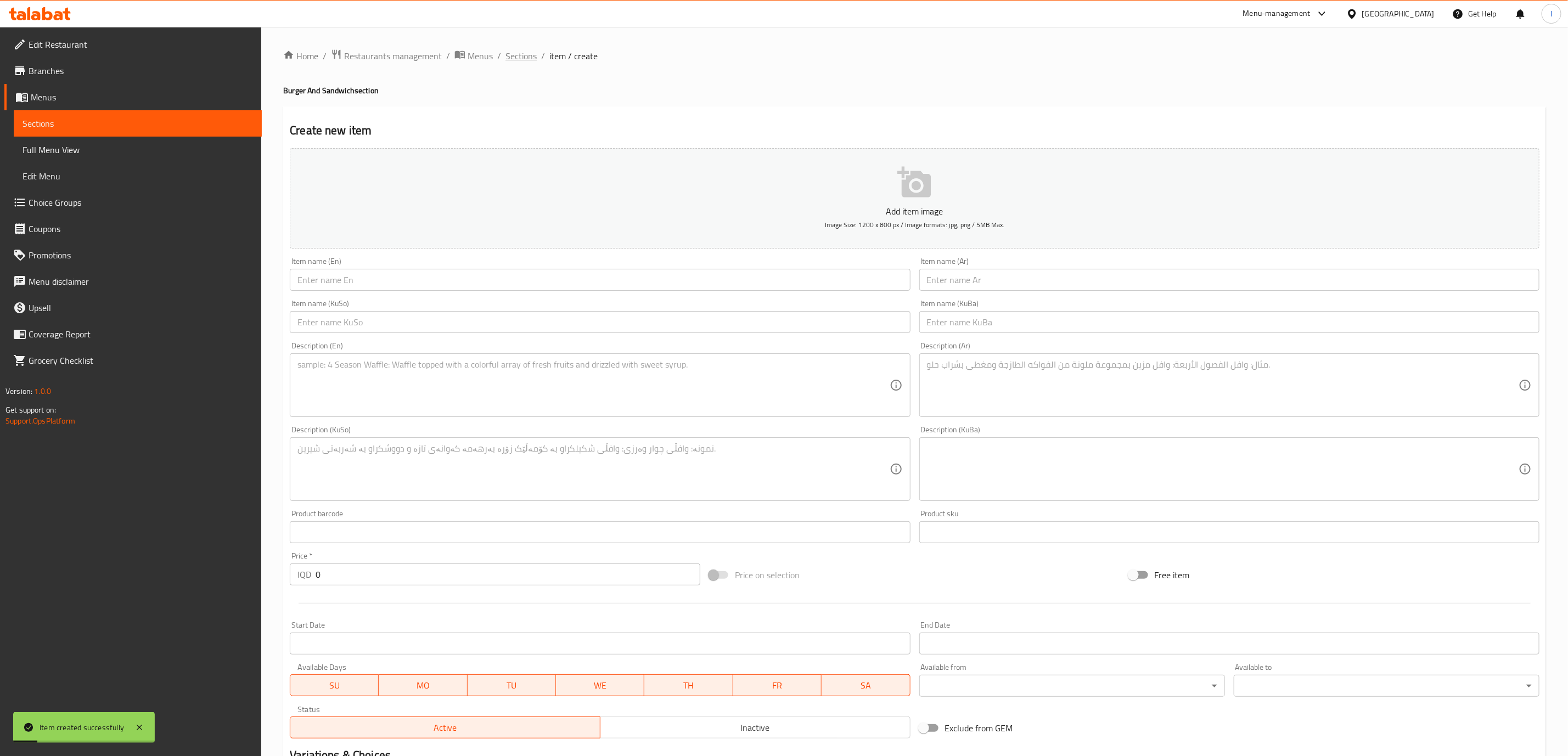
click at [519, 62] on span "Sections" at bounding box center [521, 55] width 31 height 13
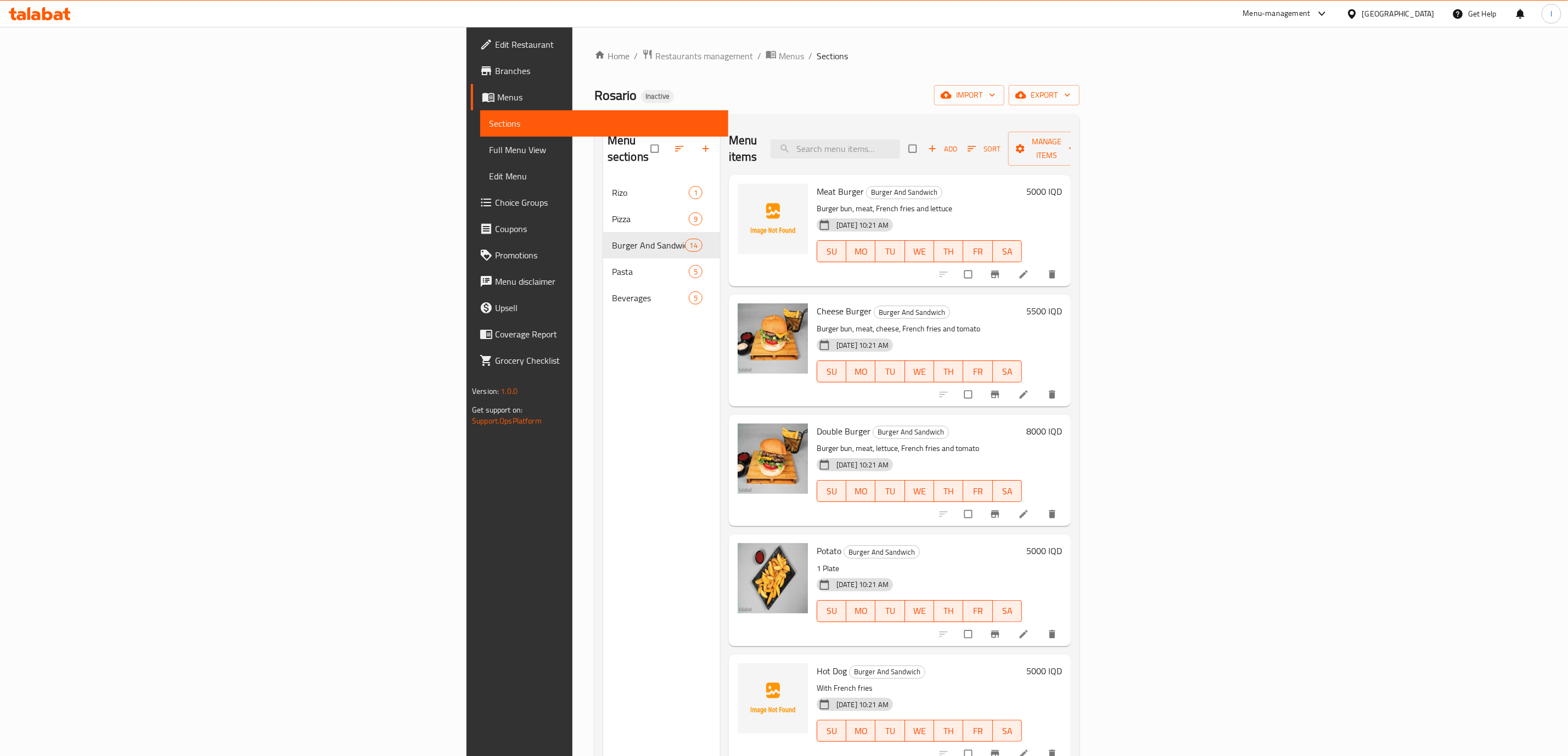
click at [1070, 129] on div "Menu items Add Sort Manage items" at bounding box center [899, 149] width 342 height 52
click at [1086, 132] on div "Add Sort Manage items" at bounding box center [997, 149] width 177 height 34
click at [977, 143] on icon "button" at bounding box center [972, 149] width 11 height 11
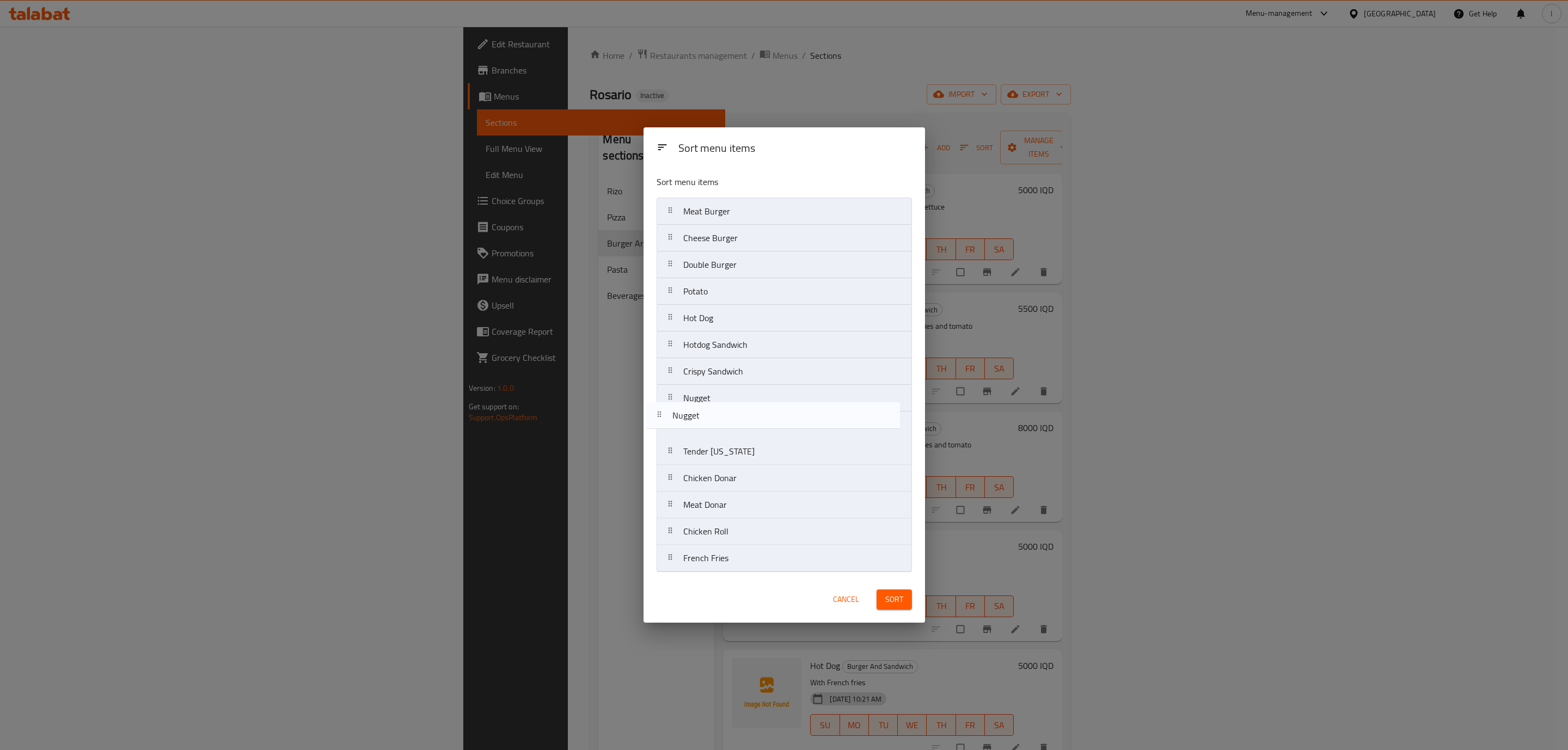
drag, startPoint x: 745, startPoint y: 567, endPoint x: 734, endPoint y: 408, distance: 159.4
click at [734, 408] on nav "Meat Burger Cheese Burger Double Burger Potato Hot Dog Hotdog Sandwich Crispy S…" at bounding box center [784, 385] width 255 height 375
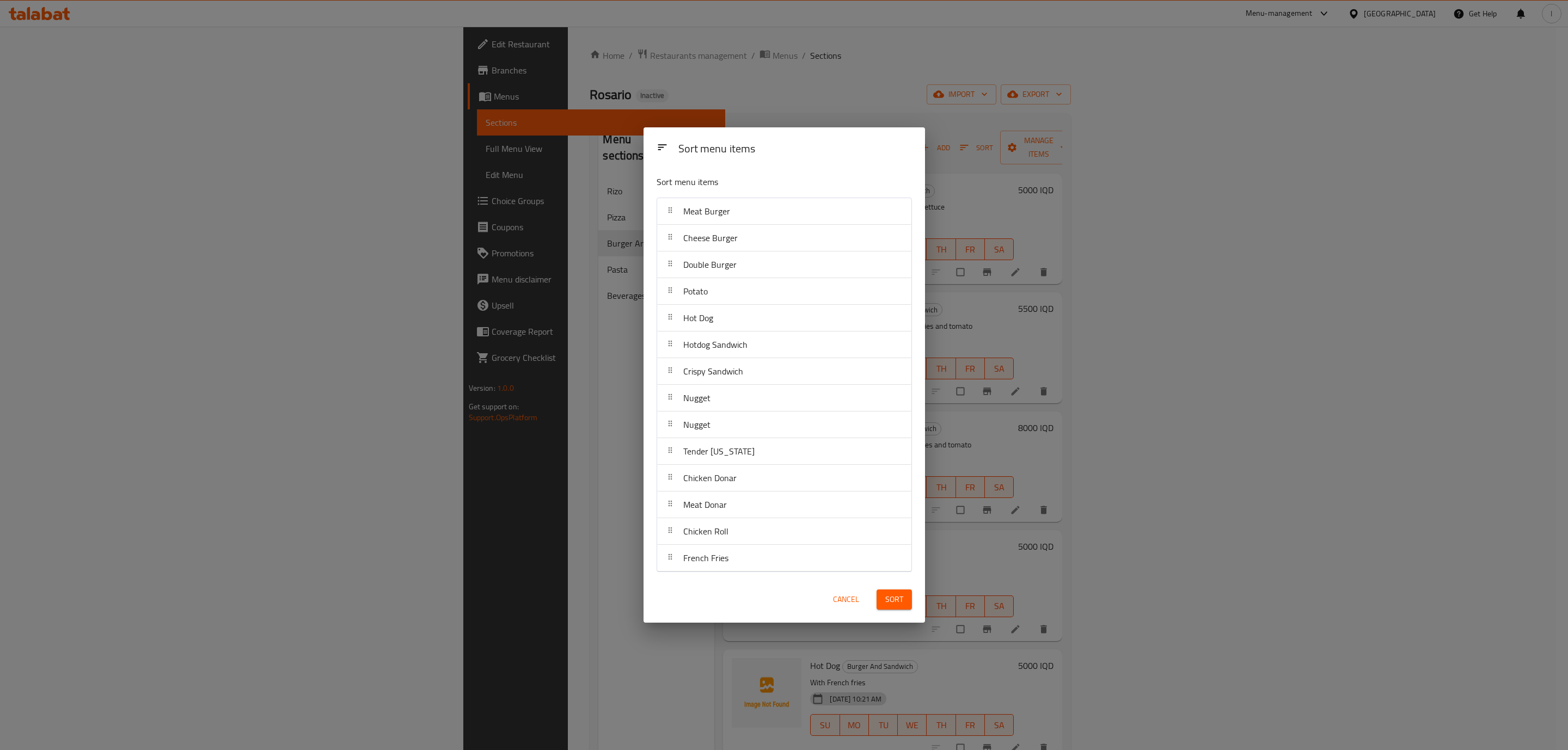
click at [886, 604] on span "Sort" at bounding box center [894, 600] width 18 height 13
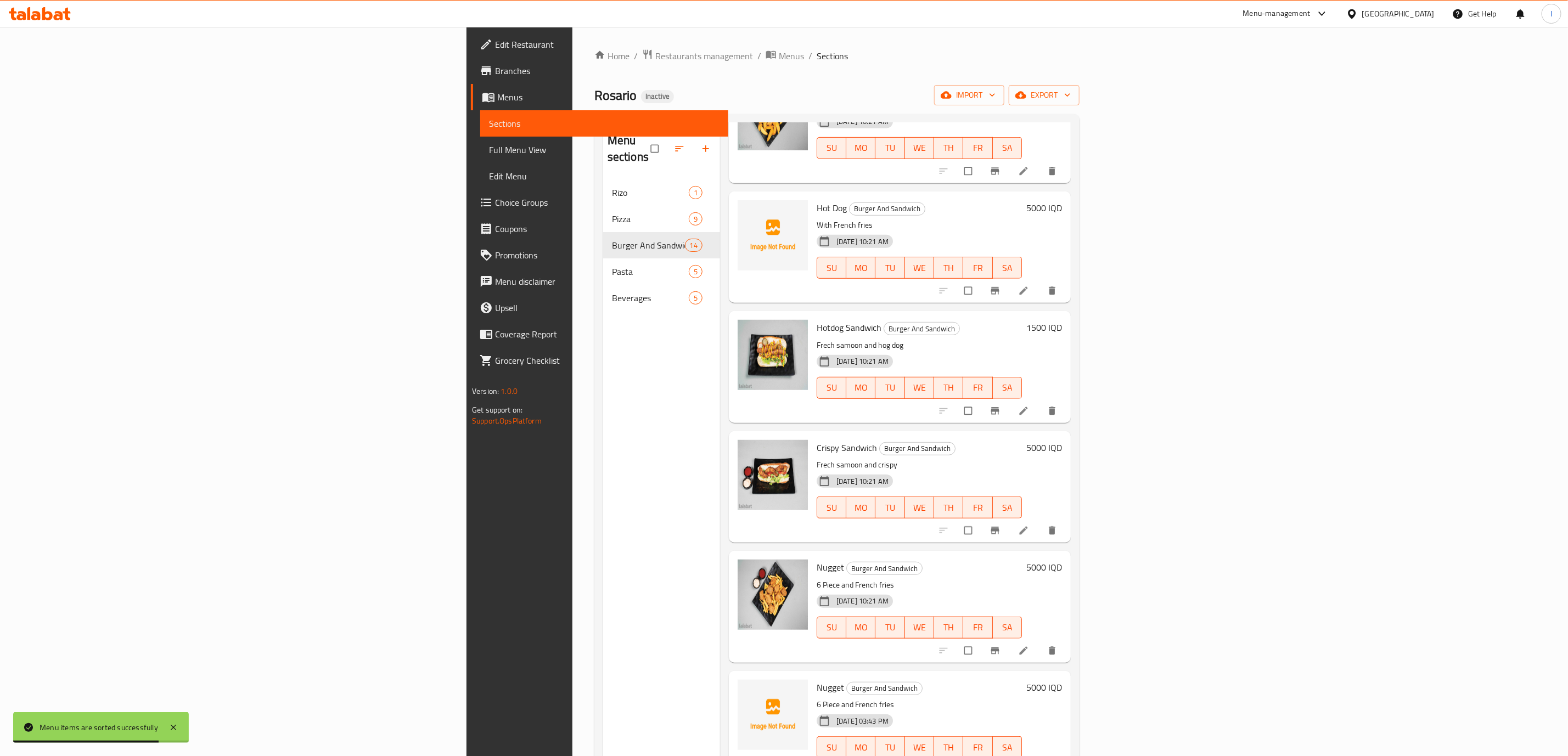
scroll to position [548, 0]
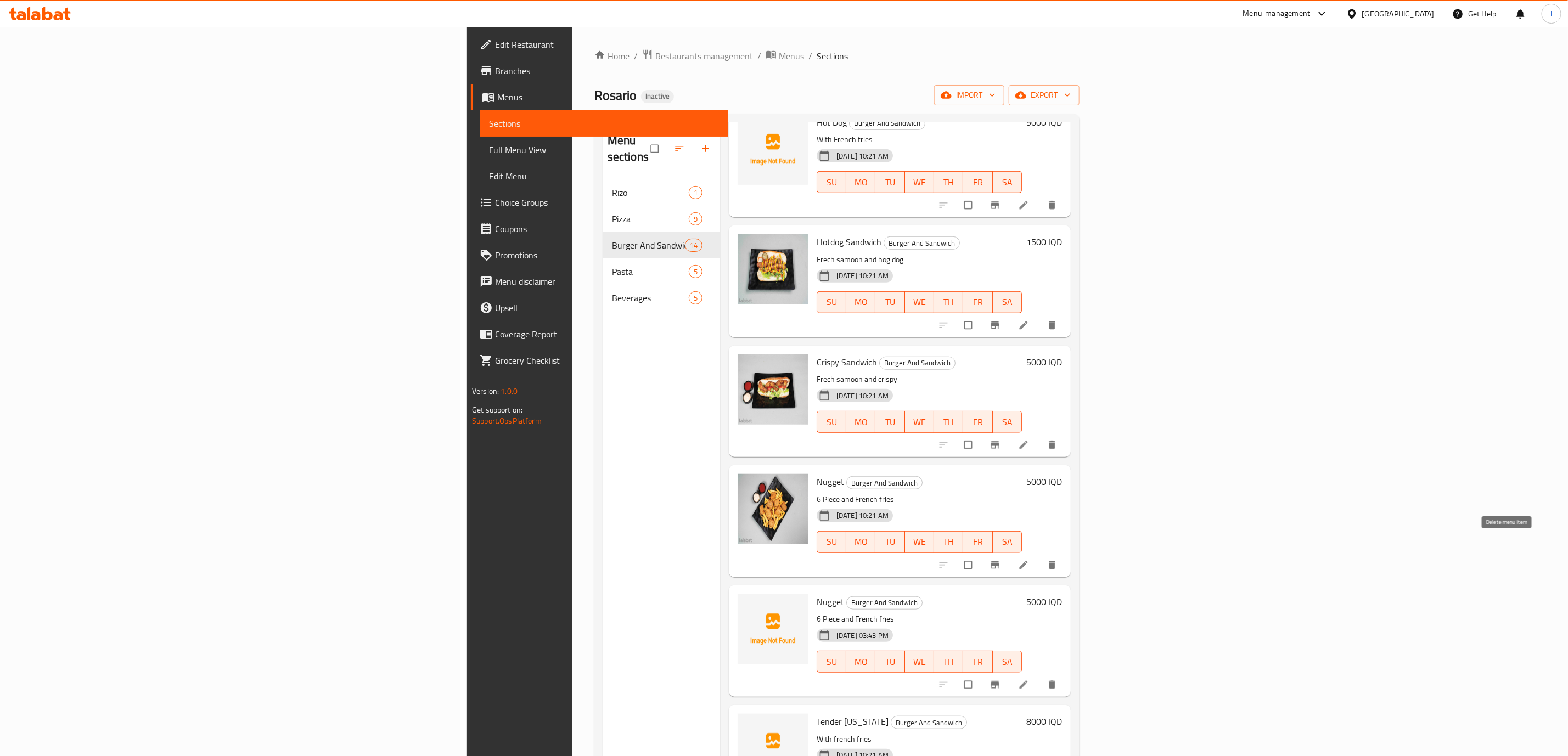
click at [1066, 554] on button "delete" at bounding box center [1053, 565] width 26 height 24
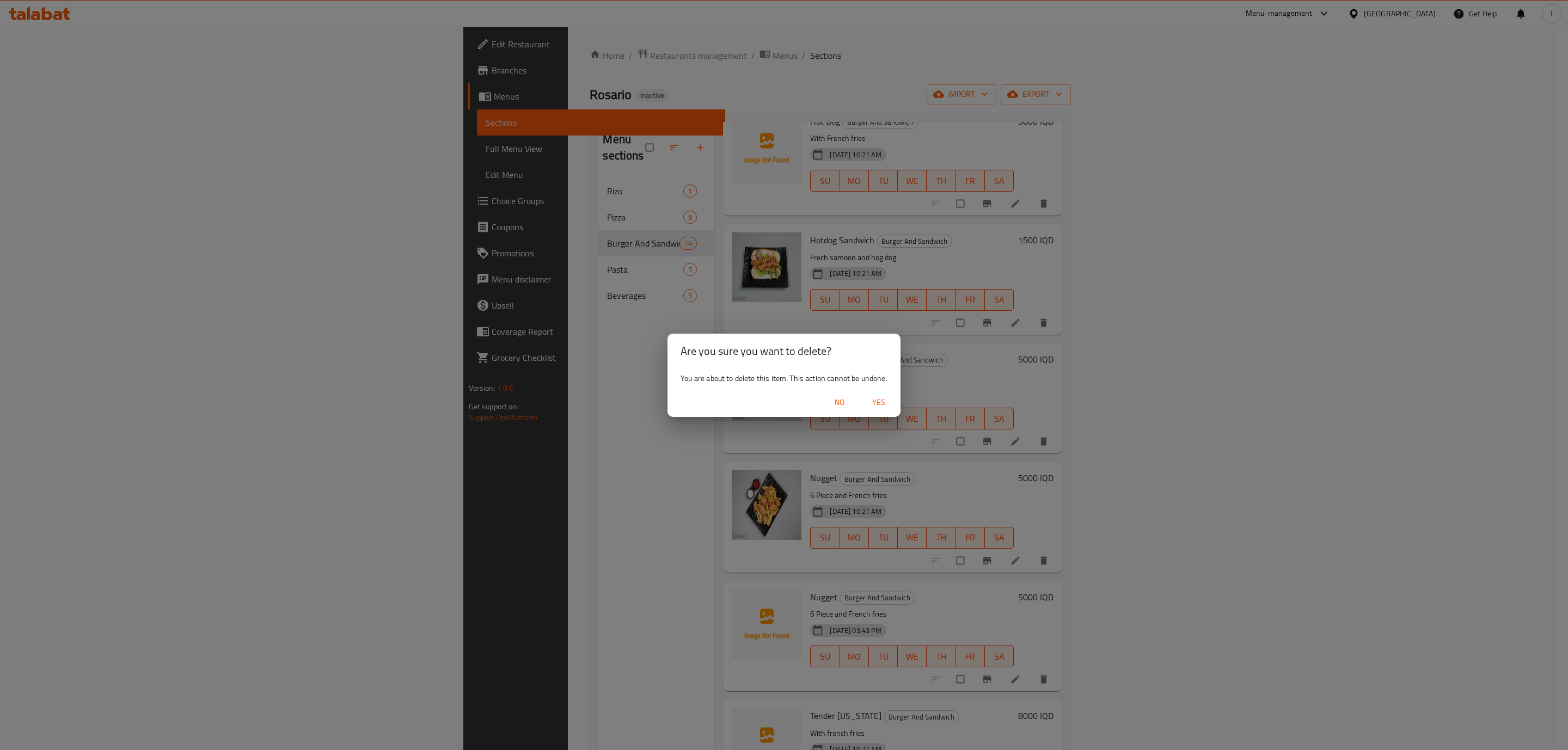
click at [879, 400] on span "Yes" at bounding box center [879, 402] width 26 height 13
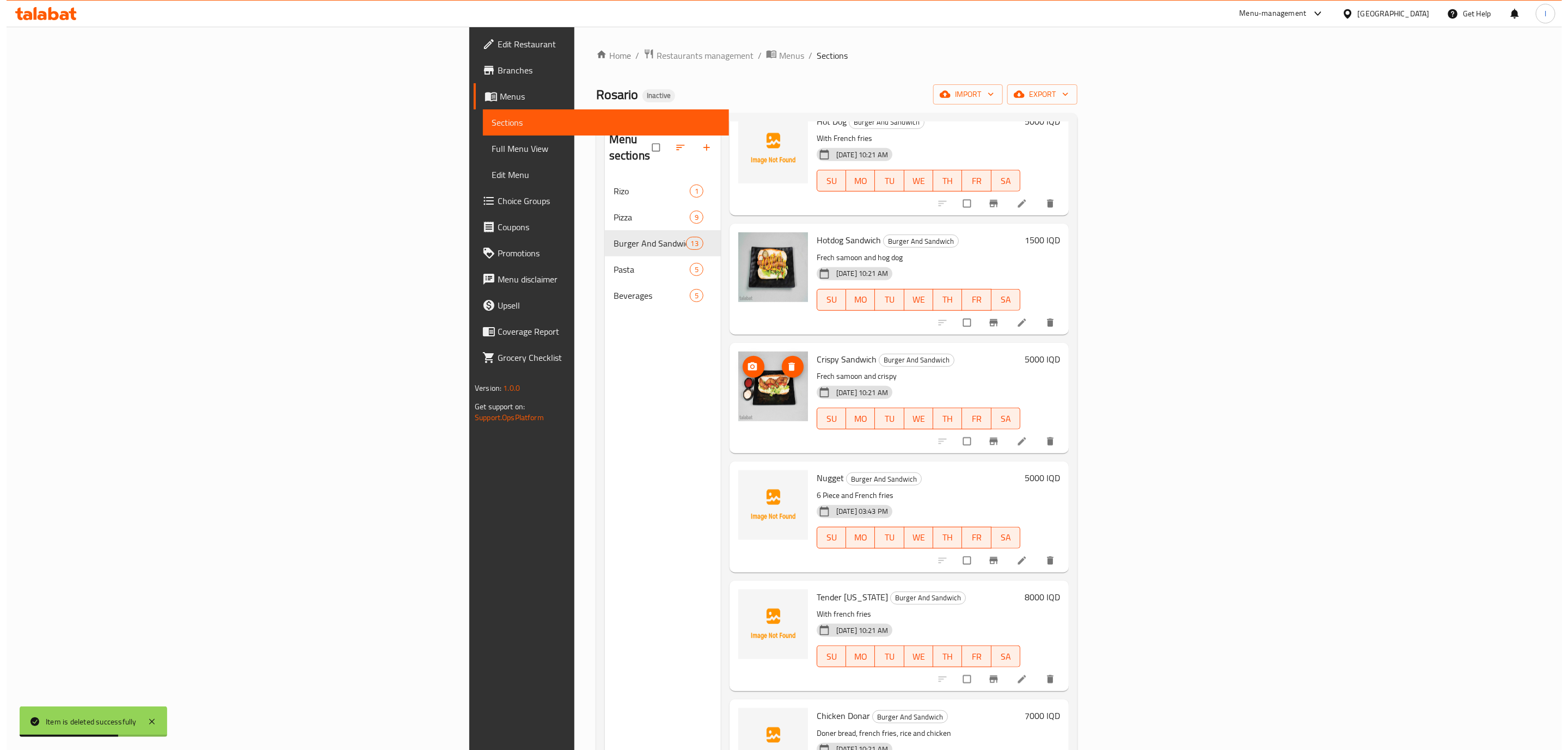
scroll to position [0, 0]
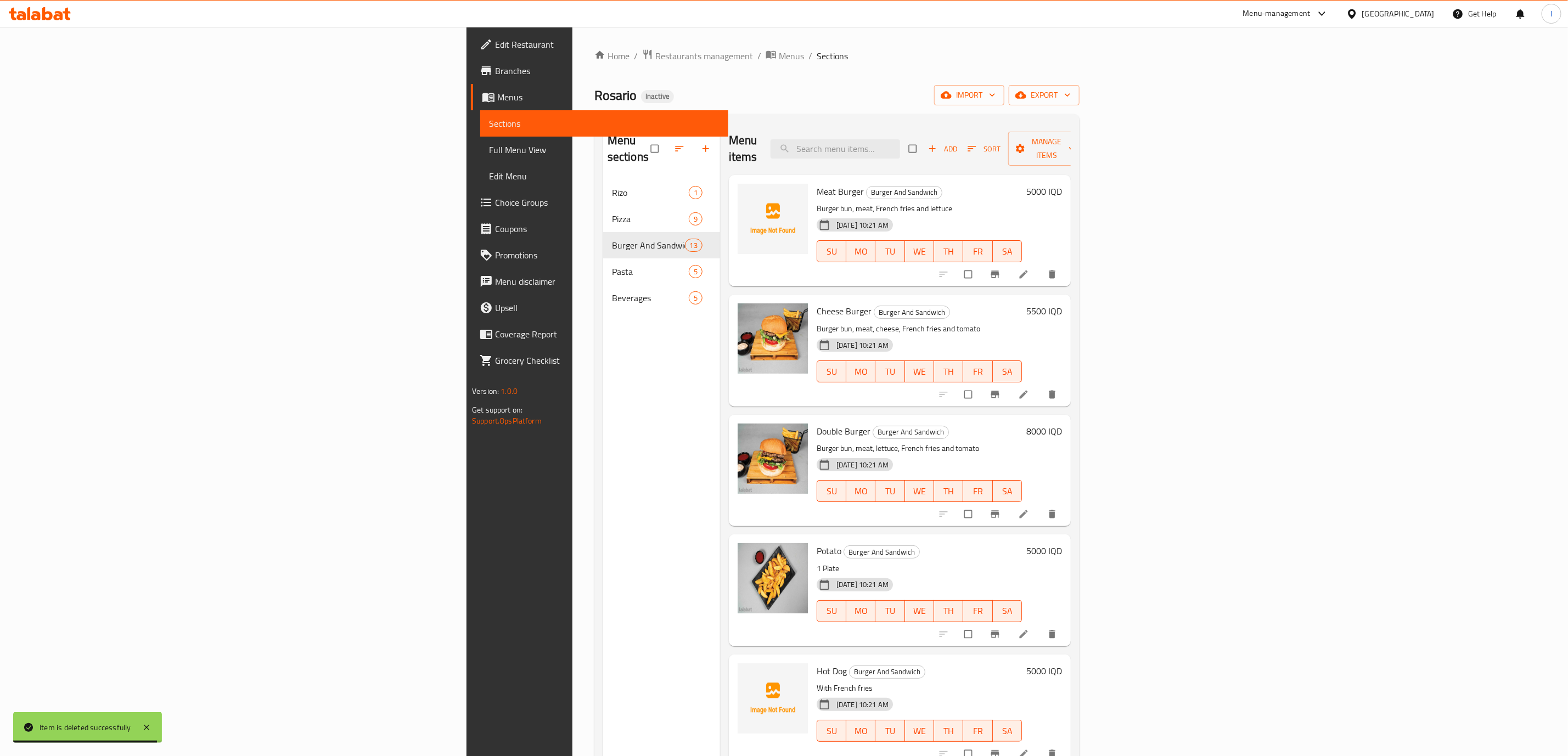
click at [480, 164] on link "Edit Menu" at bounding box center [604, 176] width 248 height 26
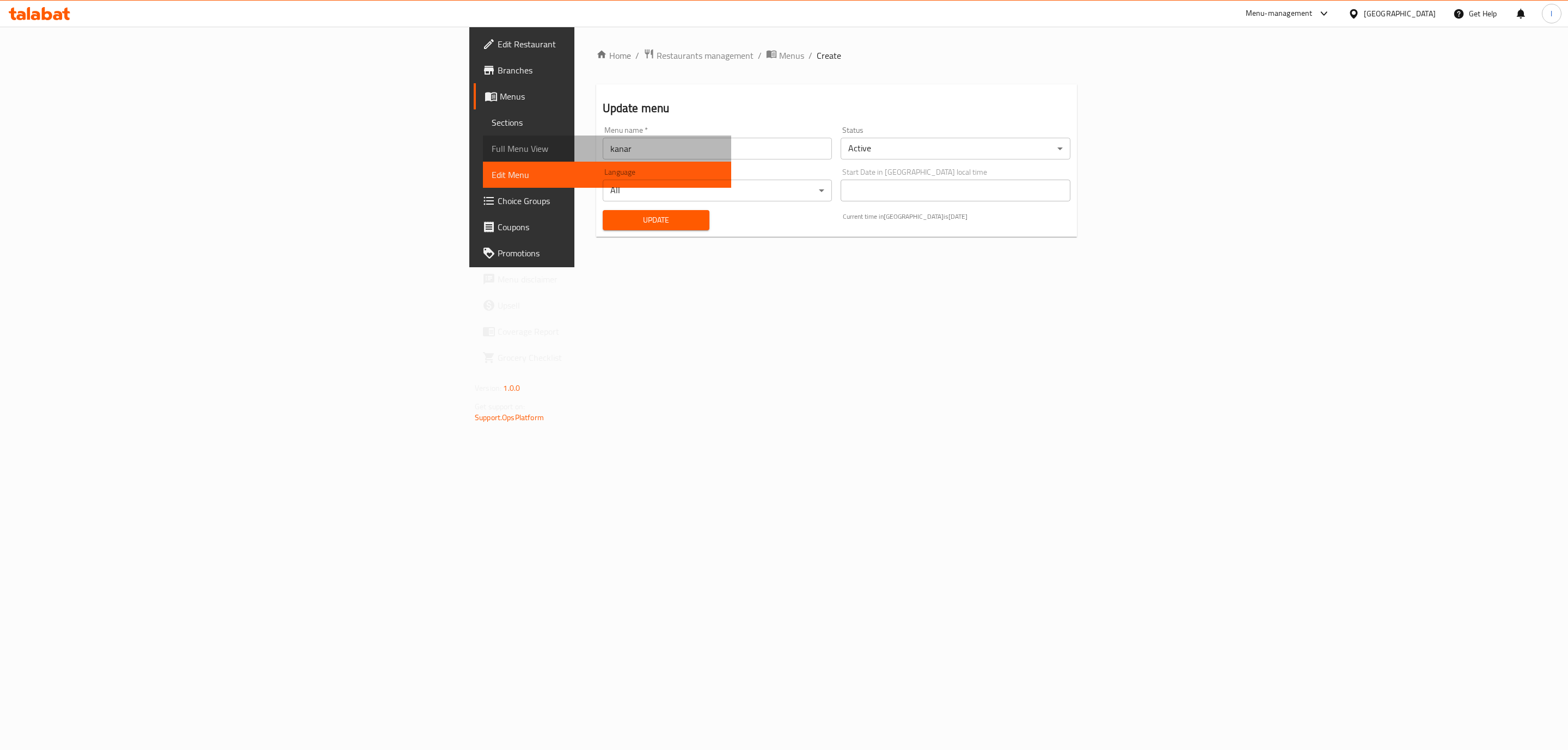
click at [492, 151] on span "Full Menu View" at bounding box center [607, 148] width 231 height 13
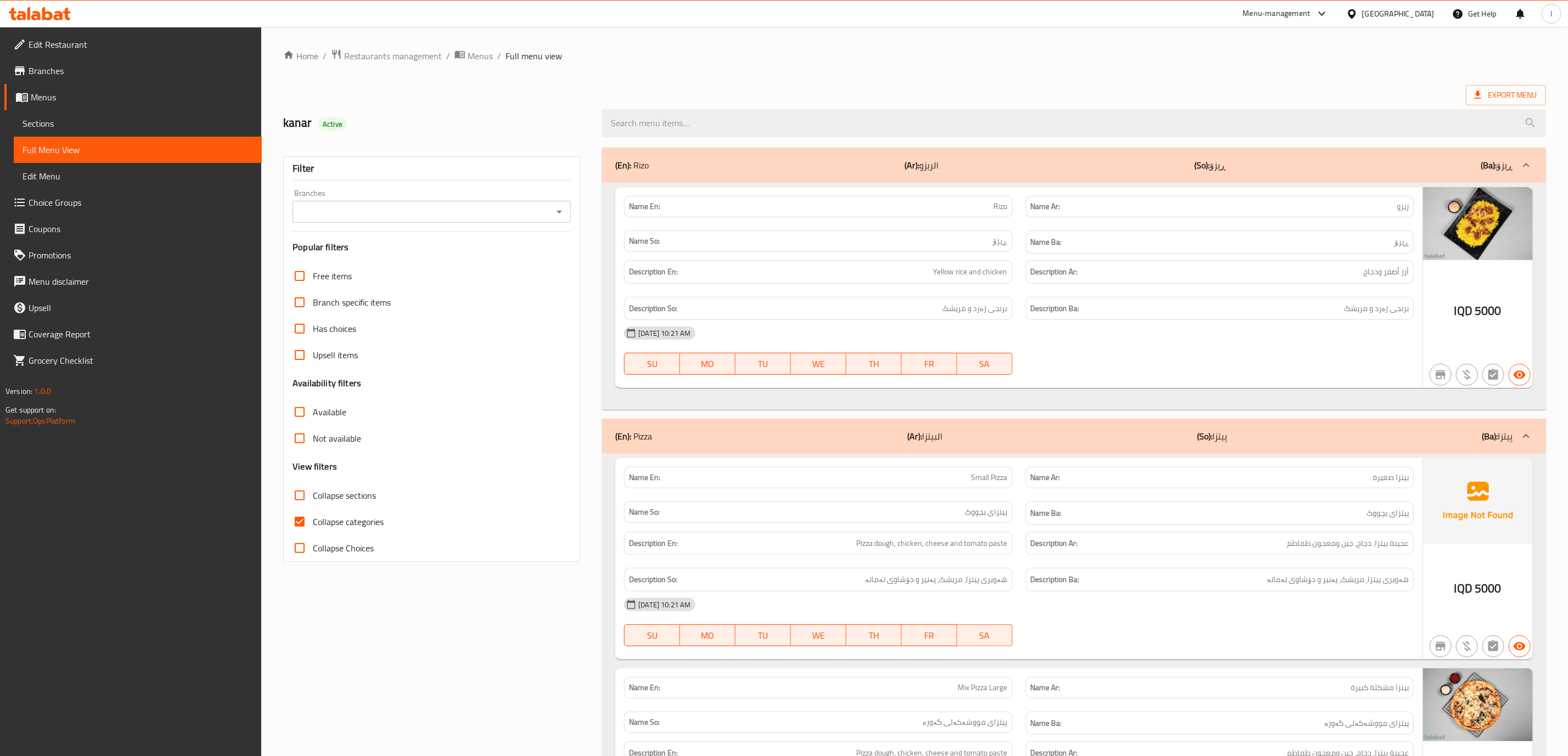
click at [510, 204] on input "Branches" at bounding box center [422, 212] width 253 height 16
click at [372, 261] on span "[GEOGRAPHIC_DATA], [GEOGRAPHIC_DATA]" at bounding box center [386, 259] width 168 height 13
type input "[GEOGRAPHIC_DATA], [GEOGRAPHIC_DATA]"
click at [311, 516] on input "Collapse categories" at bounding box center [299, 521] width 26 height 26
checkbox input "false"
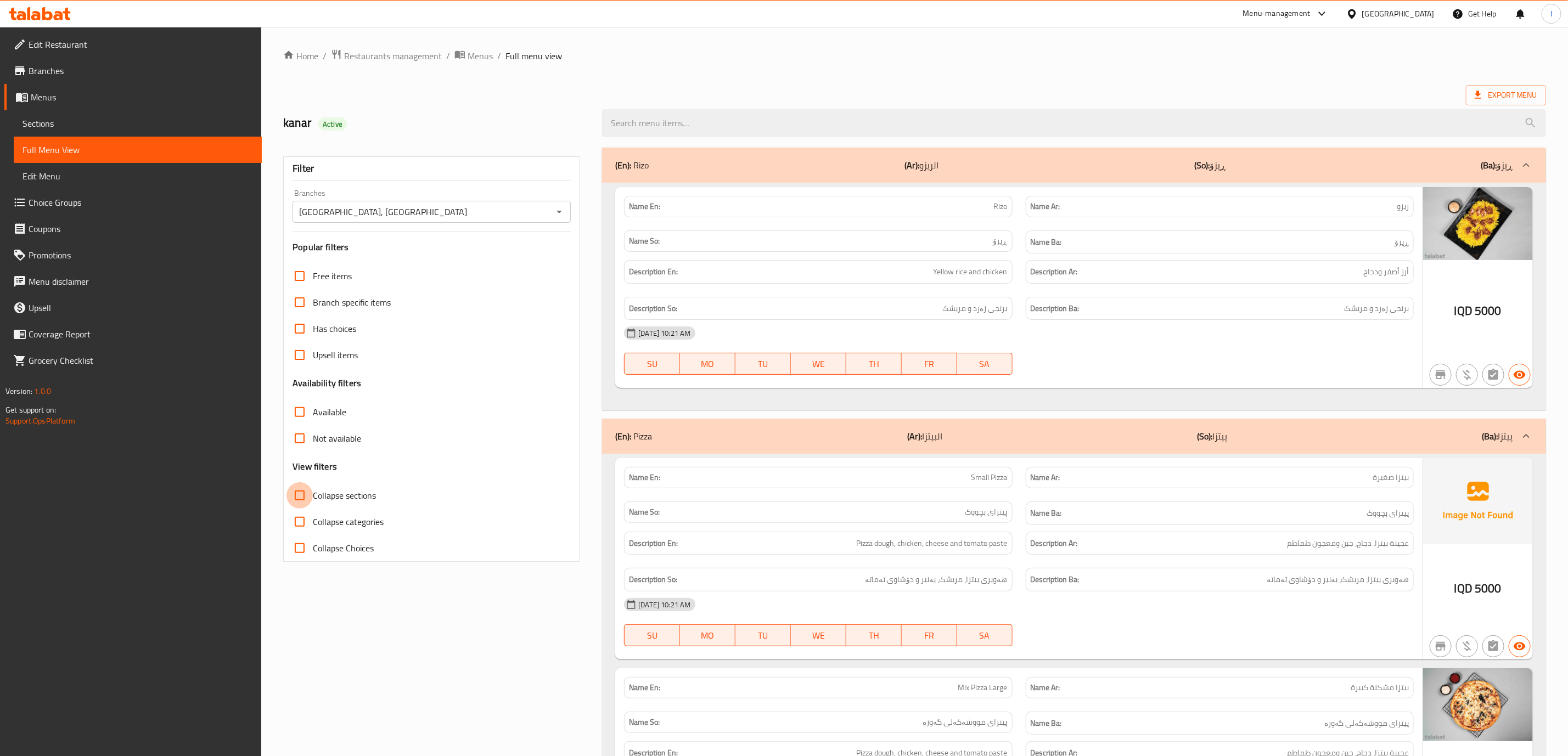
click at [313, 485] on input "Collapse sections" at bounding box center [299, 495] width 26 height 26
checkbox input "true"
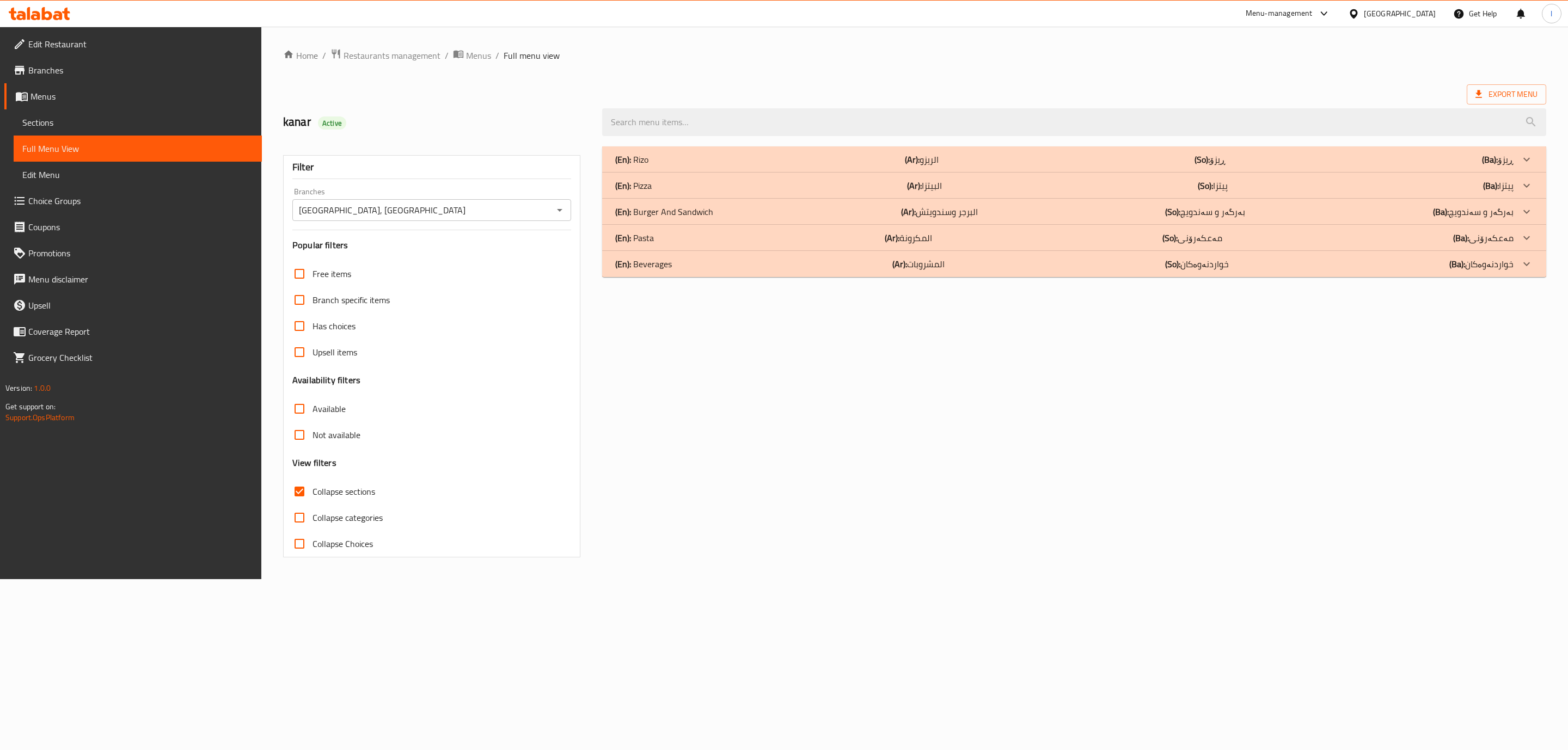
drag, startPoint x: 417, startPoint y: 755, endPoint x: 417, endPoint y: 761, distance: 6.0
click at [876, 107] on div at bounding box center [1074, 122] width 957 height 41
click at [873, 116] on input "search" at bounding box center [1074, 122] width 944 height 28
paste input "tendar [US_STATE]"
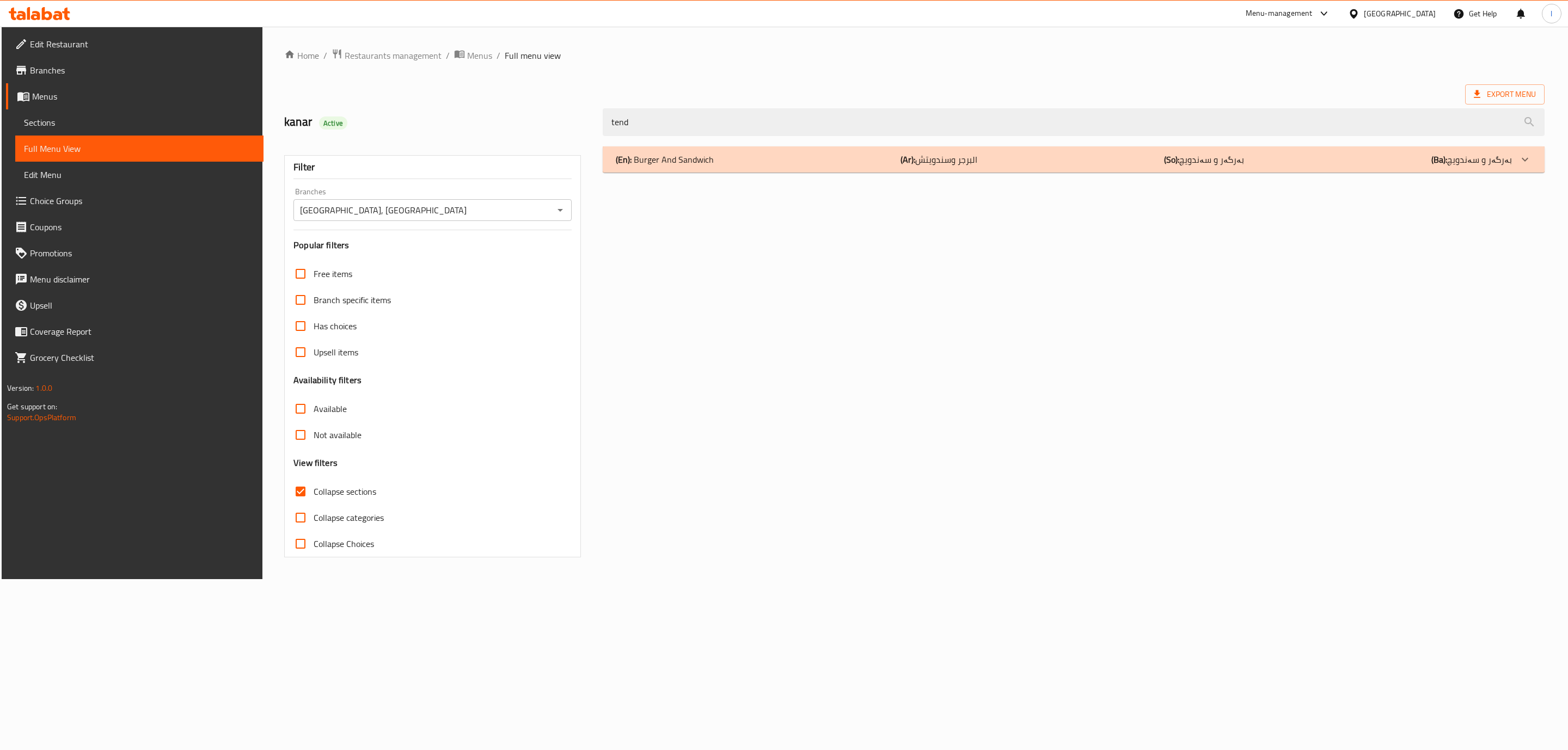
click at [662, 168] on div "(En): Burger And Sandwich (Ar): البرجر وسندويتش (So): بەرگەر و سەندویچ (Ba): بە…" at bounding box center [1074, 159] width 942 height 26
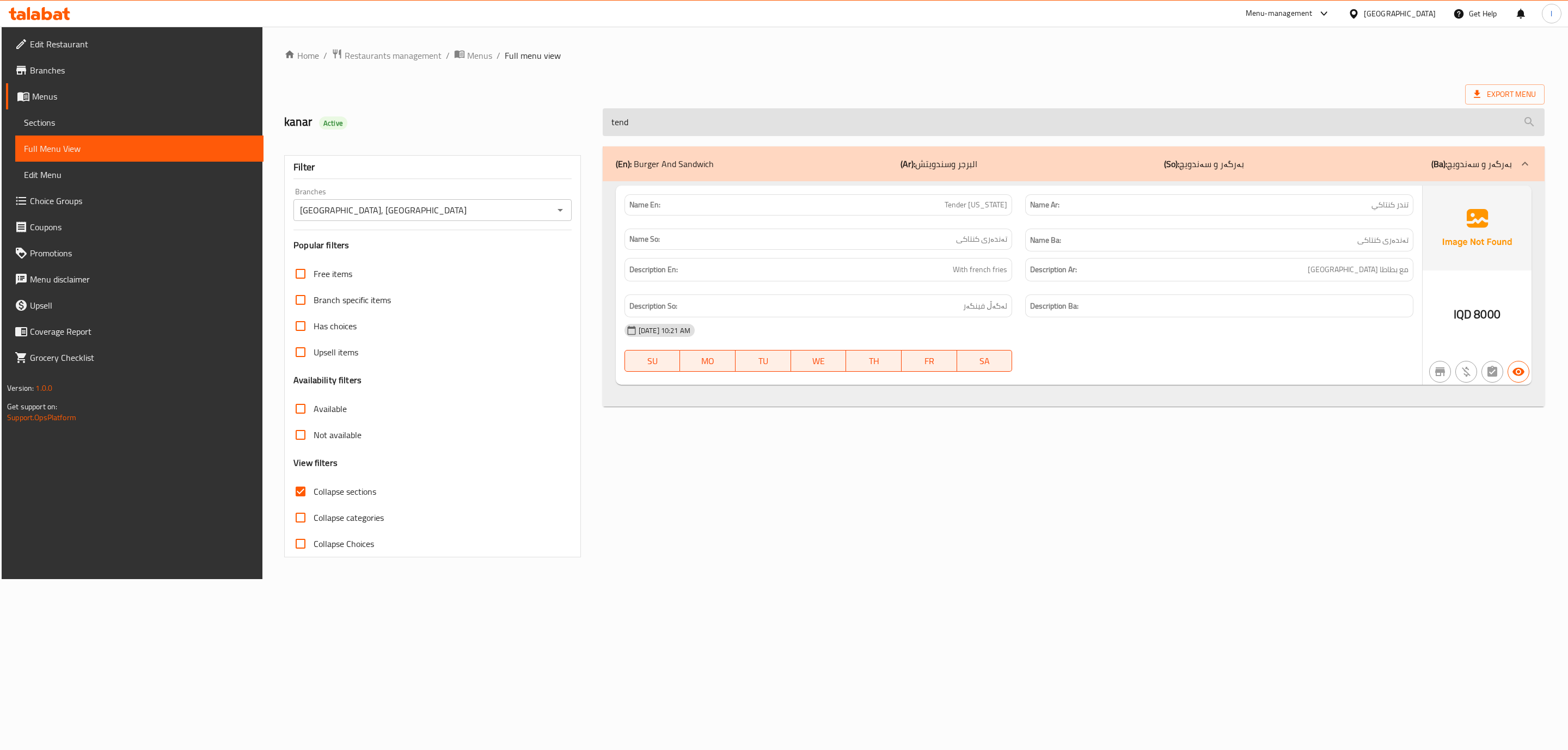
click at [829, 131] on input "tend" at bounding box center [1074, 122] width 942 height 28
paste input "meat burger"
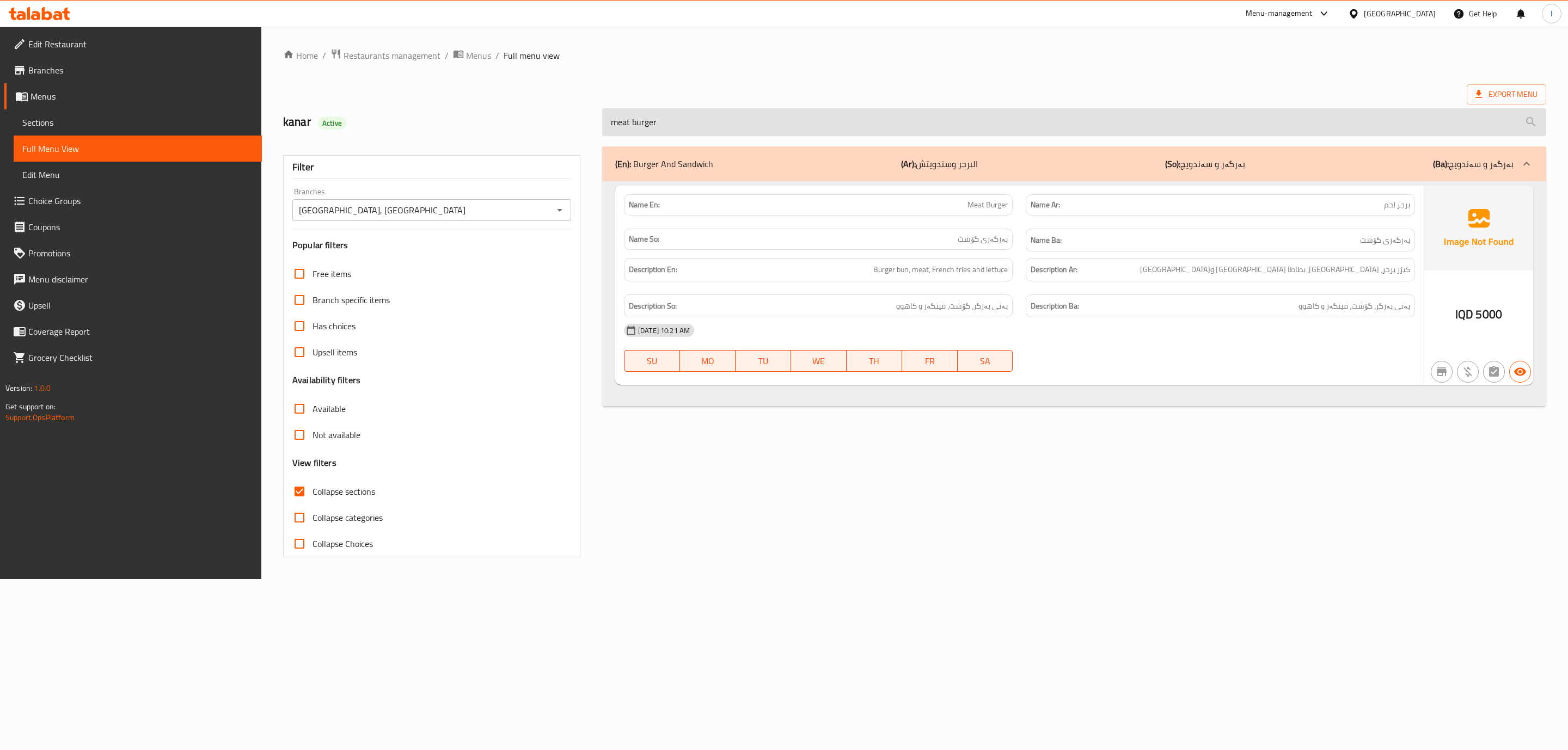
click at [695, 111] on input "meat burger" at bounding box center [1074, 122] width 944 height 28
click at [664, 123] on input "meat burger" at bounding box center [1074, 122] width 944 height 28
paste input "cheese"
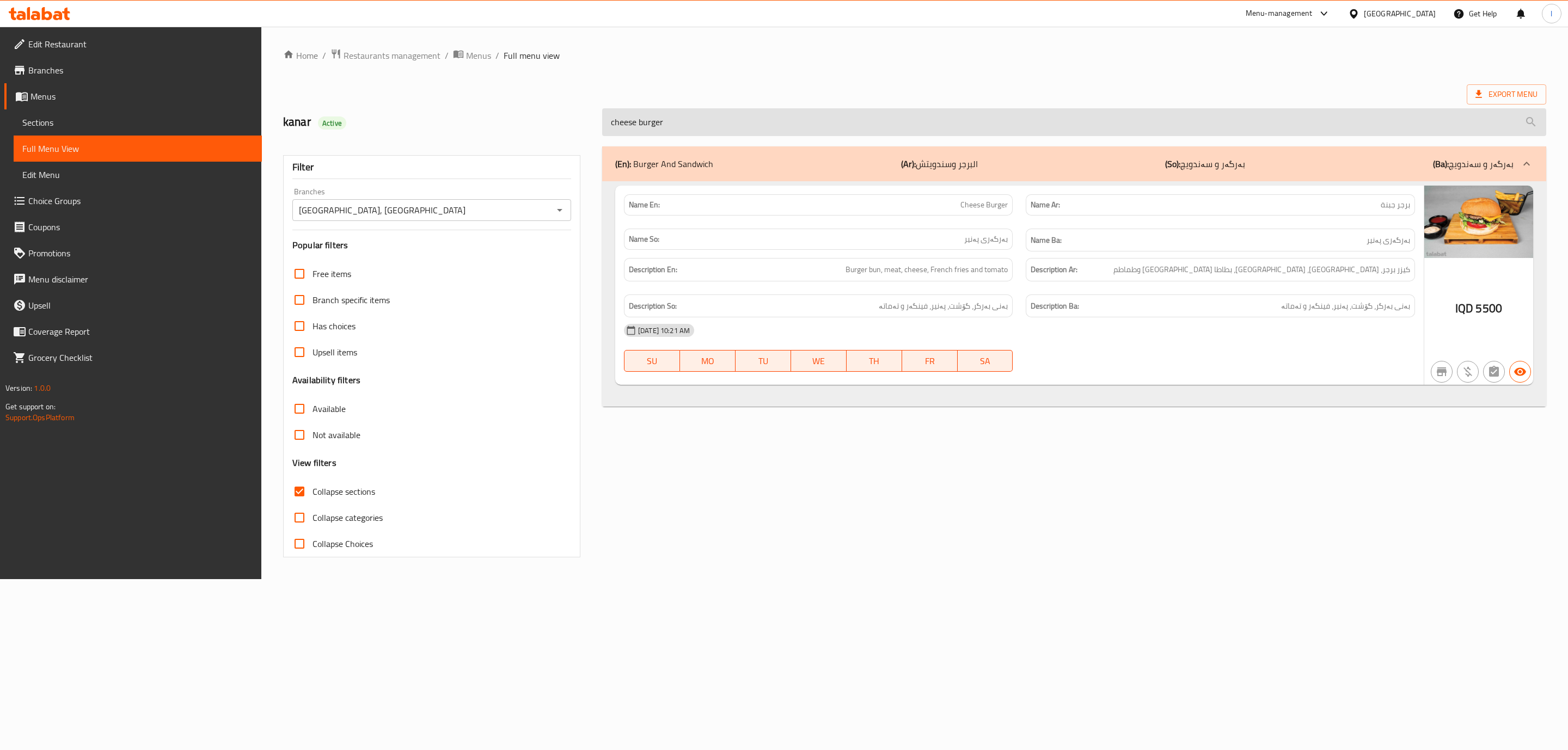
click at [921, 118] on input "cheese burger" at bounding box center [1074, 122] width 944 height 28
paste input "double burger"
click at [830, 114] on input "double burger" at bounding box center [1074, 122] width 944 height 28
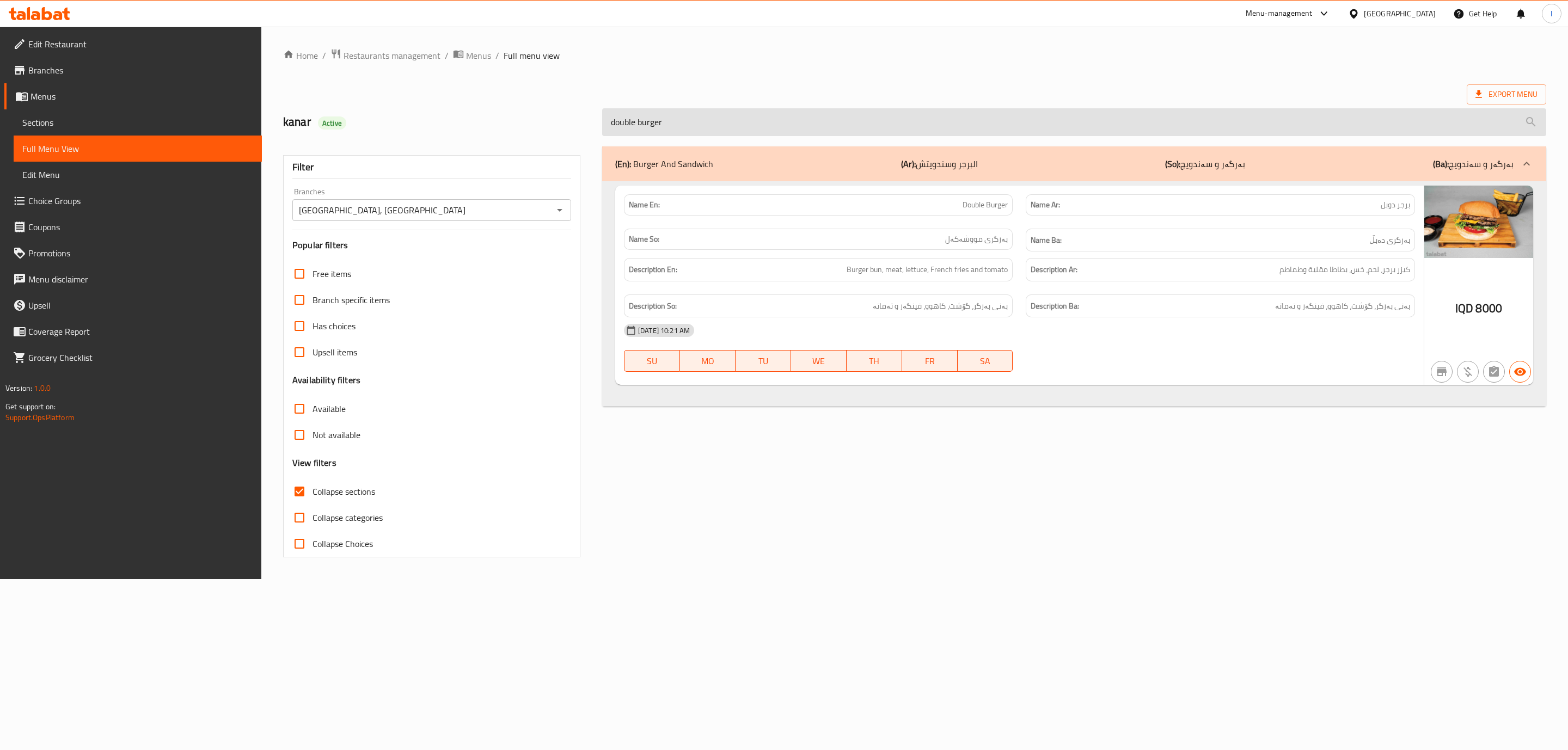
click at [830, 114] on input "double burger" at bounding box center [1074, 122] width 944 height 28
paste input "hot dog"
click at [830, 114] on input "double burger" at bounding box center [1074, 122] width 944 height 28
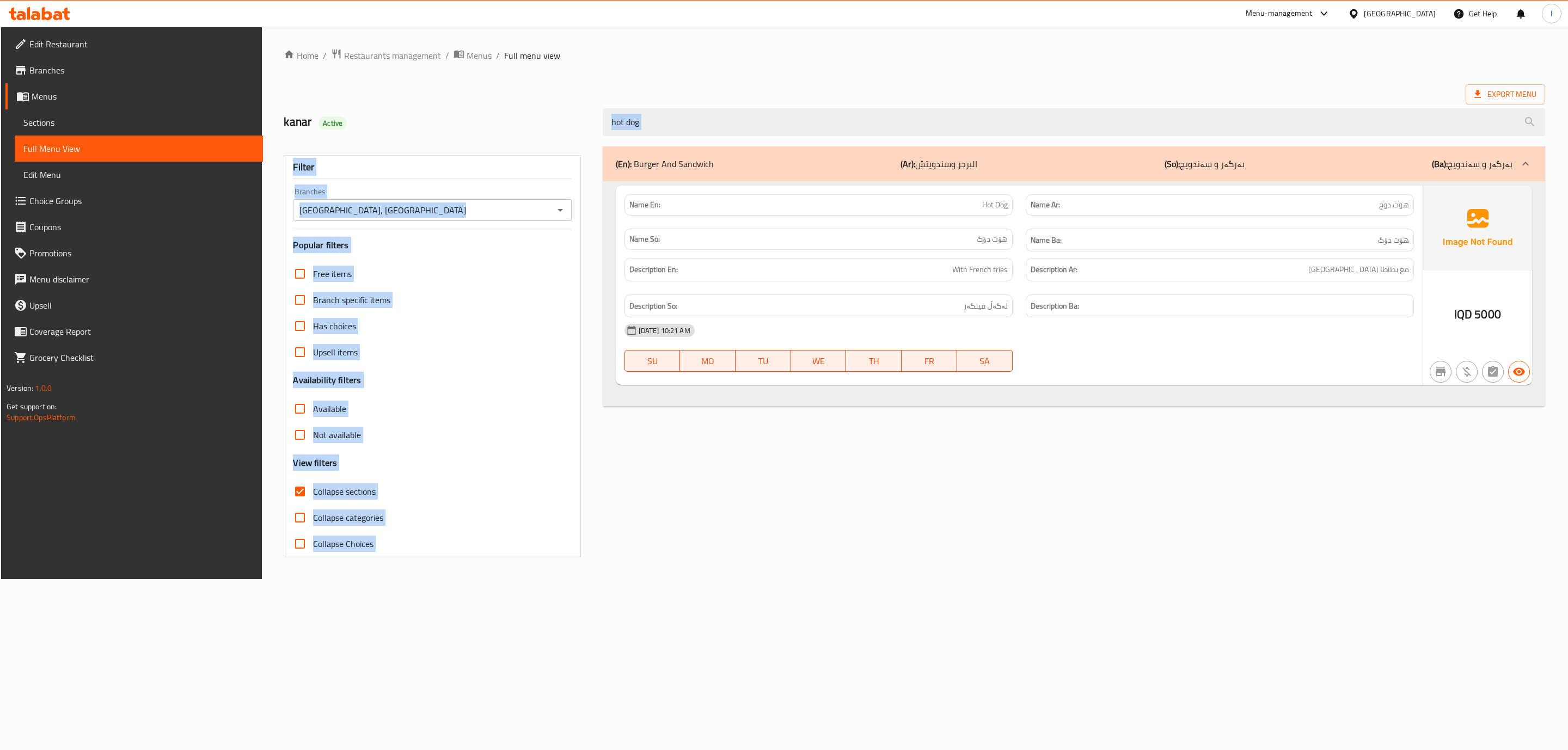
click at [887, 139] on div "Home / Restaurants management / Menus / Full menu view Export Menu kanar Active…" at bounding box center [914, 303] width 1262 height 509
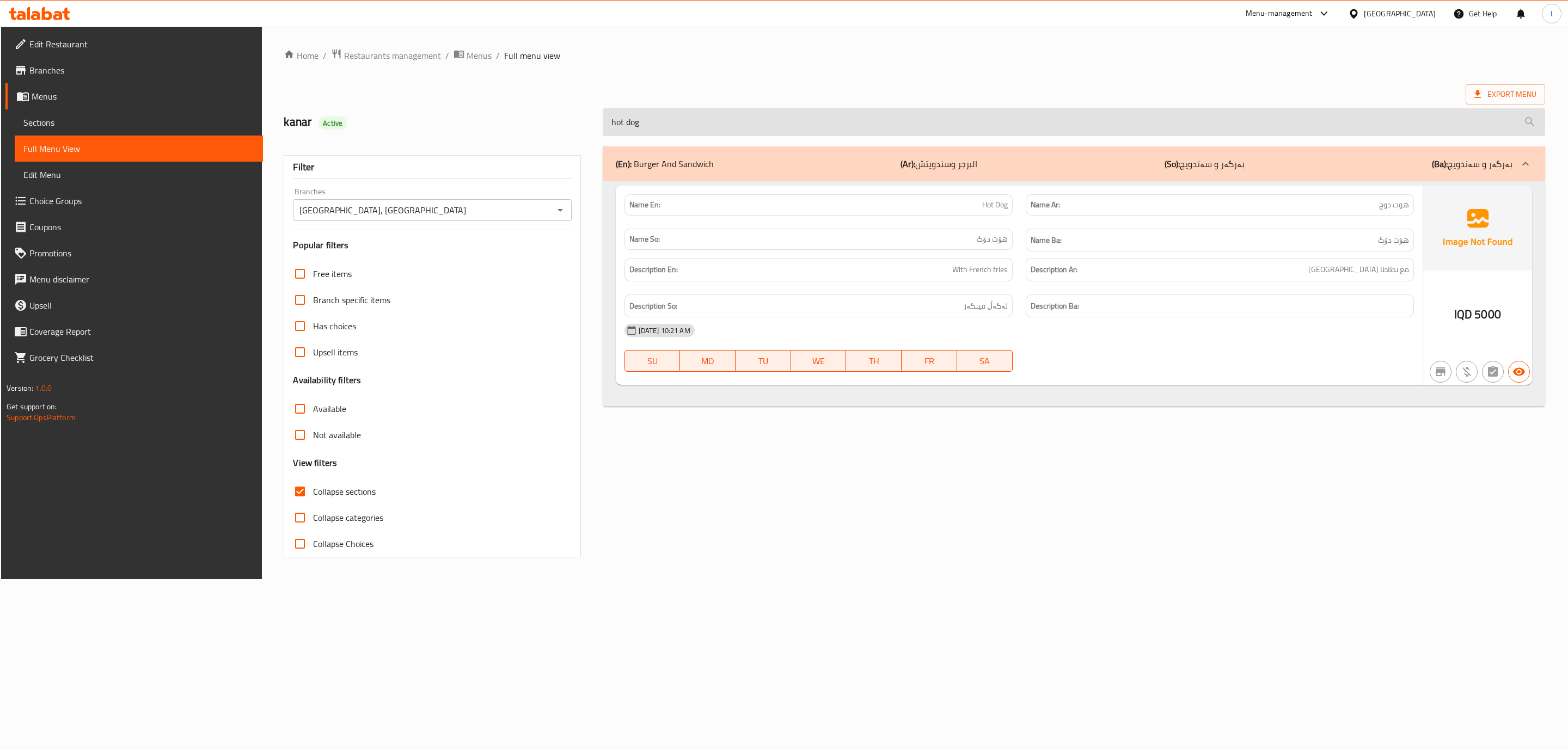
click at [886, 129] on input "hot dog" at bounding box center [1074, 122] width 943 height 28
paste input "meat donar"
click at [833, 125] on input "meat donar" at bounding box center [1074, 122] width 944 height 28
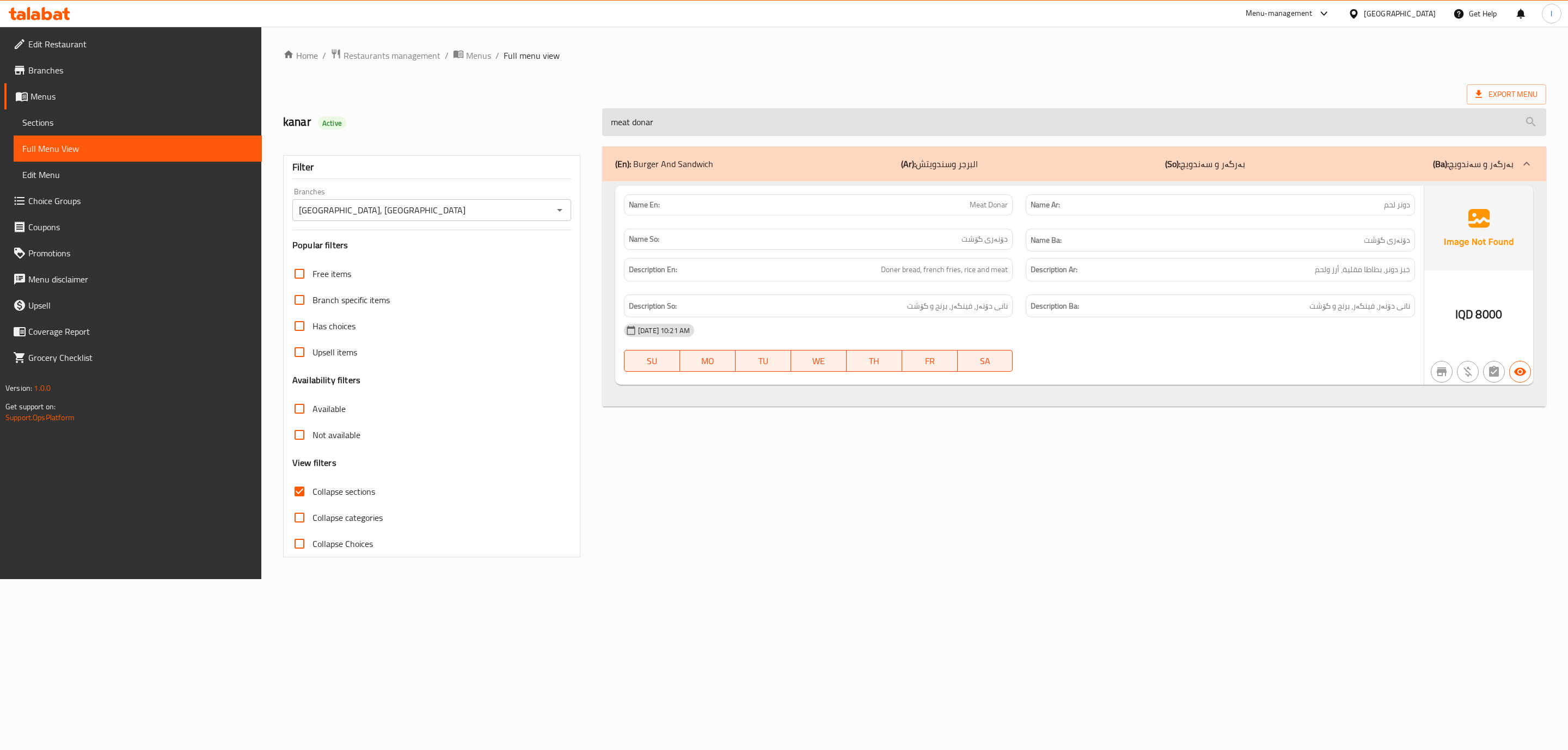
click at [833, 125] on input "meat donar" at bounding box center [1074, 122] width 944 height 28
paste input "chicken"
click at [833, 125] on input "meat donar" at bounding box center [1074, 122] width 944 height 28
type input "chicken donar"
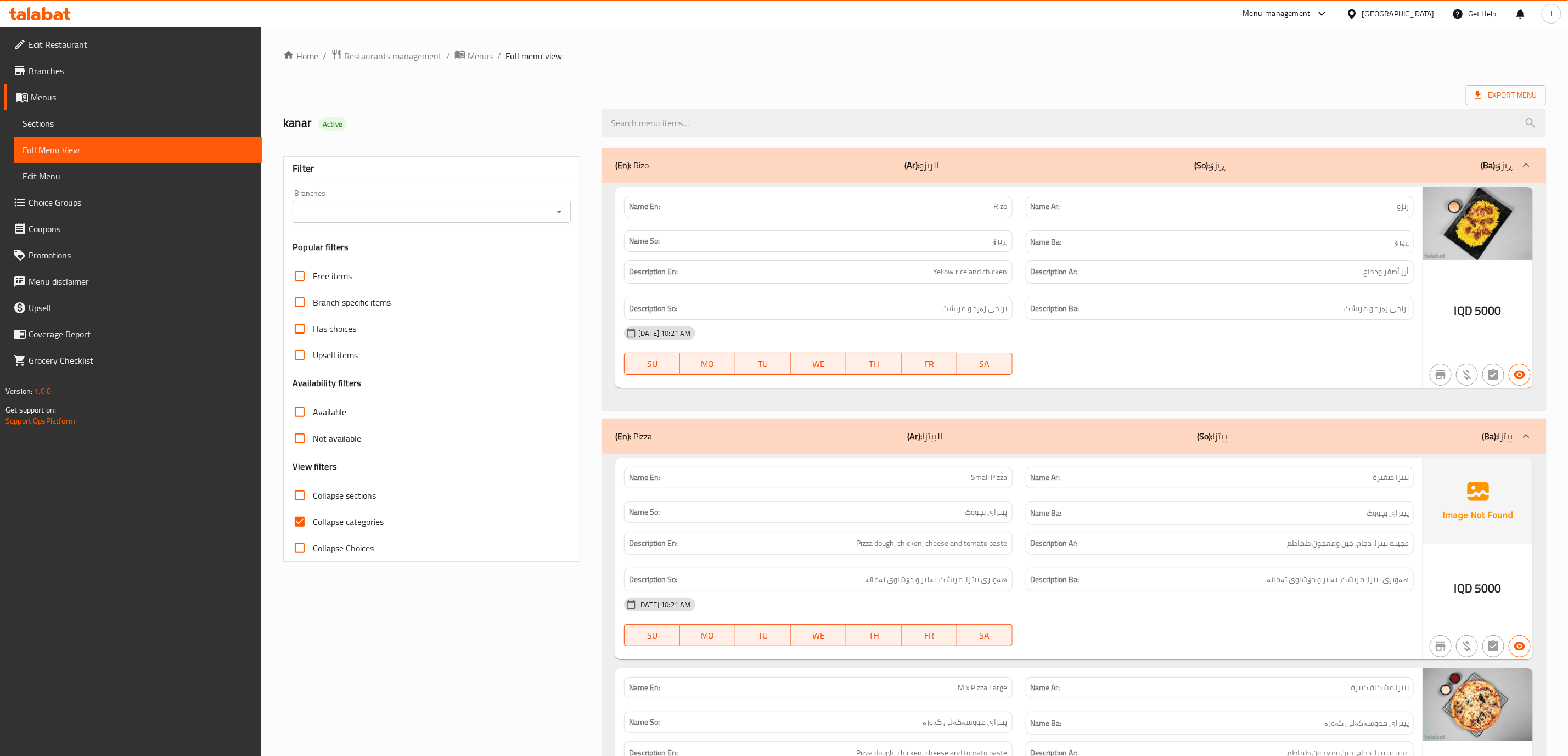
click at [121, 120] on span "Sections" at bounding box center [137, 123] width 230 height 13
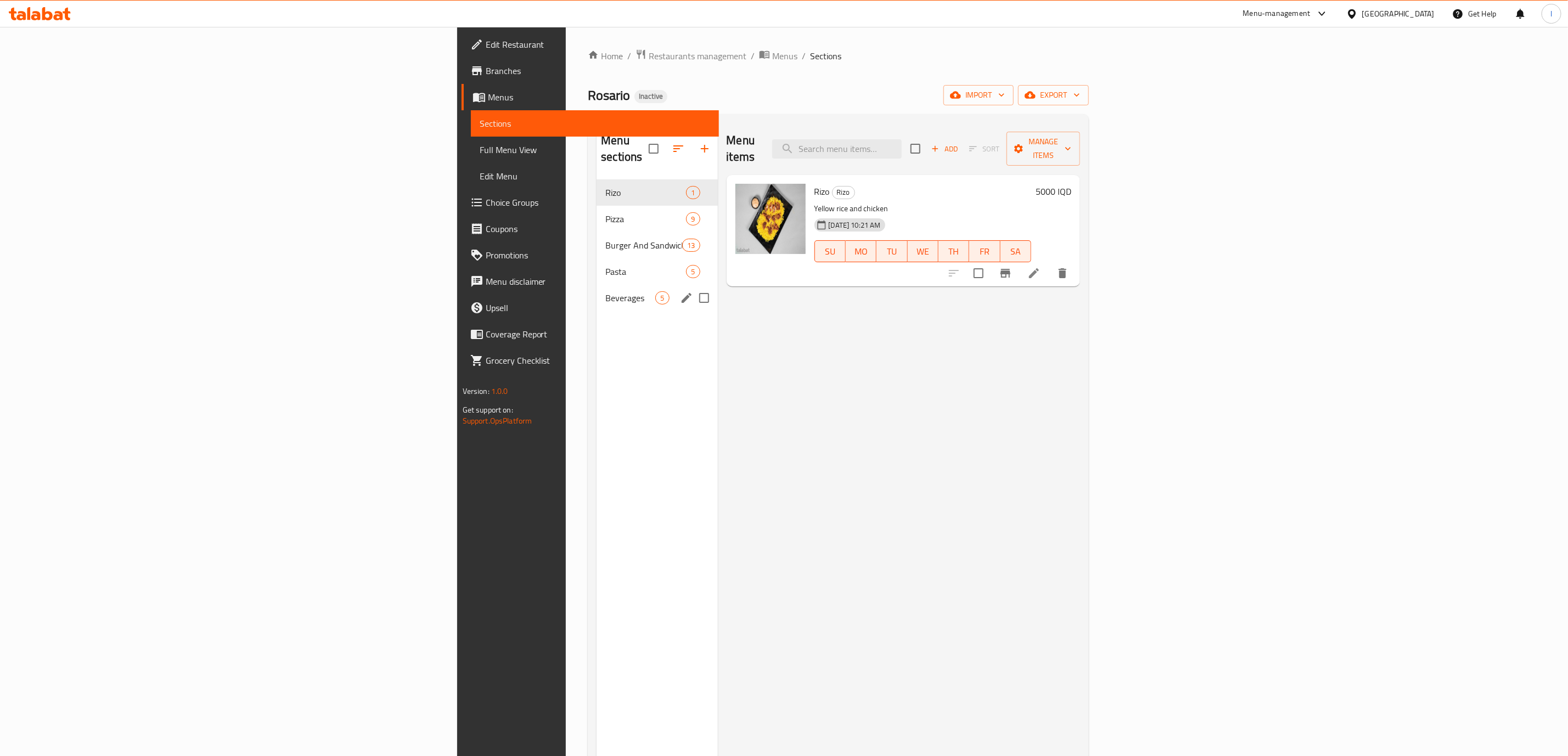
click at [605, 291] on span "Beverages" at bounding box center [630, 297] width 50 height 13
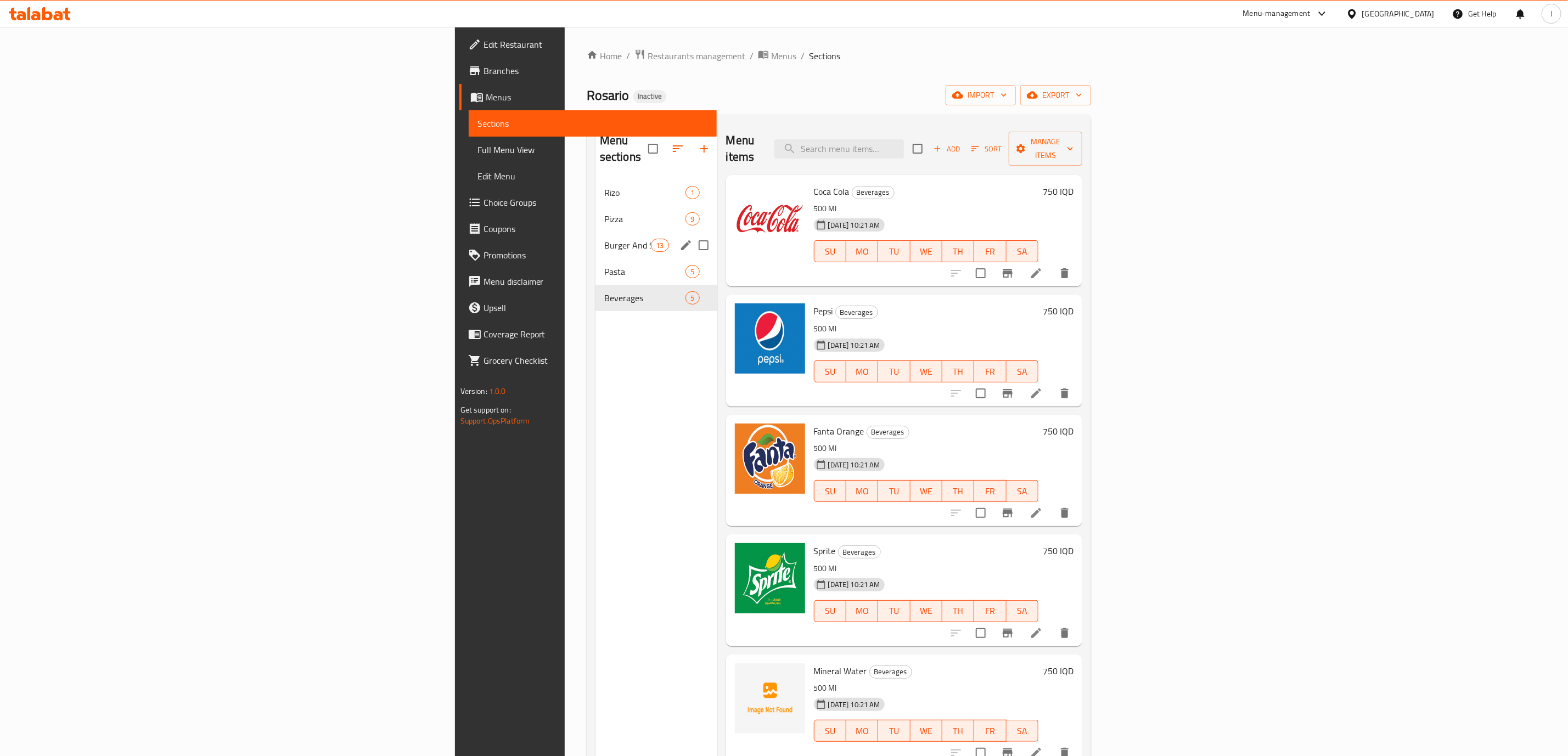
click at [595, 240] on div "Burger And Sandwich 13" at bounding box center [656, 245] width 122 height 26
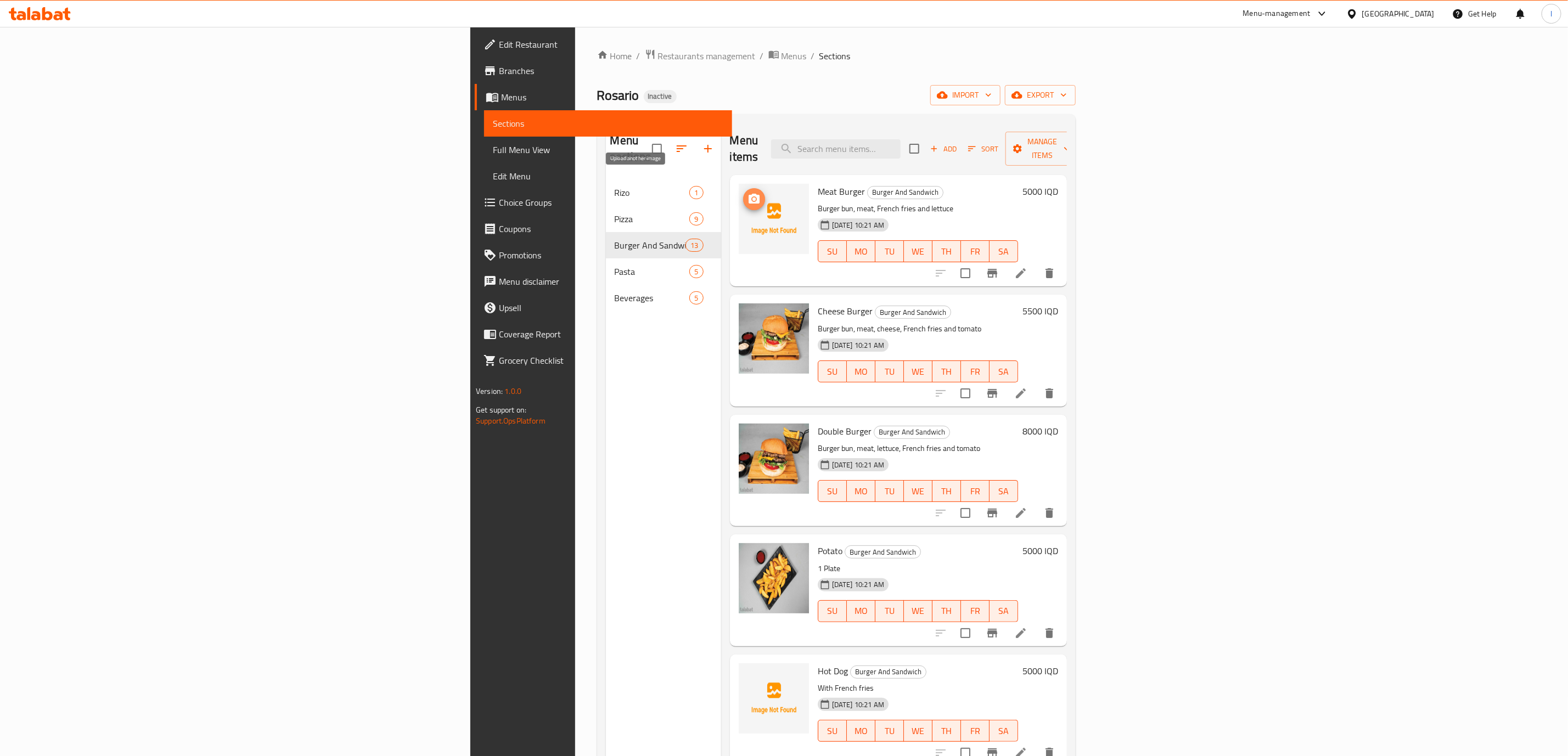
click at [749, 194] on icon "upload picture" at bounding box center [754, 198] width 11 height 10
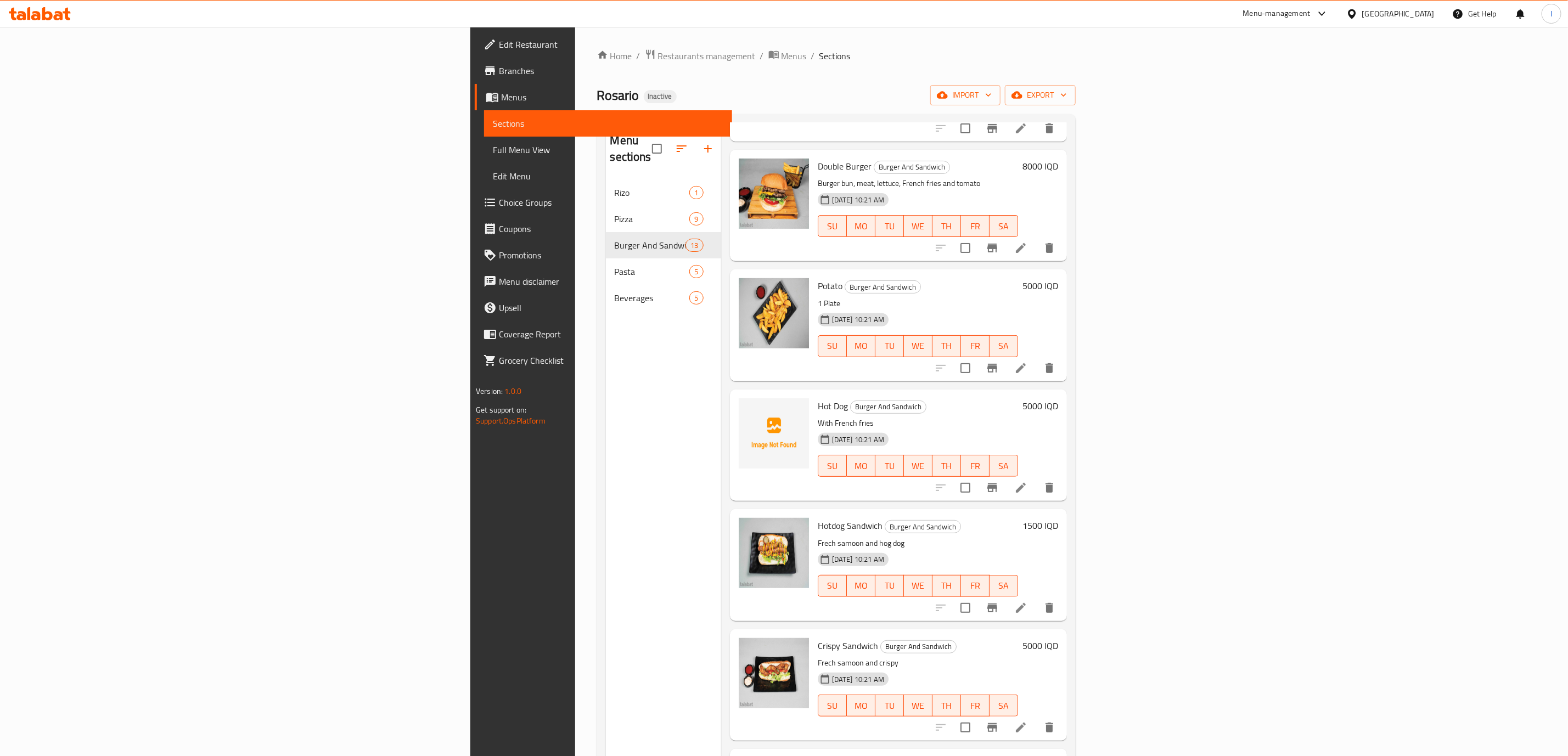
scroll to position [273, 0]
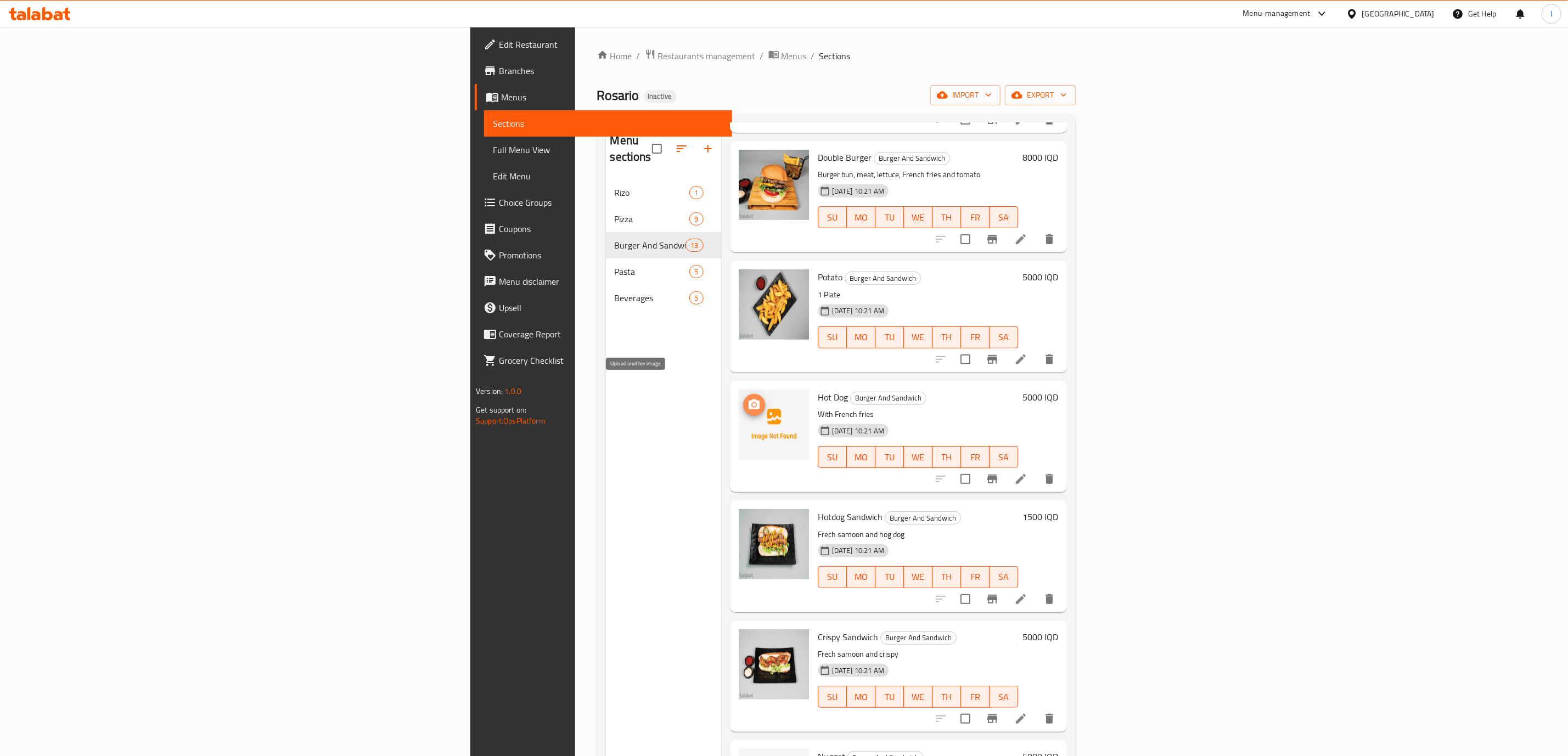
click at [743, 399] on button "upload picture" at bounding box center [754, 405] width 22 height 22
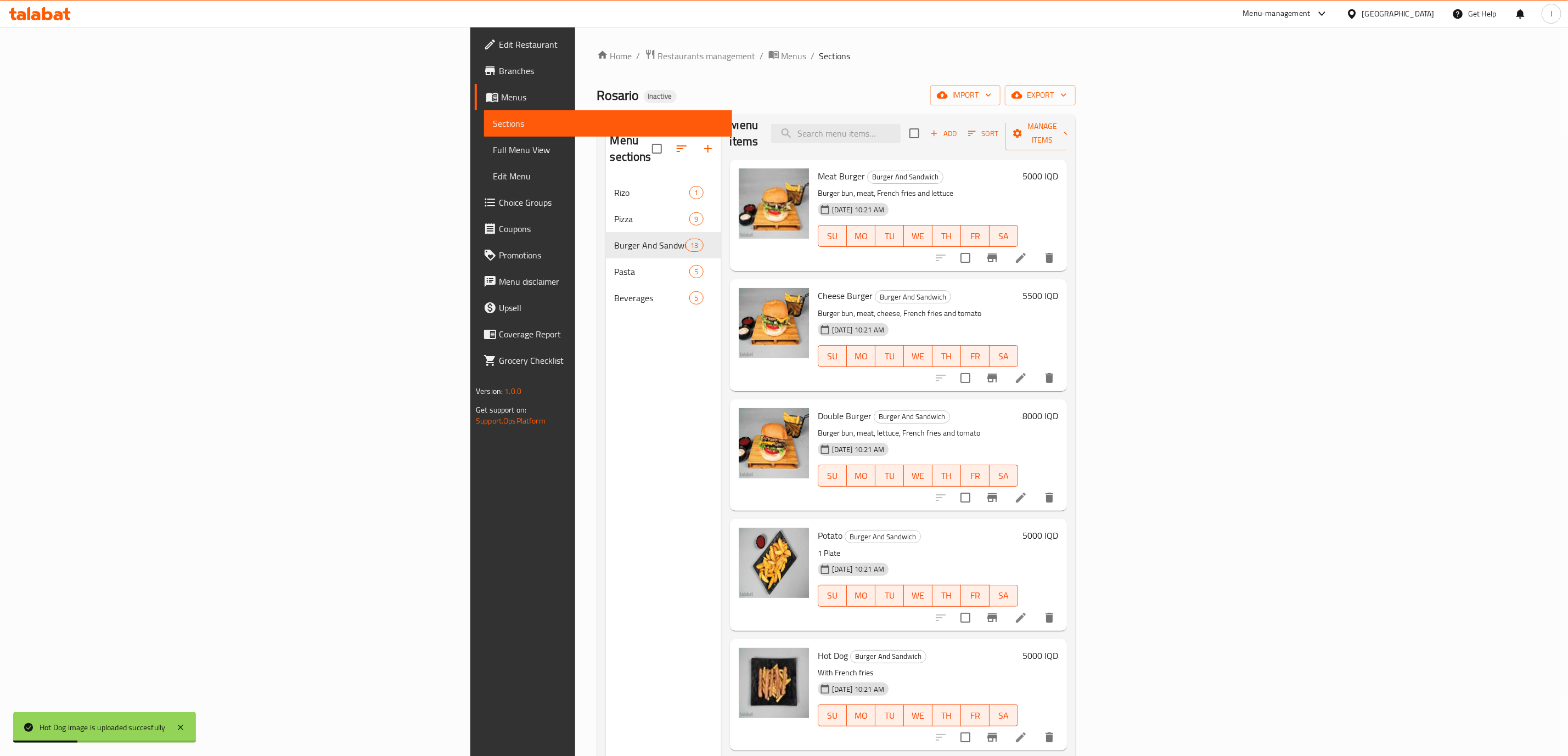
scroll to position [0, 0]
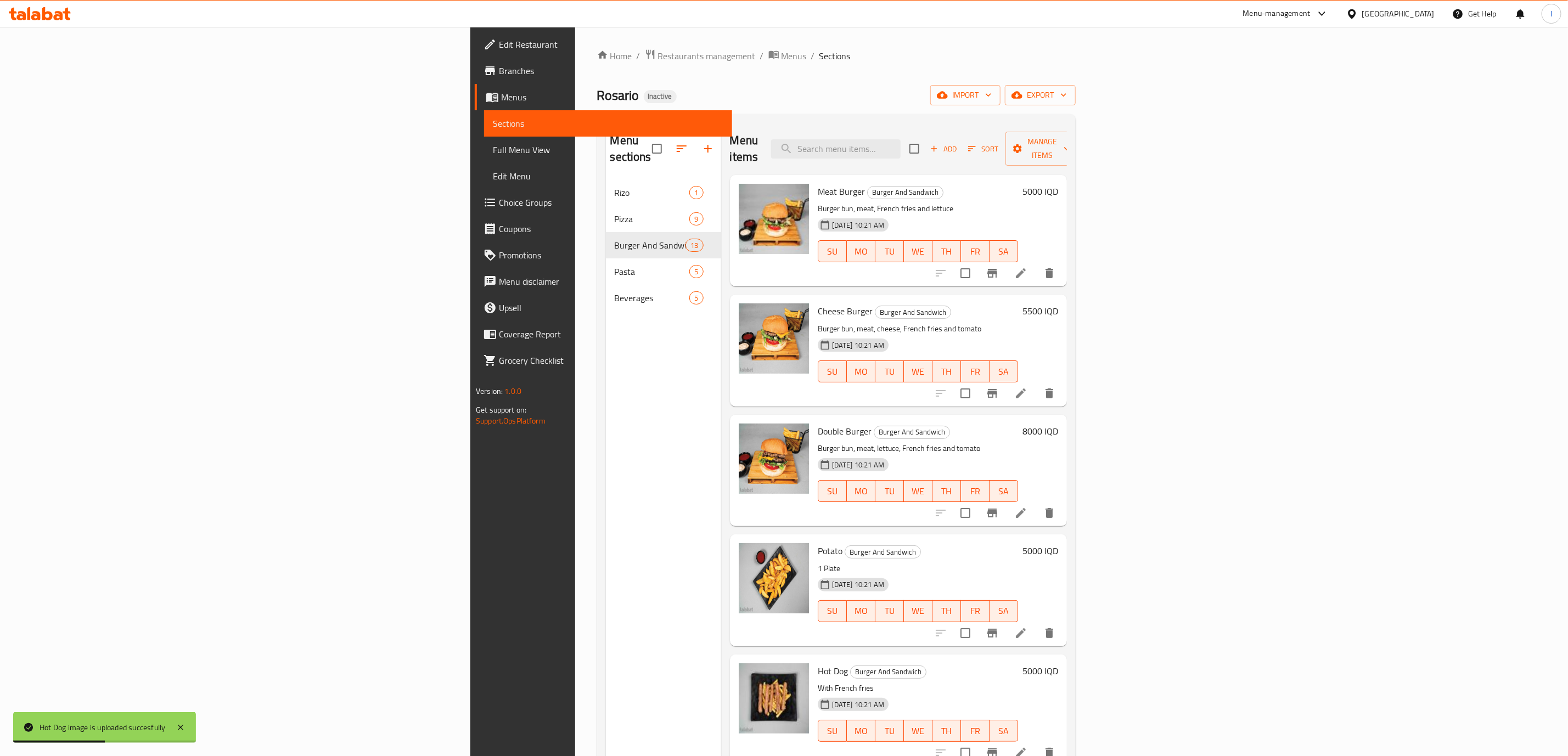
click at [986, 158] on div "Menu items Add Sort Manage items" at bounding box center [898, 149] width 337 height 52
click at [900, 142] on input "search" at bounding box center [835, 149] width 129 height 19
paste input "meat donar"
click at [900, 146] on input "meat donar" at bounding box center [835, 149] width 129 height 19
click at [900, 141] on input "meat donar" at bounding box center [835, 149] width 129 height 19
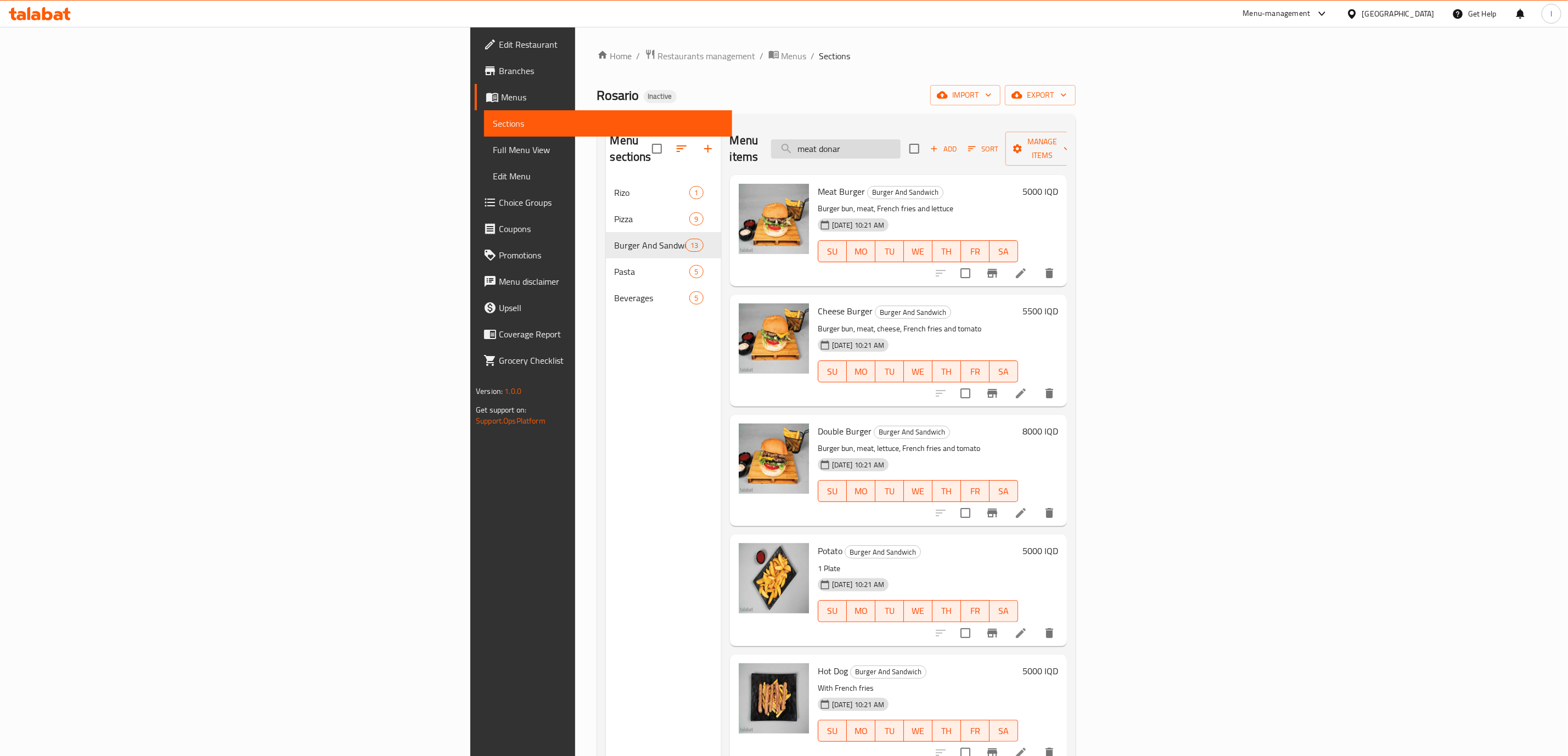
click at [900, 141] on input "meat donar" at bounding box center [835, 149] width 129 height 19
paste input "chicken"
click at [1043, 129] on div "Menu items chicken donar Add Sort Manage items" at bounding box center [898, 149] width 337 height 52
click at [900, 143] on input "chicken donar" at bounding box center [835, 149] width 129 height 19
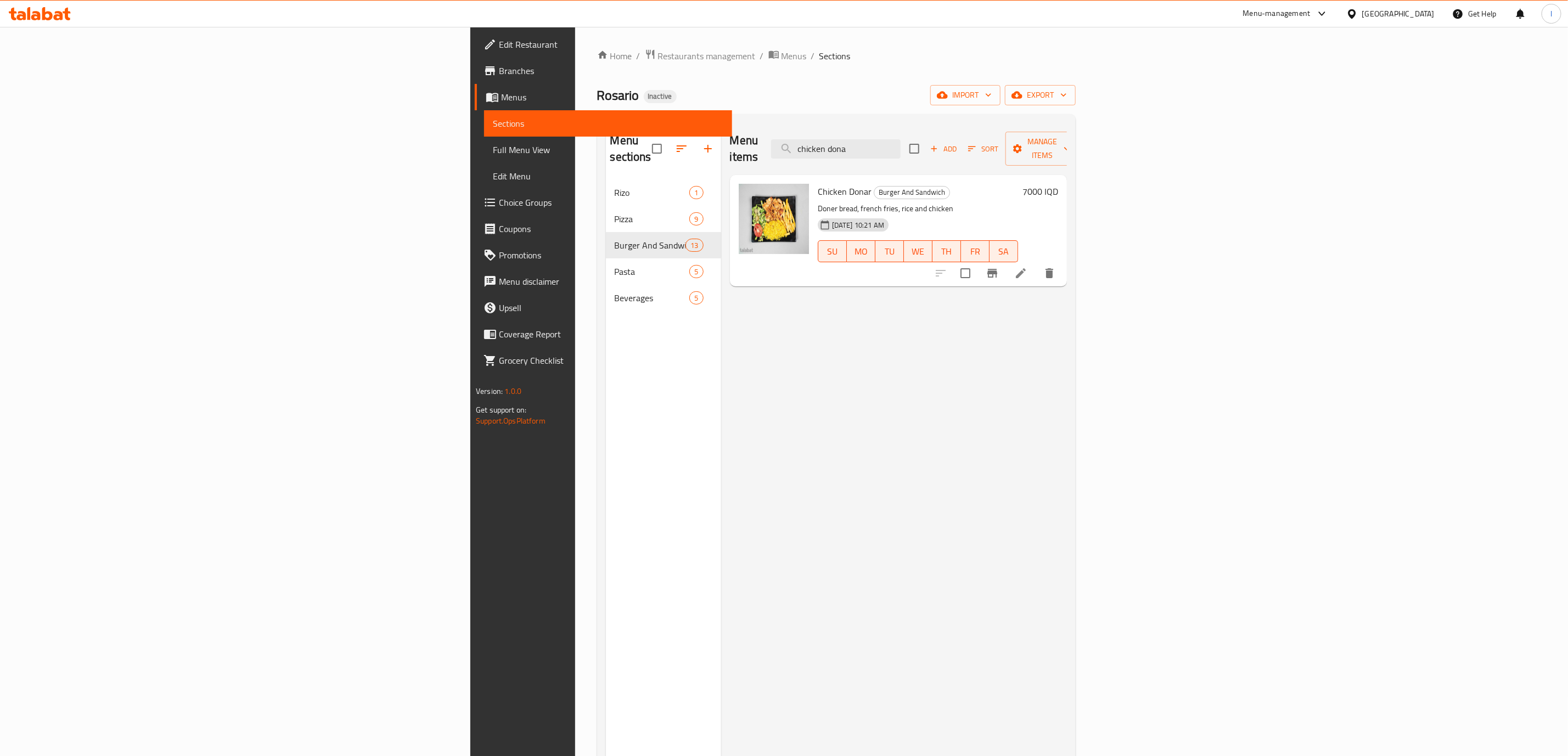
type input "chicken dona"
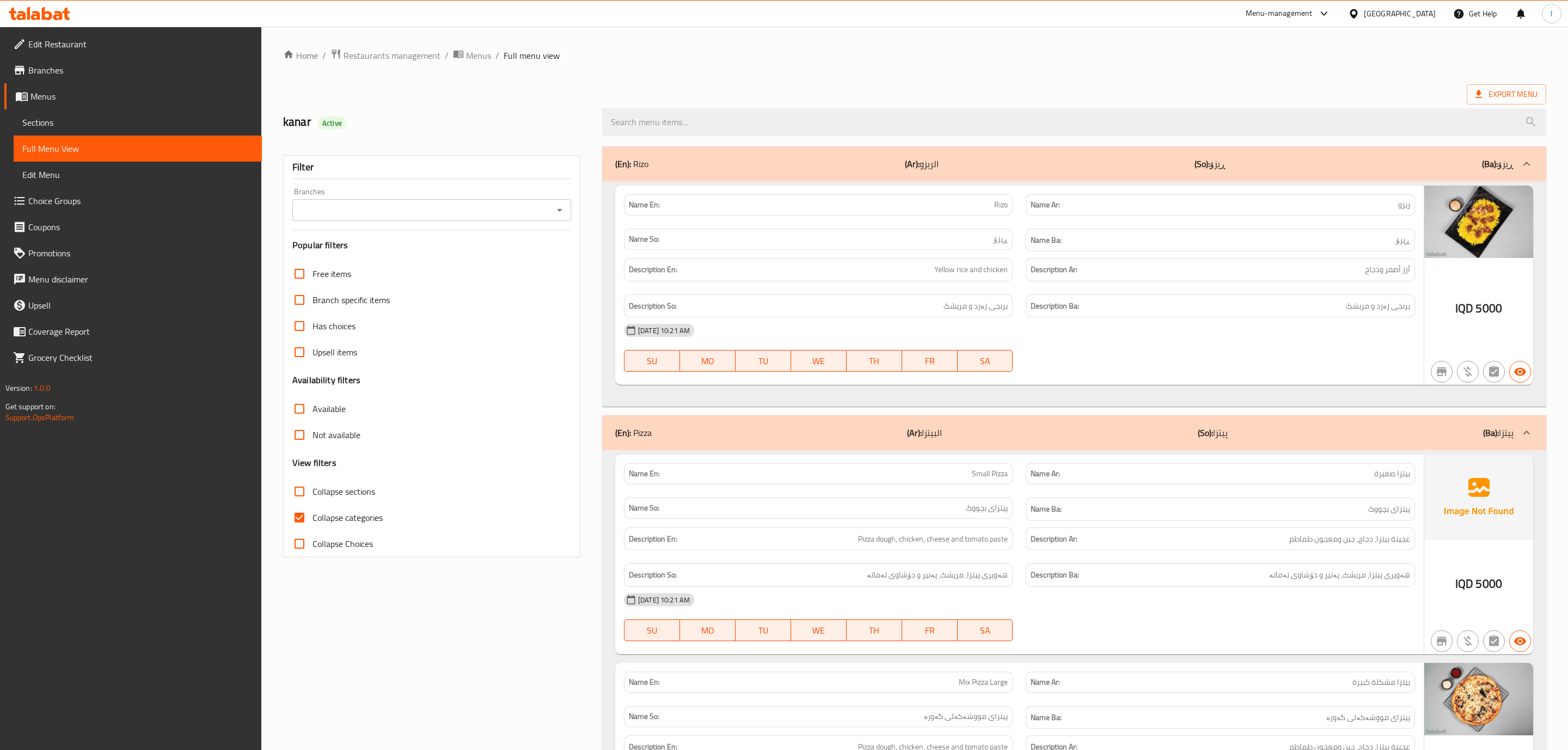
click at [509, 220] on div at bounding box center [784, 375] width 1568 height 750
click at [478, 205] on input "Branches" at bounding box center [419, 210] width 251 height 15
drag, startPoint x: 443, startPoint y: 244, endPoint x: 445, endPoint y: 251, distance: 7.3
click at [445, 251] on ul "All [PERSON_NAME], [GEOGRAPHIC_DATA]" at bounding box center [429, 247] width 275 height 48
click at [445, 251] on li "[GEOGRAPHIC_DATA], [GEOGRAPHIC_DATA]" at bounding box center [429, 257] width 275 height 19
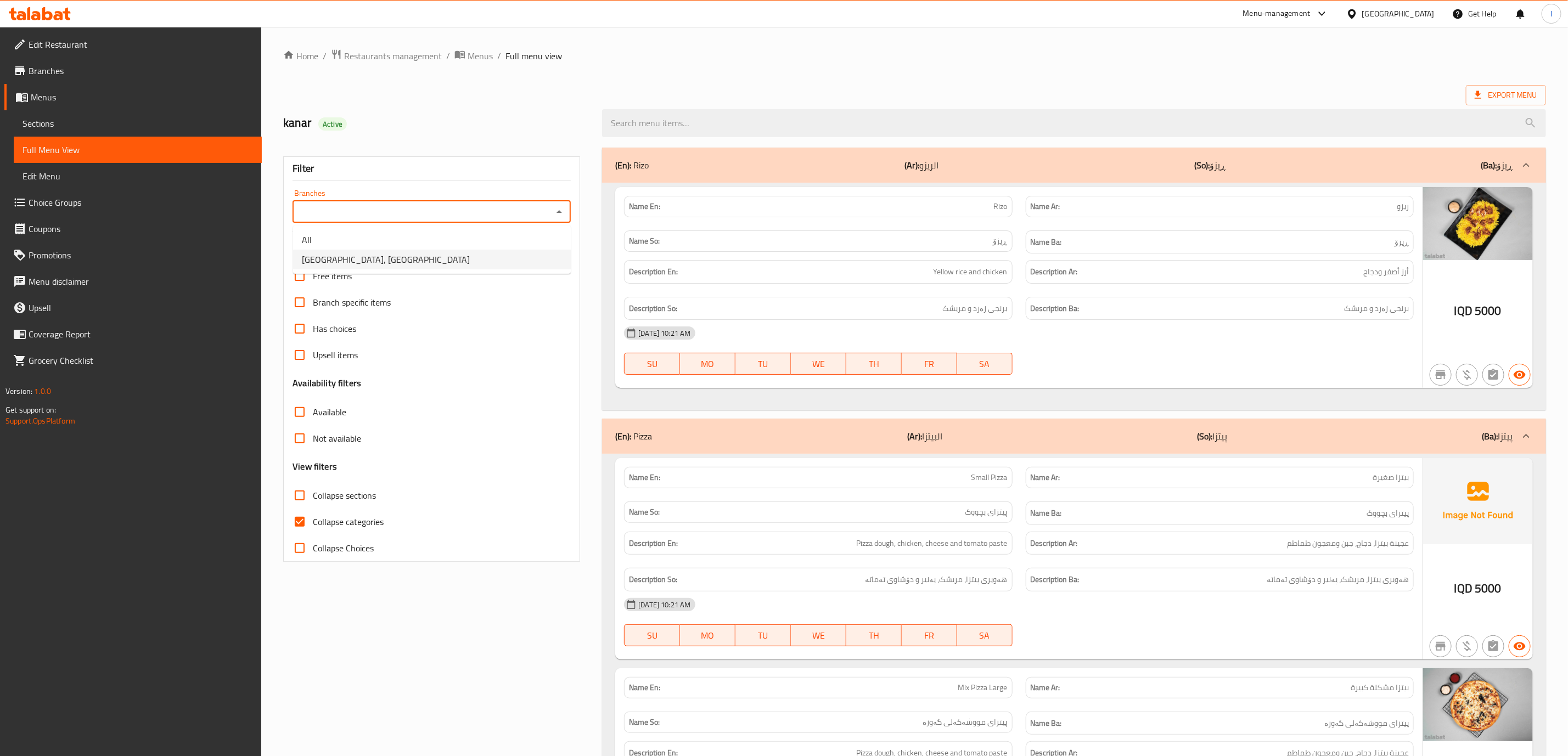
type input "[GEOGRAPHIC_DATA], [GEOGRAPHIC_DATA]"
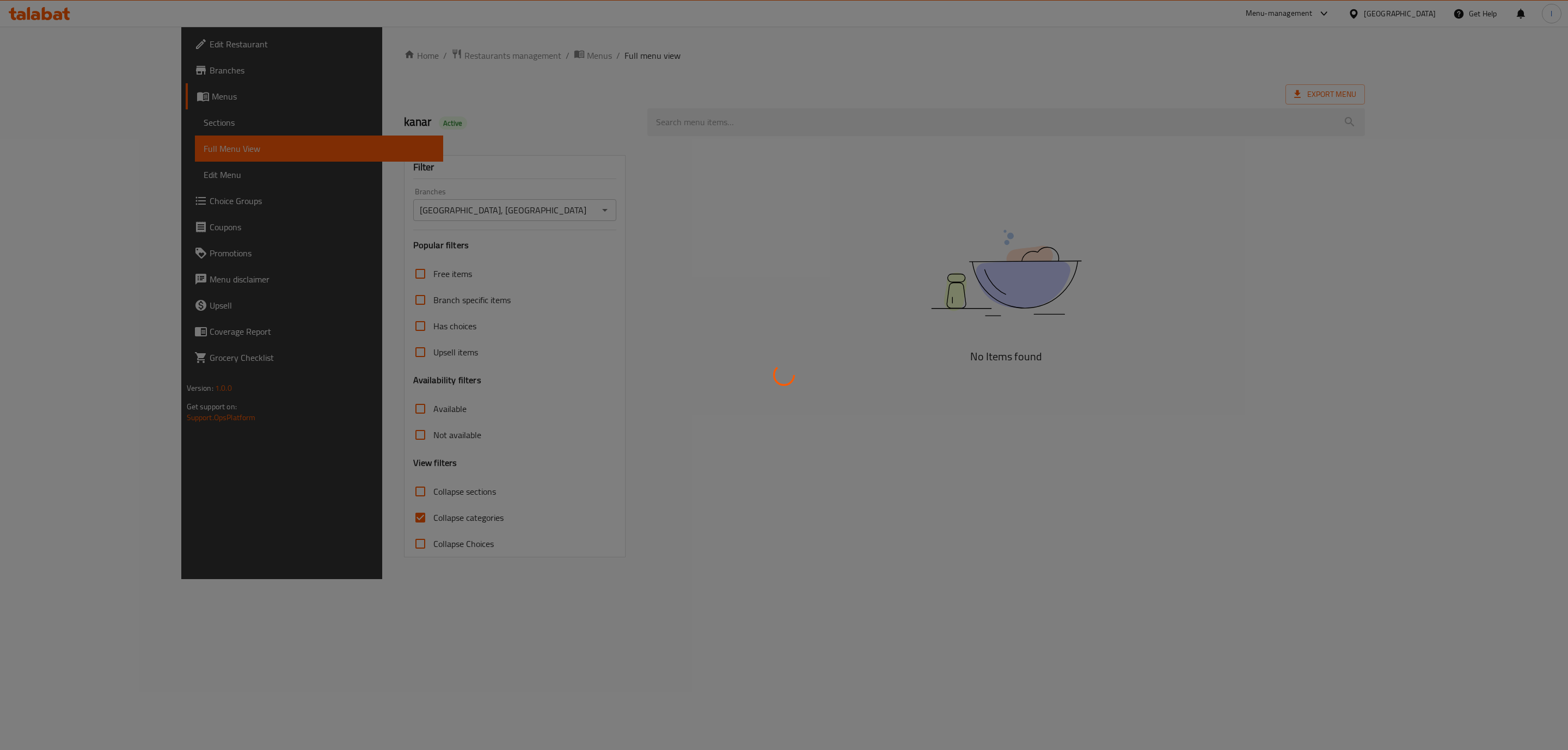
click at [325, 518] on div at bounding box center [784, 375] width 1568 height 750
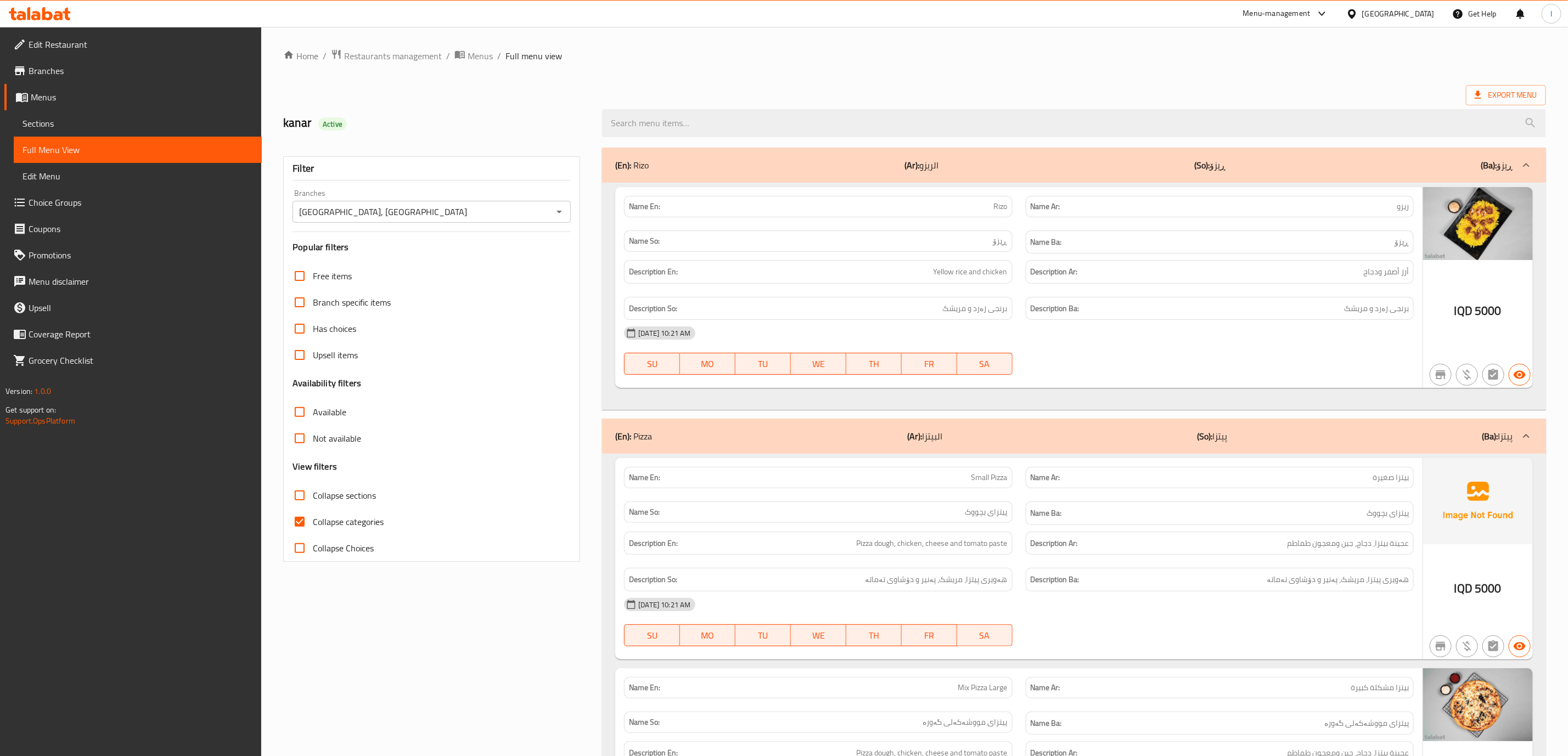
click at [305, 523] on input "Collapse categories" at bounding box center [299, 521] width 26 height 26
checkbox input "false"
click at [323, 494] on span "Collapse sections" at bounding box center [344, 495] width 63 height 13
click at [313, 494] on input "Collapse sections" at bounding box center [299, 495] width 26 height 26
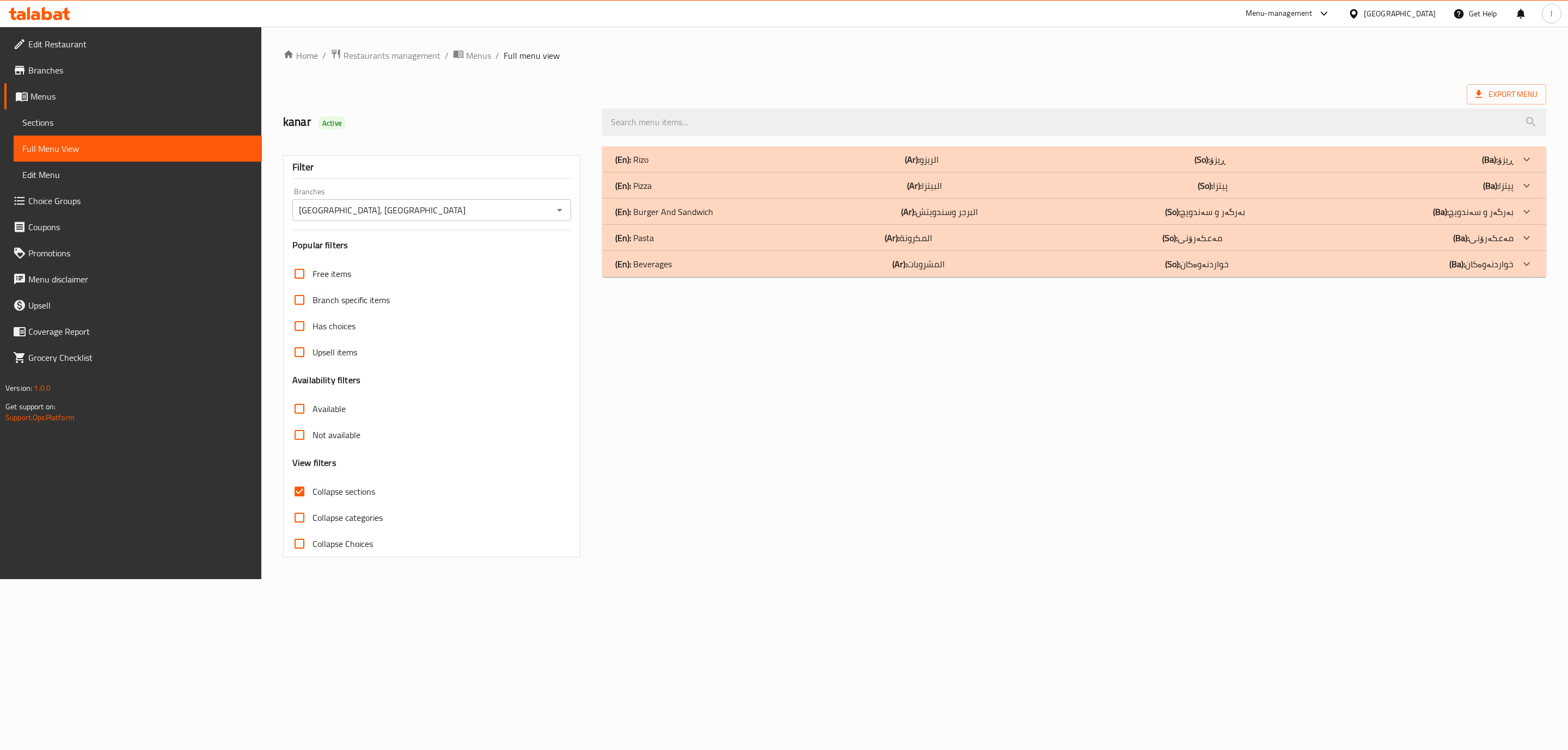
click at [320, 490] on span "Collapse sections" at bounding box center [343, 491] width 62 height 13
click at [312, 490] on input "Collapse sections" at bounding box center [299, 491] width 26 height 26
checkbox input "false"
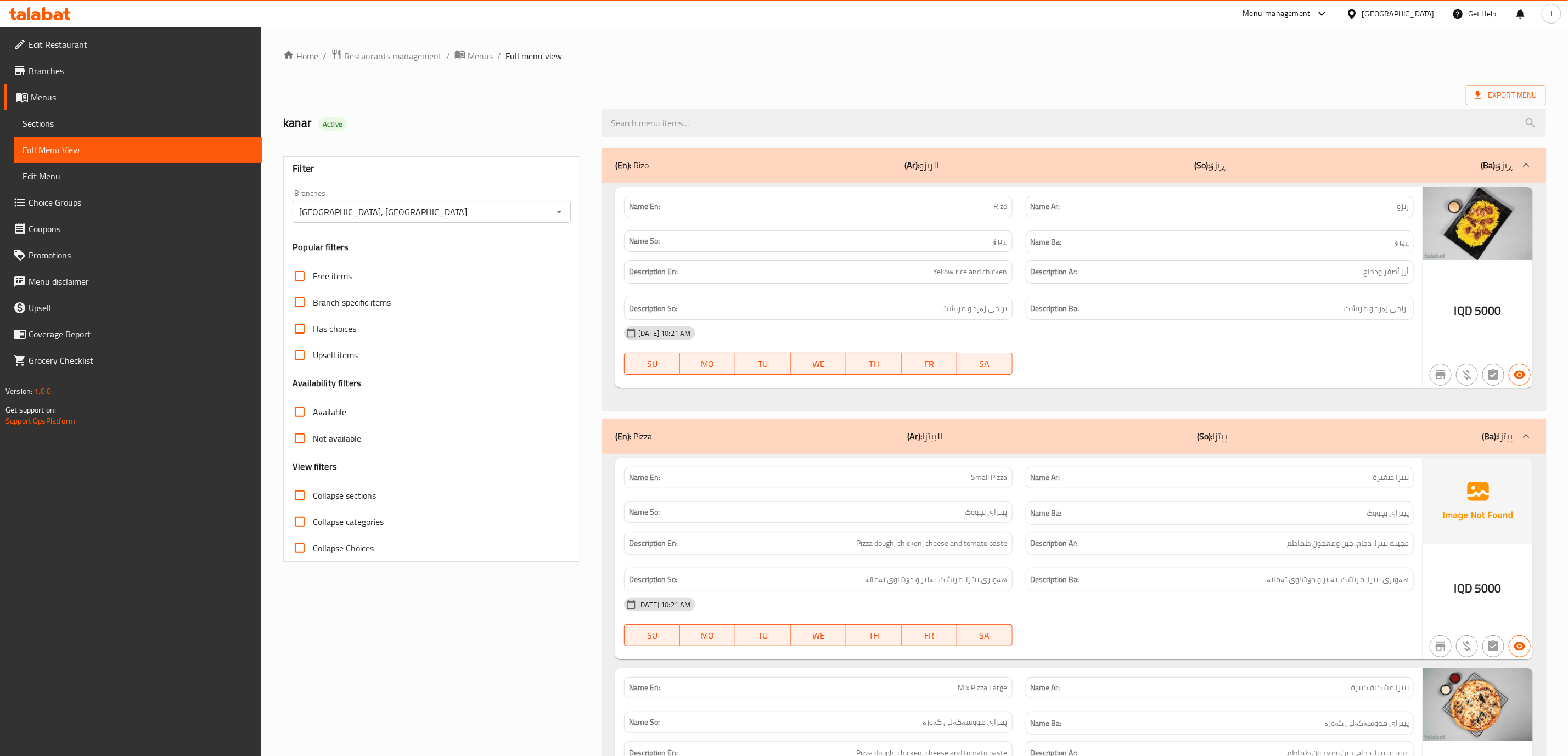
click at [1116, 282] on div "Description Ar: أرز أصفر ودجاج" at bounding box center [1219, 271] width 388 height 24
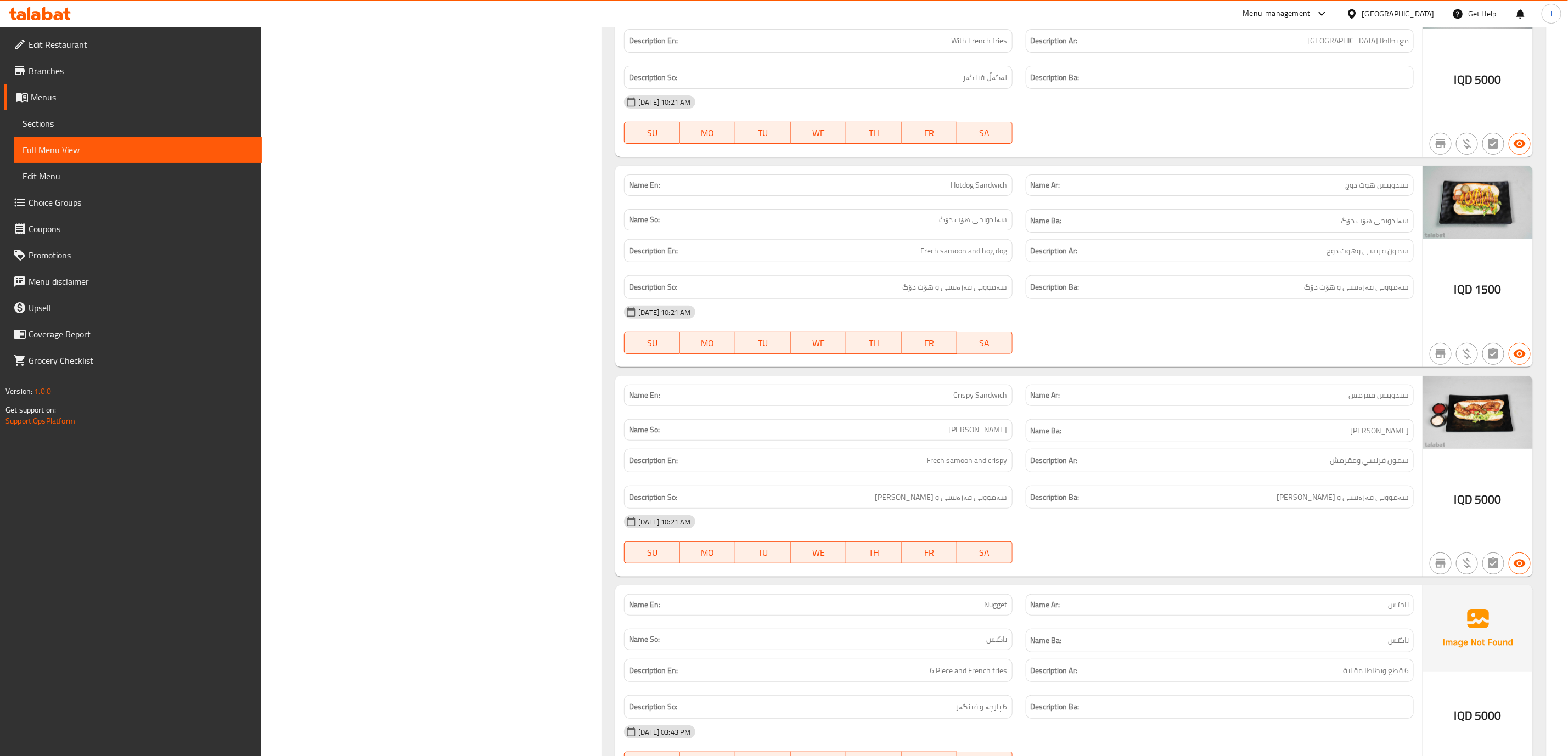
scroll to position [3565, 0]
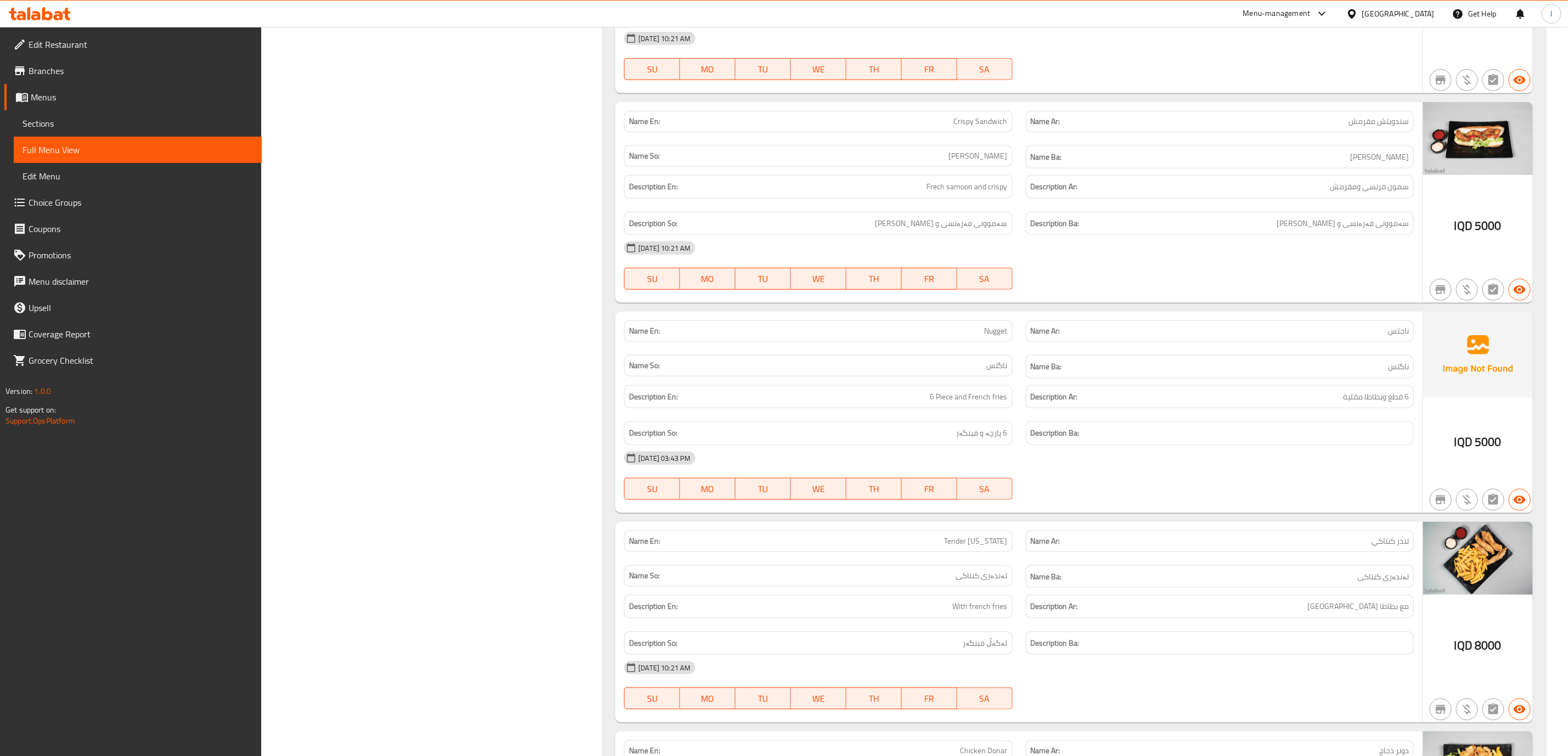
click at [984, 337] on span "Nugget" at bounding box center [996, 331] width 23 height 12
copy span "Nugget"
drag, startPoint x: 924, startPoint y: 430, endPoint x: 955, endPoint y: 431, distance: 31.0
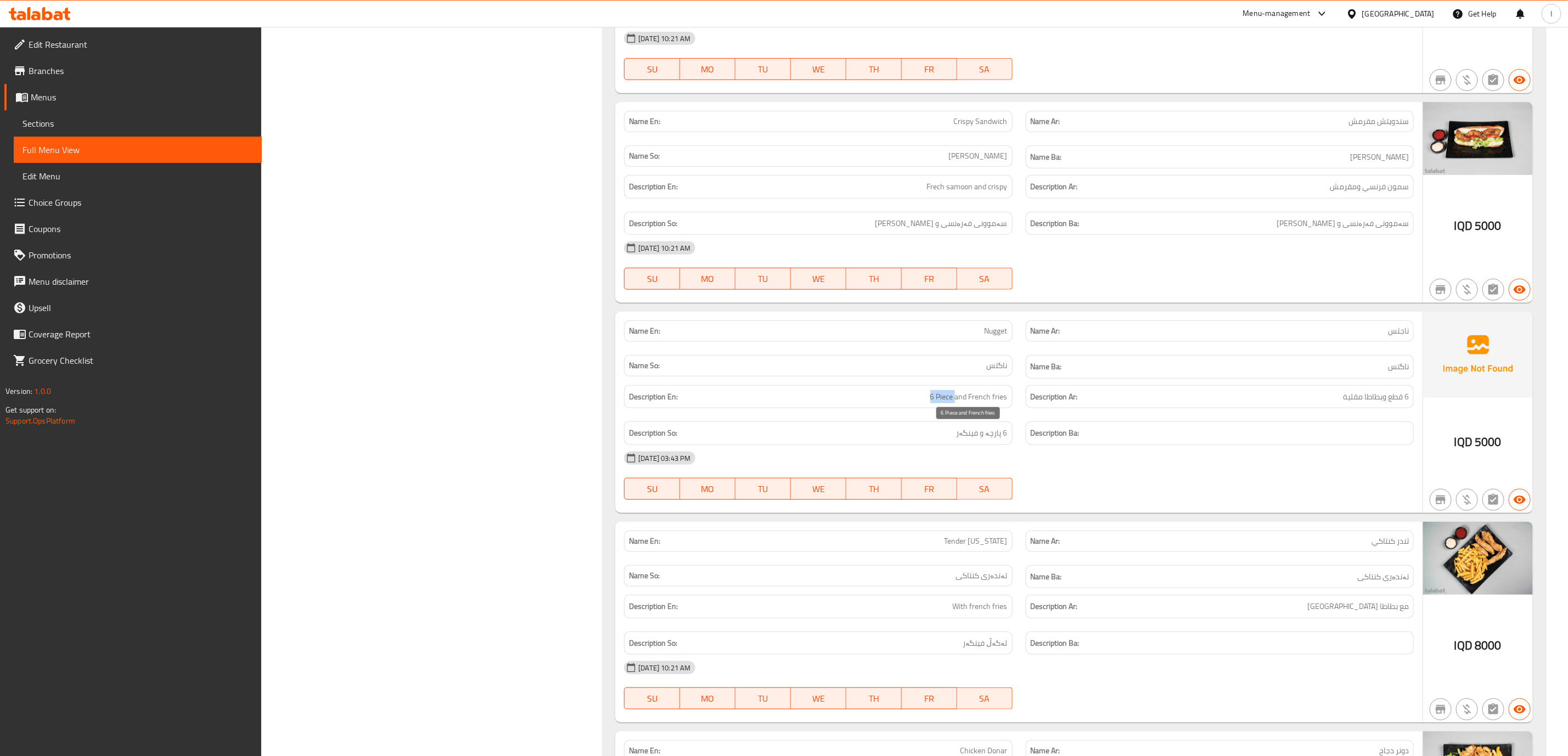
click at [955, 404] on h6 "Description En: 6 Piece and French fries" at bounding box center [818, 397] width 378 height 14
copy span "6 Piece"
click at [1102, 378] on div "Name Ba: ناگتس" at bounding box center [1219, 366] width 388 height 24
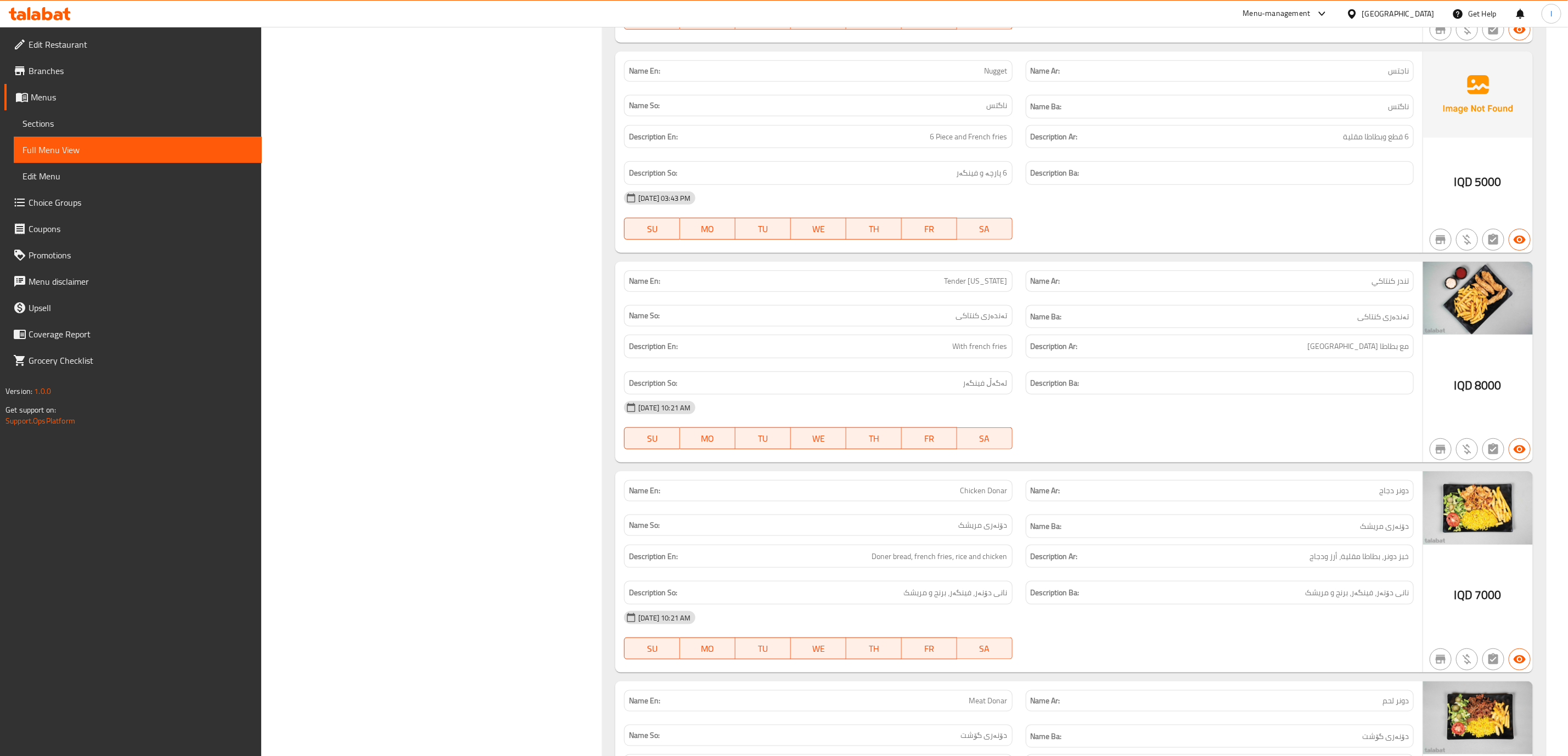
scroll to position [3840, 0]
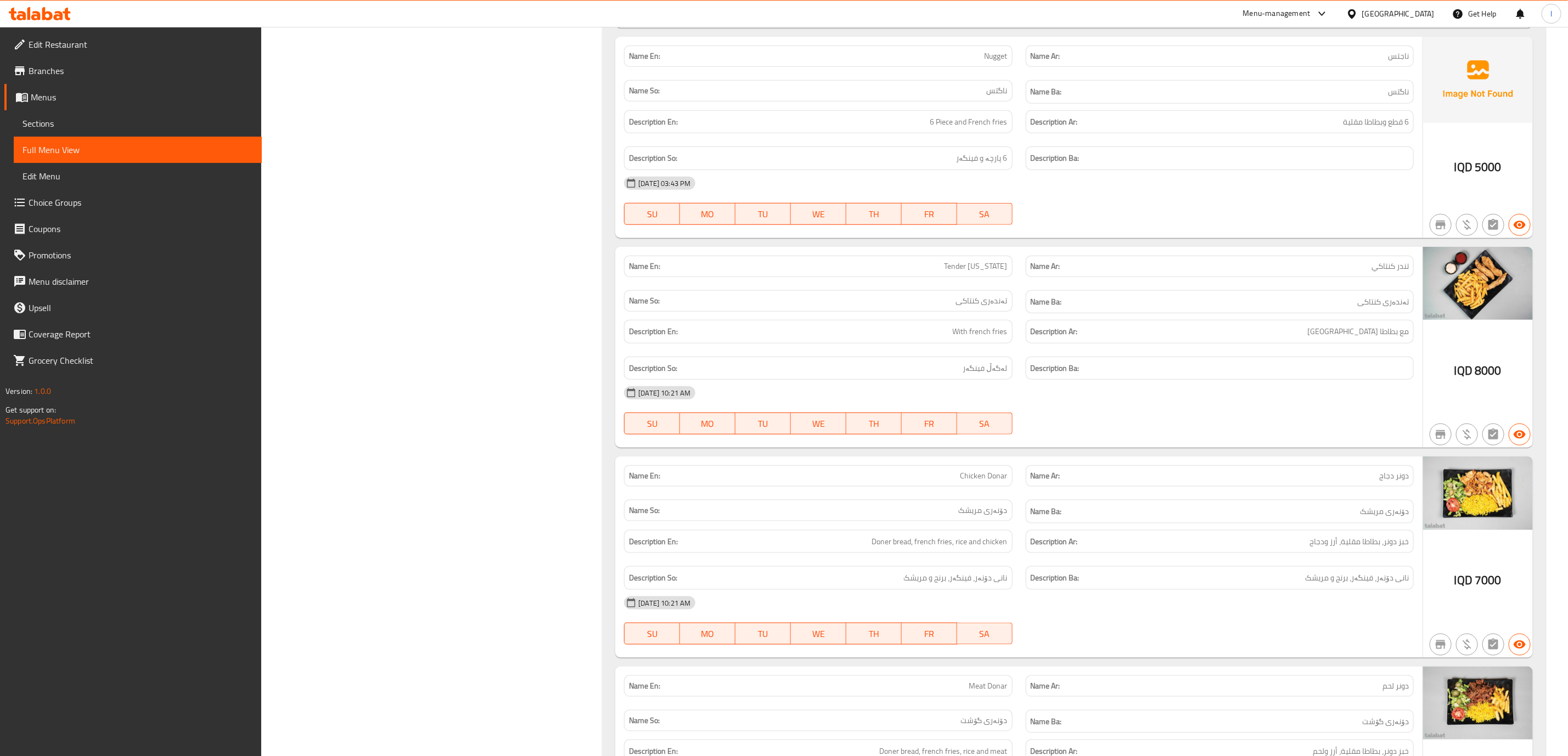
click at [494, 287] on div "Filter Branches Rosario, Ganjan City Branches Popular filters Free items Branch…" at bounding box center [435, 9] width 319 height 7417
click at [647, 129] on strong "Description En:" at bounding box center [653, 122] width 49 height 14
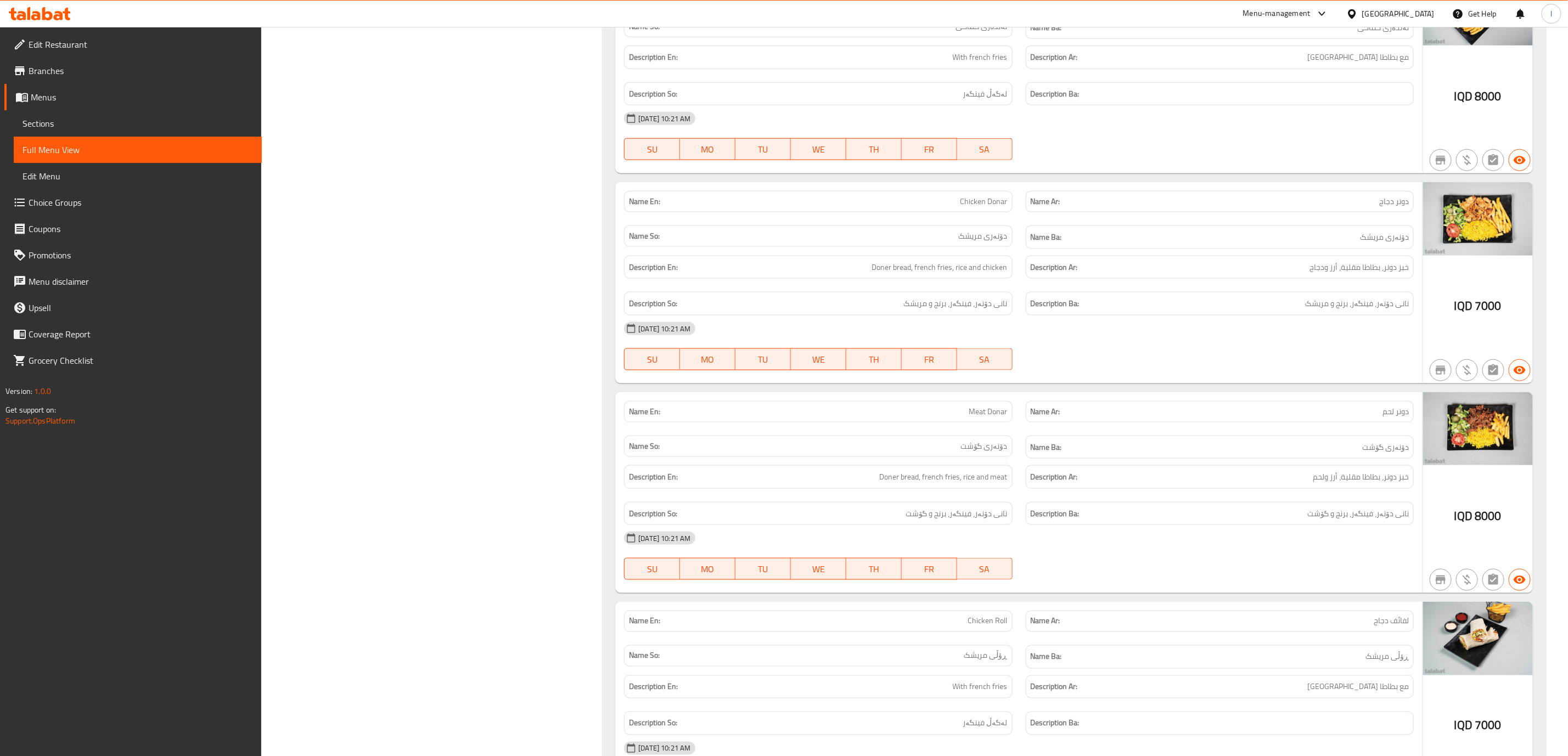
click at [1125, 377] on div "12-10-2025 10:21 AM SU MO TU WE TH FR SA" at bounding box center [1019, 346] width 803 height 62
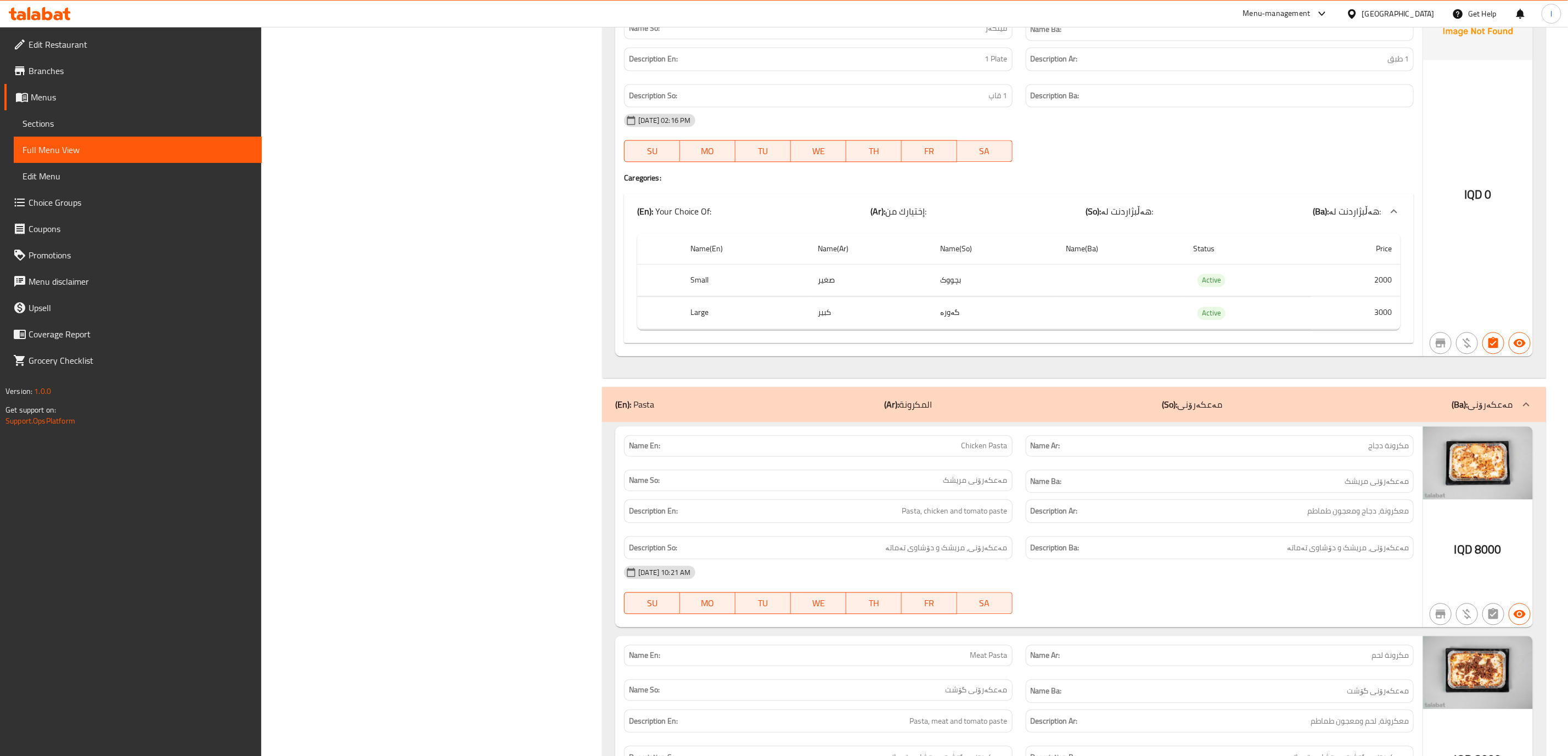
scroll to position [4937, 0]
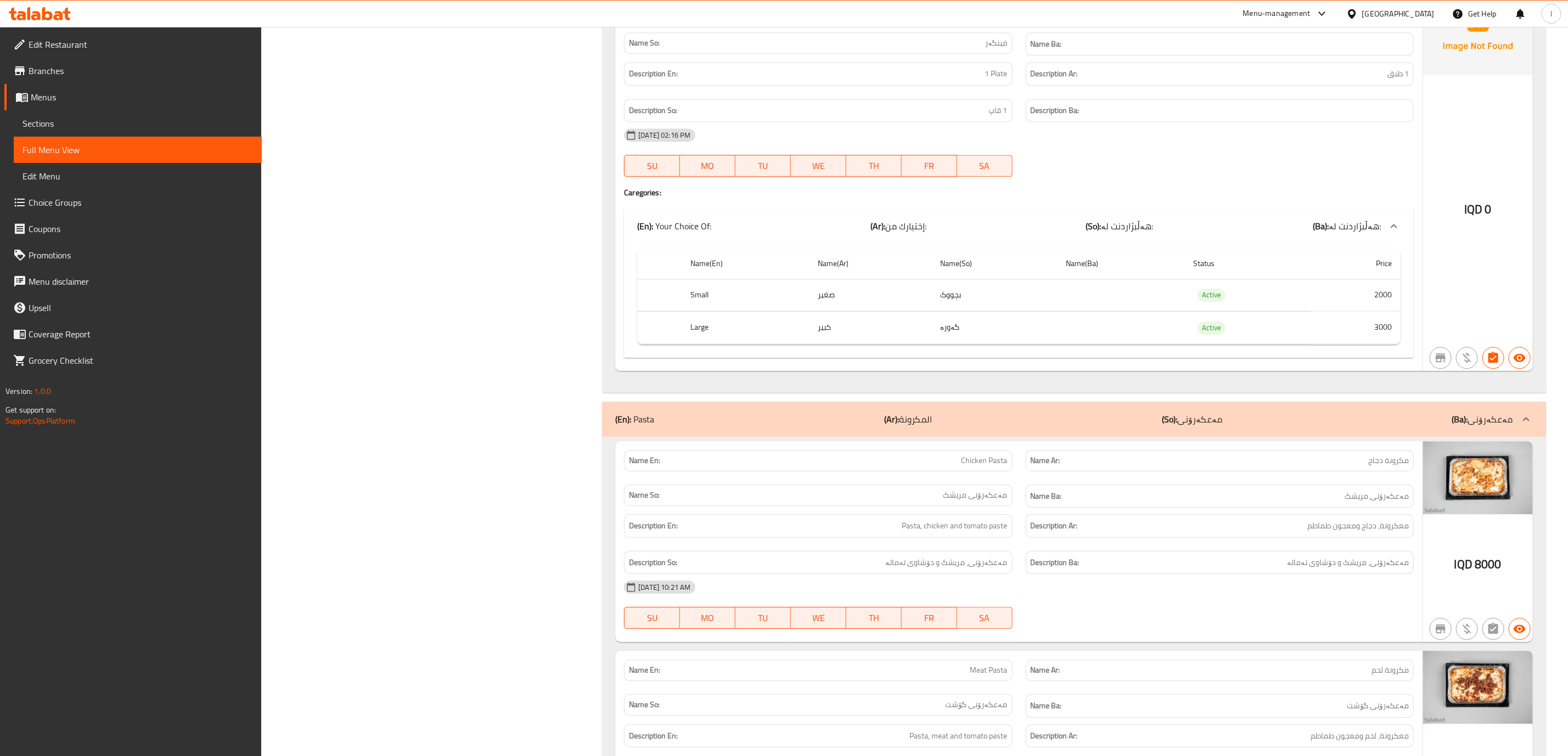
click at [1099, 198] on h4 "Caregories:" at bounding box center [1019, 192] width 789 height 11
click at [1177, 427] on b "(So):" at bounding box center [1169, 419] width 16 height 16
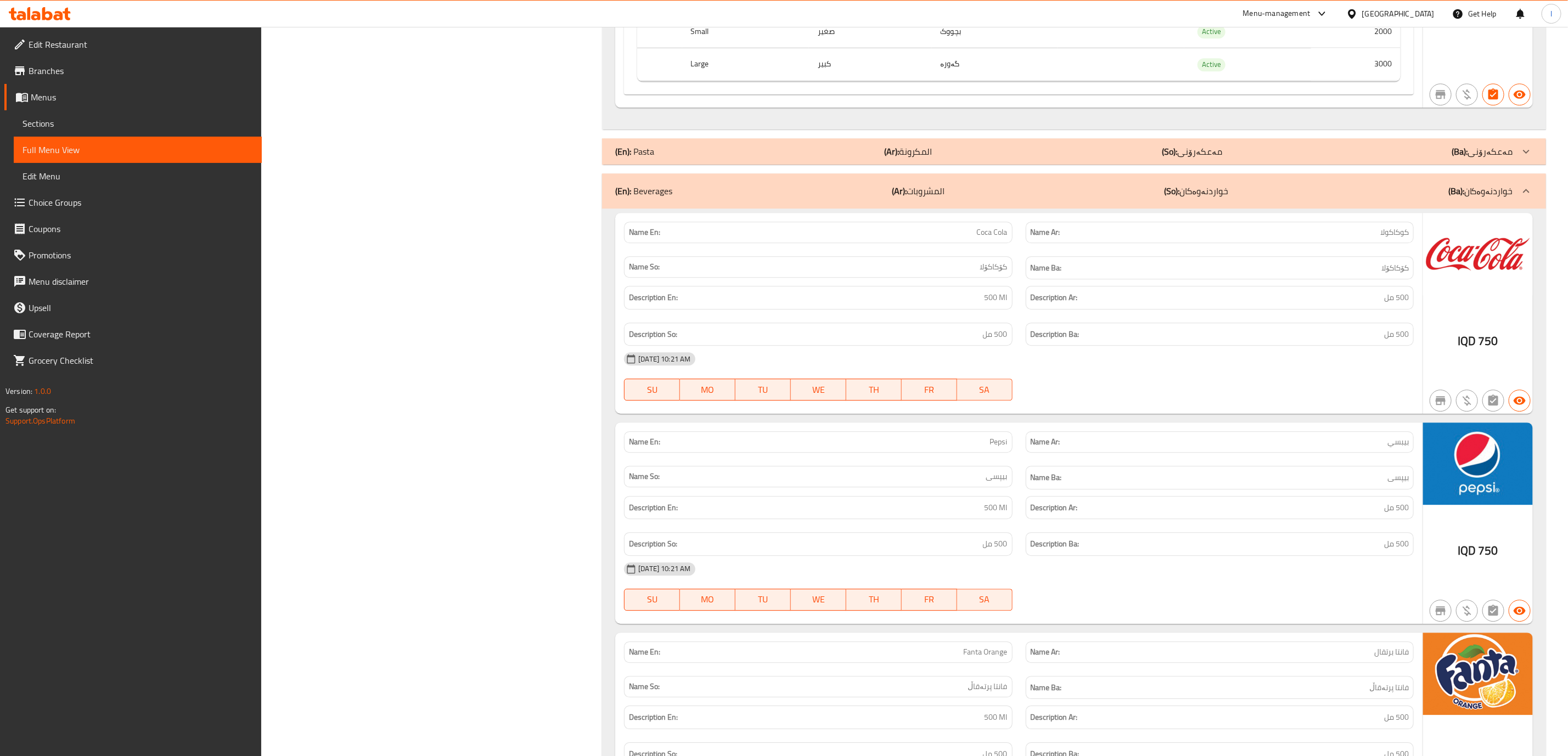
scroll to position [5211, 0]
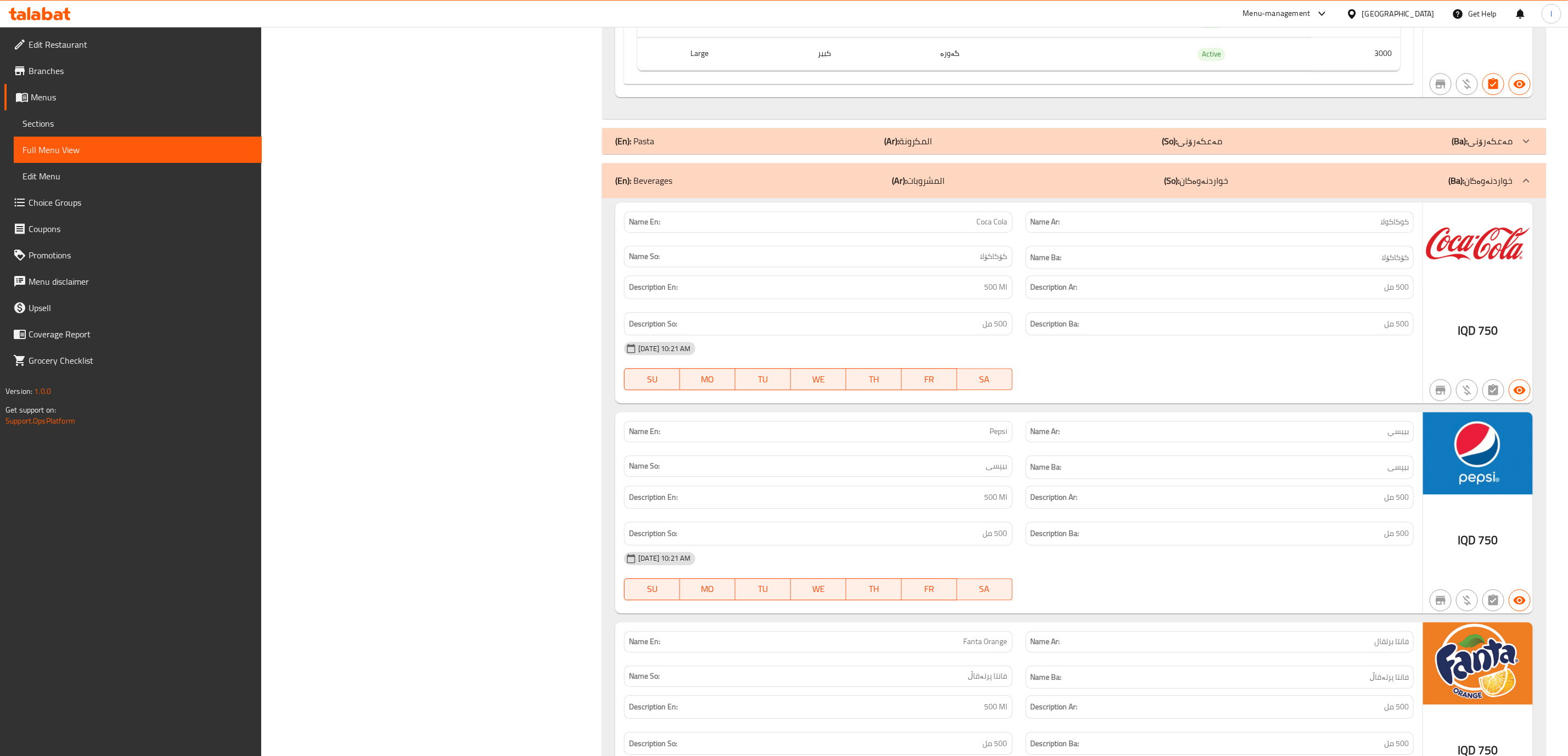
click at [1202, 187] on p "(So): خواردنەوەکان" at bounding box center [1196, 180] width 64 height 13
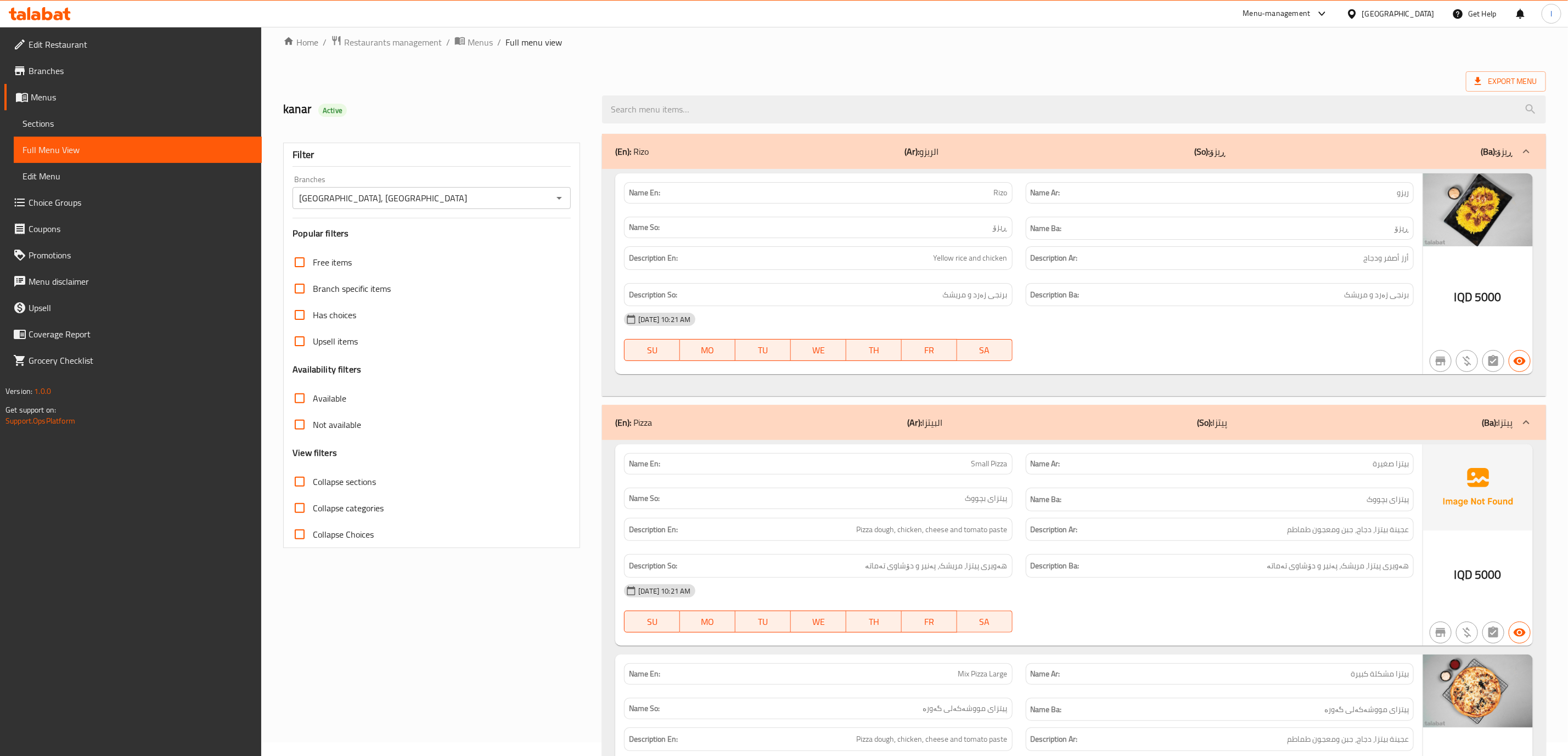
scroll to position [0, 0]
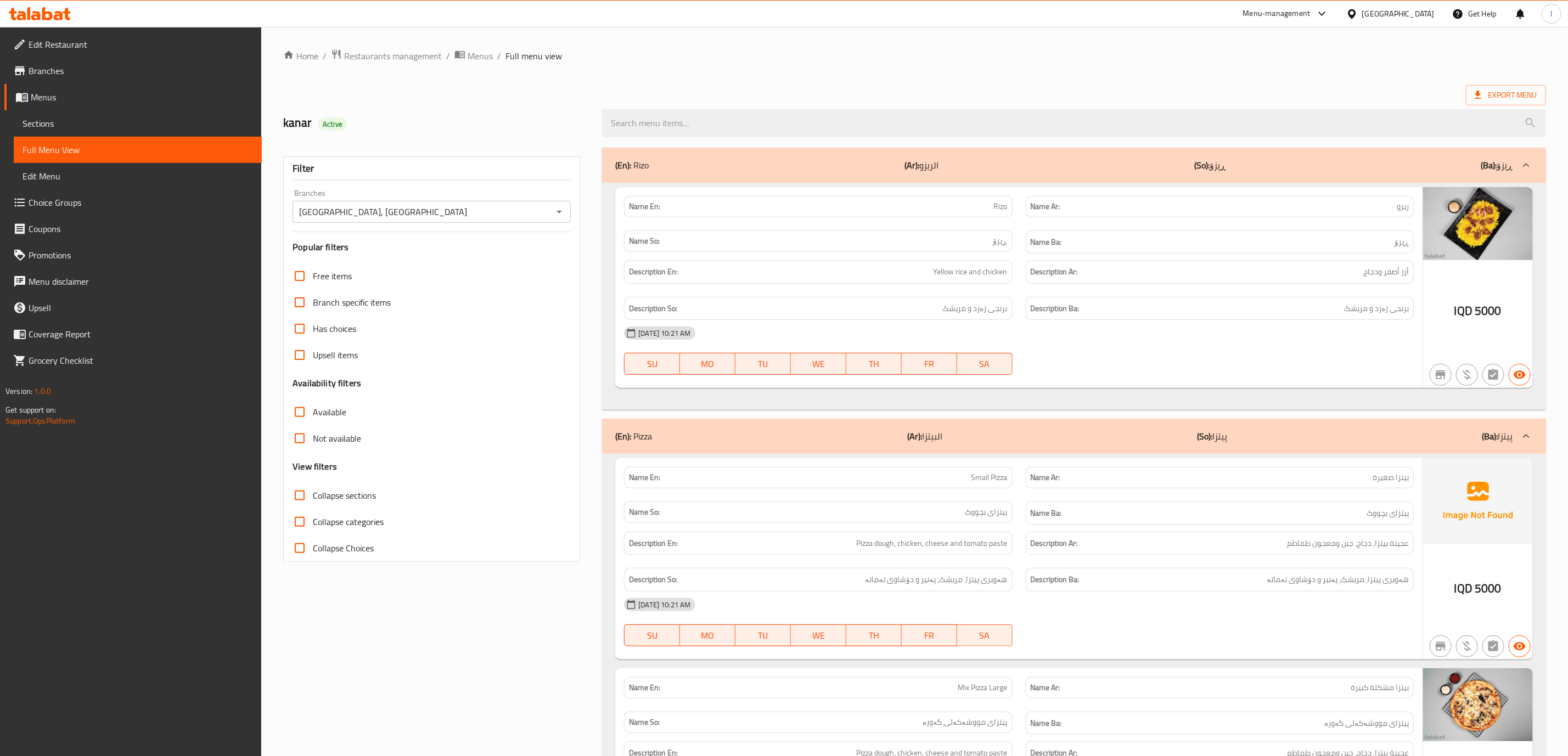
click at [1195, 165] on div "(En): Rizo (Ar): الريزو (So): ڕیزۆ (Ba): ڕیزۆ" at bounding box center [1064, 164] width 898 height 13
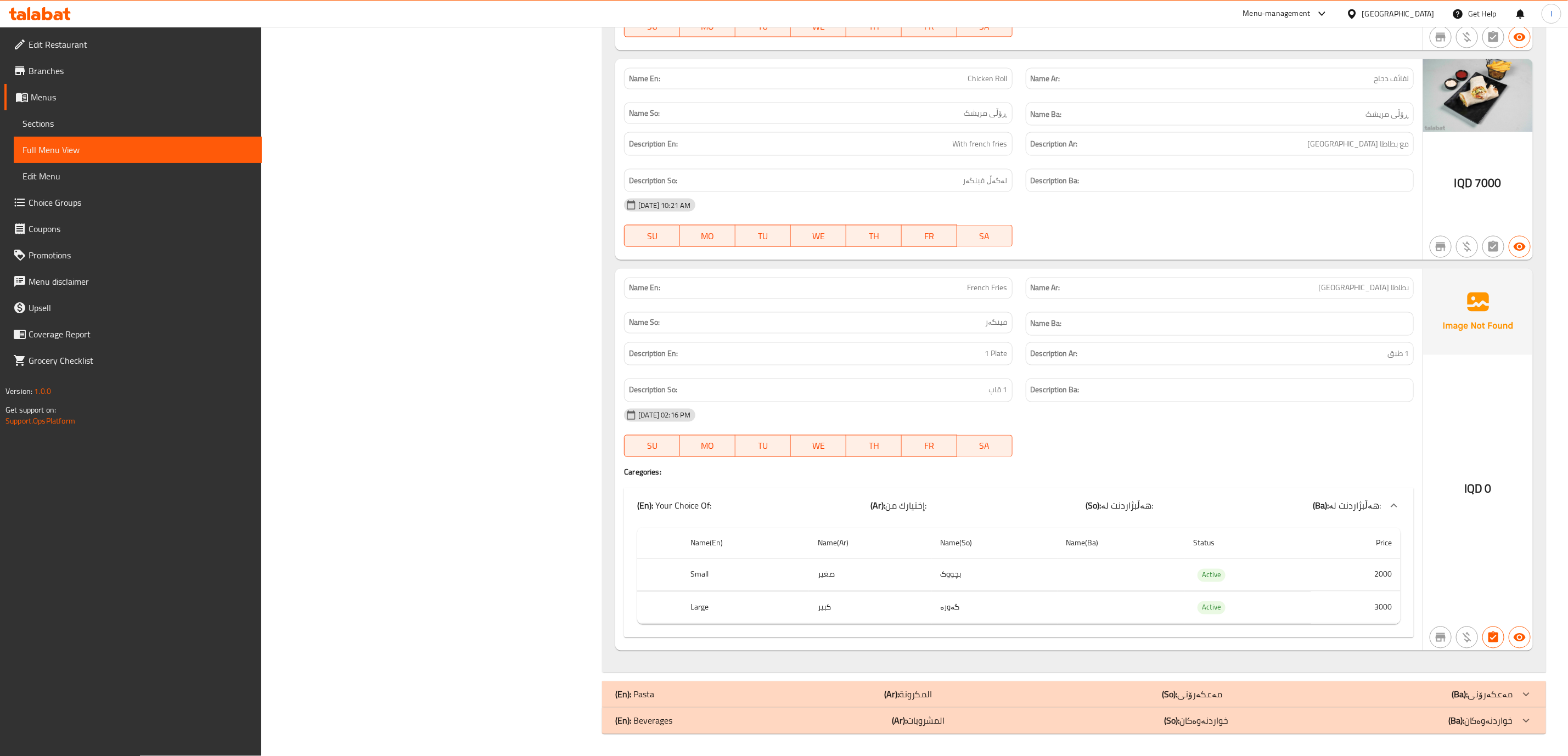
scroll to position [4467, 0]
click at [50, 106] on link "Menus" at bounding box center [133, 97] width 257 height 26
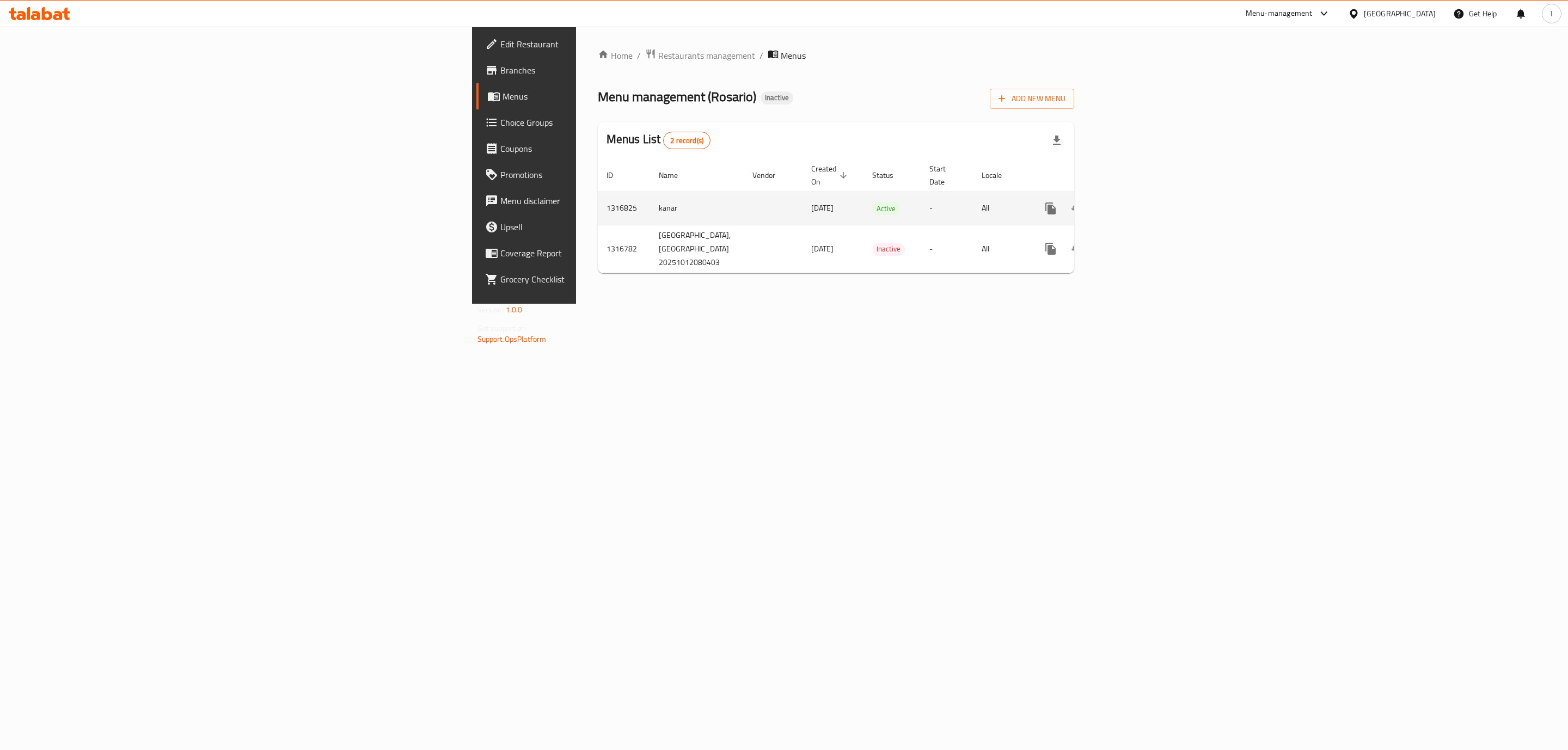
click at [1151, 206] on td "enhanced table" at bounding box center [1090, 207] width 122 height 33
click at [1142, 201] on link "enhanced table" at bounding box center [1129, 208] width 26 height 26
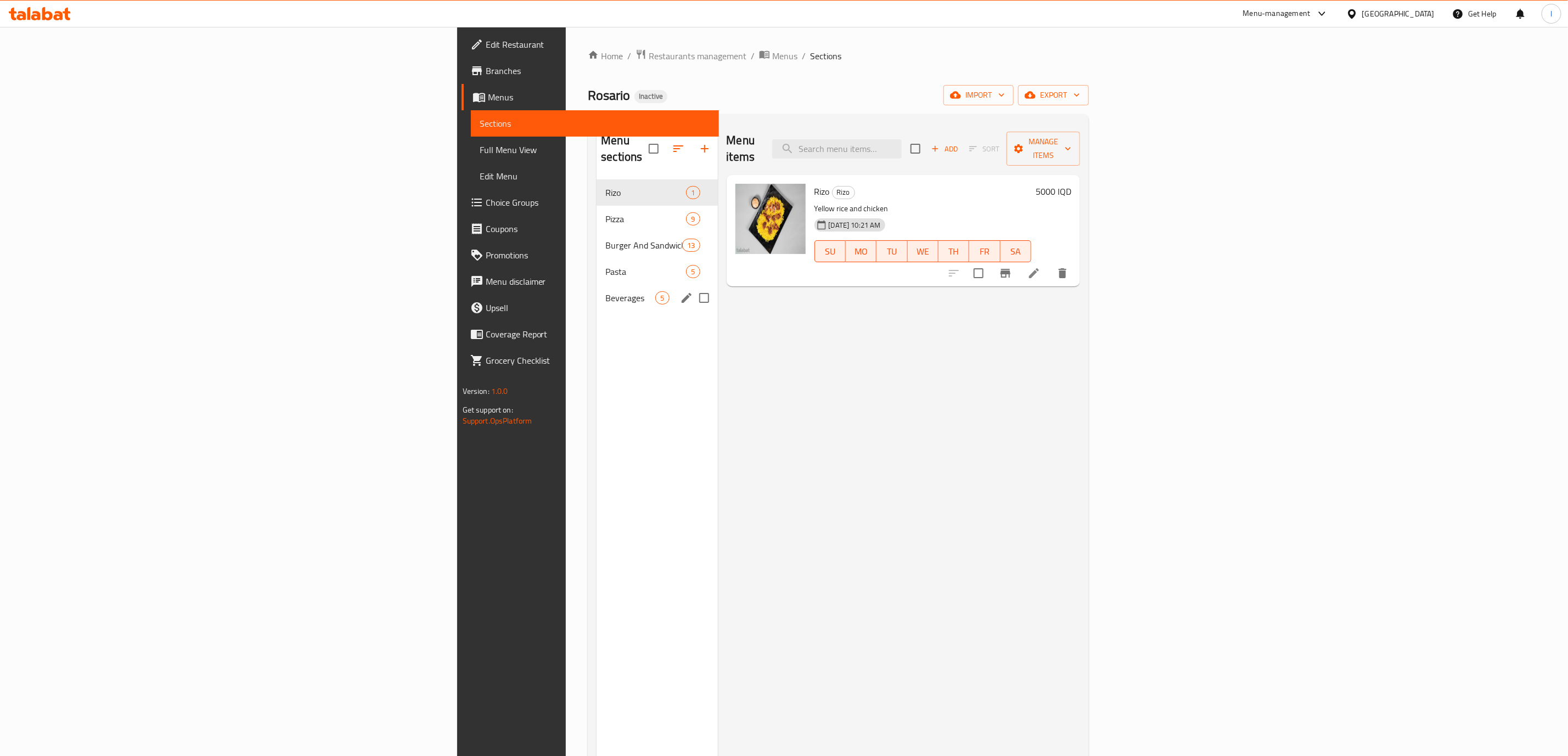
click at [596, 290] on div "Beverages 5" at bounding box center [657, 298] width 121 height 26
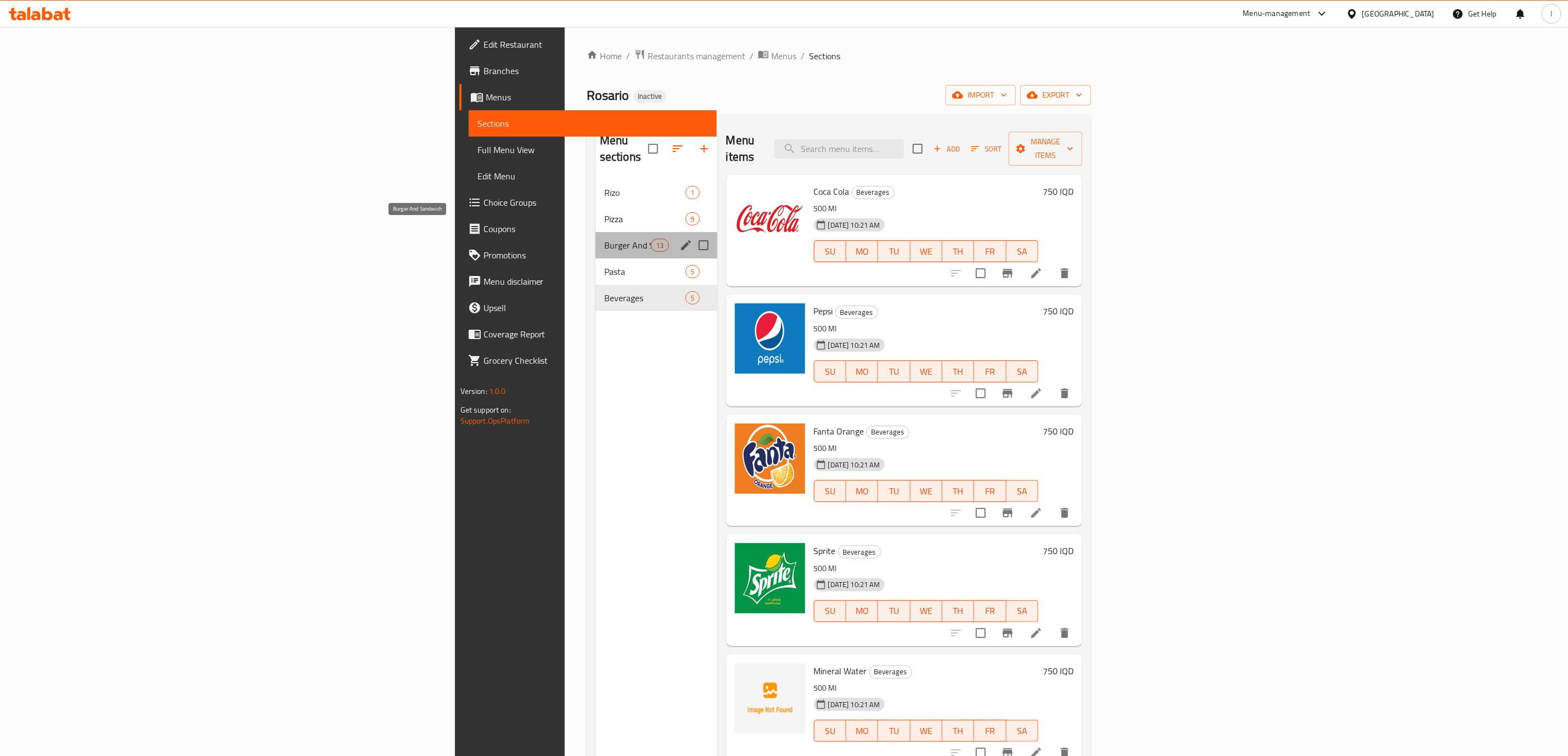
click at [604, 239] on span "Burger And Sandwich" at bounding box center [627, 245] width 47 height 13
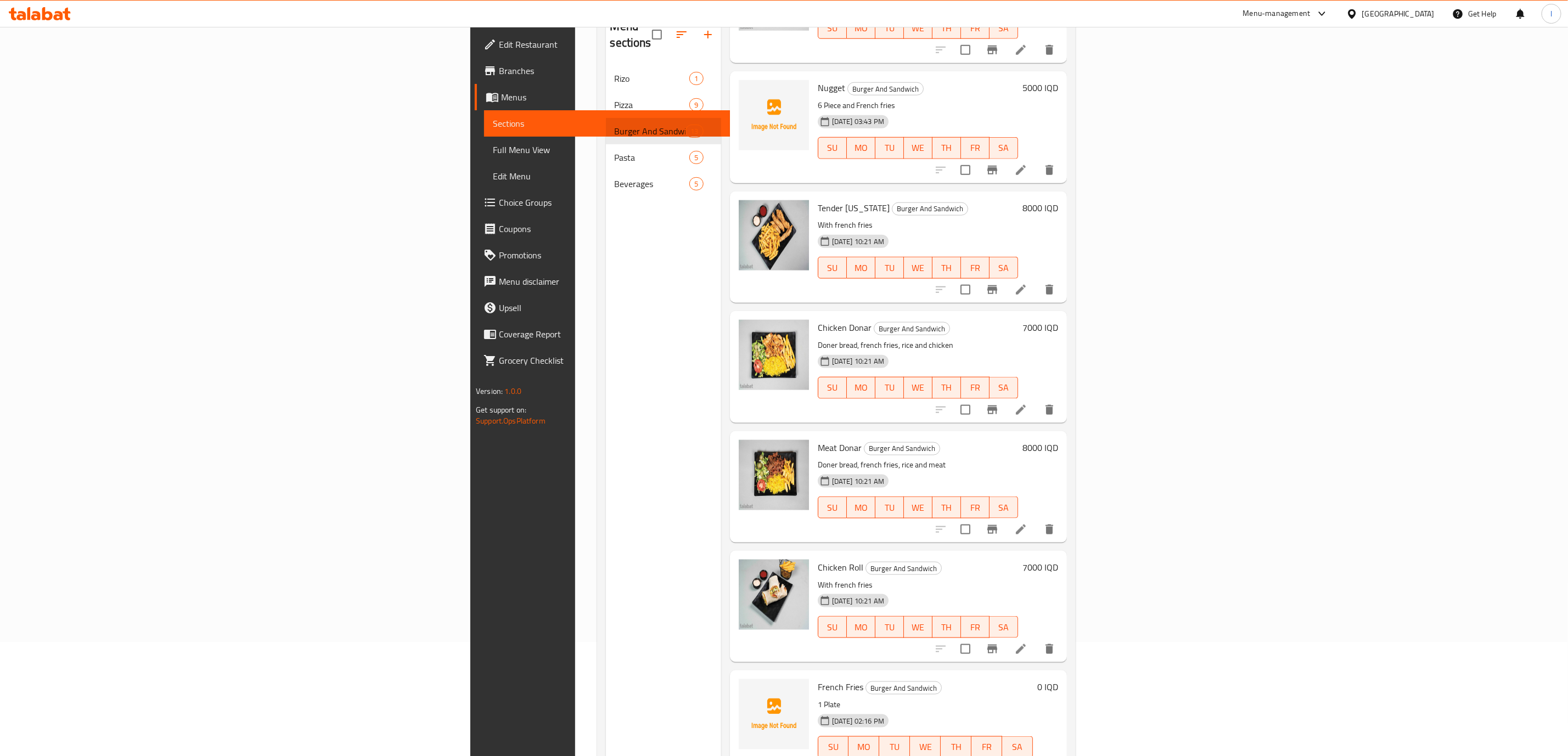
scroll to position [154, 0]
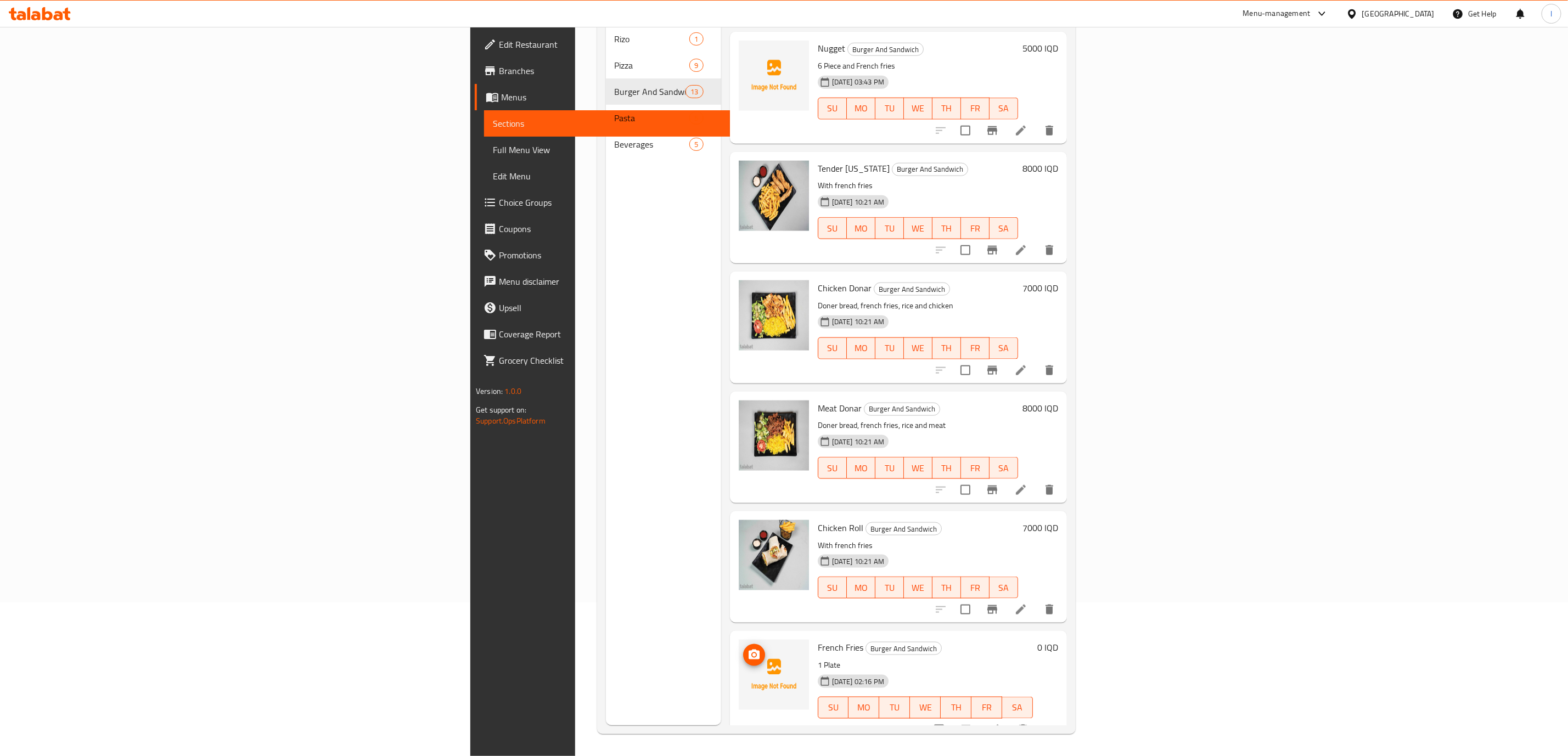
click at [749, 650] on icon "upload picture" at bounding box center [754, 654] width 11 height 10
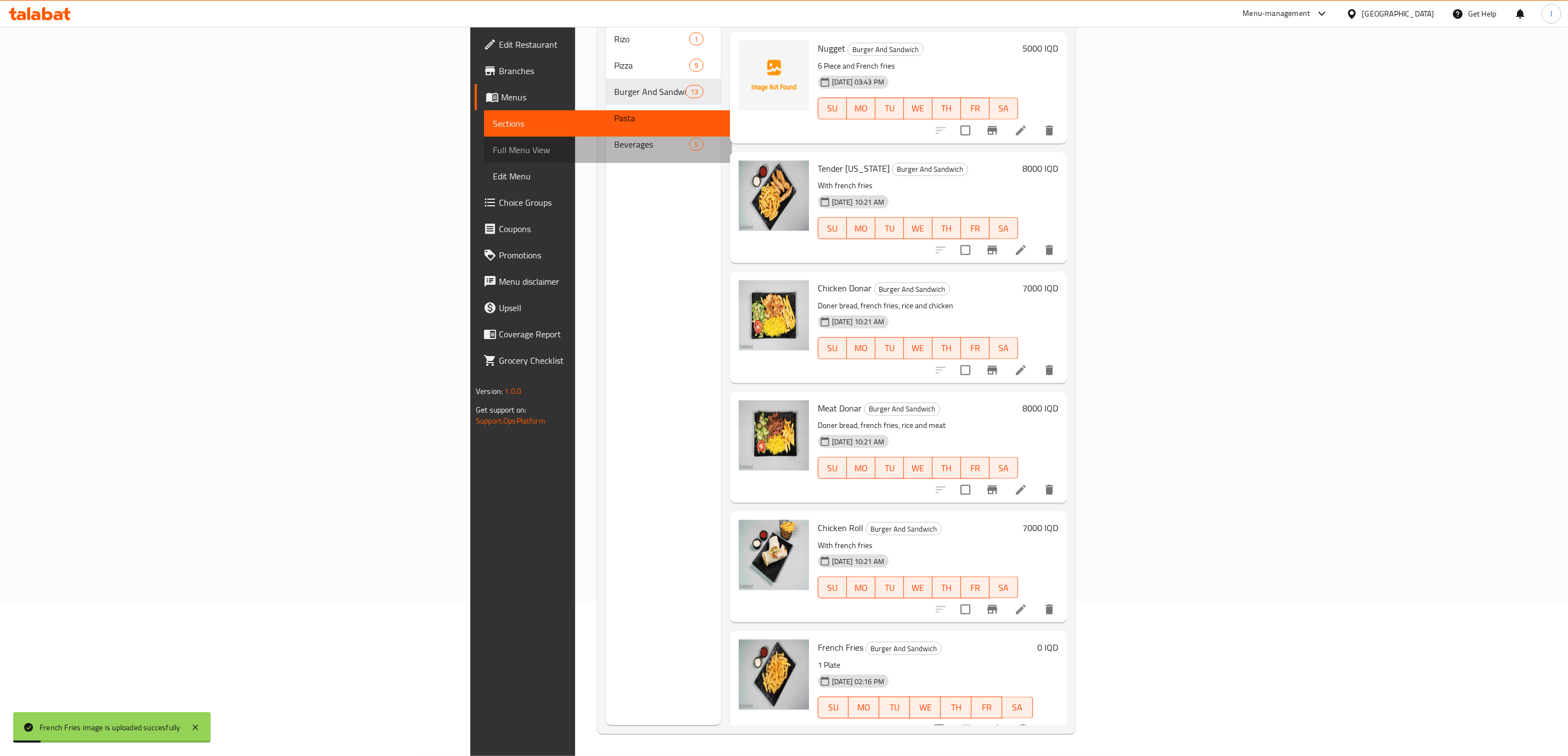
click at [493, 150] on span "Full Menu View" at bounding box center [608, 150] width 230 height 13
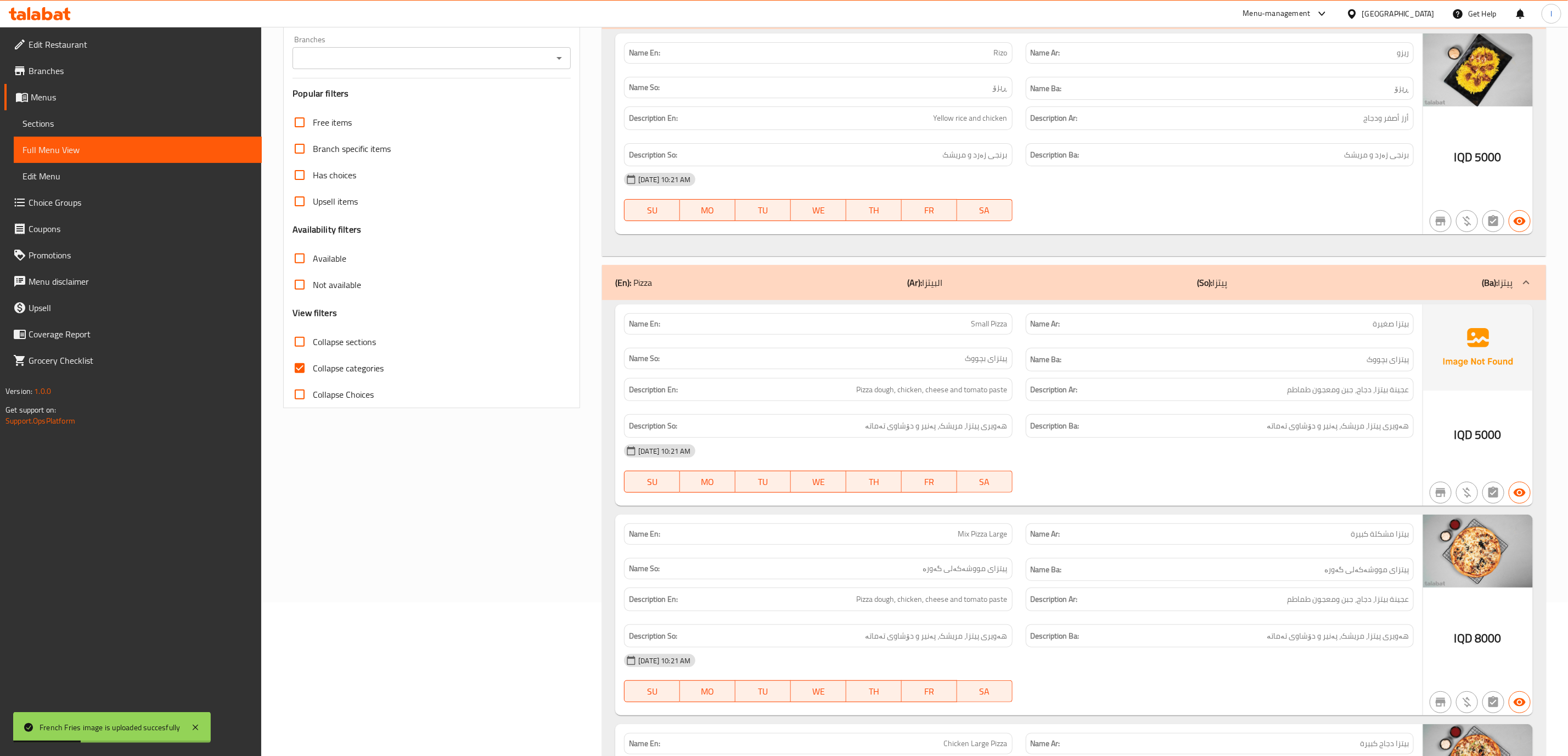
click at [486, 45] on div "Branches Branches" at bounding box center [431, 52] width 278 height 33
click at [481, 78] on hr at bounding box center [431, 78] width 278 height 1
click at [493, 51] on input "Branches" at bounding box center [422, 58] width 253 height 16
click at [452, 99] on li "[GEOGRAPHIC_DATA], [GEOGRAPHIC_DATA]" at bounding box center [432, 106] width 278 height 20
type input "[GEOGRAPHIC_DATA], [GEOGRAPHIC_DATA]"
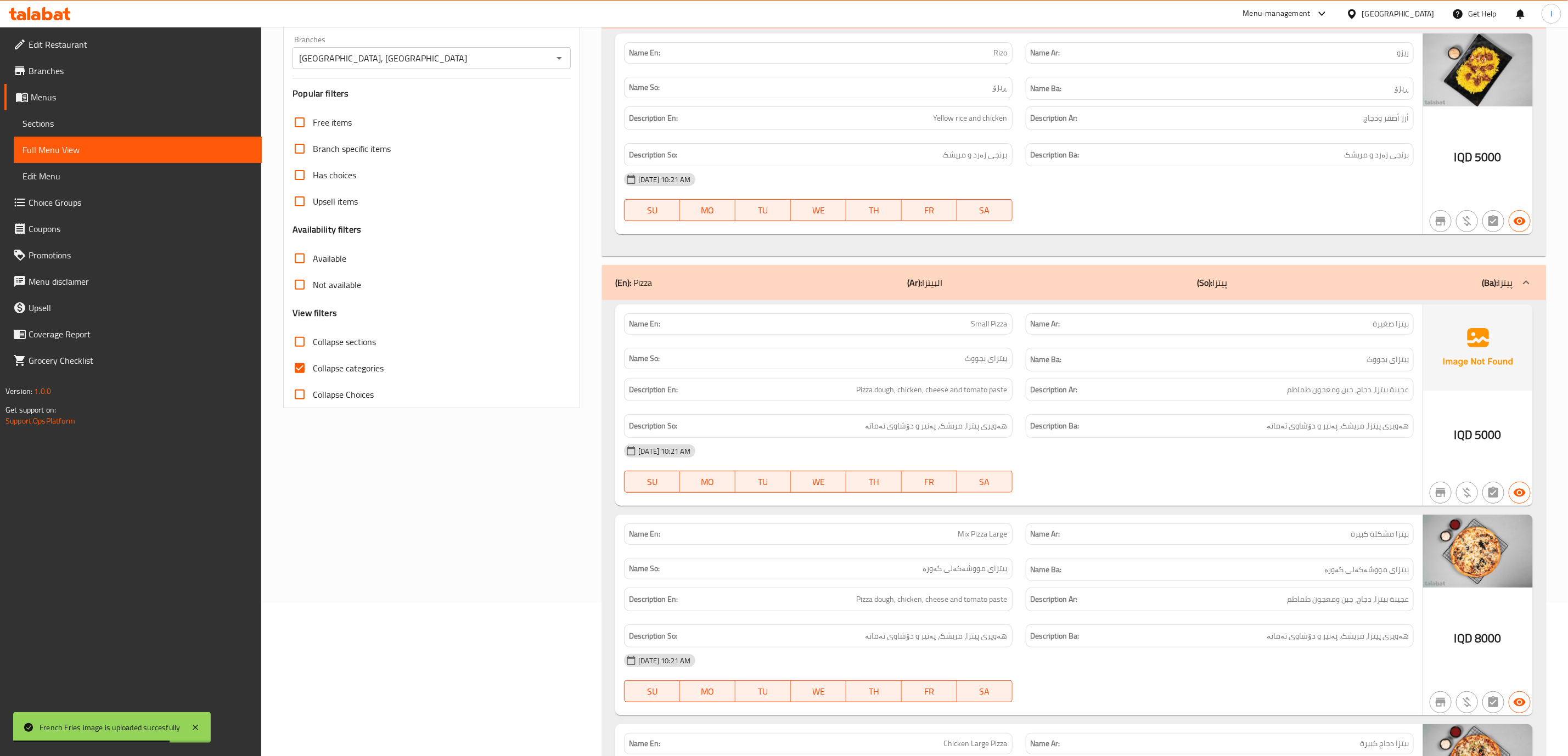
drag, startPoint x: 393, startPoint y: 363, endPoint x: 374, endPoint y: 365, distance: 19.1
click at [384, 365] on div "Collapse categories" at bounding box center [431, 368] width 278 height 26
click at [370, 366] on span "Collapse categories" at bounding box center [348, 368] width 71 height 13
click at [313, 366] on input "Collapse categories" at bounding box center [299, 368] width 26 height 26
checkbox input "false"
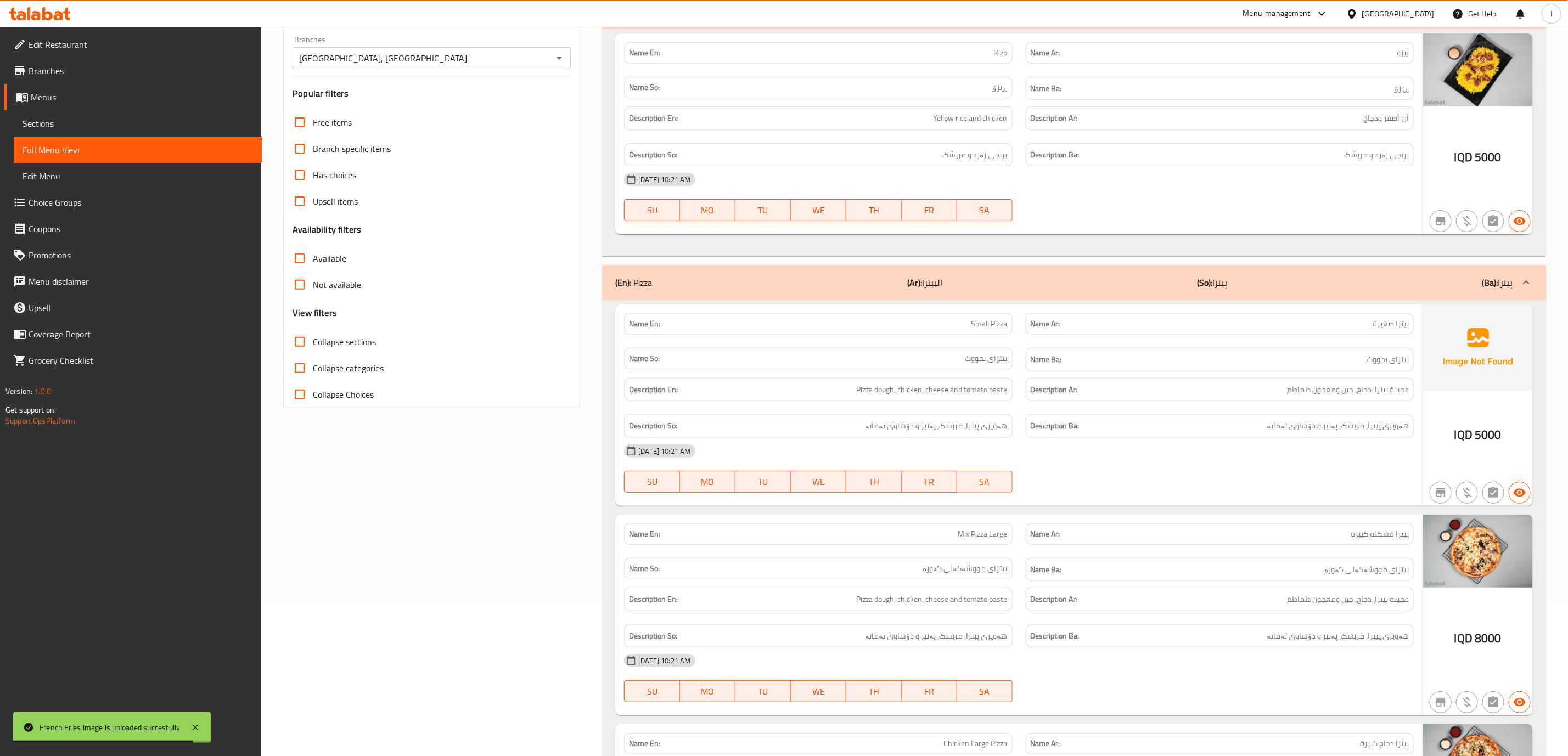
click at [360, 339] on span "Collapse sections" at bounding box center [344, 341] width 63 height 13
click at [313, 339] on input "Collapse sections" at bounding box center [299, 341] width 26 height 26
checkbox input "true"
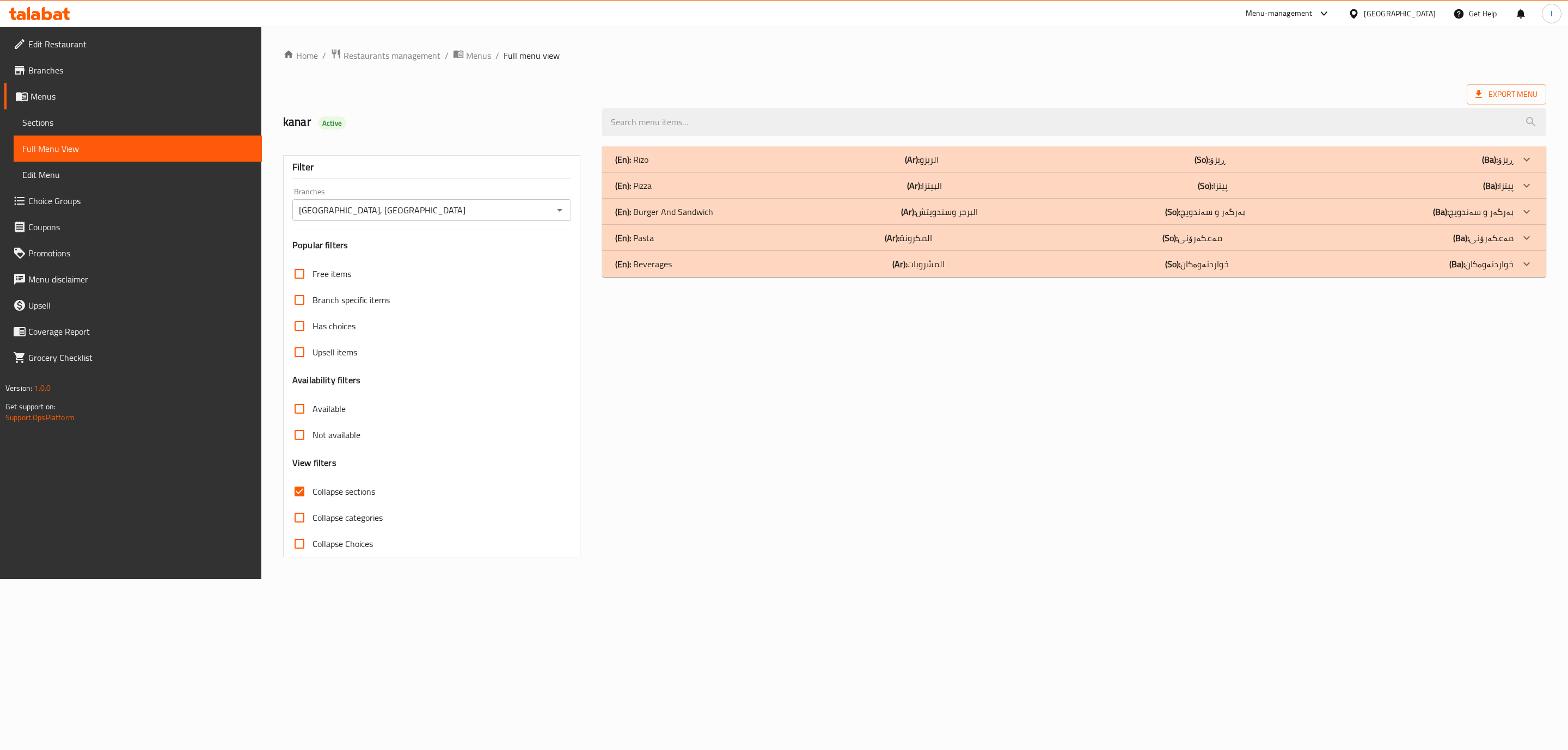
click at [357, 336] on div "Has choices" at bounding box center [431, 326] width 279 height 26
click at [737, 197] on div "(En): Pizza (Ar): البيتزا (So): پیتزا (Ba): پیتزا" at bounding box center [1074, 185] width 944 height 26
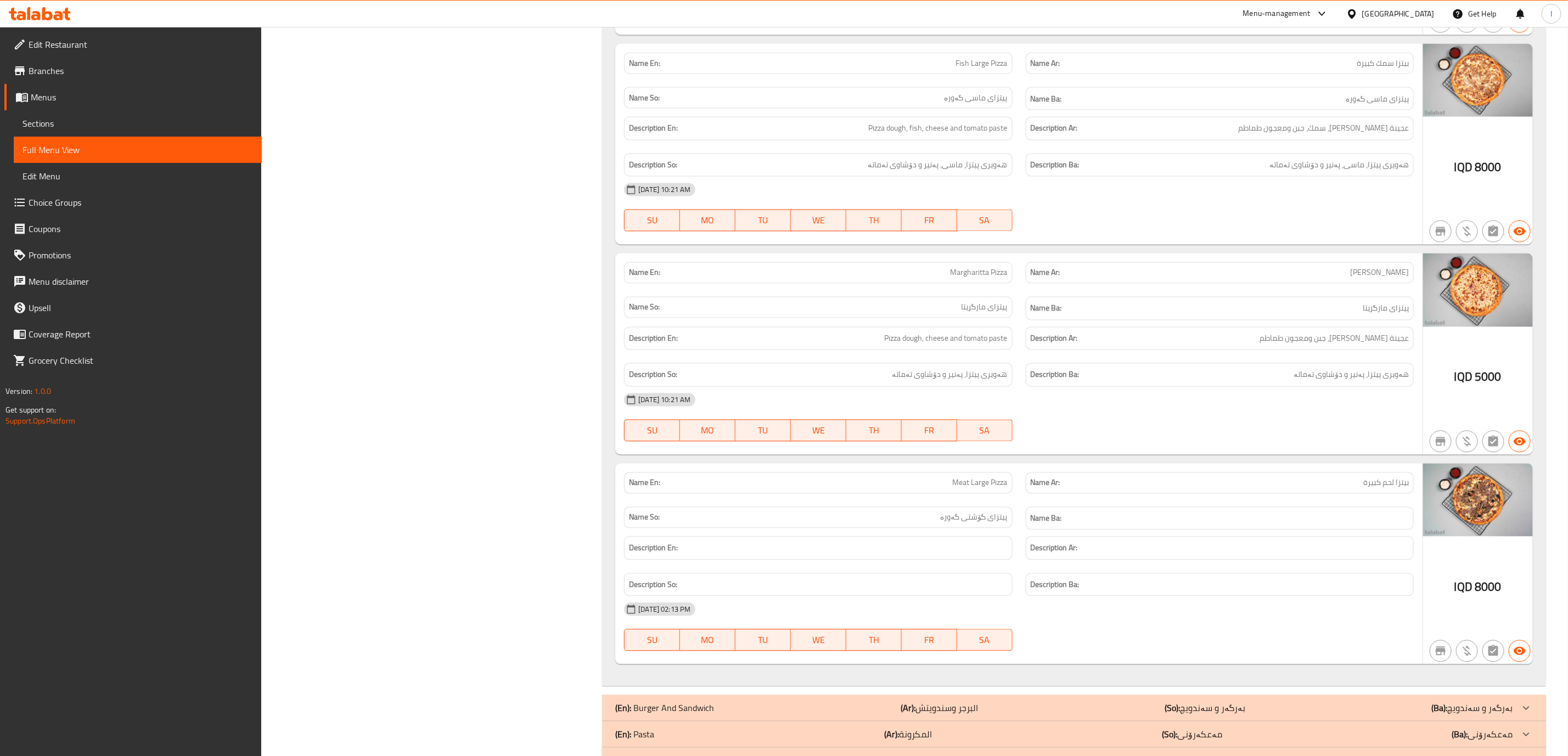
scroll to position [1496, 0]
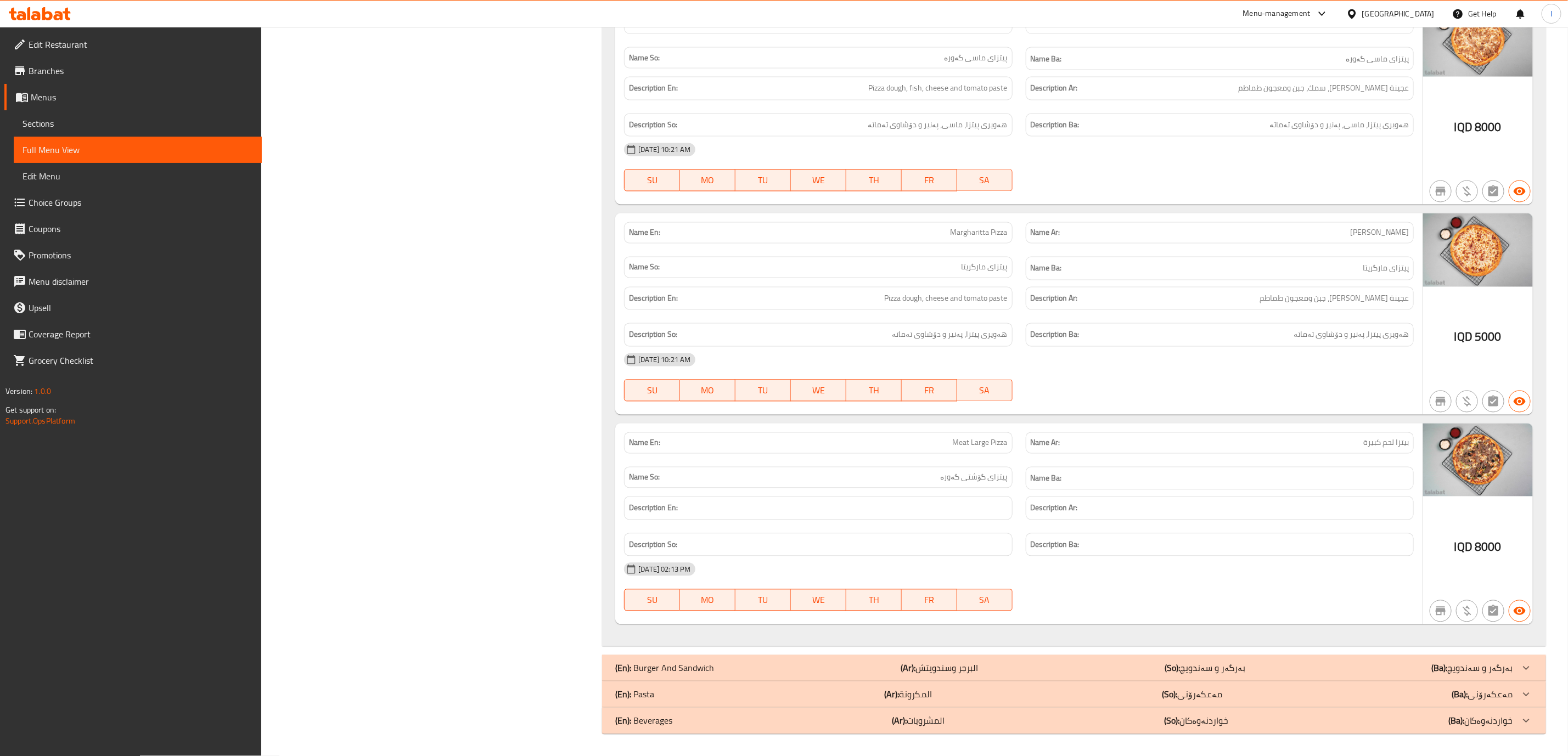
click at [1128, 661] on div "(En): Burger And Sandwich (Ar): البرجر وسندويتش (So): بەرگەر و سەندویچ (Ba): بە…" at bounding box center [1064, 667] width 898 height 13
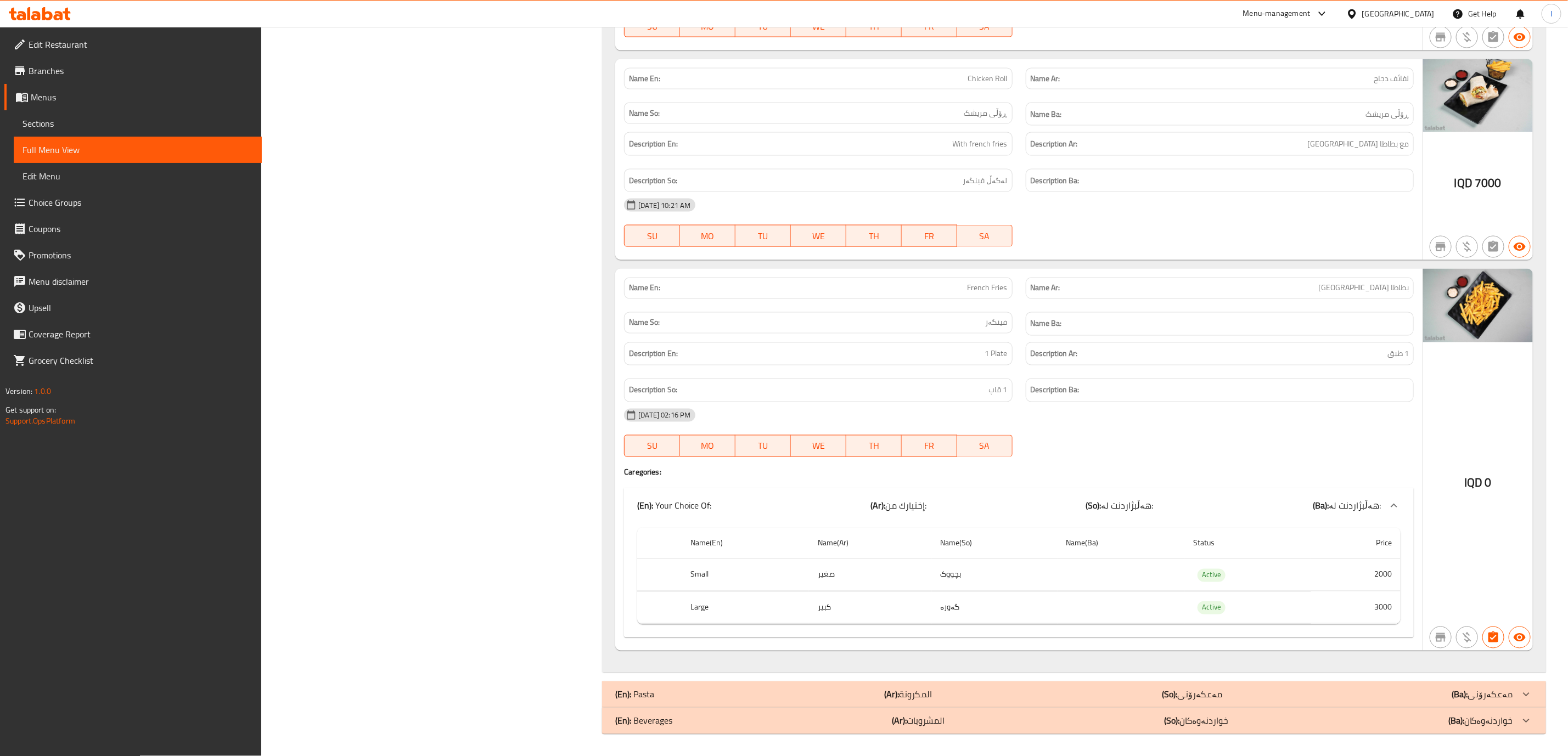
scroll to position [4467, 0]
click at [83, 125] on span "Sections" at bounding box center [137, 123] width 230 height 13
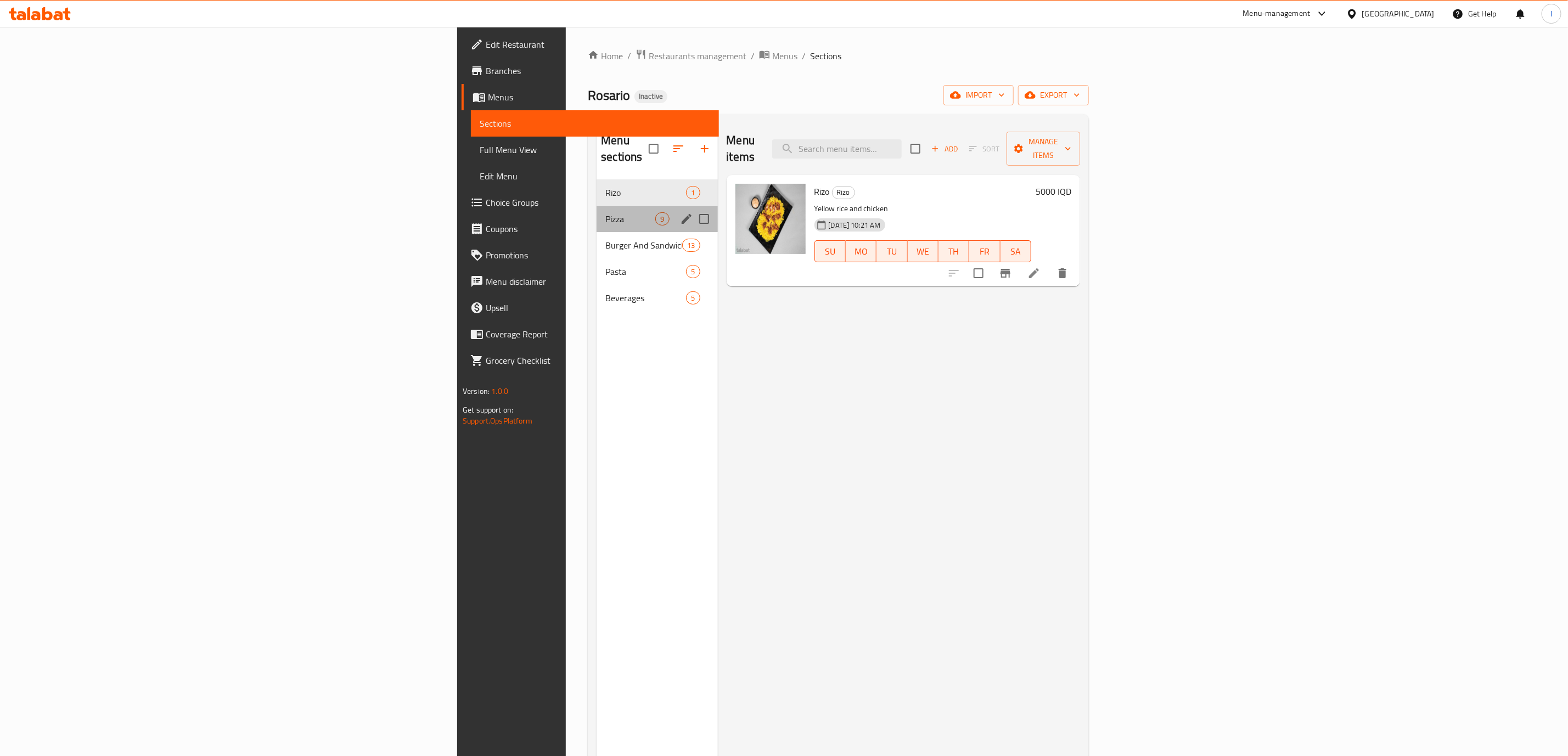
click at [596, 215] on div "Pizza 9" at bounding box center [657, 219] width 121 height 26
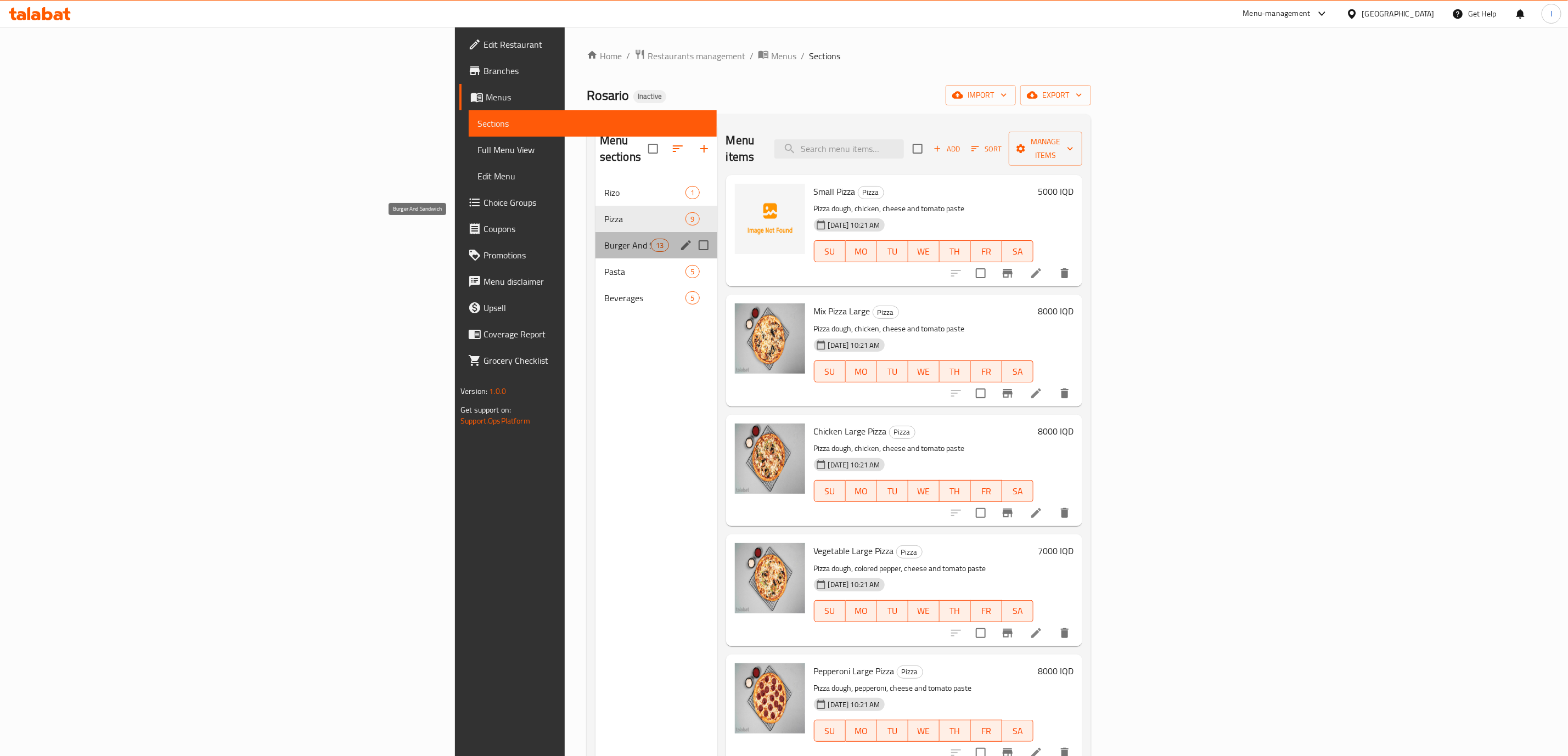
click at [604, 239] on span "Burger And Sandwich" at bounding box center [627, 245] width 47 height 13
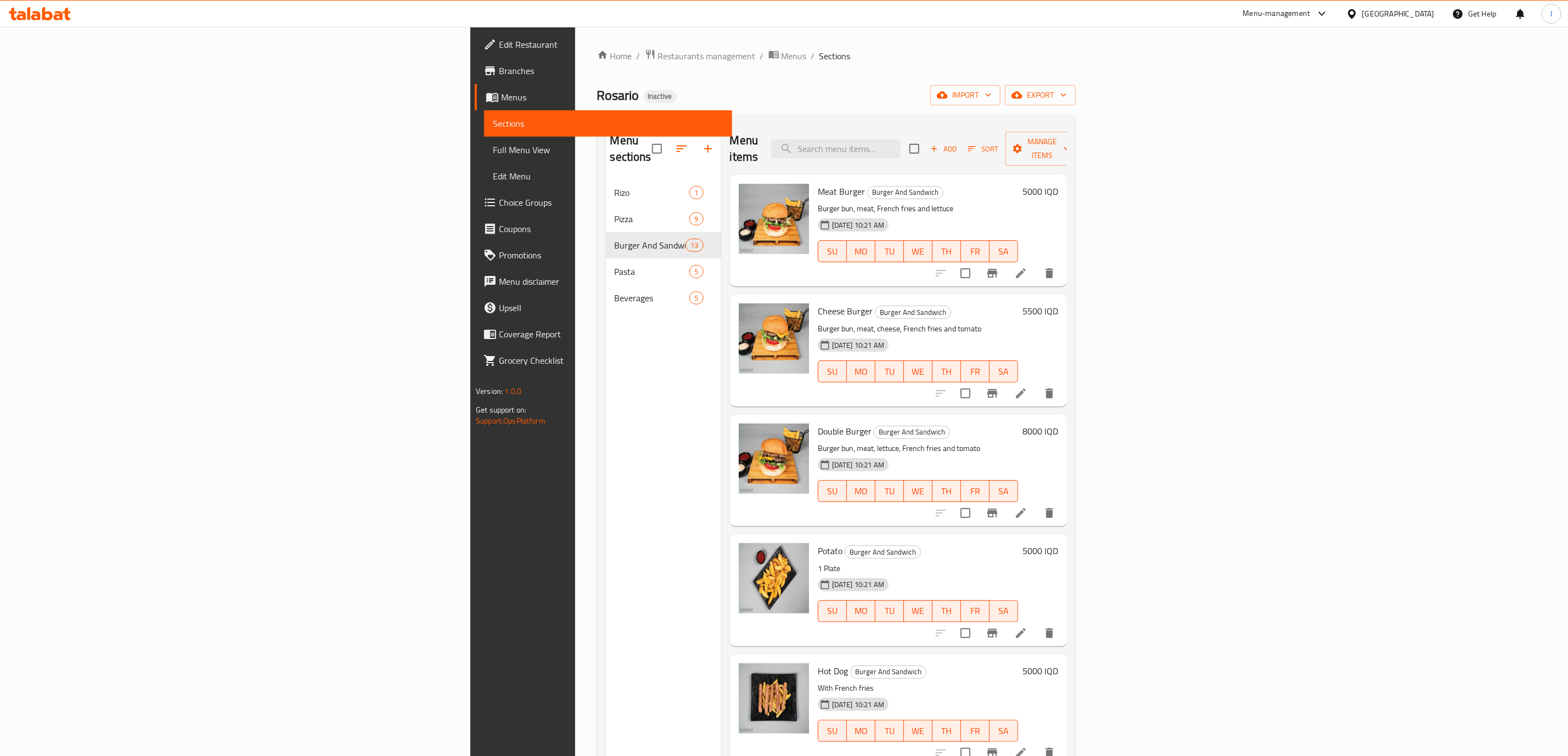
scroll to position [548, 0]
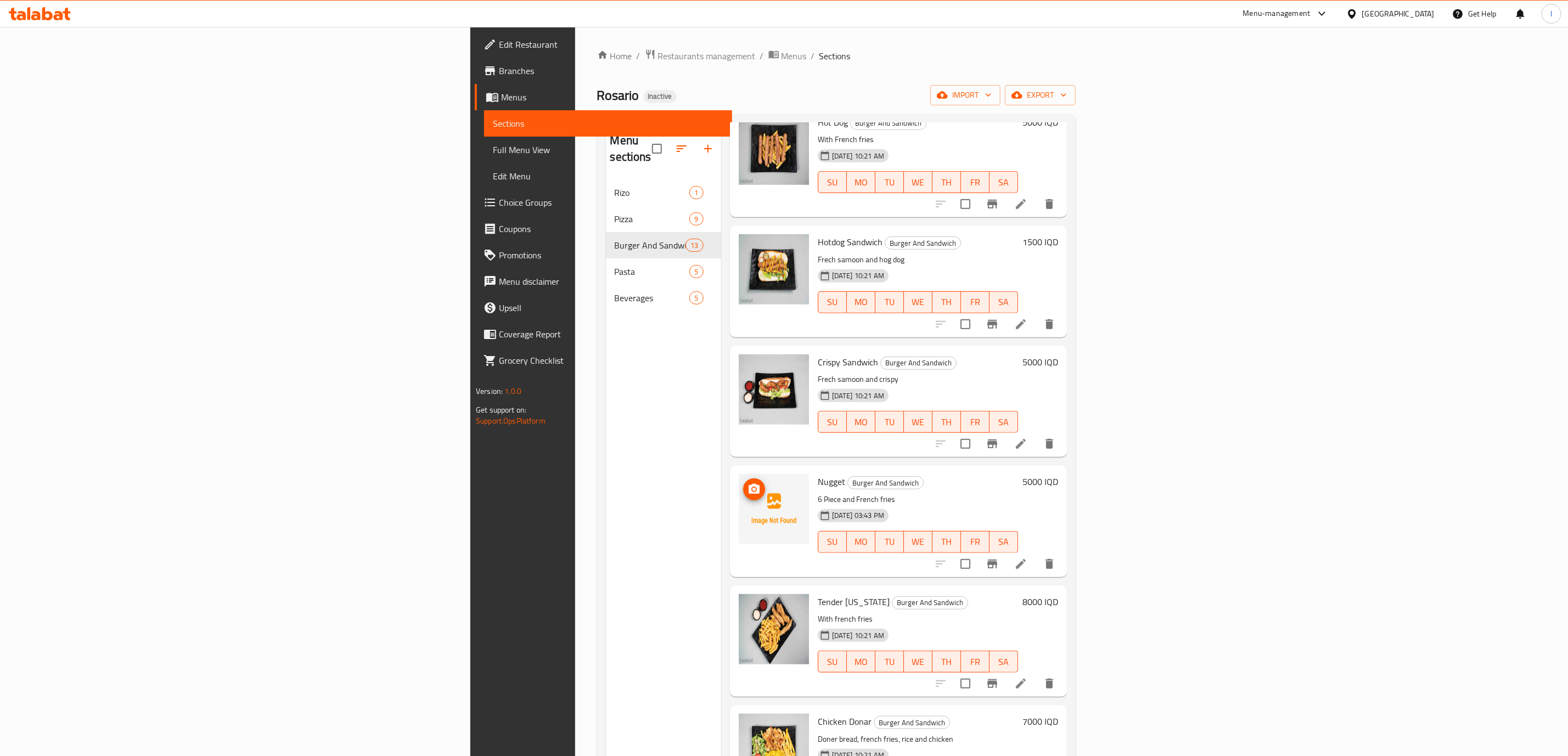
click at [747, 483] on icon "upload picture" at bounding box center [754, 489] width 13 height 13
click at [881, 444] on div "Menu items Add Sort Manage items Meat Burger Burger And Sandwich Burger bun, me…" at bounding box center [894, 501] width 346 height 756
click at [493, 143] on span "Full Menu View" at bounding box center [608, 150] width 230 height 13
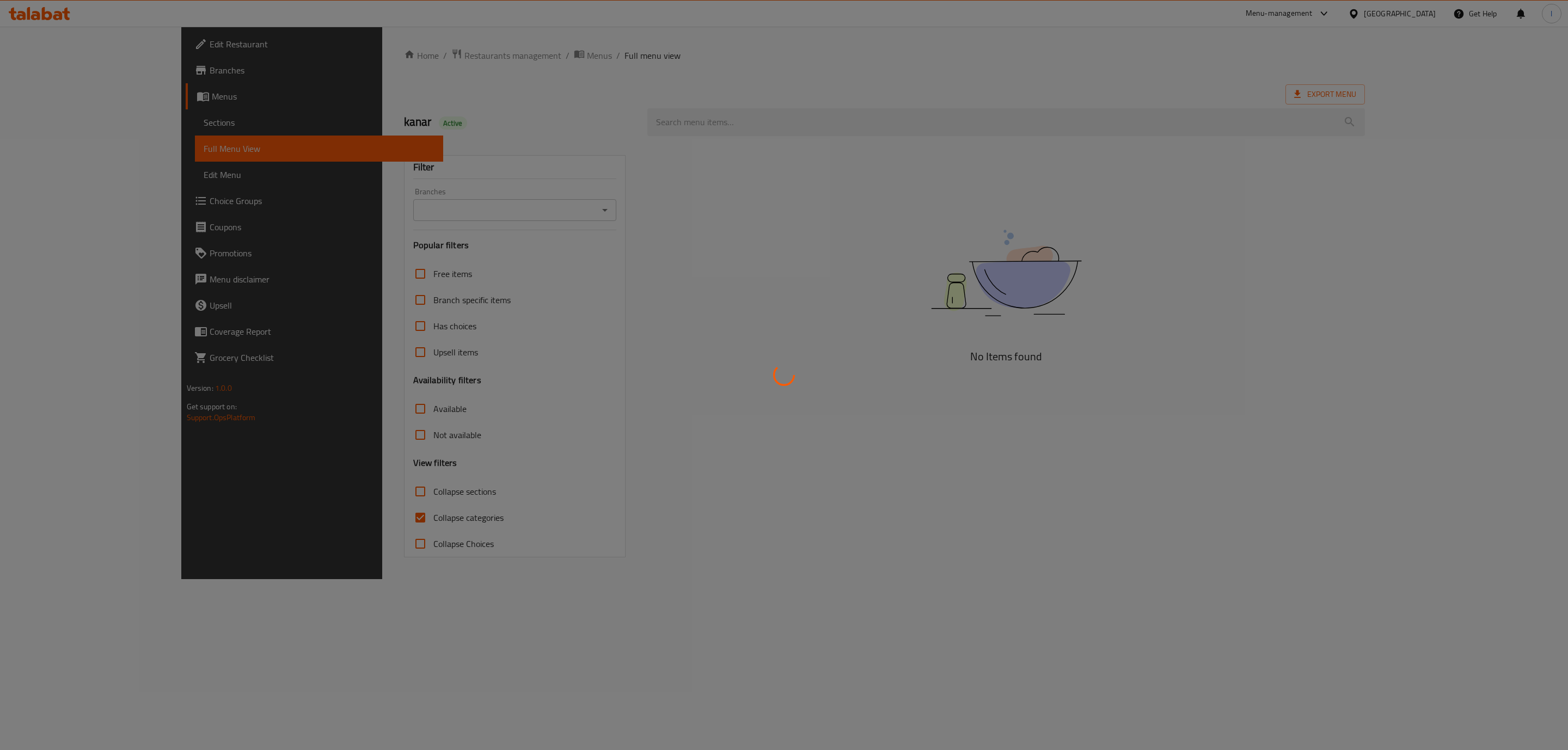
click at [308, 213] on div at bounding box center [784, 375] width 1568 height 750
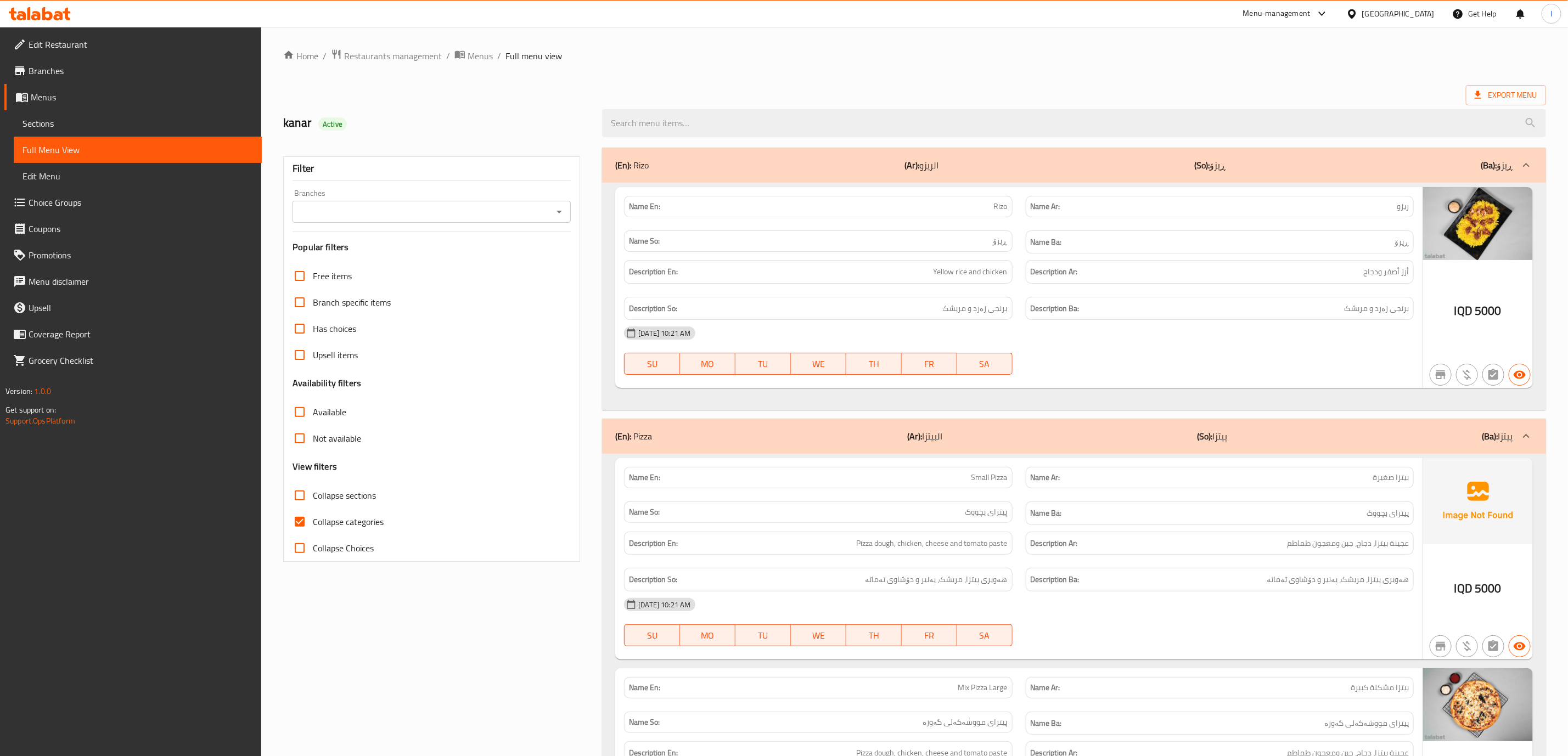
click at [440, 206] on input "Branches" at bounding box center [422, 212] width 253 height 16
click at [393, 257] on li "[GEOGRAPHIC_DATA], [GEOGRAPHIC_DATA]" at bounding box center [432, 259] width 278 height 20
type input "[GEOGRAPHIC_DATA], [GEOGRAPHIC_DATA]"
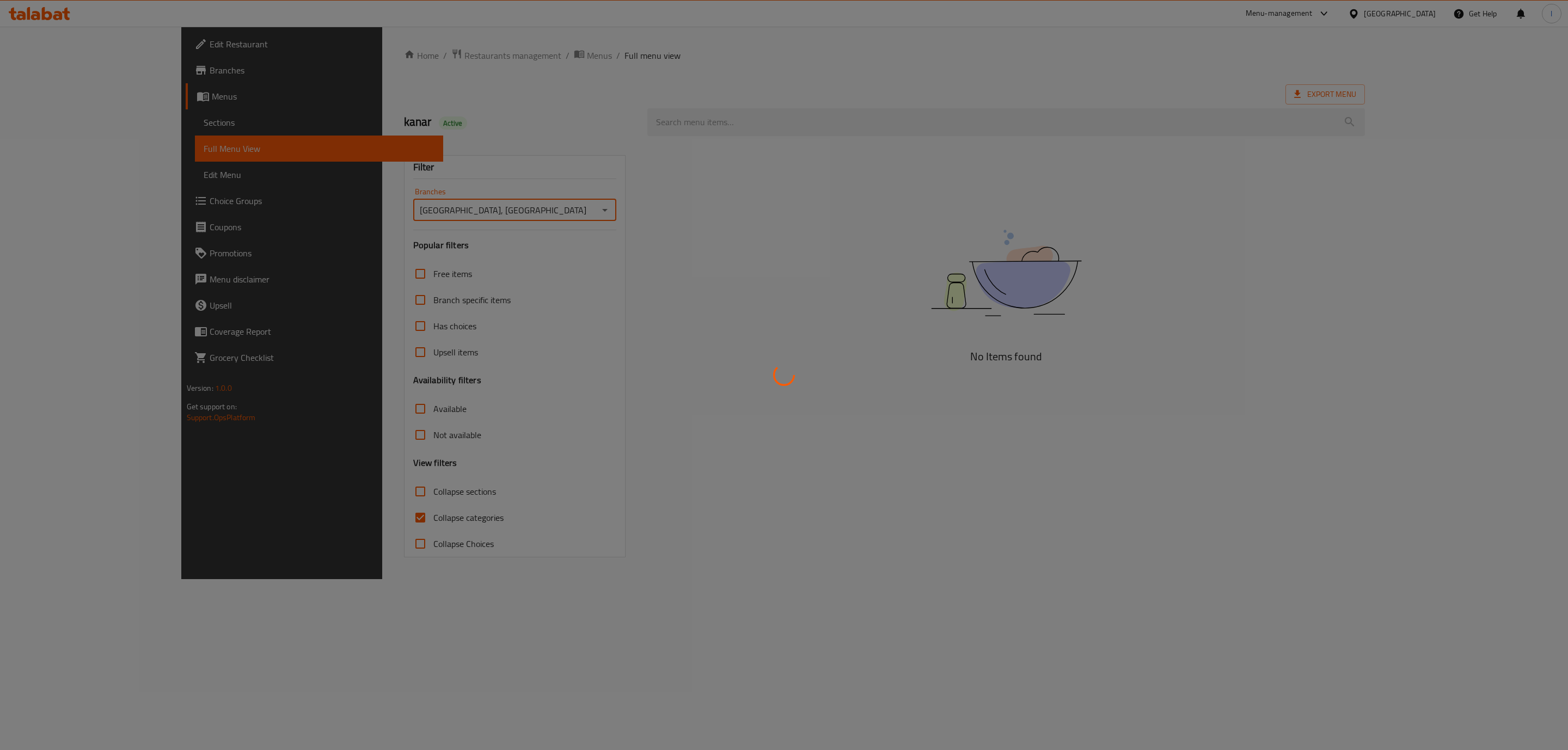
click at [375, 512] on div at bounding box center [784, 375] width 1568 height 750
click at [341, 515] on div at bounding box center [784, 375] width 1568 height 750
click at [323, 519] on div at bounding box center [784, 375] width 1568 height 750
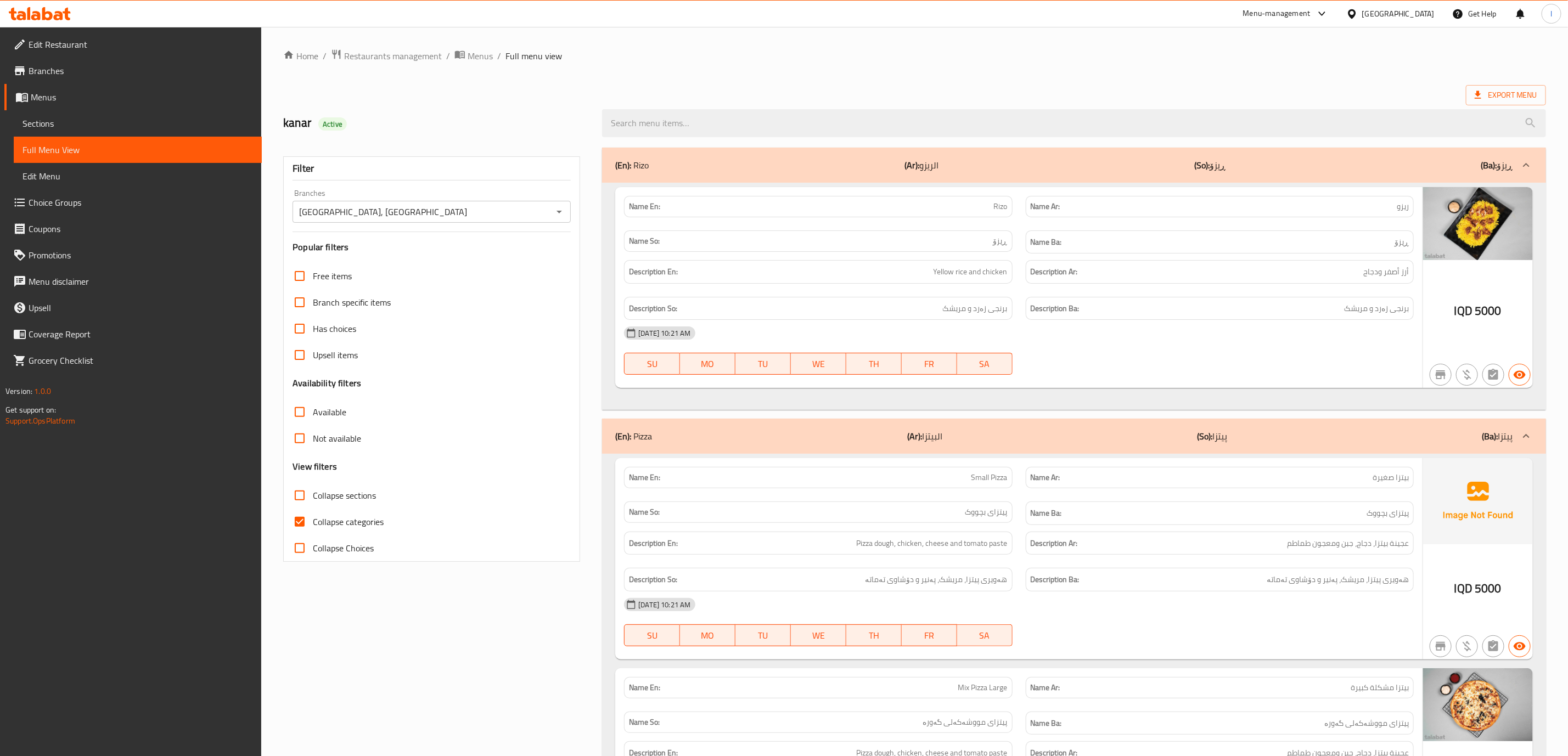
click at [311, 517] on input "Collapse categories" at bounding box center [299, 521] width 26 height 26
checkbox input "false"
click at [316, 489] on span "Collapse sections" at bounding box center [344, 495] width 63 height 13
click at [313, 489] on input "Collapse sections" at bounding box center [299, 495] width 26 height 26
checkbox input "true"
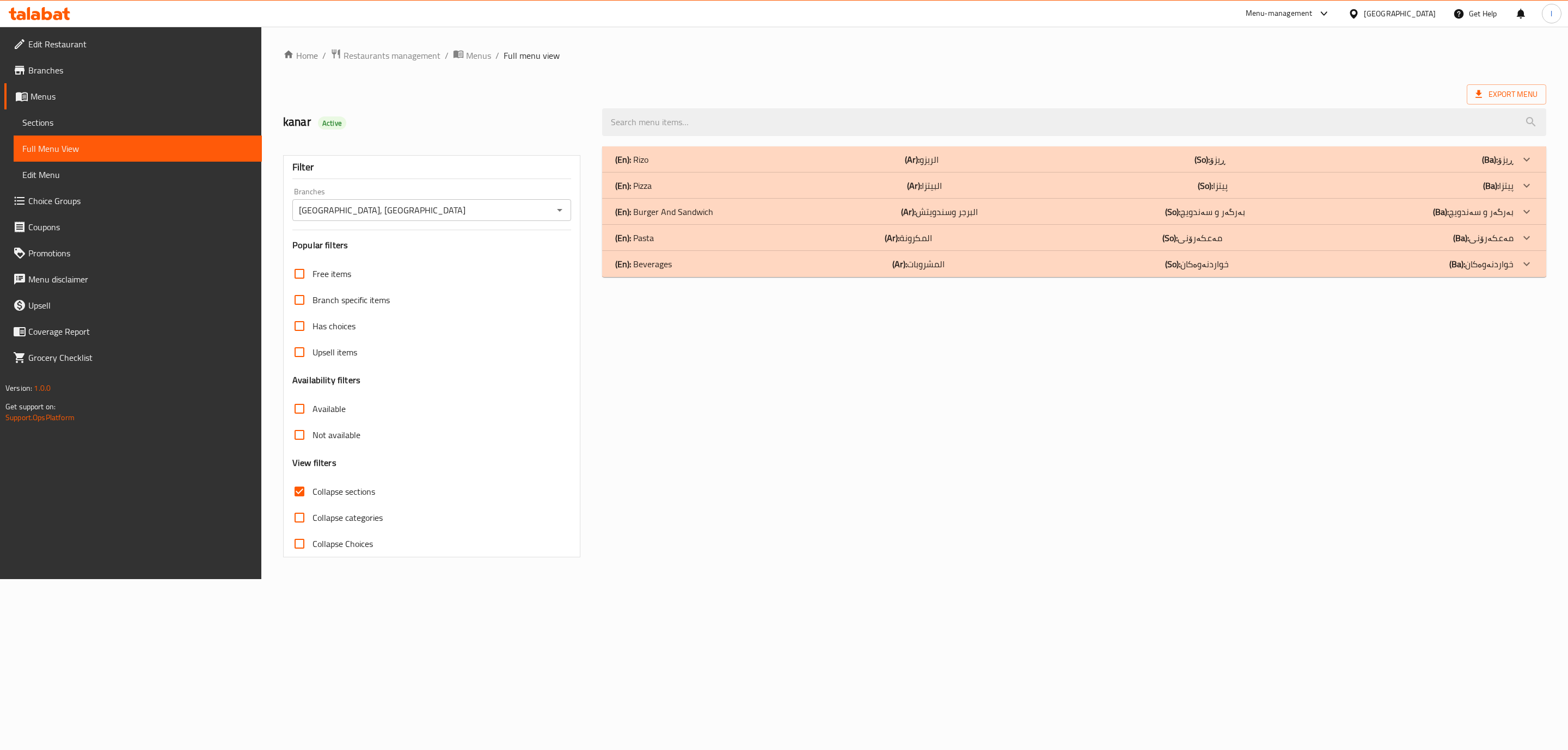
click at [688, 216] on p "(En): Burger And Sandwich" at bounding box center [664, 212] width 98 height 13
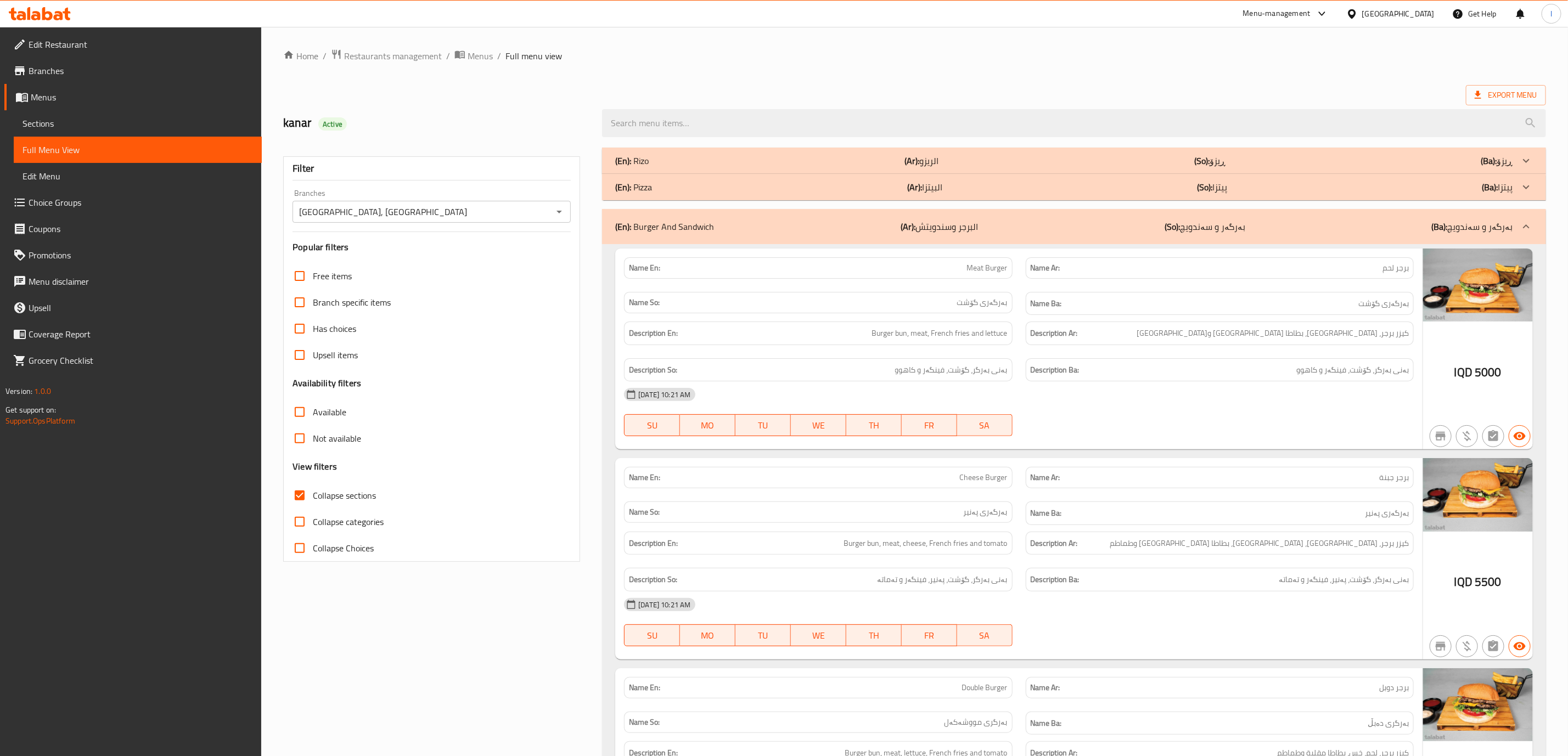
click at [707, 183] on div "(En): Pizza (Ar): البيتزا (So): پیتزا (Ba): پیتزا" at bounding box center [1064, 187] width 898 height 13
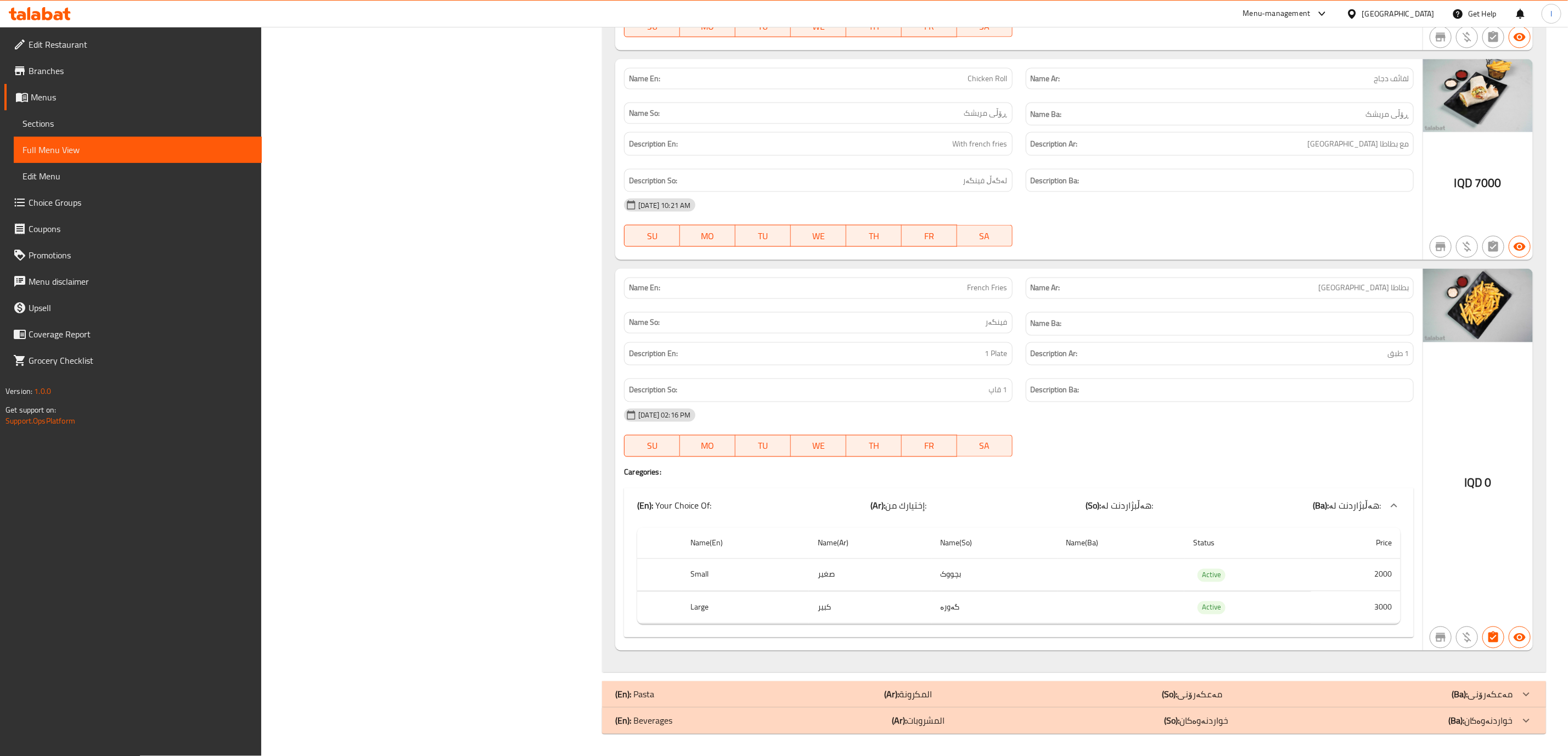
scroll to position [4467, 0]
click at [162, 32] on link "Edit Restaurant" at bounding box center [133, 44] width 257 height 26
